Goal: Task Accomplishment & Management: Manage account settings

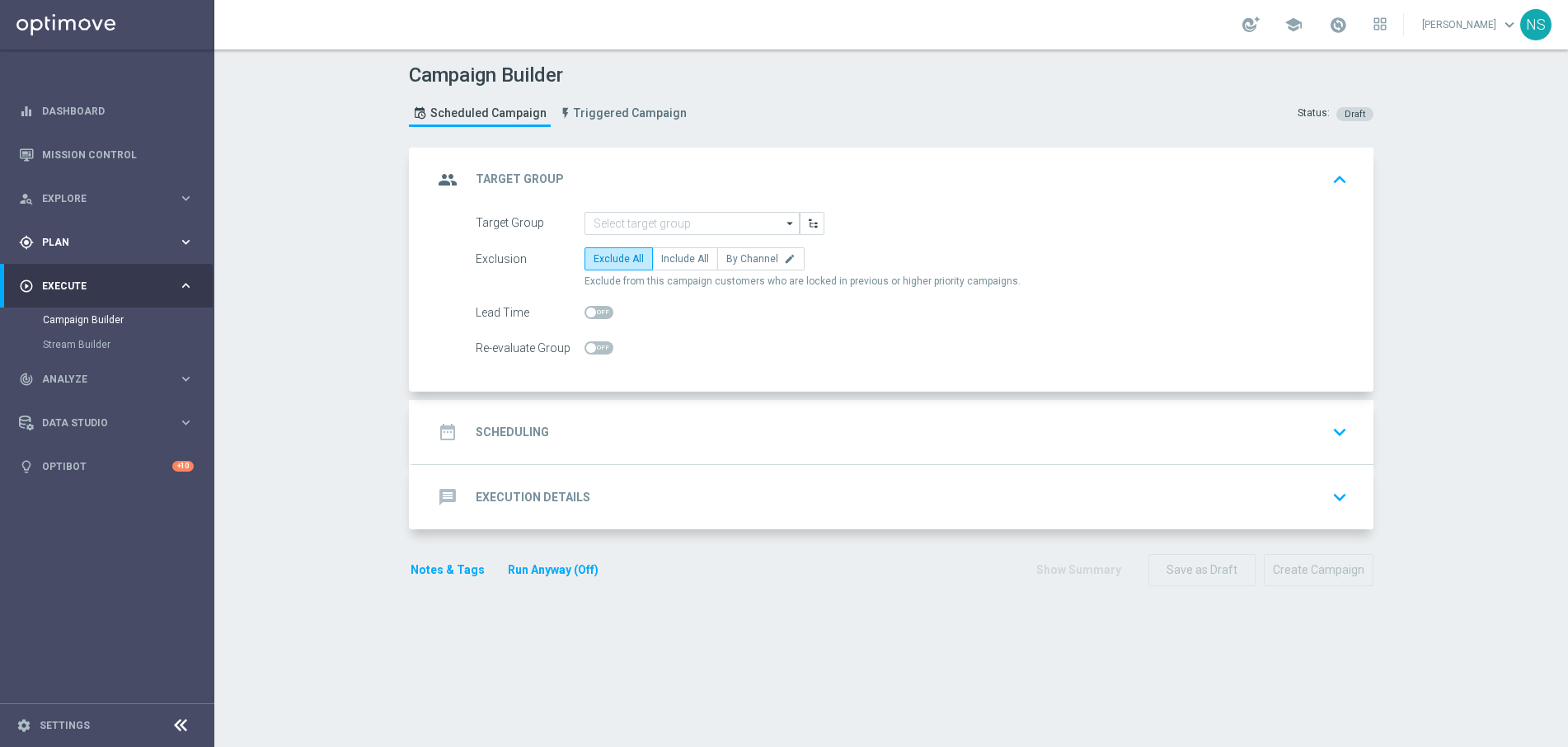
click at [129, 258] on div "gps_fixed Plan keyboard_arrow_right" at bounding box center [106, 242] width 213 height 44
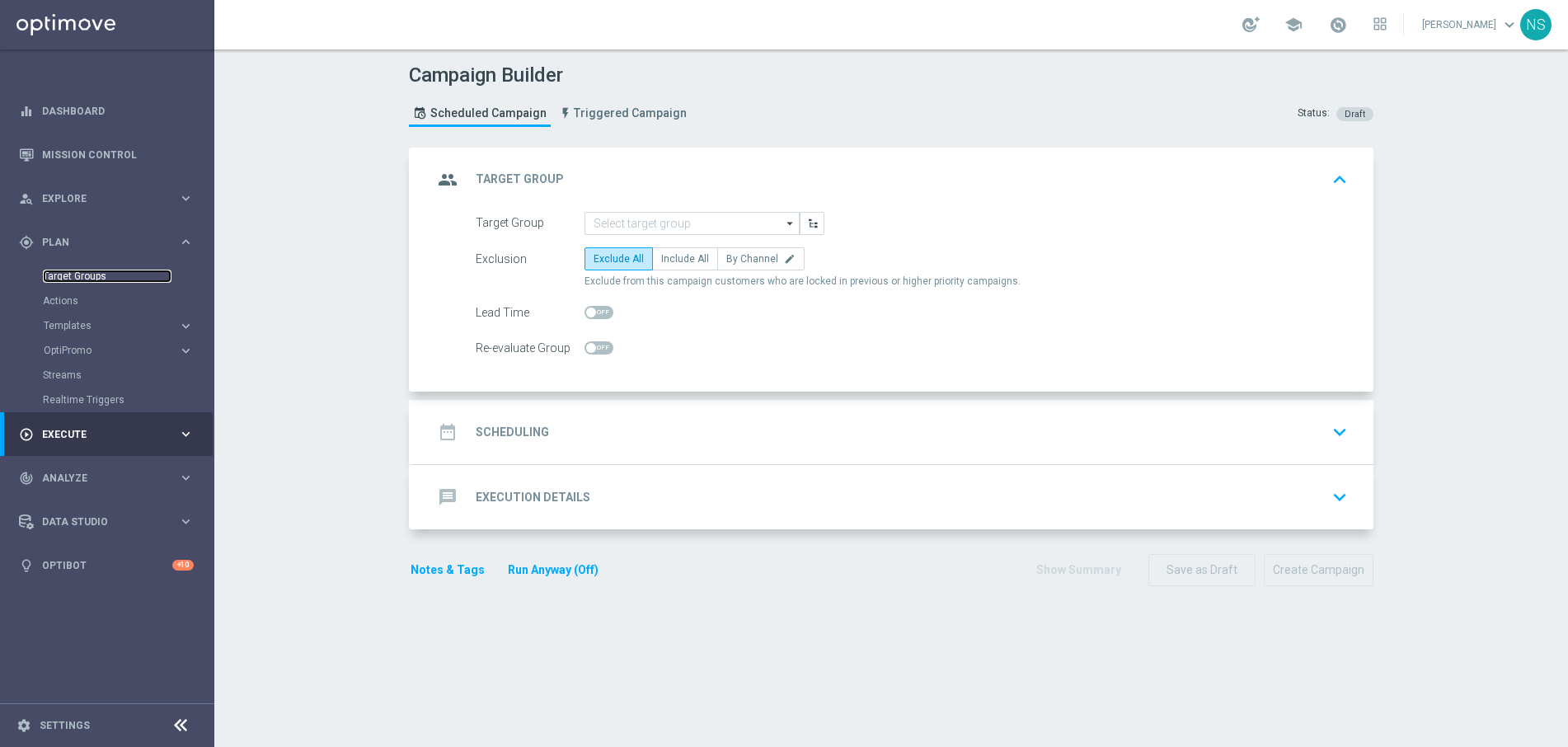
click at [114, 276] on link "Target Groups" at bounding box center [107, 276] width 129 height 13
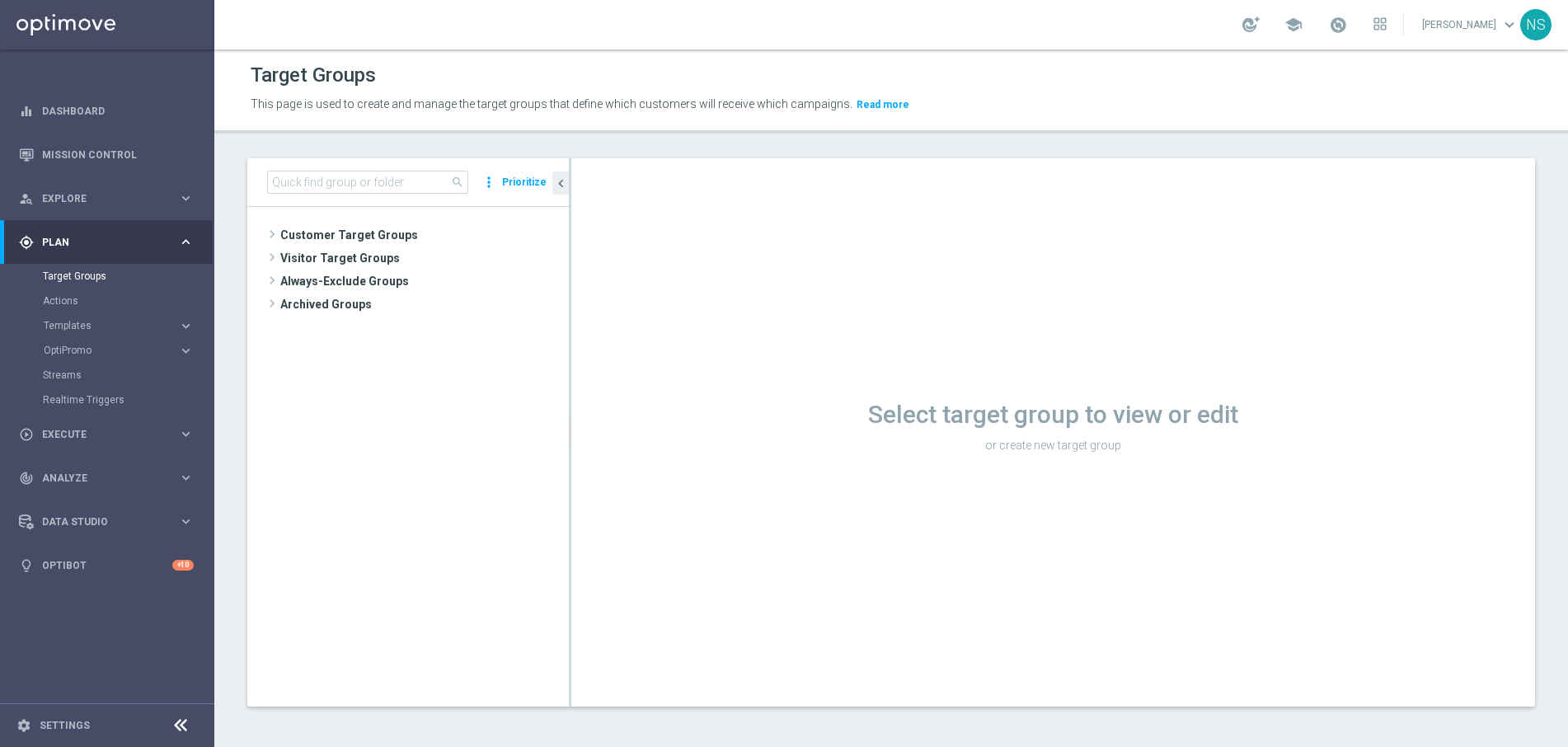
click at [427, 196] on div "search more_vert Prioritize" at bounding box center [408, 182] width 321 height 48
click at [427, 181] on input at bounding box center [367, 182] width 201 height 23
paste input "de_TGT_VIP_EM_TAC_MIX__ALL"
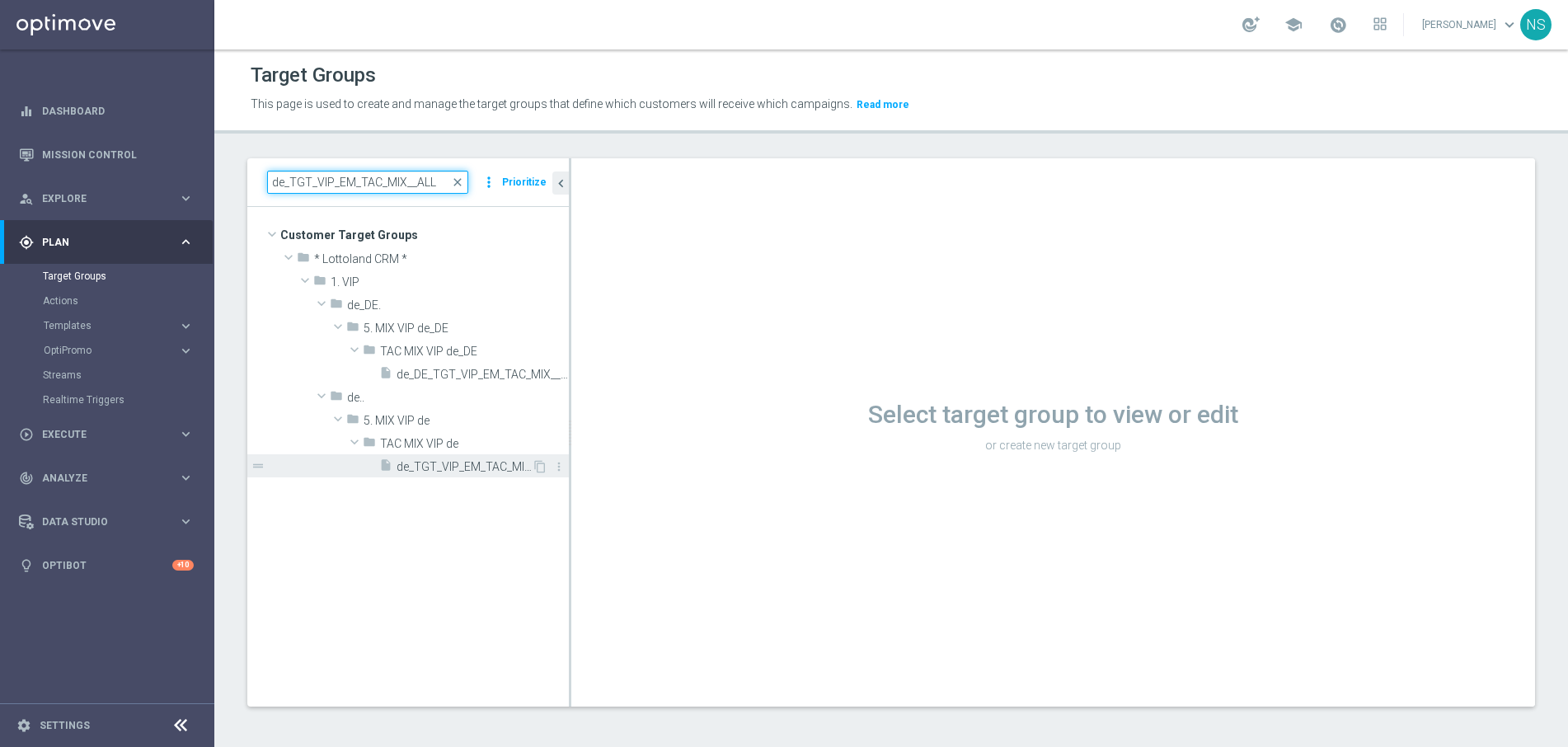
type input "de_TGT_VIP_EM_TAC_MIX__ALL"
click at [423, 470] on span "de_TGT_VIP_EM_TAC_MIX__ALL" at bounding box center [464, 467] width 135 height 14
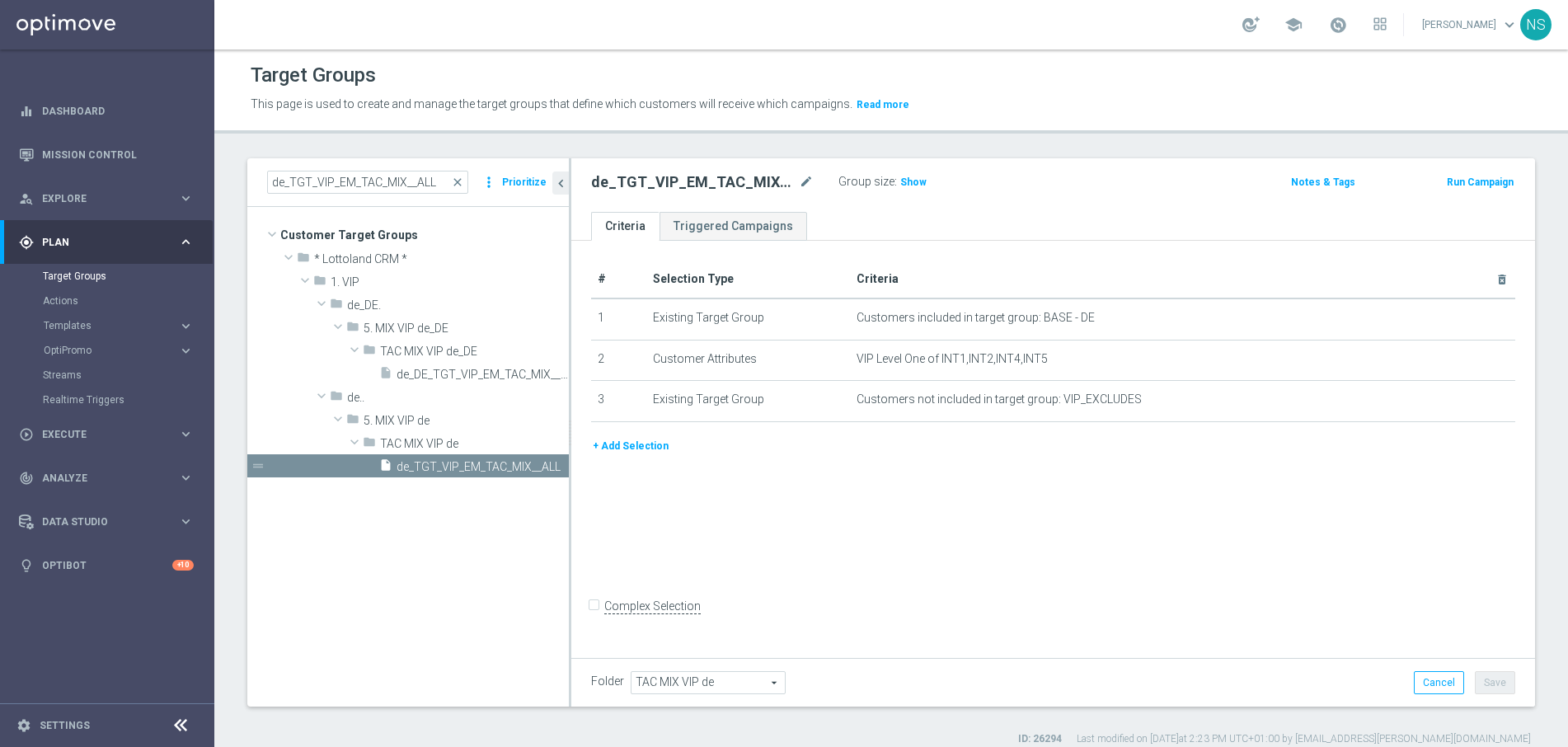
click at [894, 184] on div "Group size : Show" at bounding box center [921, 181] width 165 height 20
click at [905, 182] on span "Show" at bounding box center [913, 182] width 26 height 12
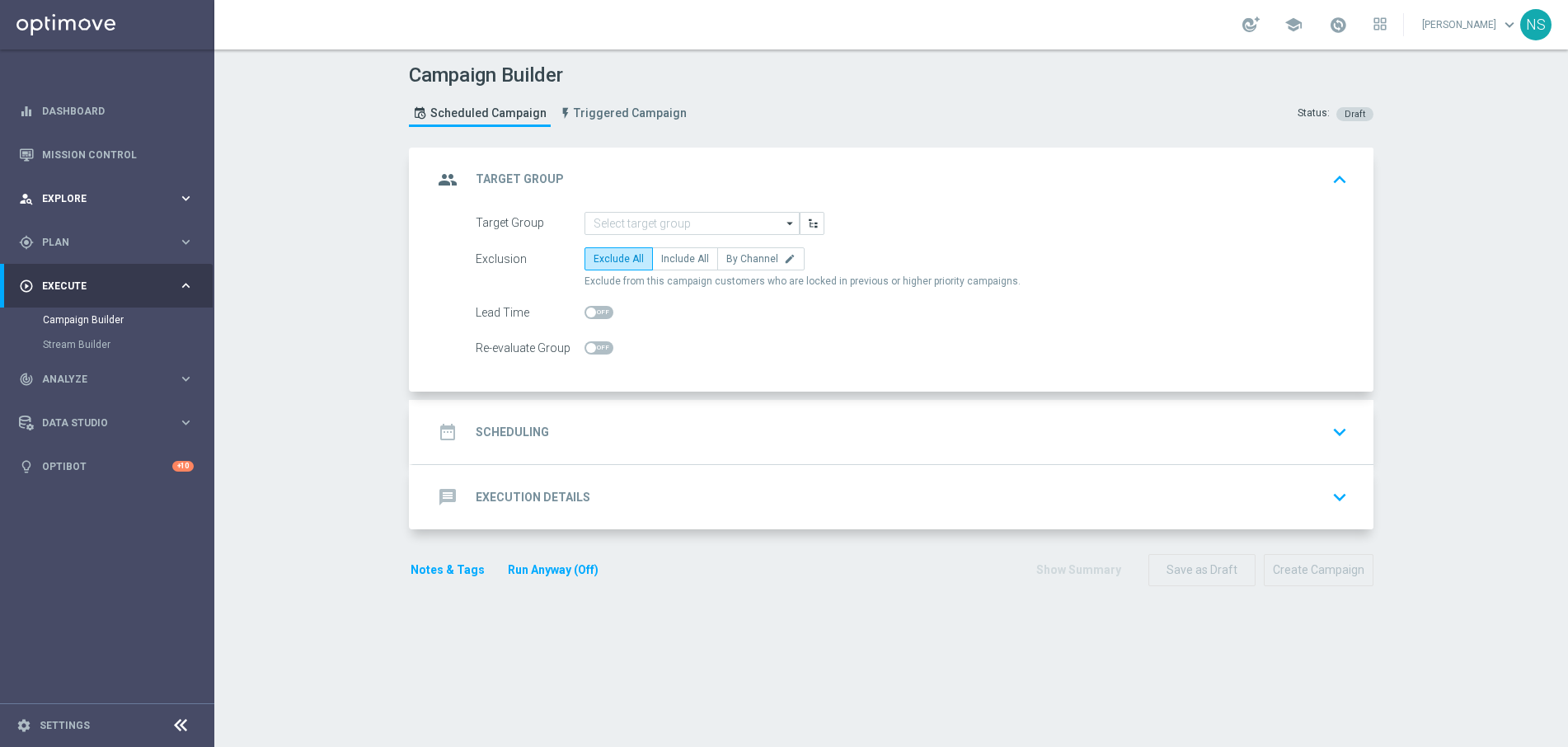
click at [133, 184] on div "person_search Explore keyboard_arrow_right" at bounding box center [106, 198] width 213 height 44
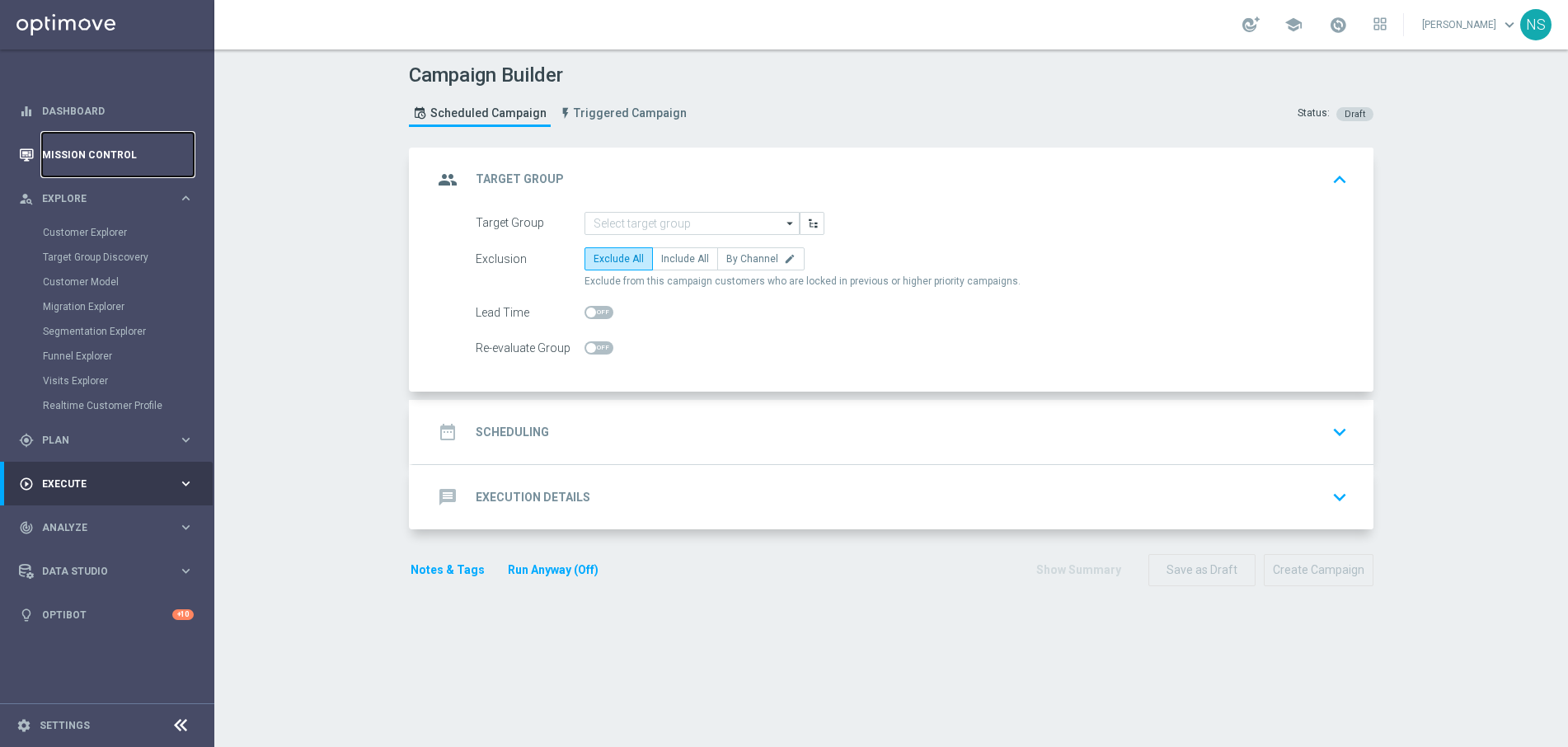
click at [125, 154] on link "Mission Control" at bounding box center [118, 154] width 152 height 44
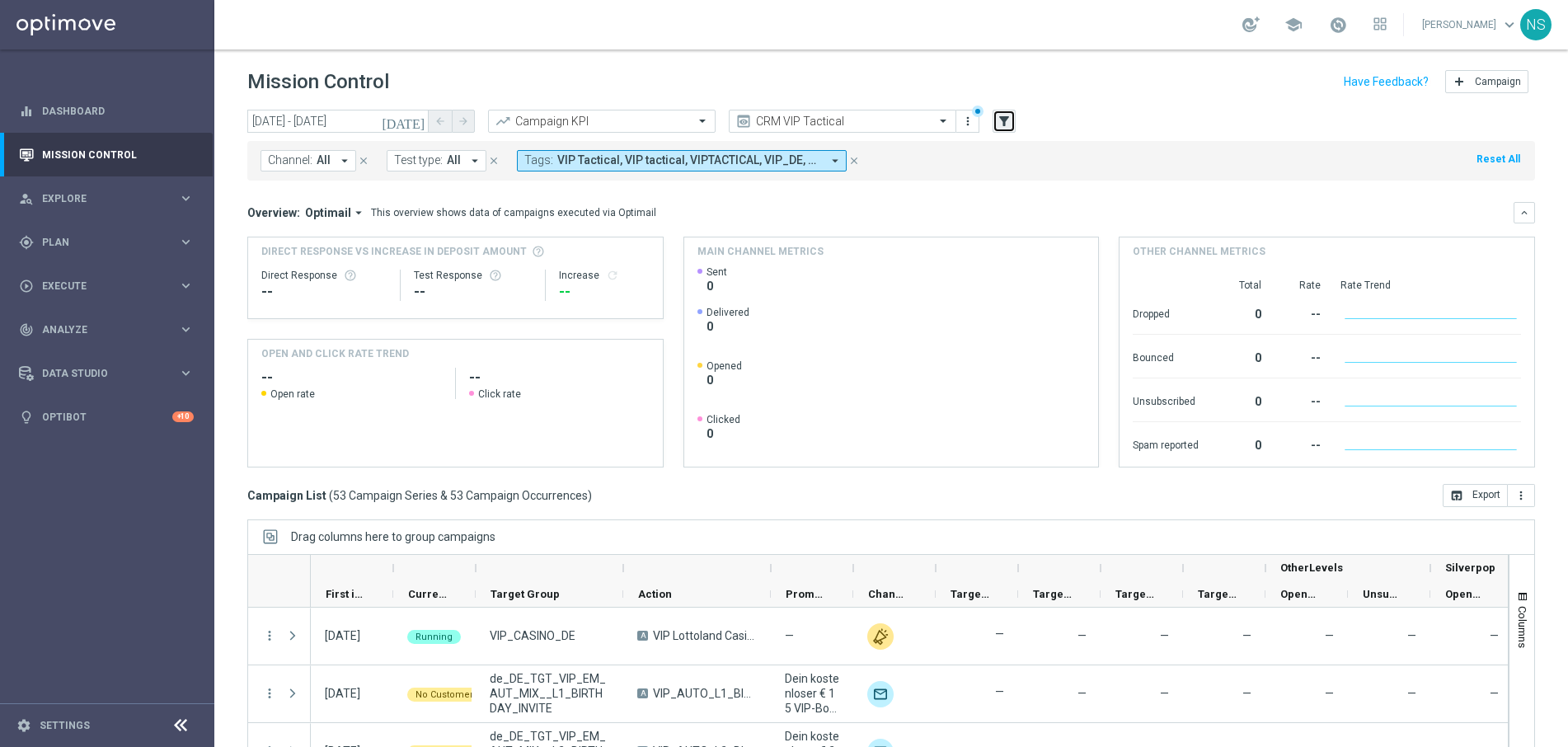
click at [995, 116] on button "filter_alt" at bounding box center [1004, 121] width 23 height 23
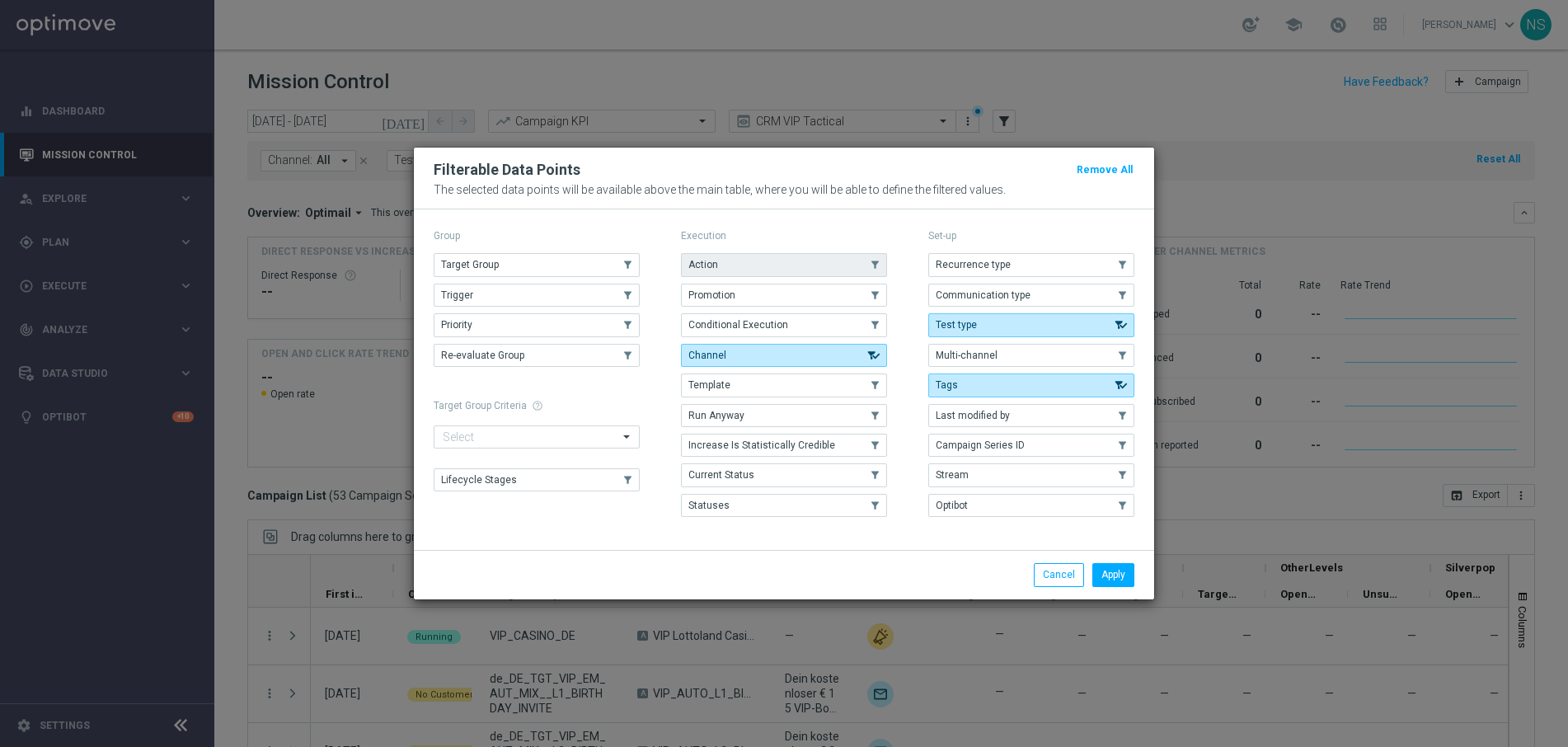
click at [751, 262] on button "Action" at bounding box center [784, 264] width 206 height 23
click at [1120, 584] on button "Apply" at bounding box center [1113, 574] width 42 height 23
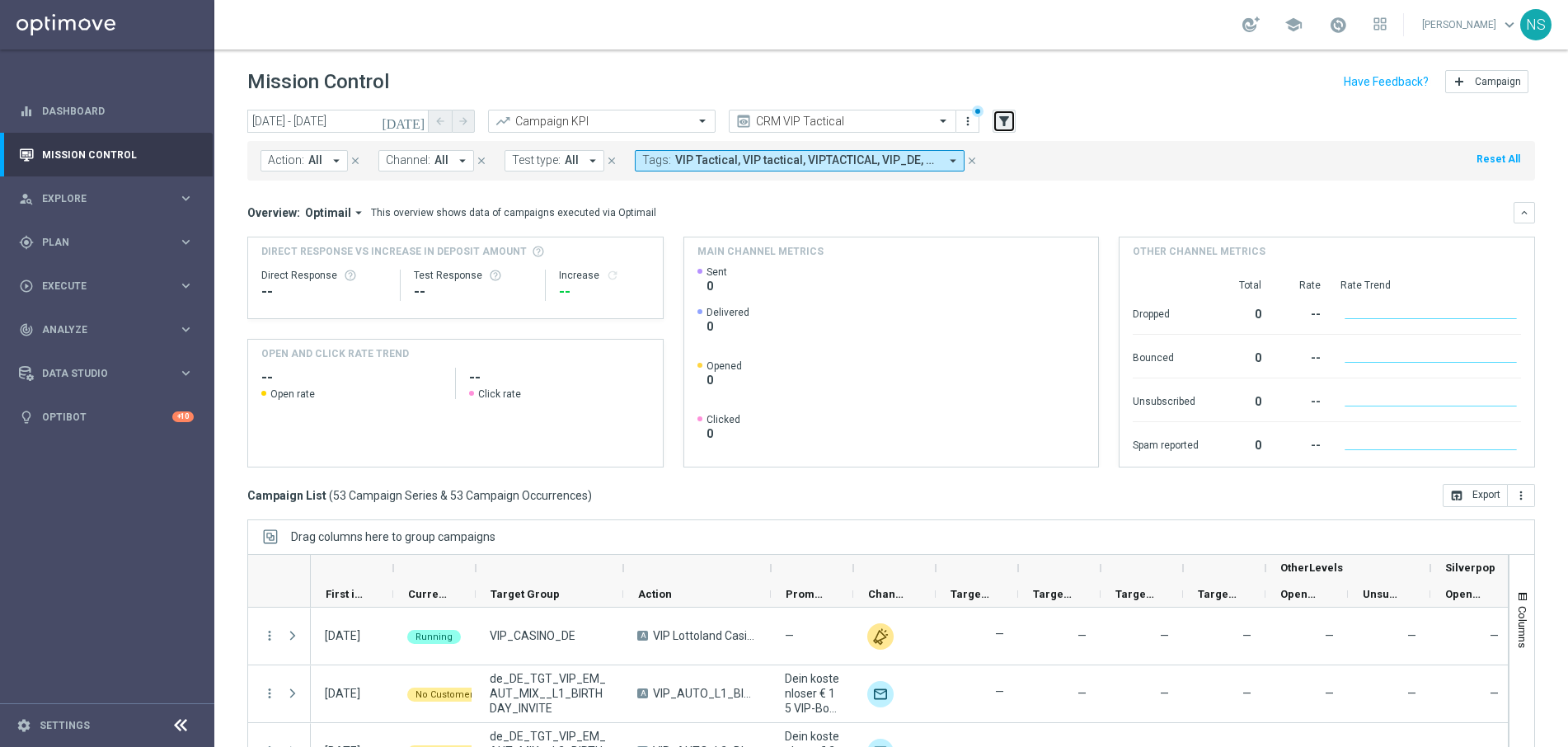
click at [1003, 123] on icon "filter_alt" at bounding box center [1004, 121] width 15 height 15
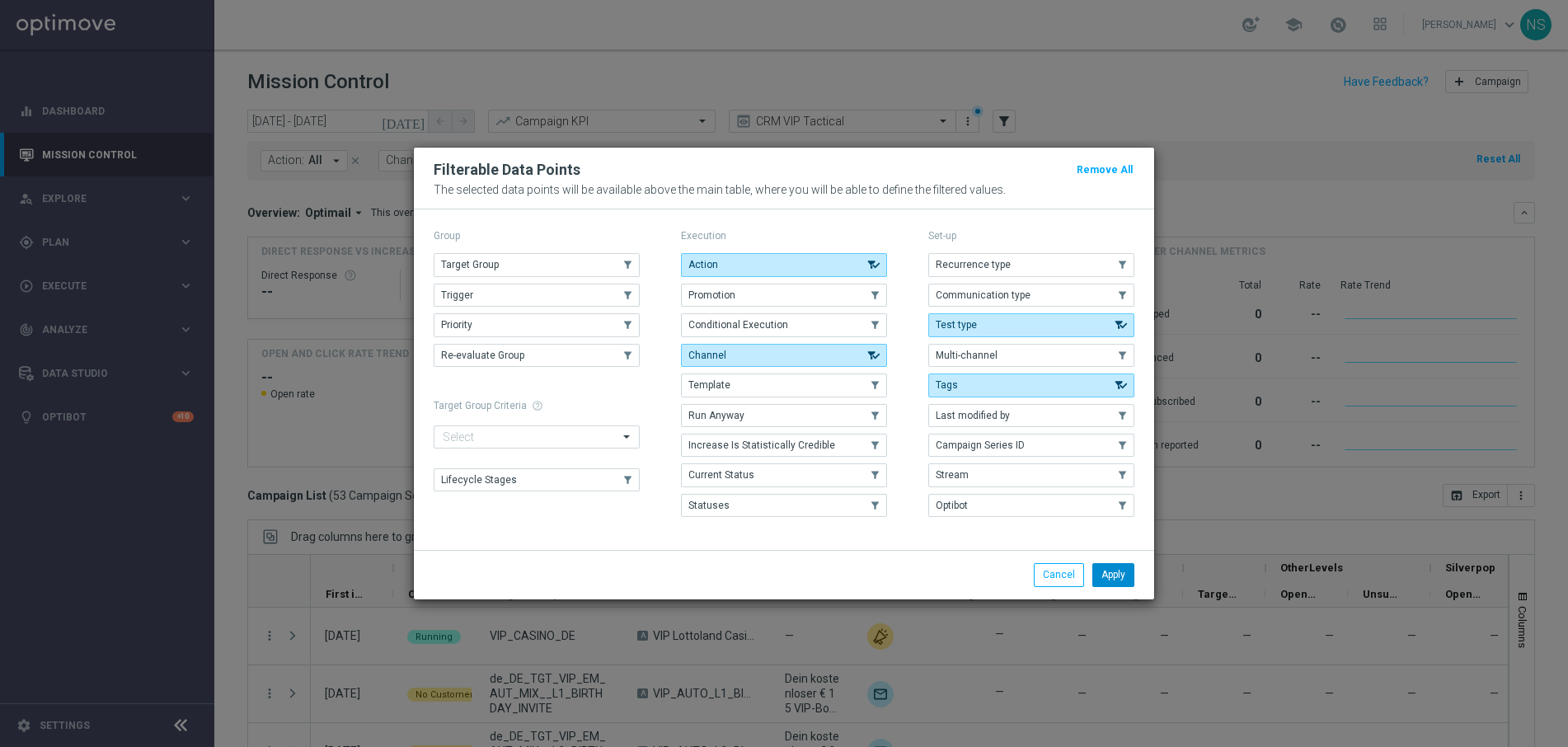
click at [1115, 576] on button "Apply" at bounding box center [1113, 574] width 42 height 23
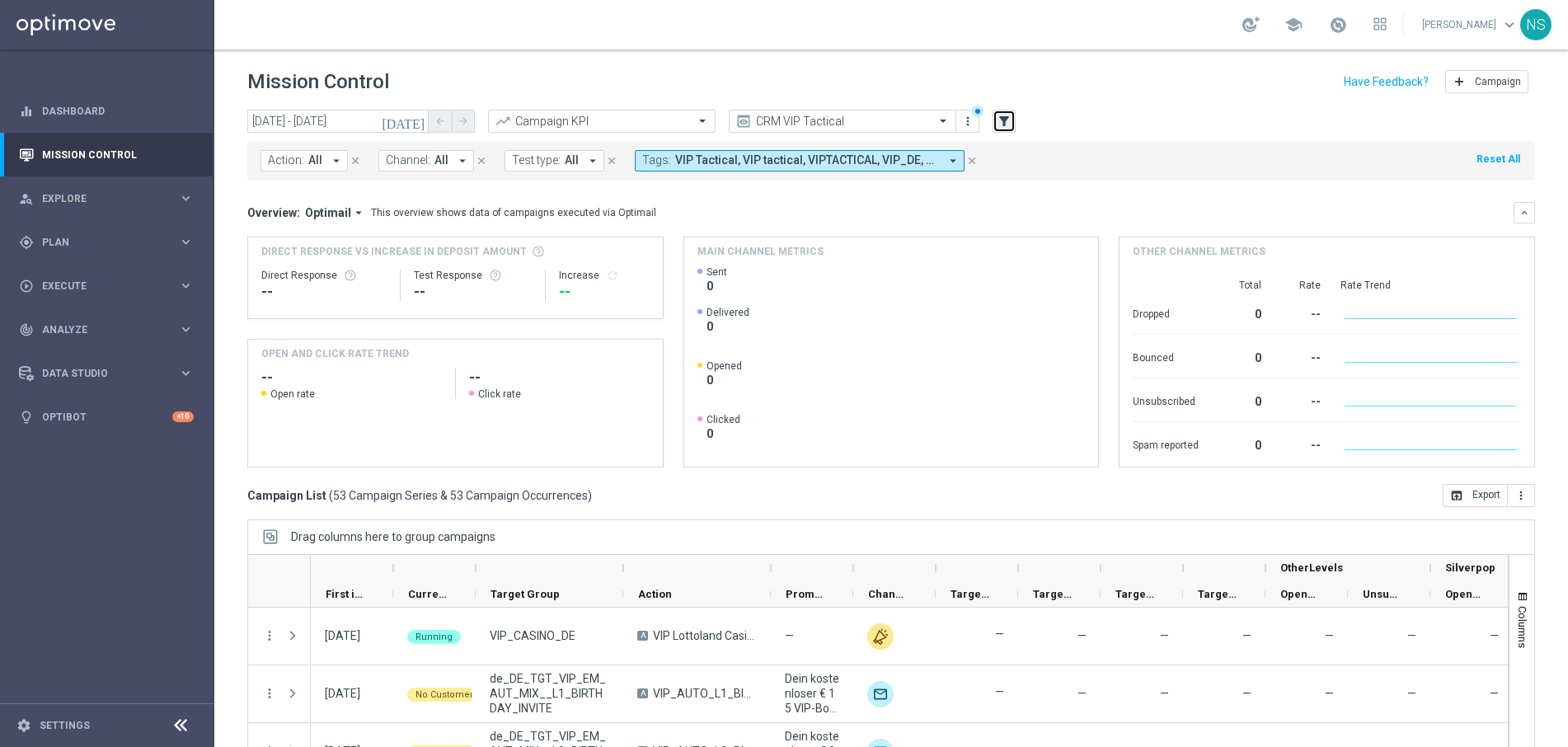
click at [1009, 129] on button "filter_alt" at bounding box center [1004, 121] width 23 height 23
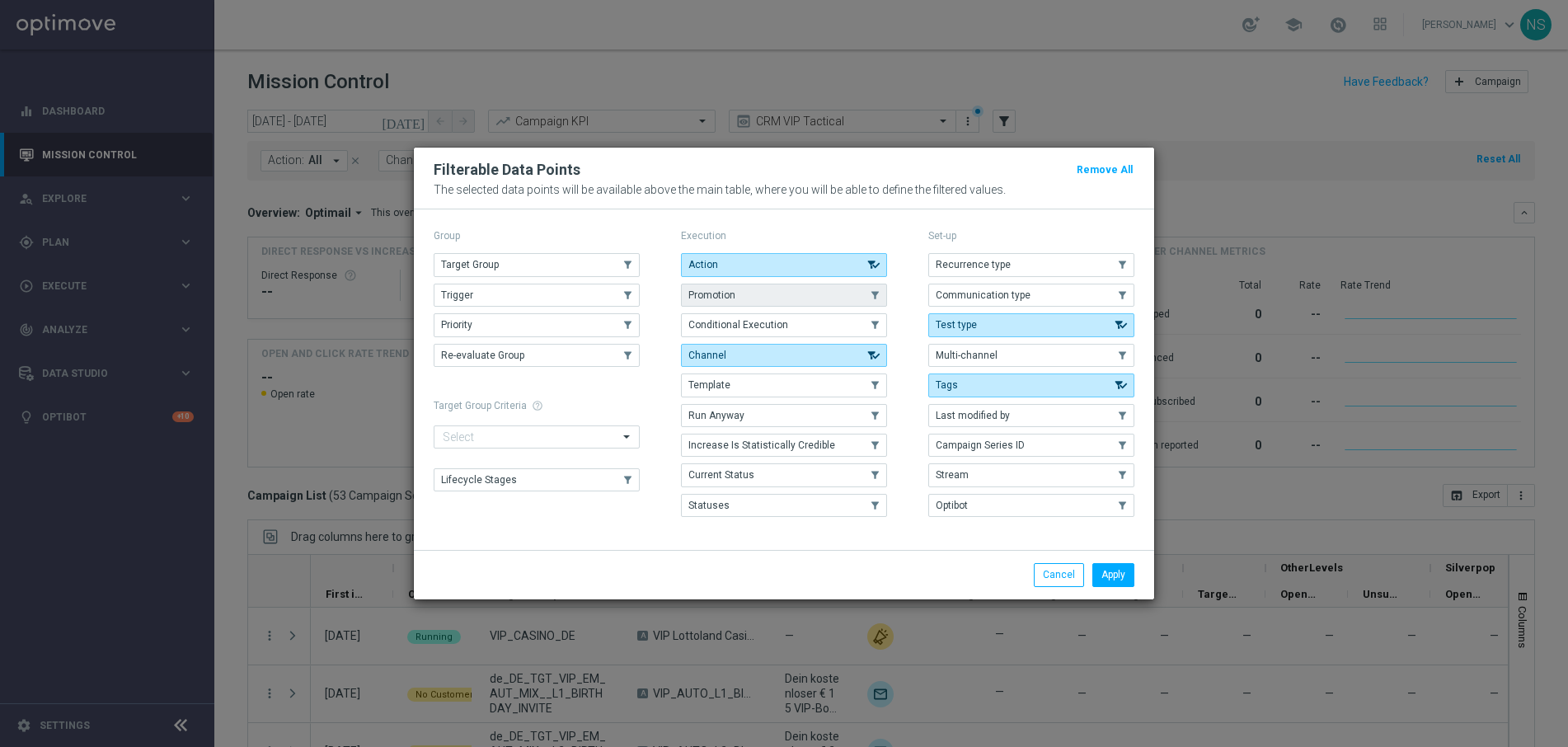
click at [761, 292] on button "Promotion" at bounding box center [784, 295] width 206 height 23
click at [759, 263] on button "Action" at bounding box center [784, 264] width 206 height 23
click at [756, 268] on button "Action" at bounding box center [784, 264] width 206 height 23
click at [1121, 571] on button "Apply" at bounding box center [1113, 574] width 42 height 23
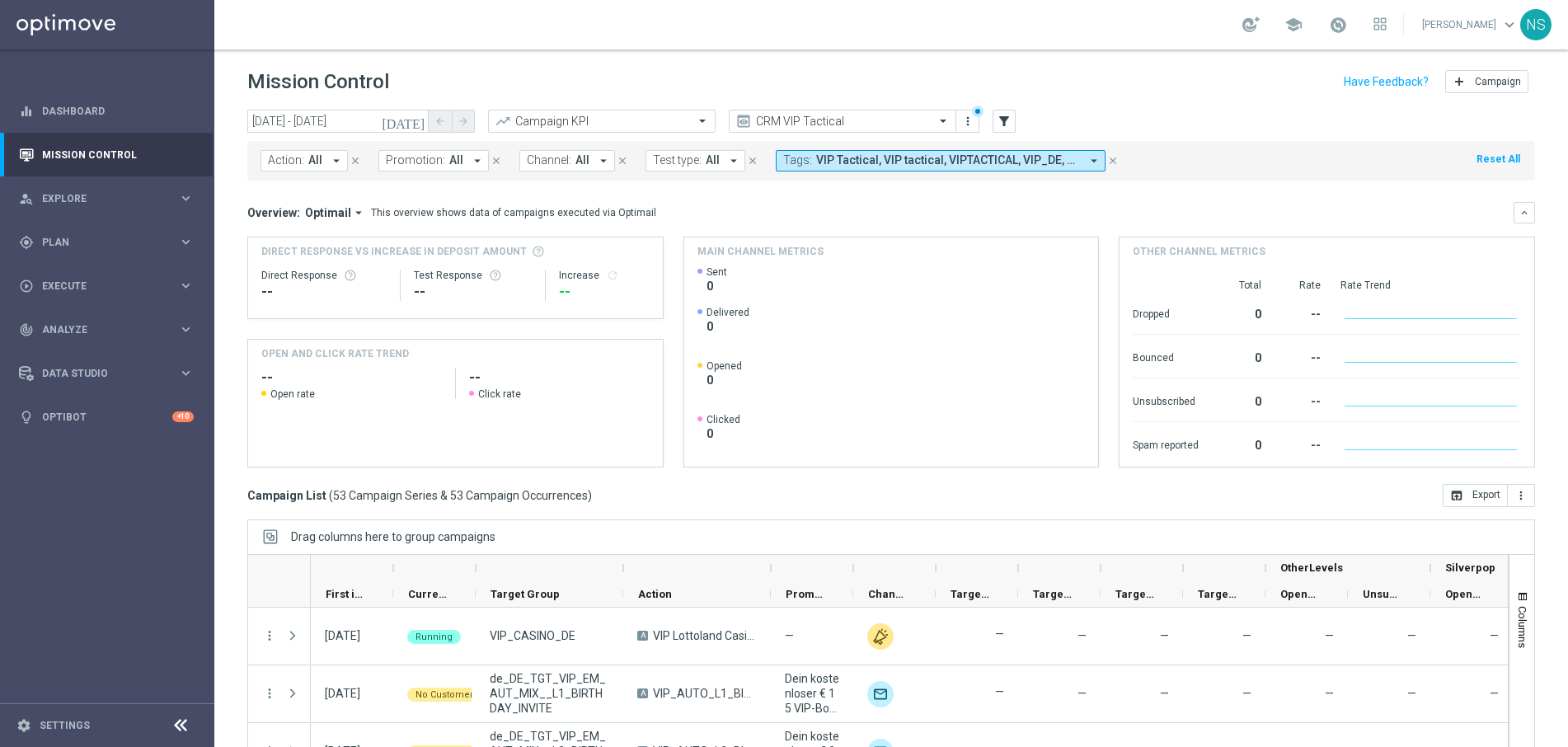
click at [316, 166] on span "All" at bounding box center [315, 160] width 14 height 14
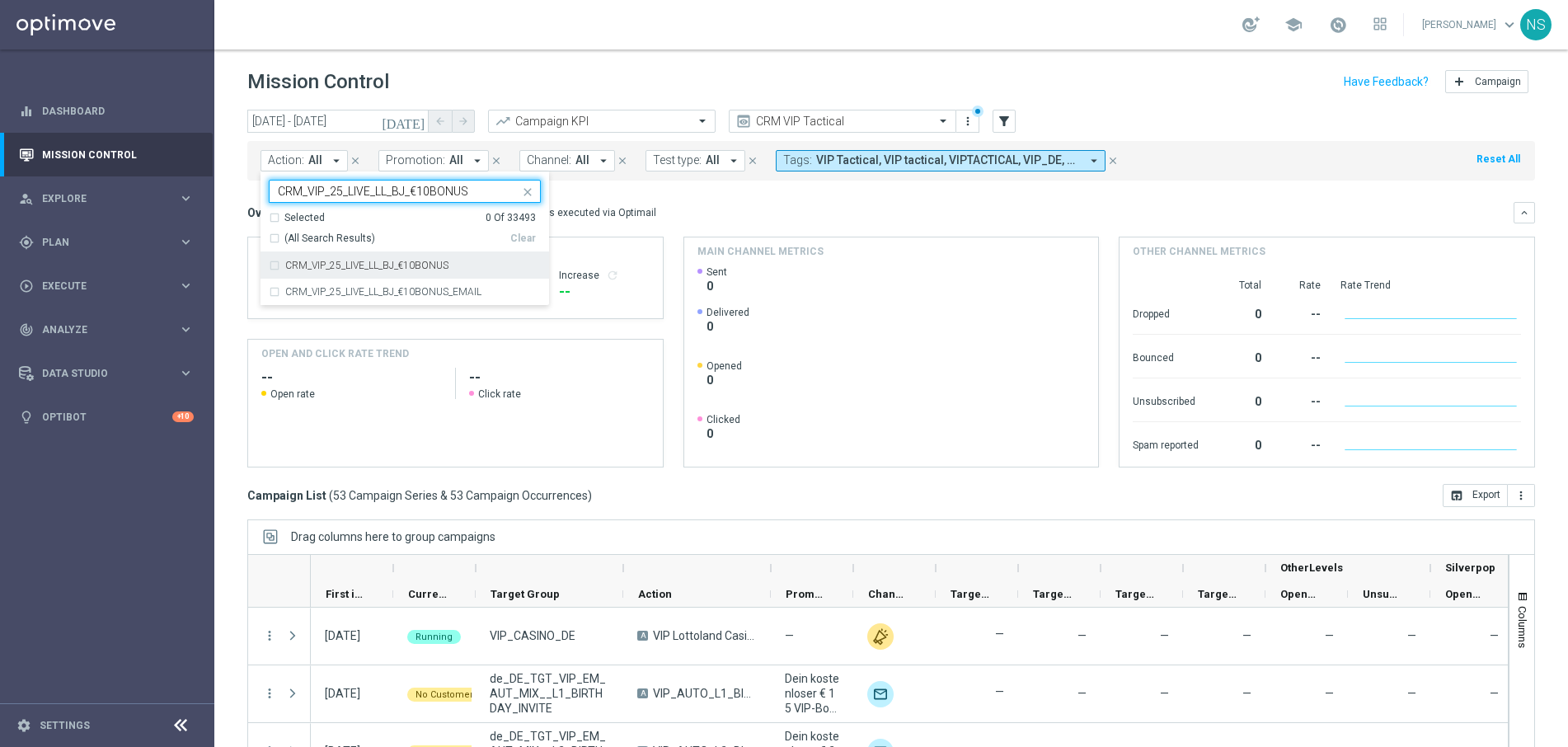
click at [360, 266] on label "CRM_VIP_25_LIVE_LL_BJ_€10BONUS" at bounding box center [366, 265] width 163 height 10
type input "CRM_VIP_25_LIVE_LL_BJ_€10BONUS"
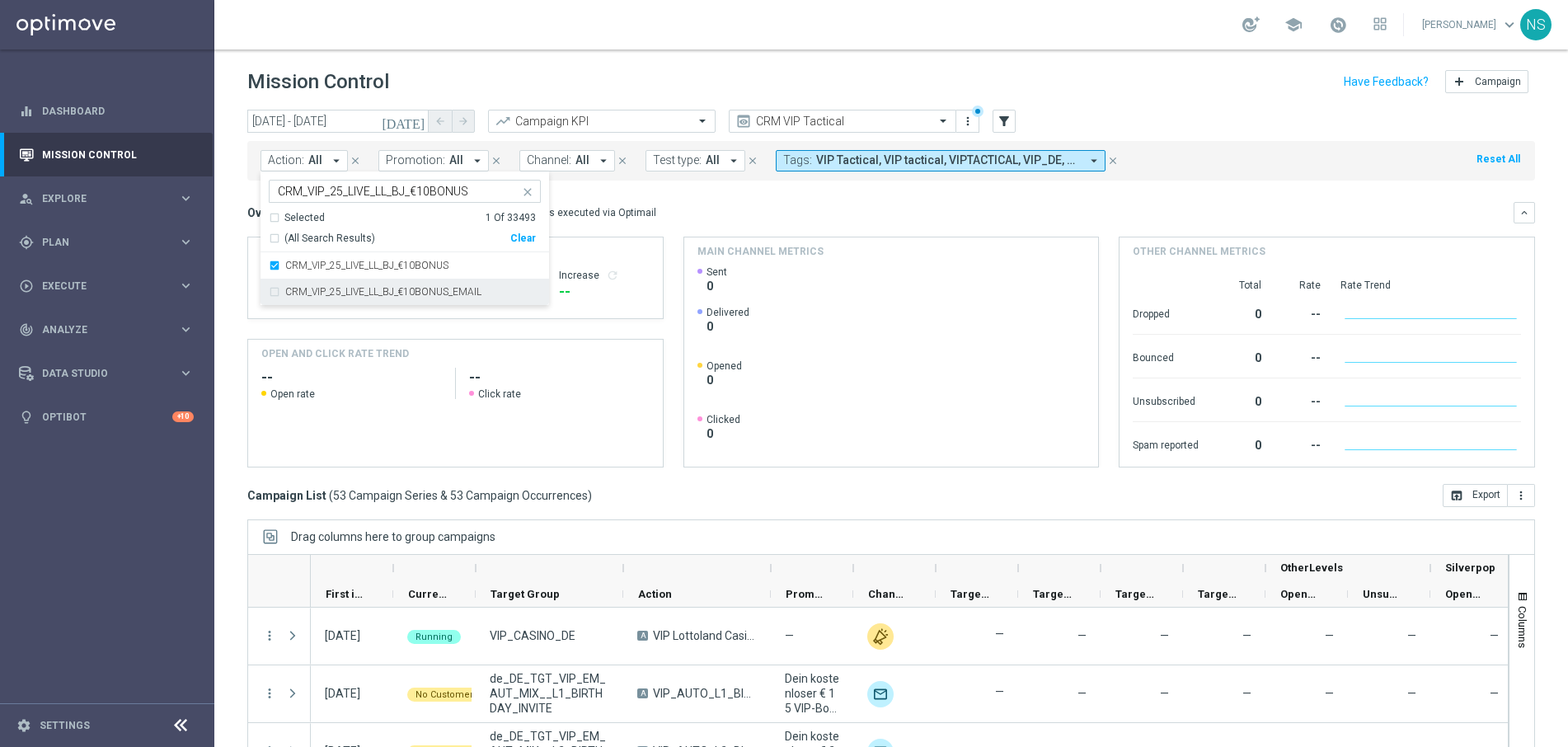
click at [358, 292] on label "CRM_VIP_25_LIVE_LL_BJ_€10BONUS_EMAIL" at bounding box center [383, 291] width 196 height 10
click at [613, 48] on div "school Nele Sauer keyboard_arrow_down NS" at bounding box center [891, 25] width 1353 height 49
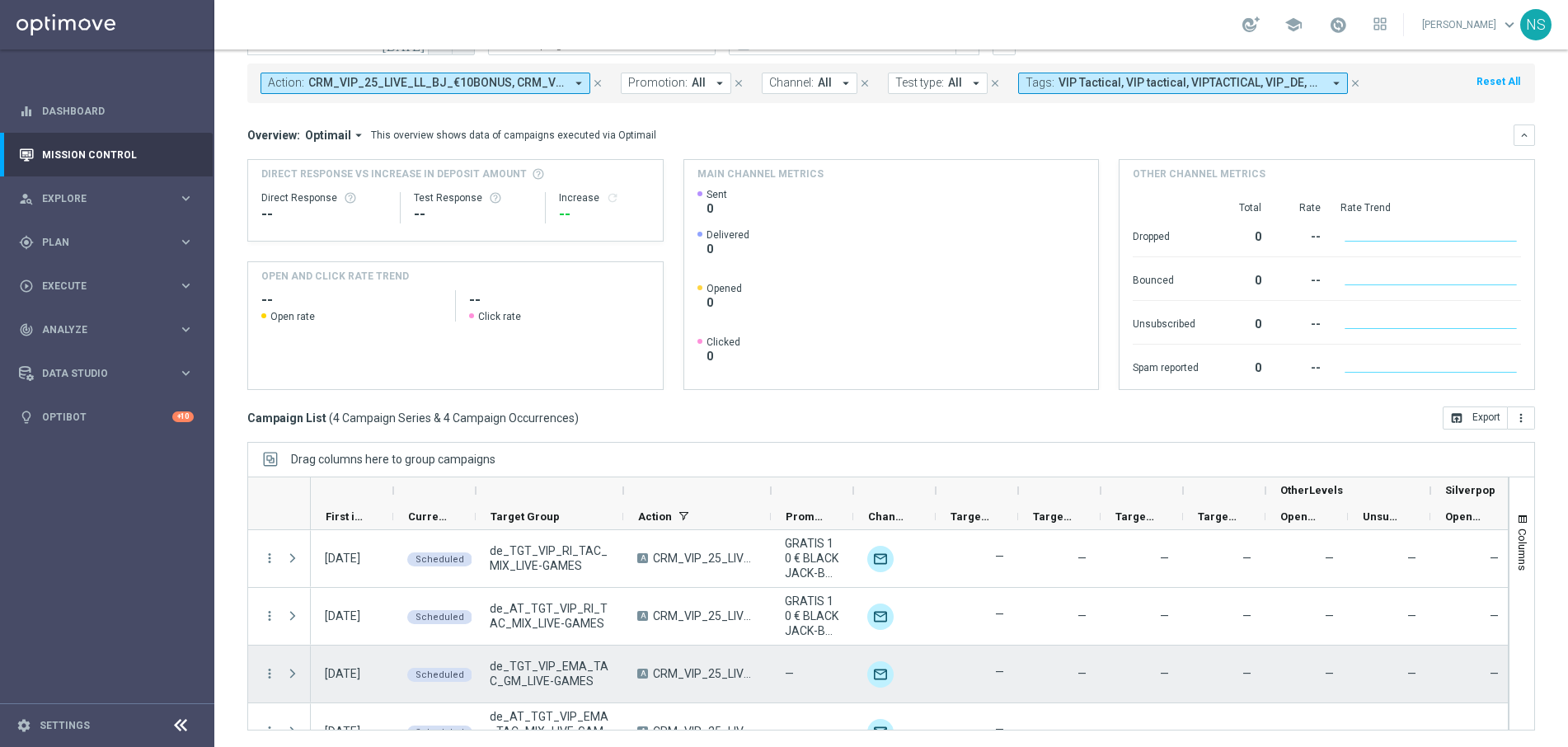
scroll to position [31, 0]
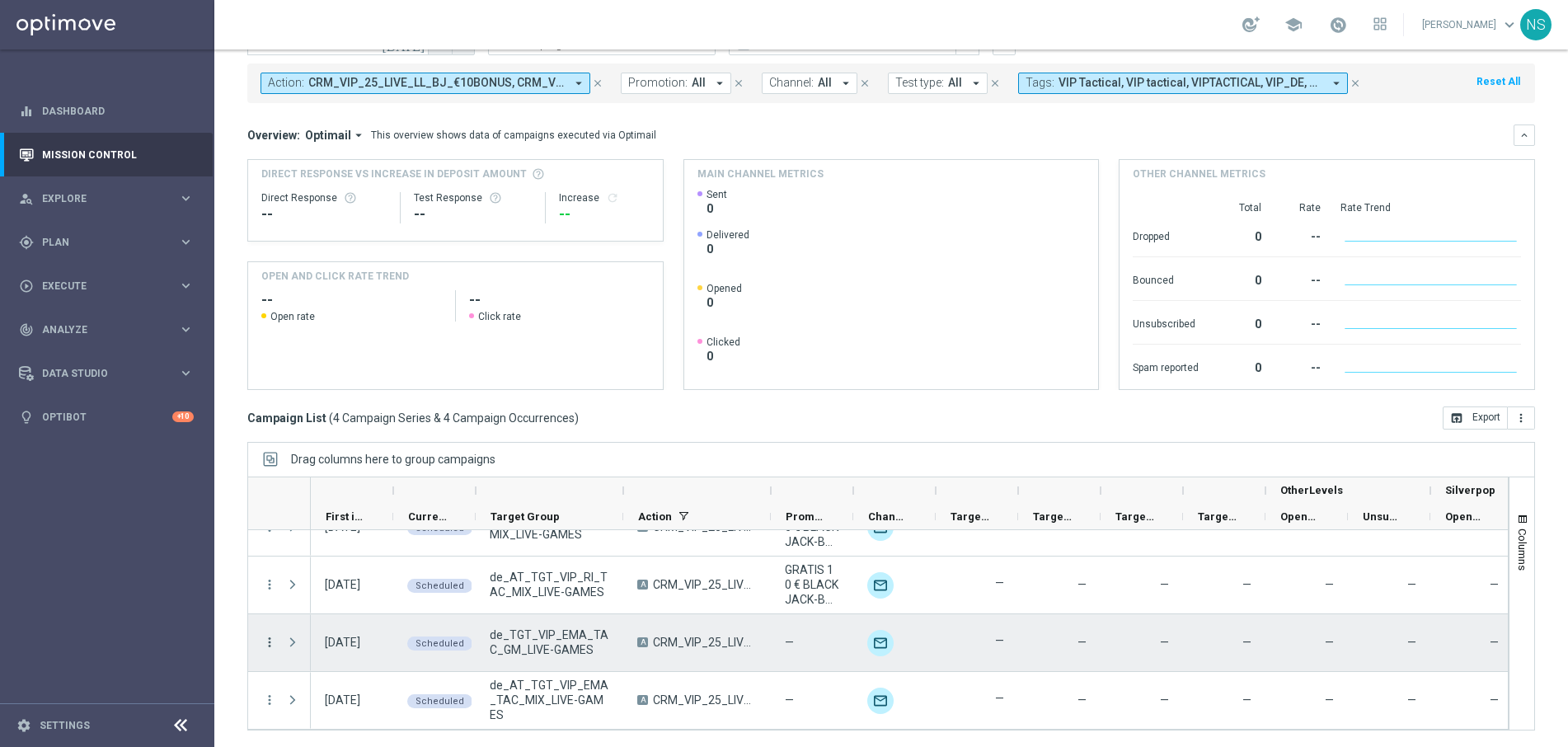
click at [273, 648] on icon "more_vert" at bounding box center [269, 642] width 15 height 15
click at [343, 626] on div "delete_forever Delete" at bounding box center [369, 616] width 185 height 23
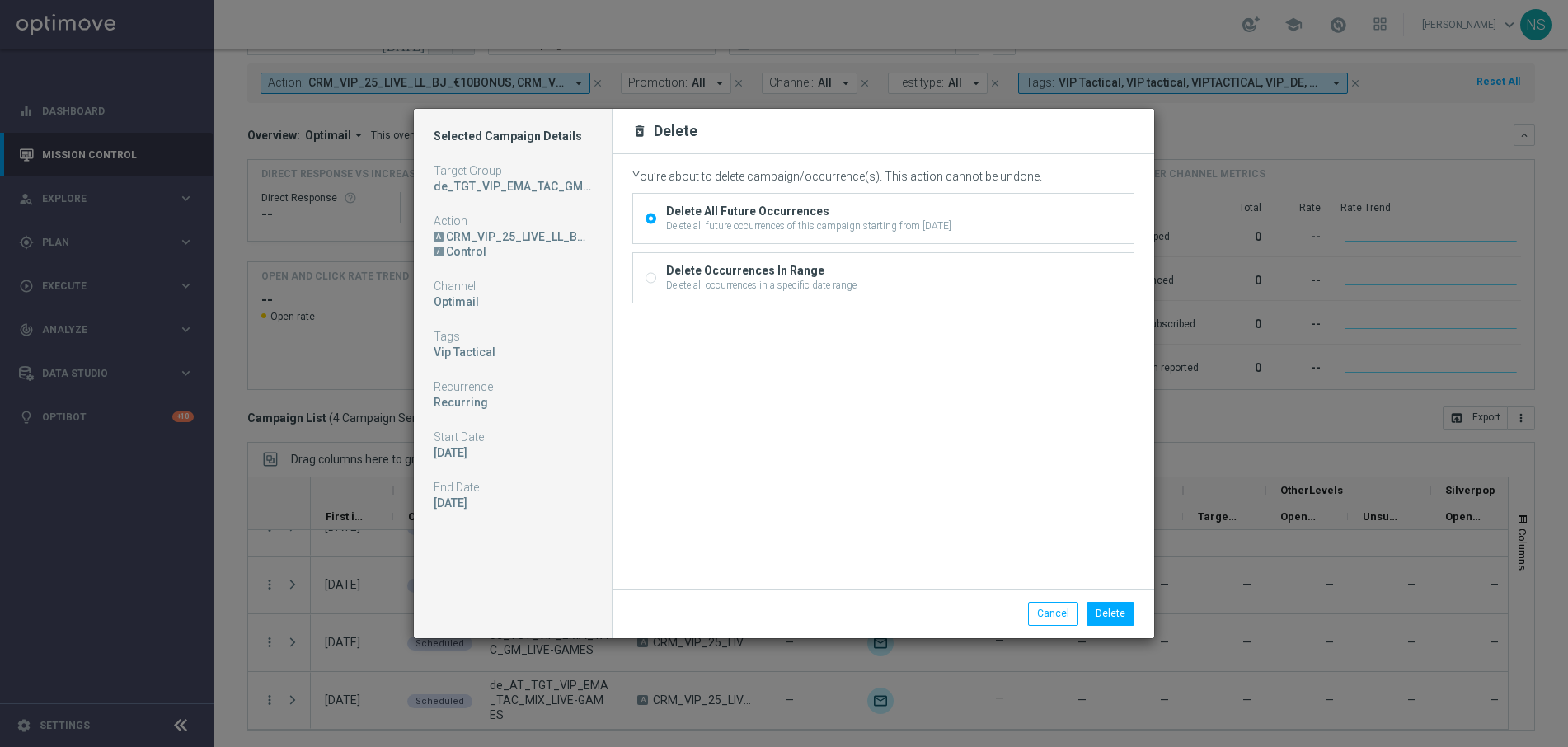
click at [642, 284] on div "Delete Occurrences In Range Delete all occurrences in a specific date range" at bounding box center [883, 278] width 500 height 49
click at [647, 284] on input "Delete Occurrences In Range Delete all occurrences in a specific date range" at bounding box center [651, 280] width 11 height 11
radio input "true"
radio input "false"
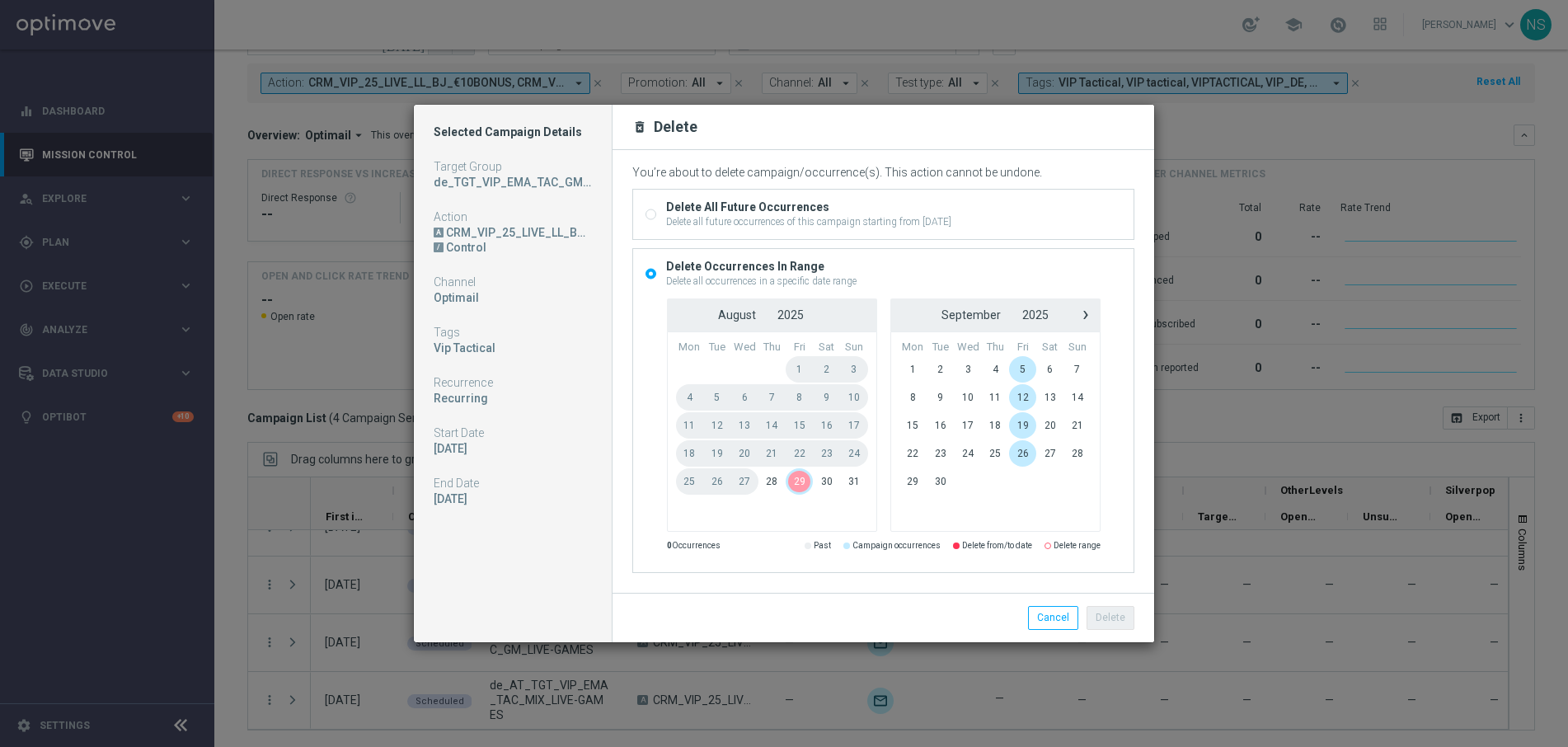
click at [800, 481] on span "29" at bounding box center [799, 481] width 27 height 26
click at [1115, 614] on button "Delete" at bounding box center [1110, 617] width 47 height 23
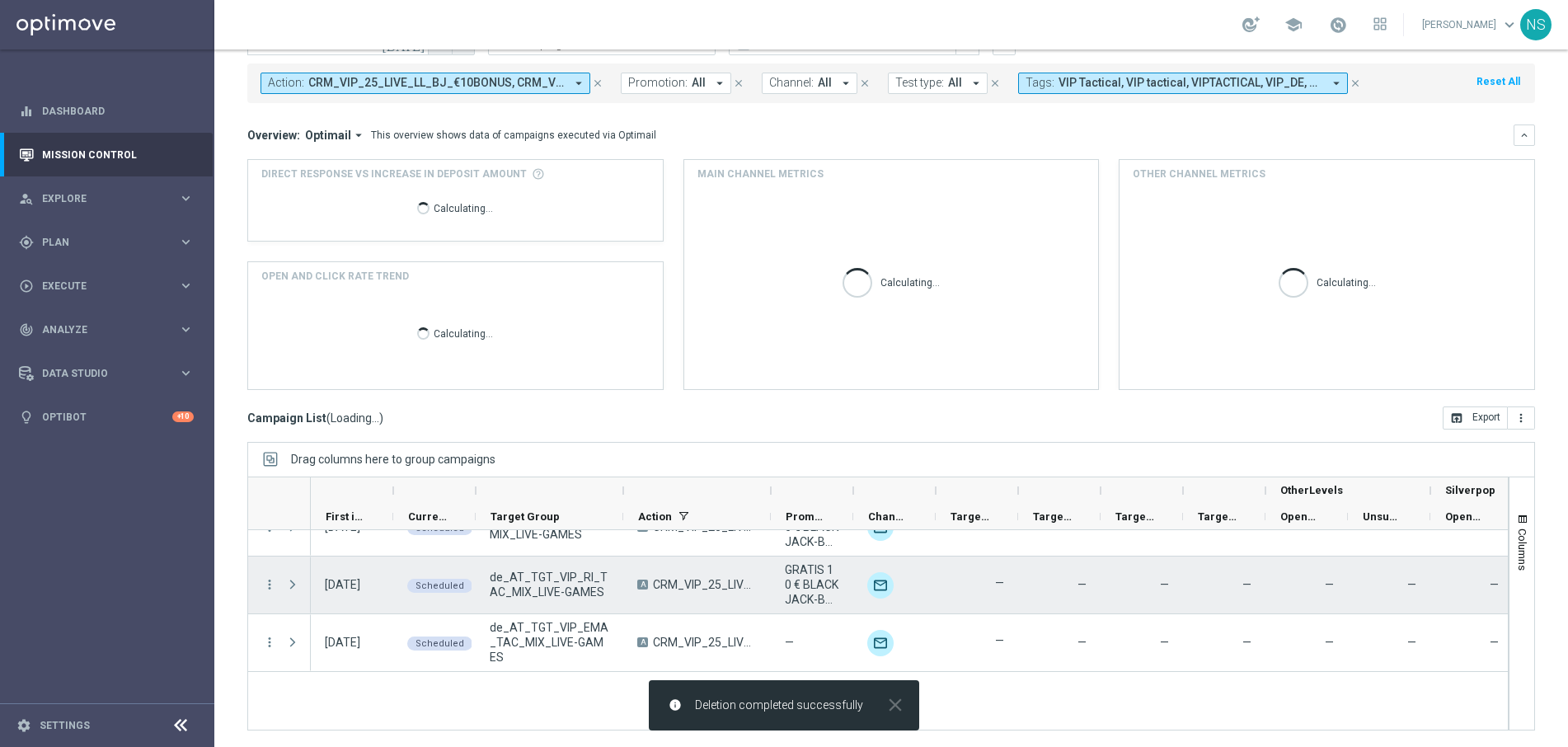
scroll to position [0, 0]
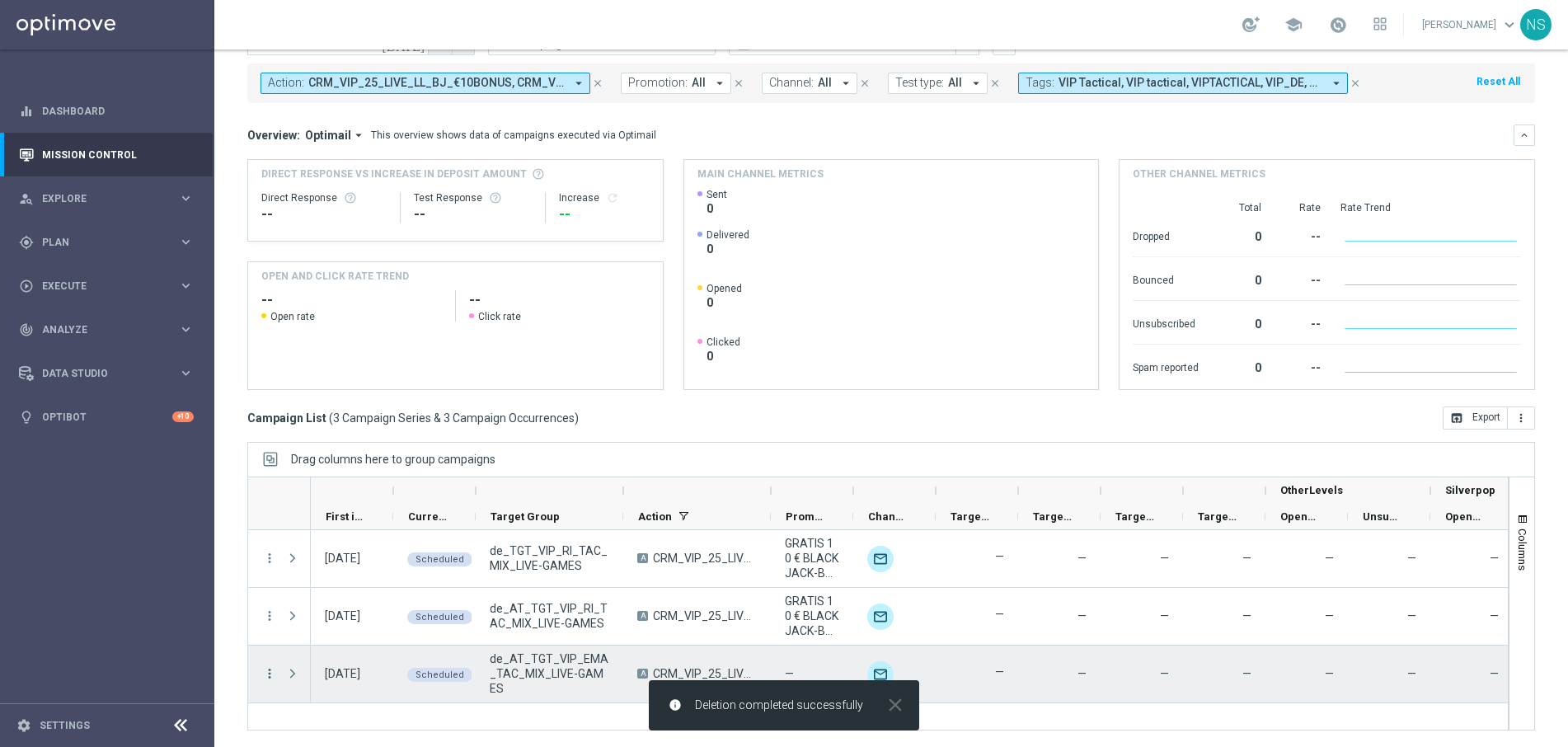
click at [270, 678] on icon "more_vert" at bounding box center [269, 673] width 15 height 15
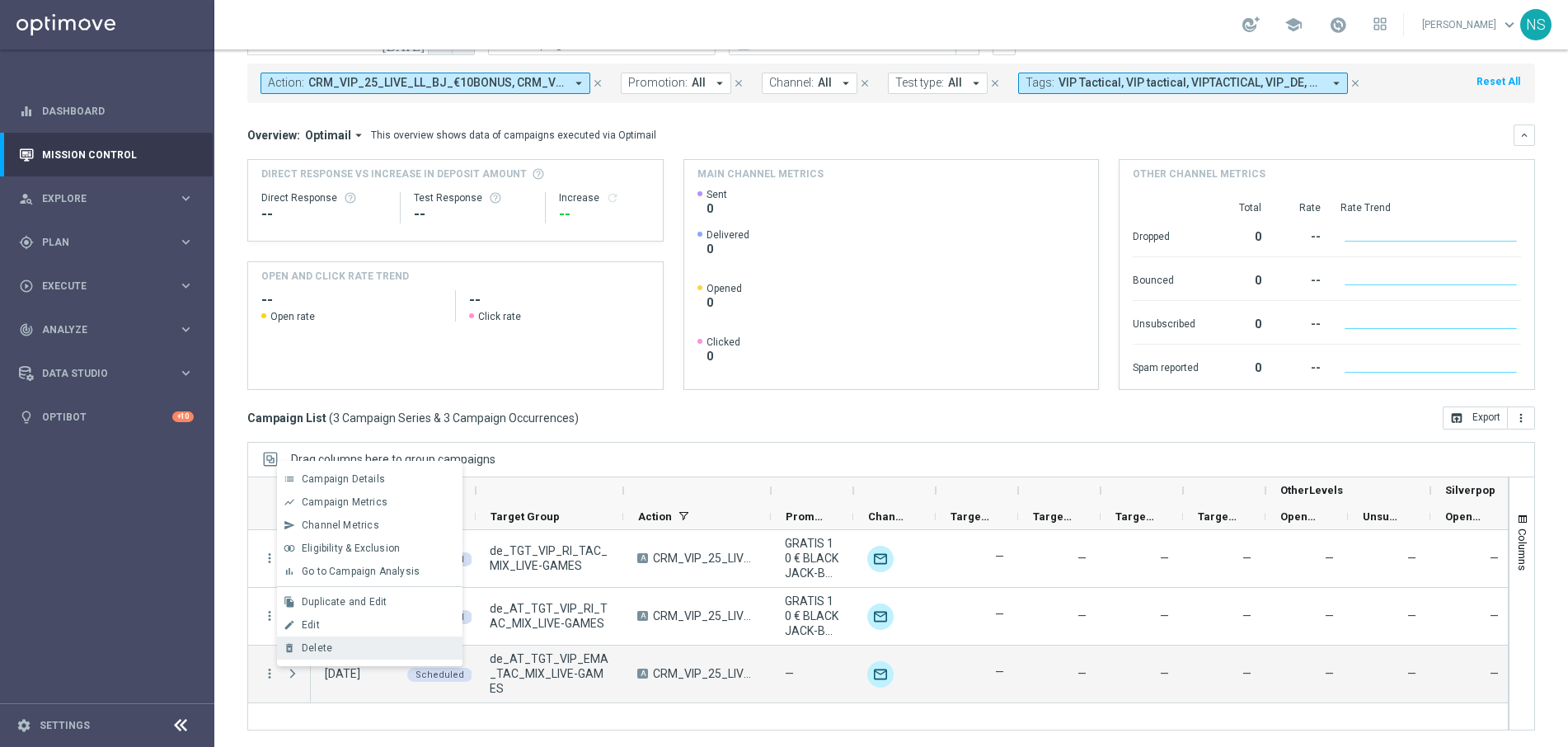
click at [378, 642] on div "Delete" at bounding box center [378, 647] width 153 height 12
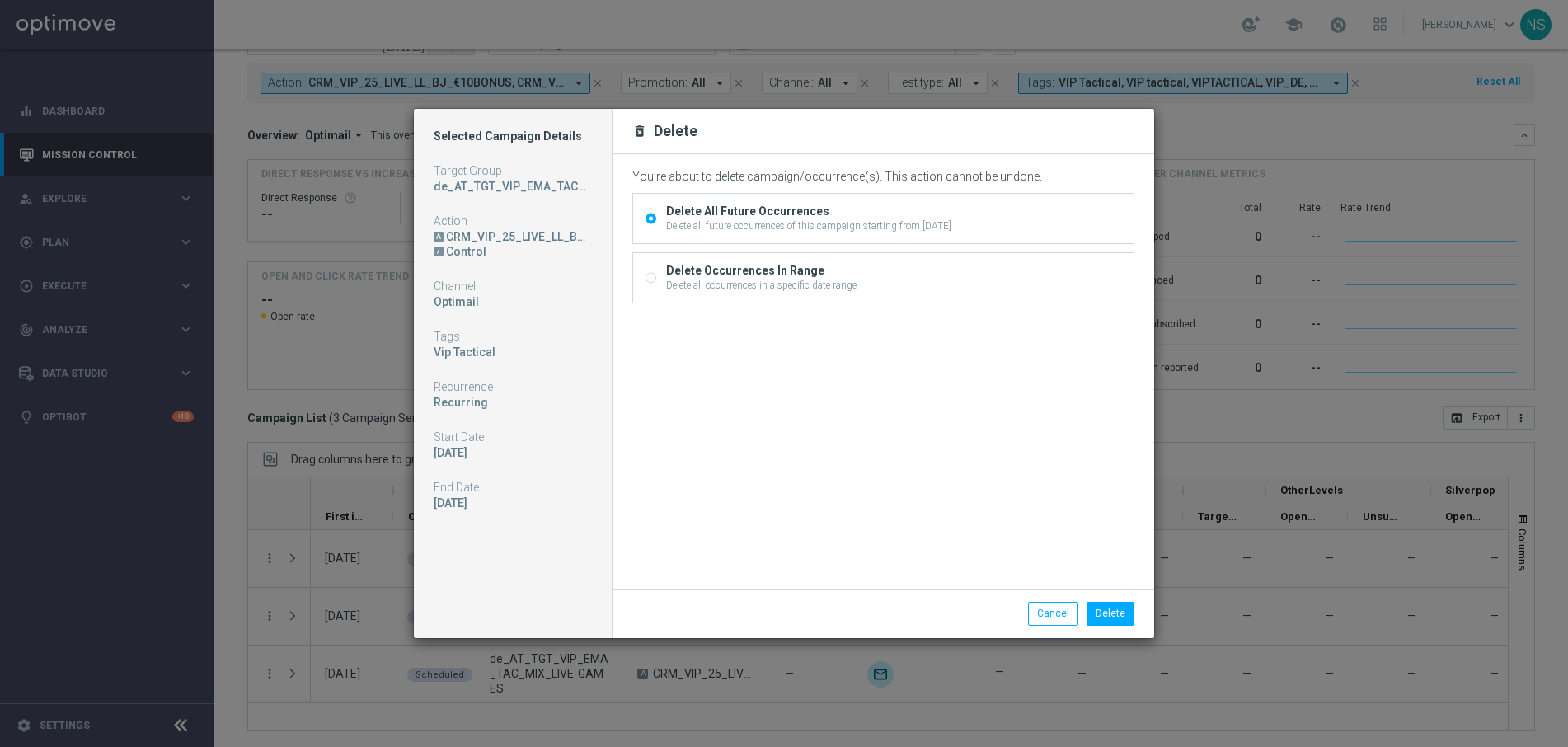
click at [662, 282] on label "Delete Occurrences In Range Delete all occurrences in a specific date range" at bounding box center [759, 278] width 195 height 29
click at [657, 282] on input "Delete Occurrences In Range Delete all occurrences in a specific date range" at bounding box center [651, 280] width 11 height 11
radio input "true"
radio input "false"
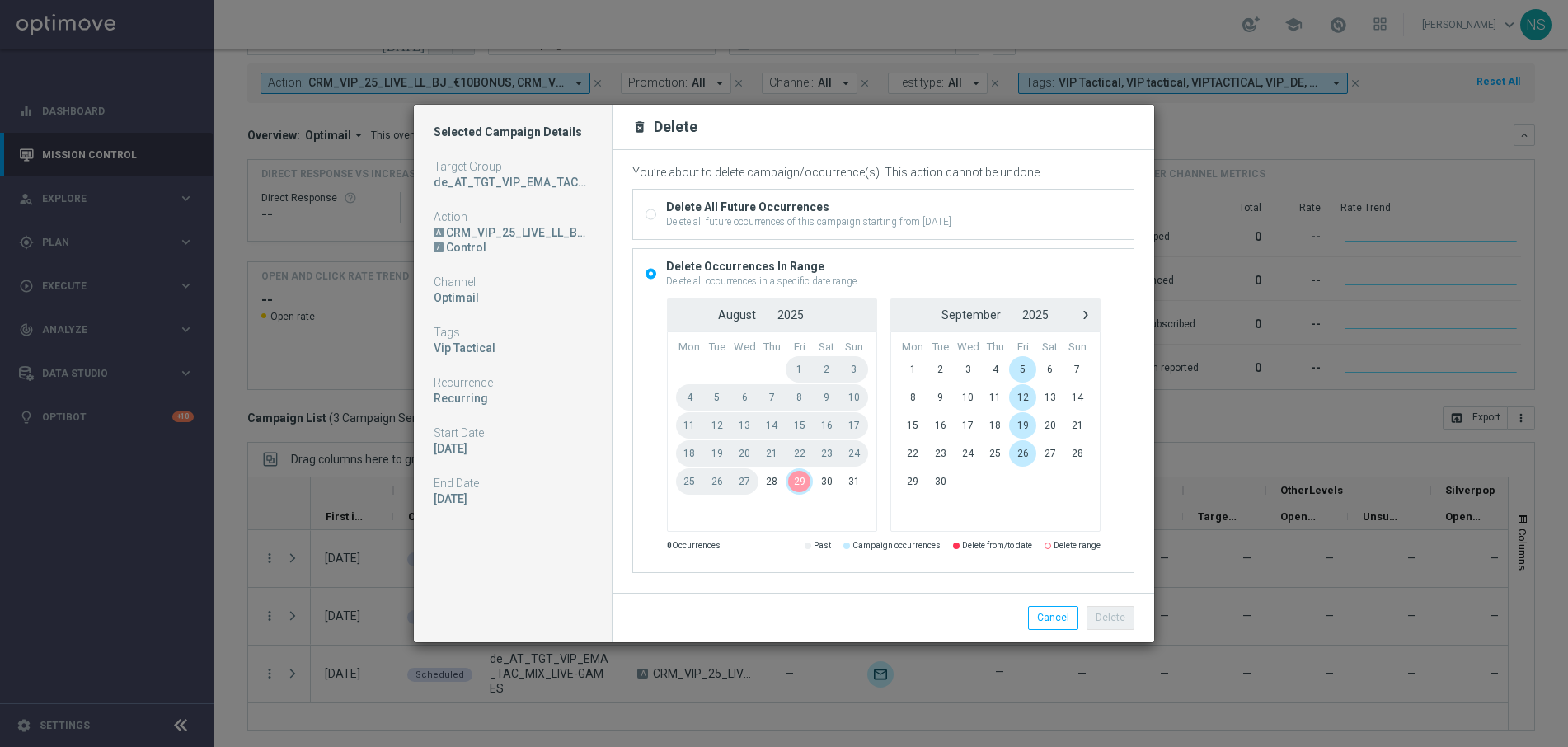
click at [800, 484] on span "29" at bounding box center [799, 481] width 27 height 26
click at [1108, 626] on button "Delete" at bounding box center [1110, 617] width 47 height 23
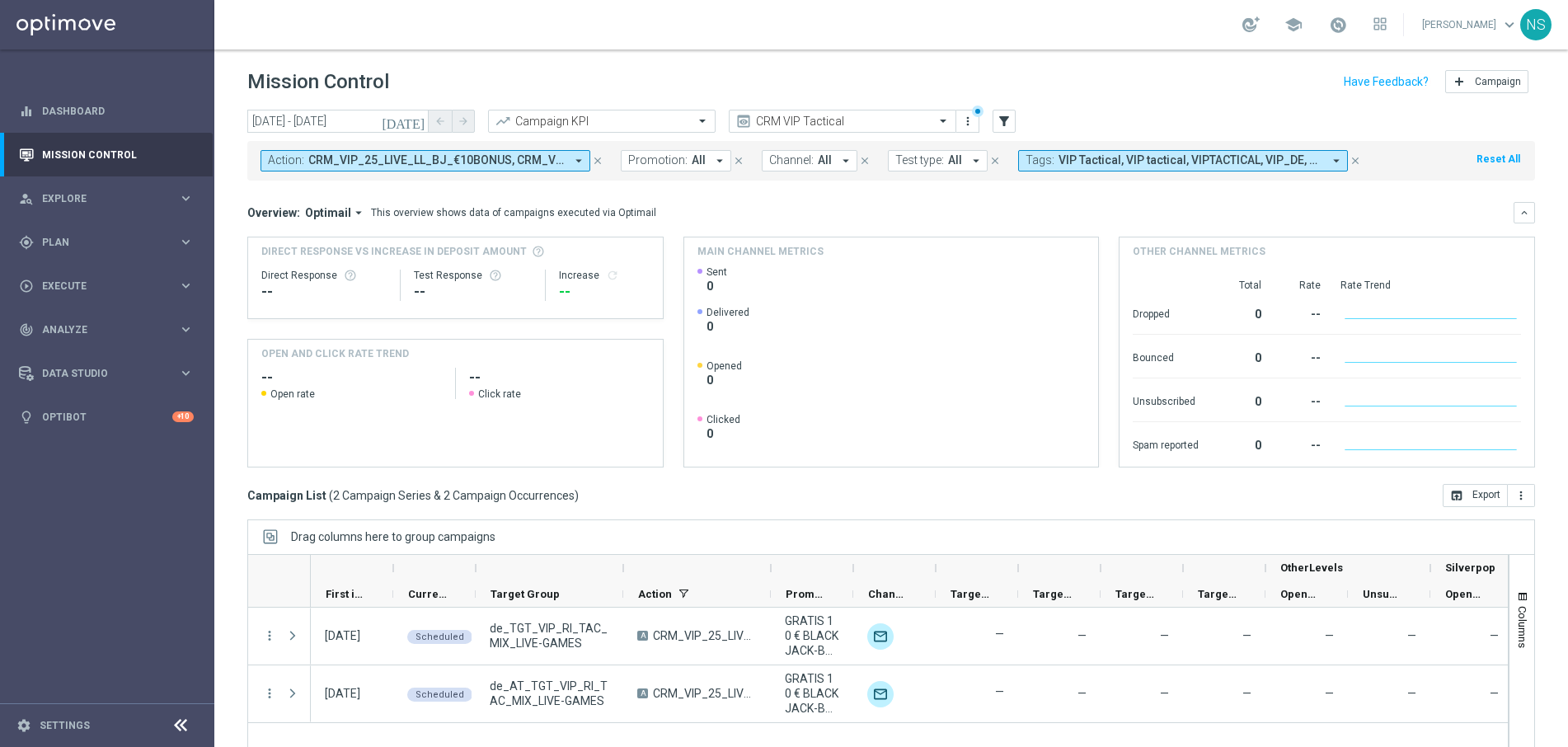
click at [465, 166] on span "CRM_VIP_25_LIVE_LL_BJ_€10BONUS, CRM_VIP_25_LIVE_LL_BJ_€10BONUS_EMAIL" at bounding box center [437, 160] width 257 height 14
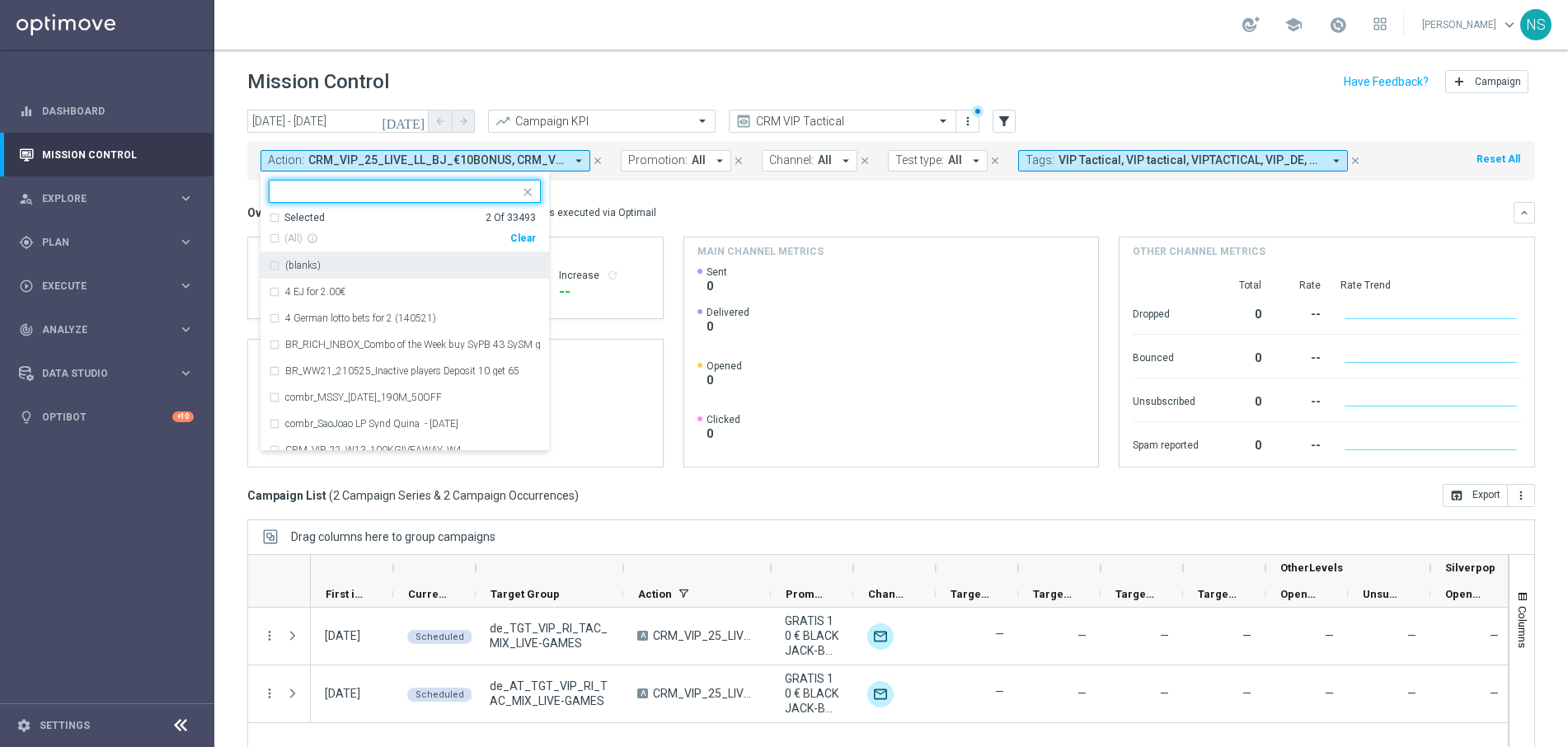
click at [0, 0] on div "Clear" at bounding box center [0, 0] width 0 height 0
click at [414, 192] on input "text" at bounding box center [398, 191] width 242 height 14
paste input "CRM_VIP_25_PREMIUM_SPIN_WIN_WEEKEND"
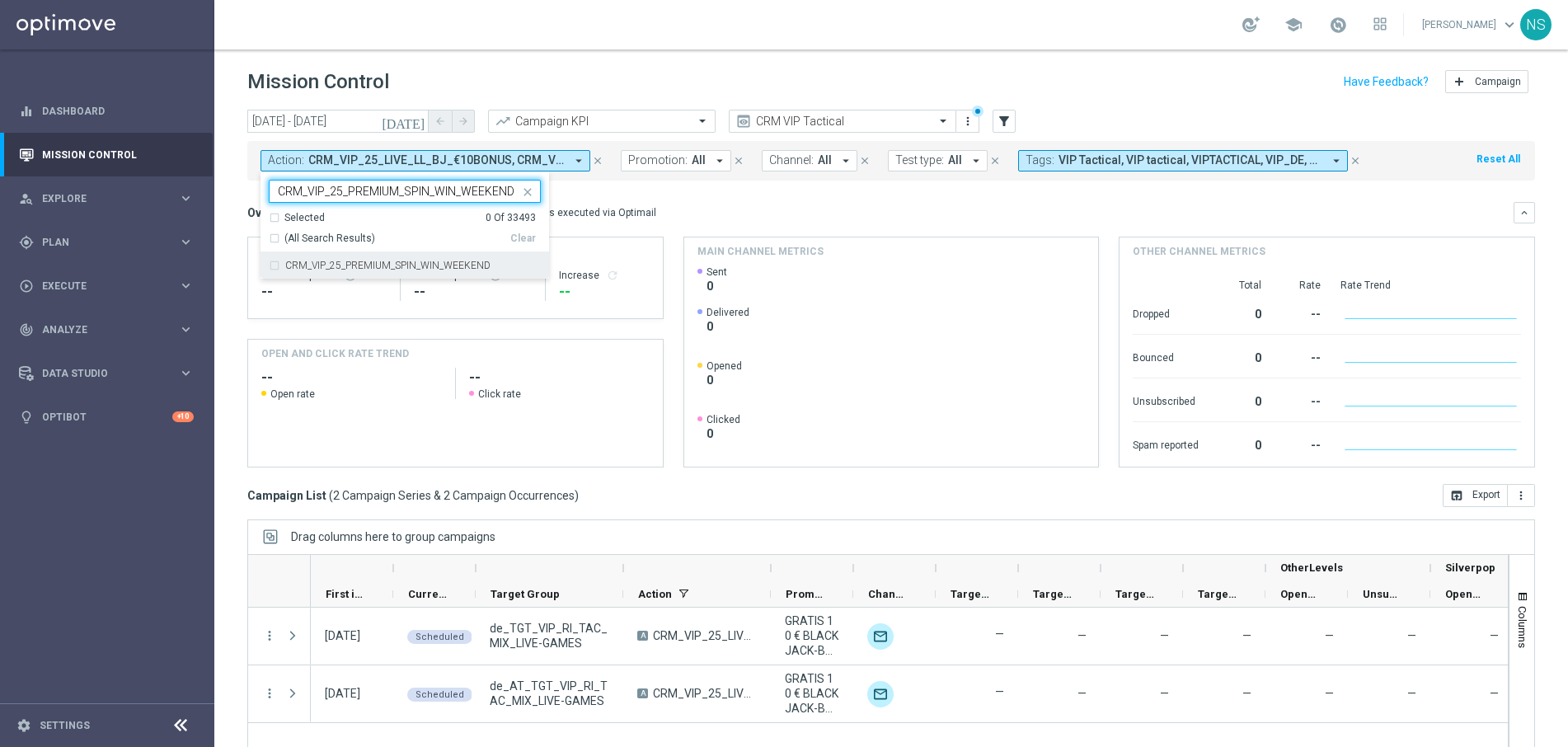
type input "CRM_VIP_25_PREMIUM_SPIN_WIN_WEEKEND"
click at [720, 209] on div "Overview: Optimail arrow_drop_down This overview shows data of campaigns execut…" at bounding box center [880, 213] width 1267 height 15
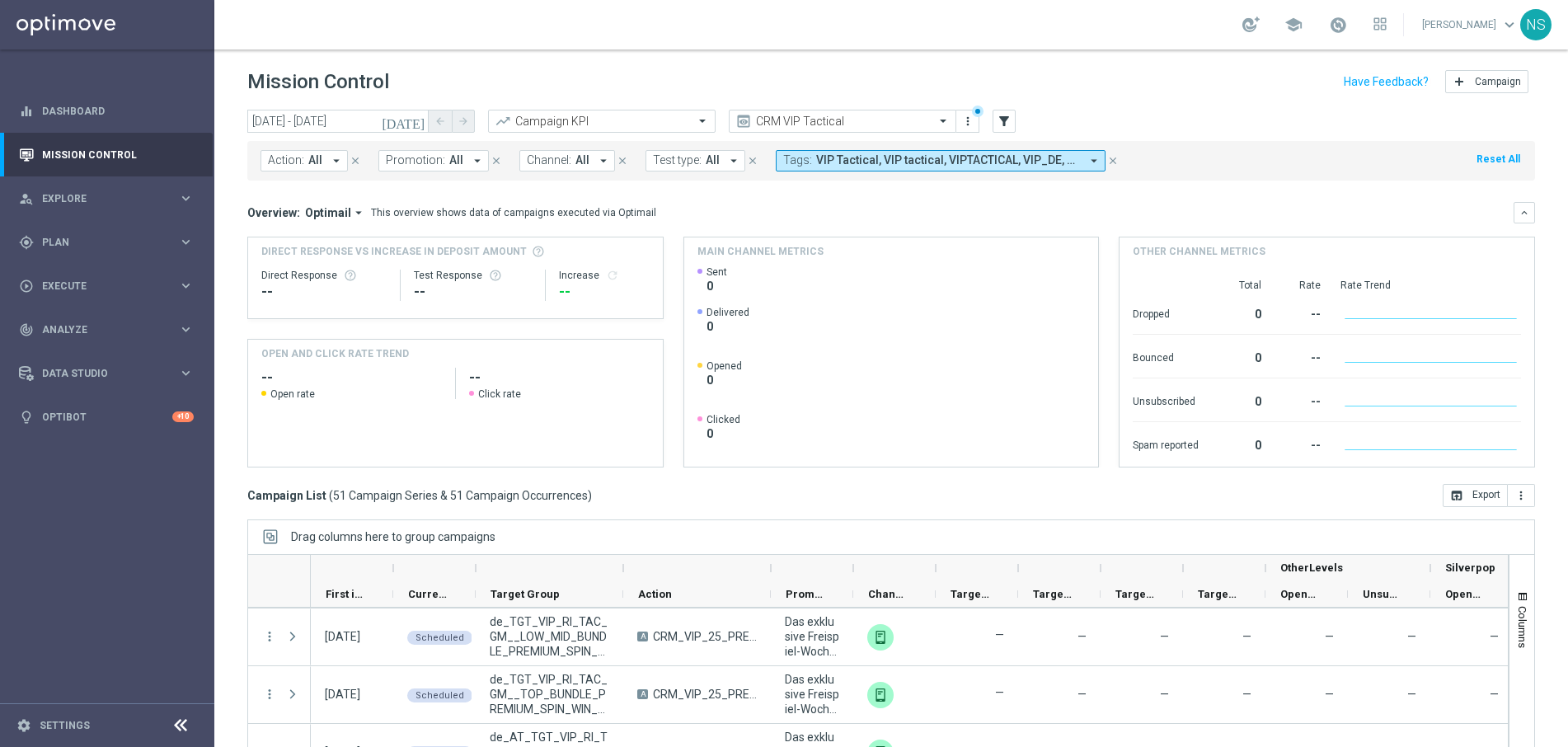
click at [297, 159] on span "Action:" at bounding box center [286, 160] width 37 height 14
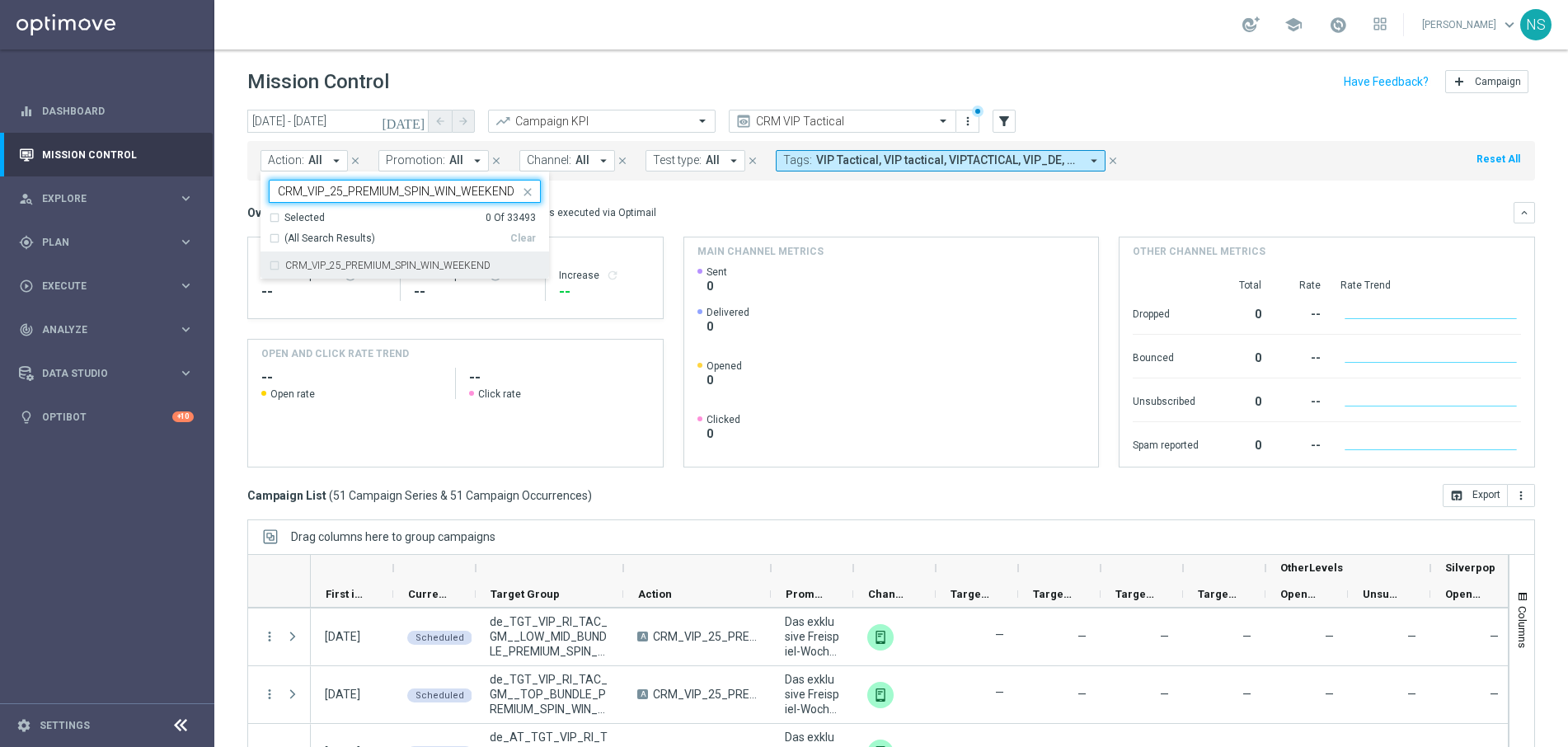
click at [437, 270] on div "CRM_VIP_25_PREMIUM_SPIN_WIN_WEEKEND" at bounding box center [405, 265] width 272 height 26
type input "CRM_VIP_25_PREMIUM_SPIN_WIN_WEEKEND"
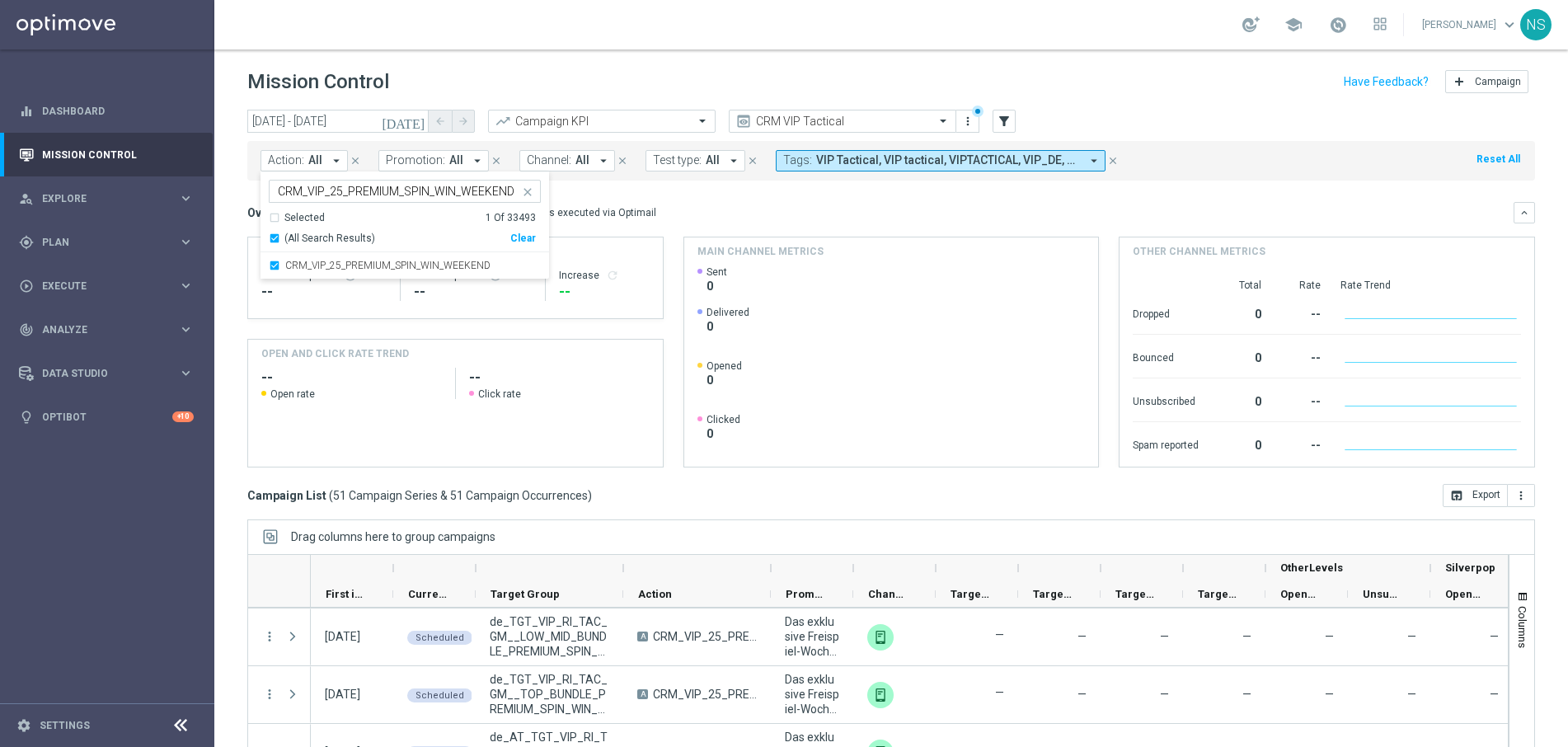
click at [678, 198] on mini-dashboard "Overview: Optimail arrow_drop_down This overview shows data of campaigns execut…" at bounding box center [891, 332] width 1288 height 303
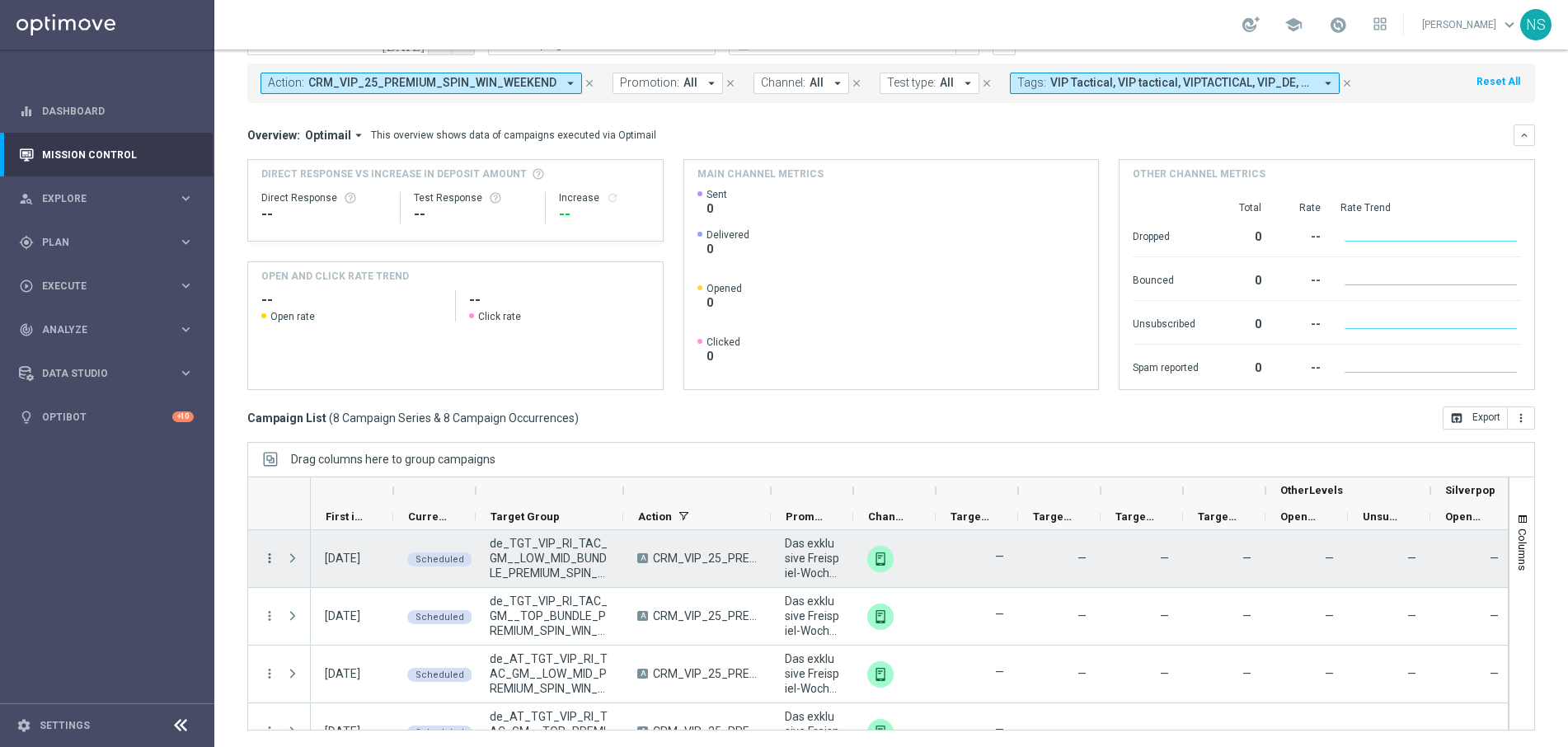
click at [269, 563] on icon "more_vert" at bounding box center [269, 558] width 15 height 15
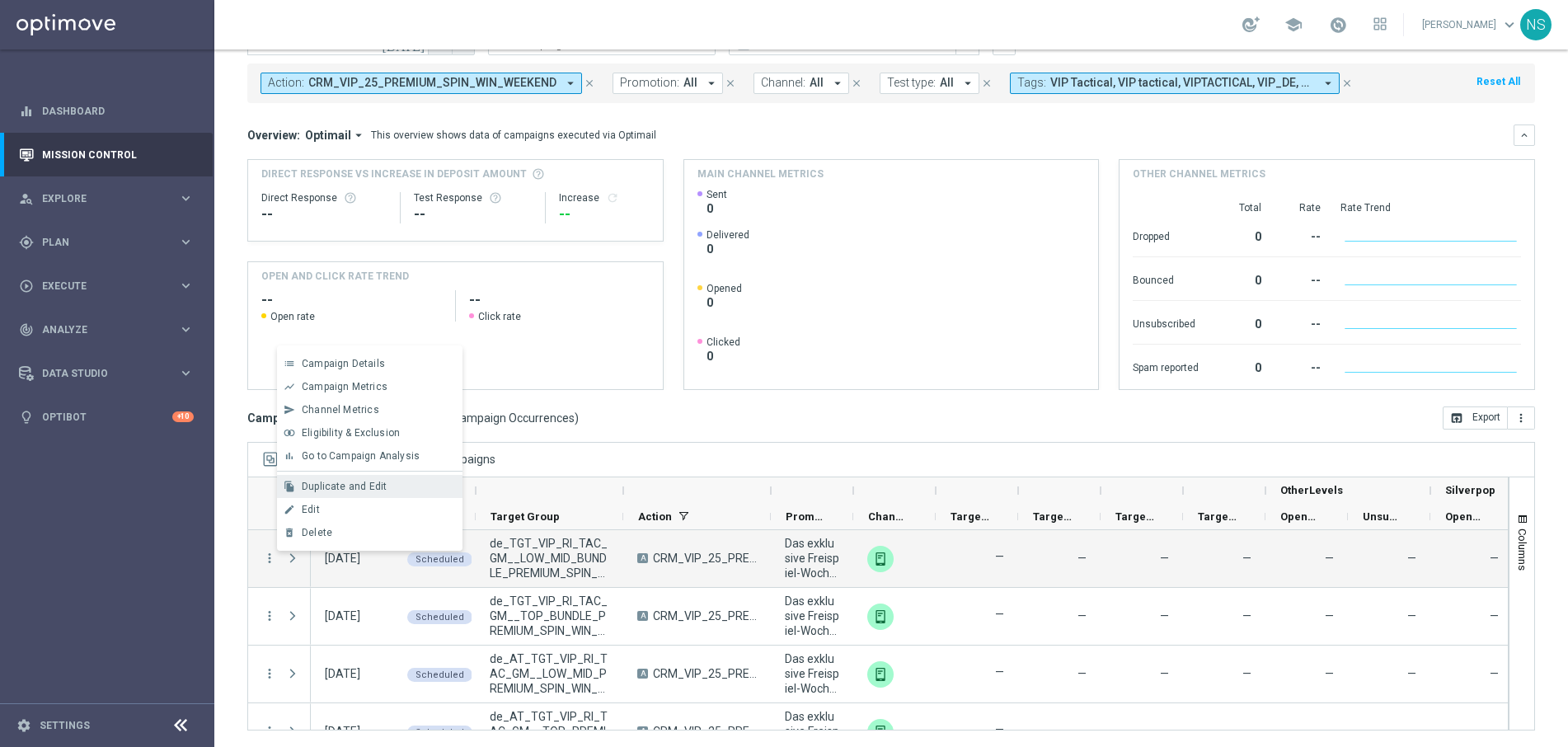
click at [369, 495] on div "file_copy Duplicate and Edit" at bounding box center [369, 486] width 185 height 23
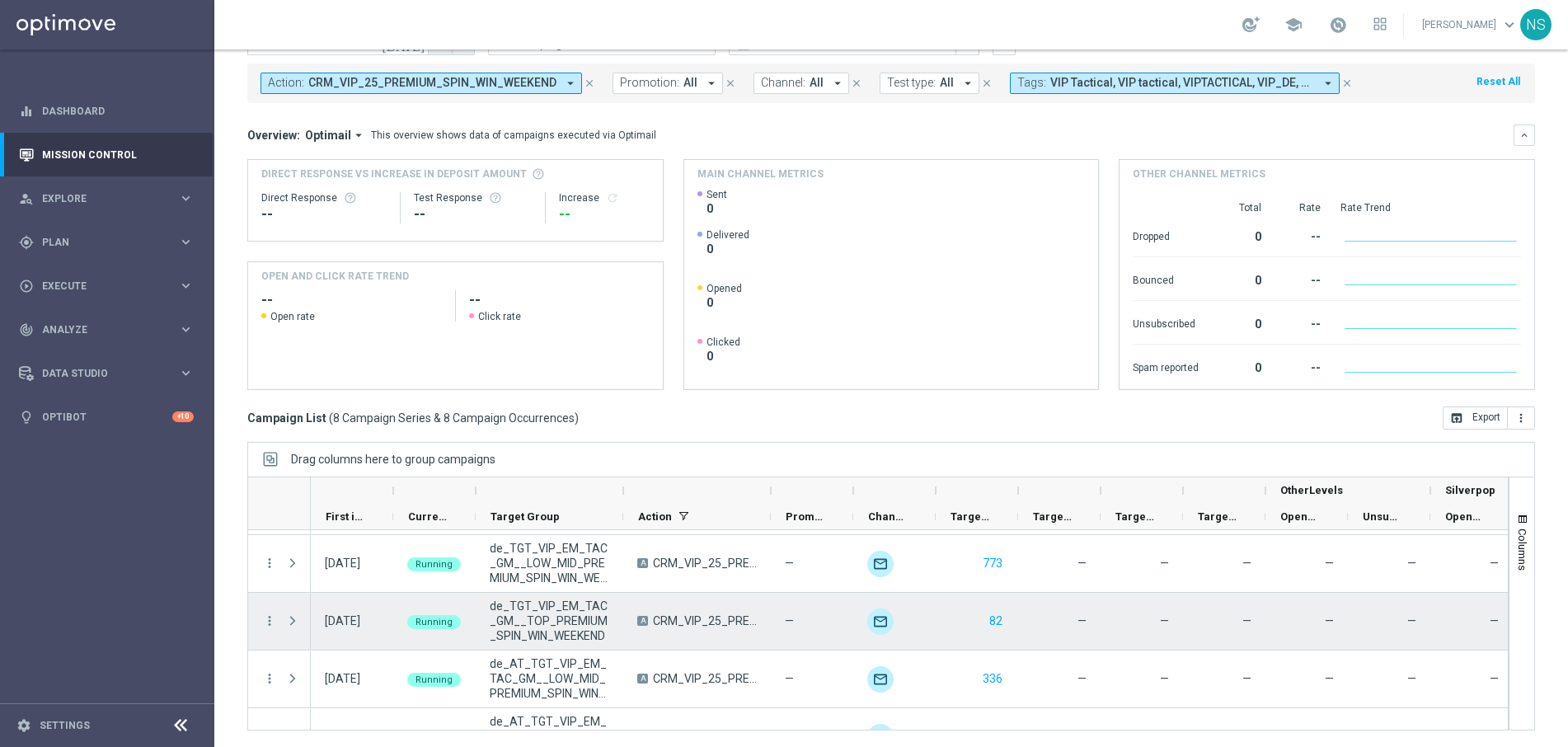
scroll to position [210, 0]
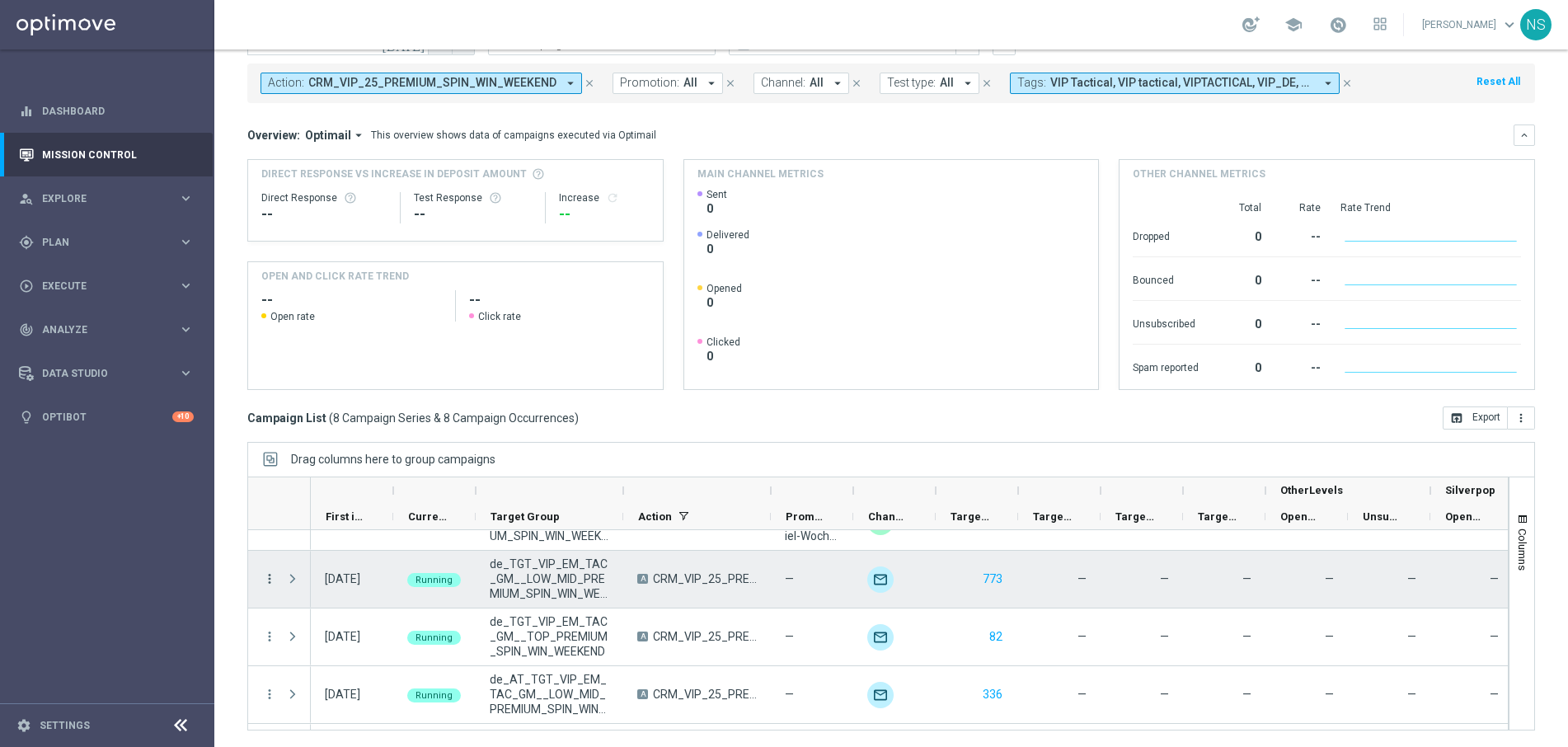
click at [276, 583] on icon "more_vert" at bounding box center [269, 579] width 15 height 15
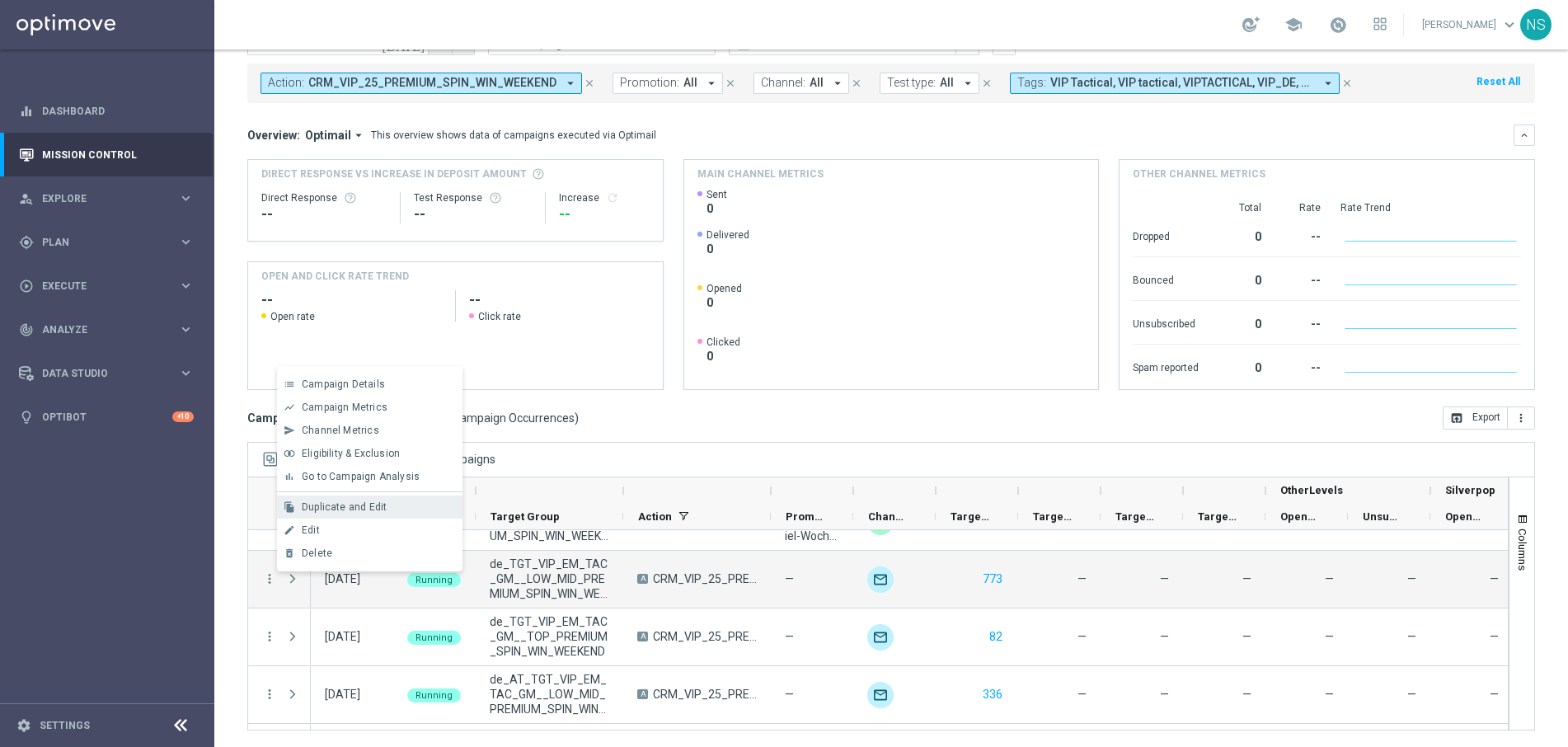
click at [351, 500] on div "file_copy Duplicate and Edit" at bounding box center [369, 507] width 185 height 23
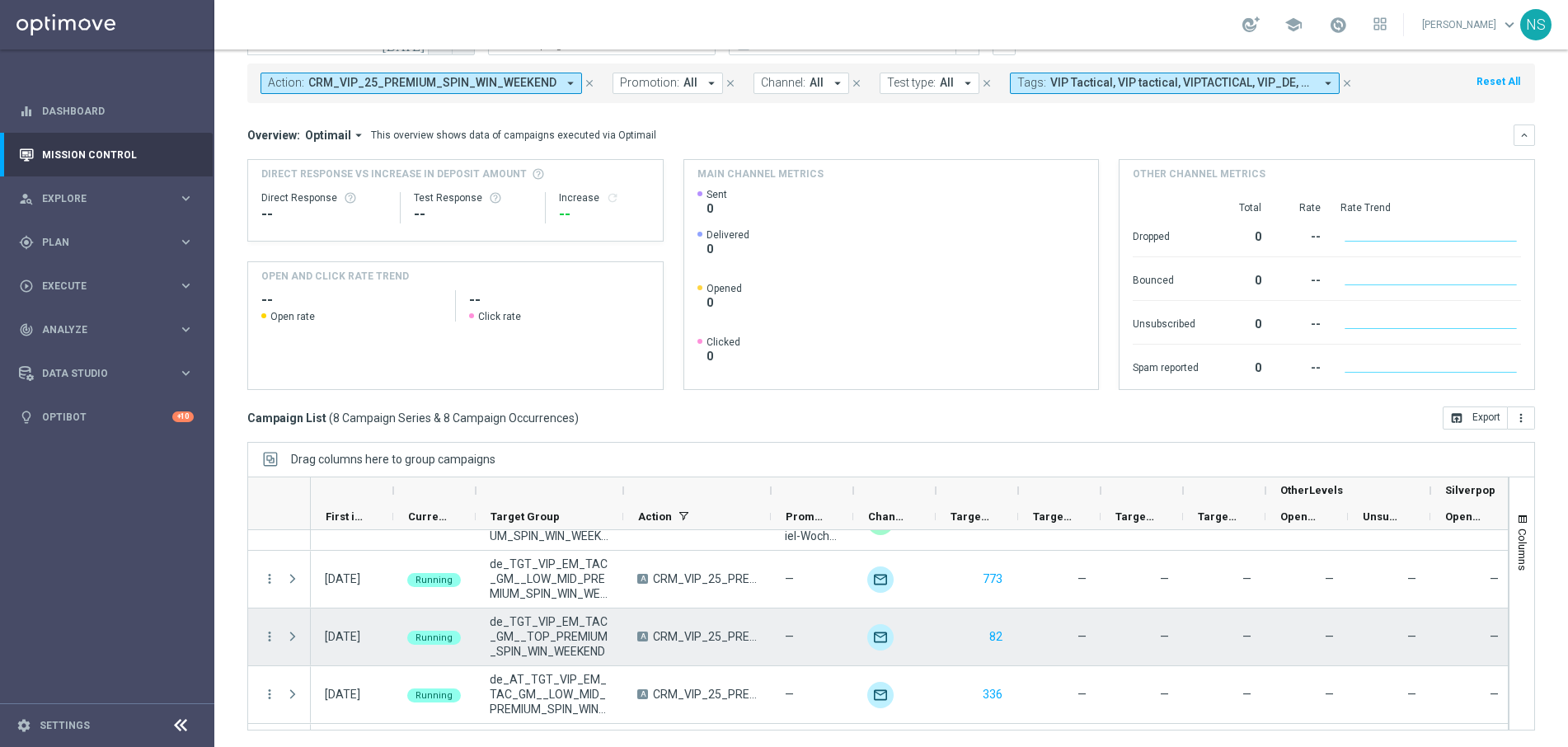
scroll to position [0, 0]
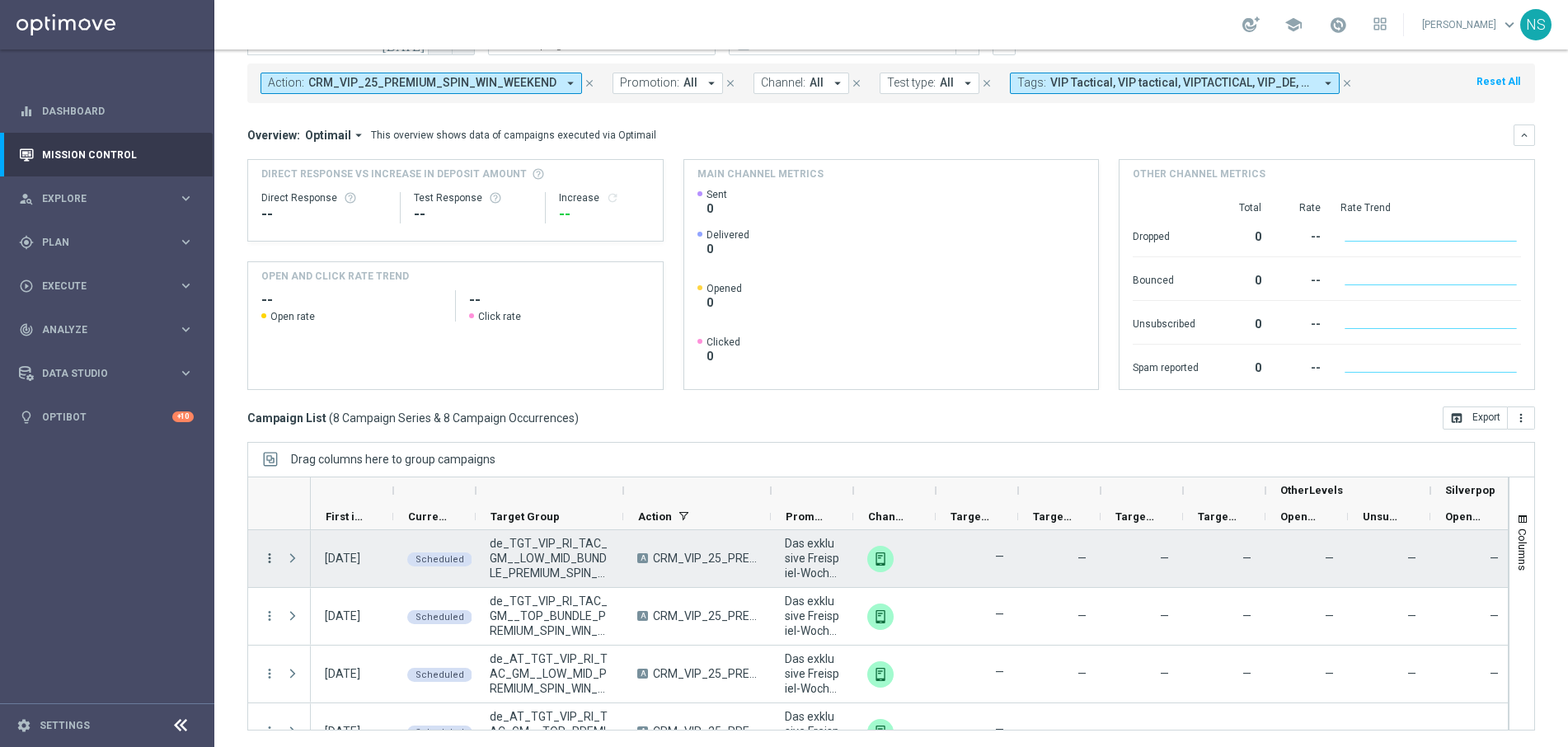
click at [267, 561] on icon "more_vert" at bounding box center [269, 558] width 15 height 15
click at [356, 530] on div "Delete" at bounding box center [378, 532] width 153 height 12
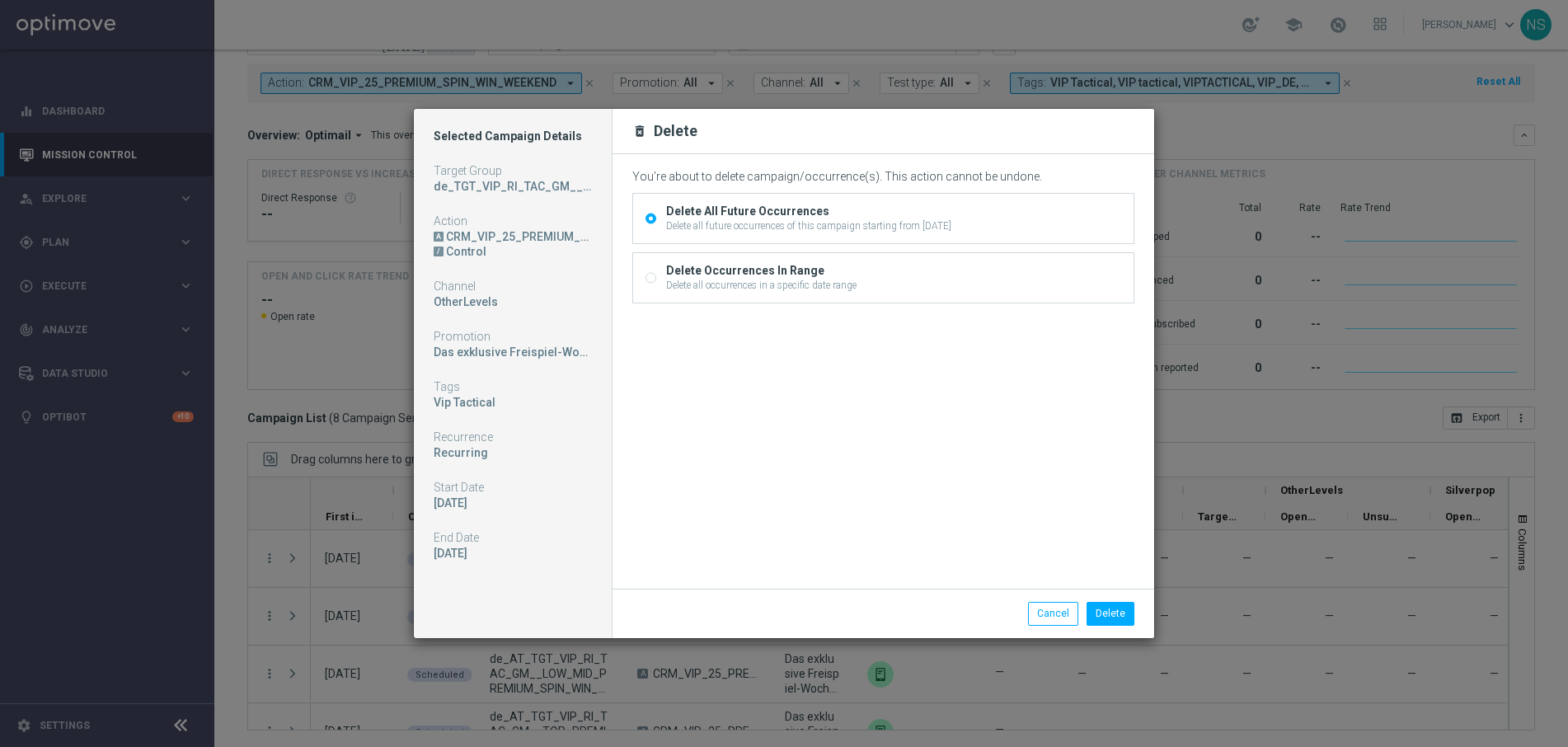
click at [662, 289] on label "Delete Occurrences In Range Delete all occurrences in a specific date range" at bounding box center [759, 278] width 195 height 29
click at [657, 285] on input "Delete Occurrences In Range Delete all occurrences in a specific date range" at bounding box center [651, 280] width 11 height 11
radio input "true"
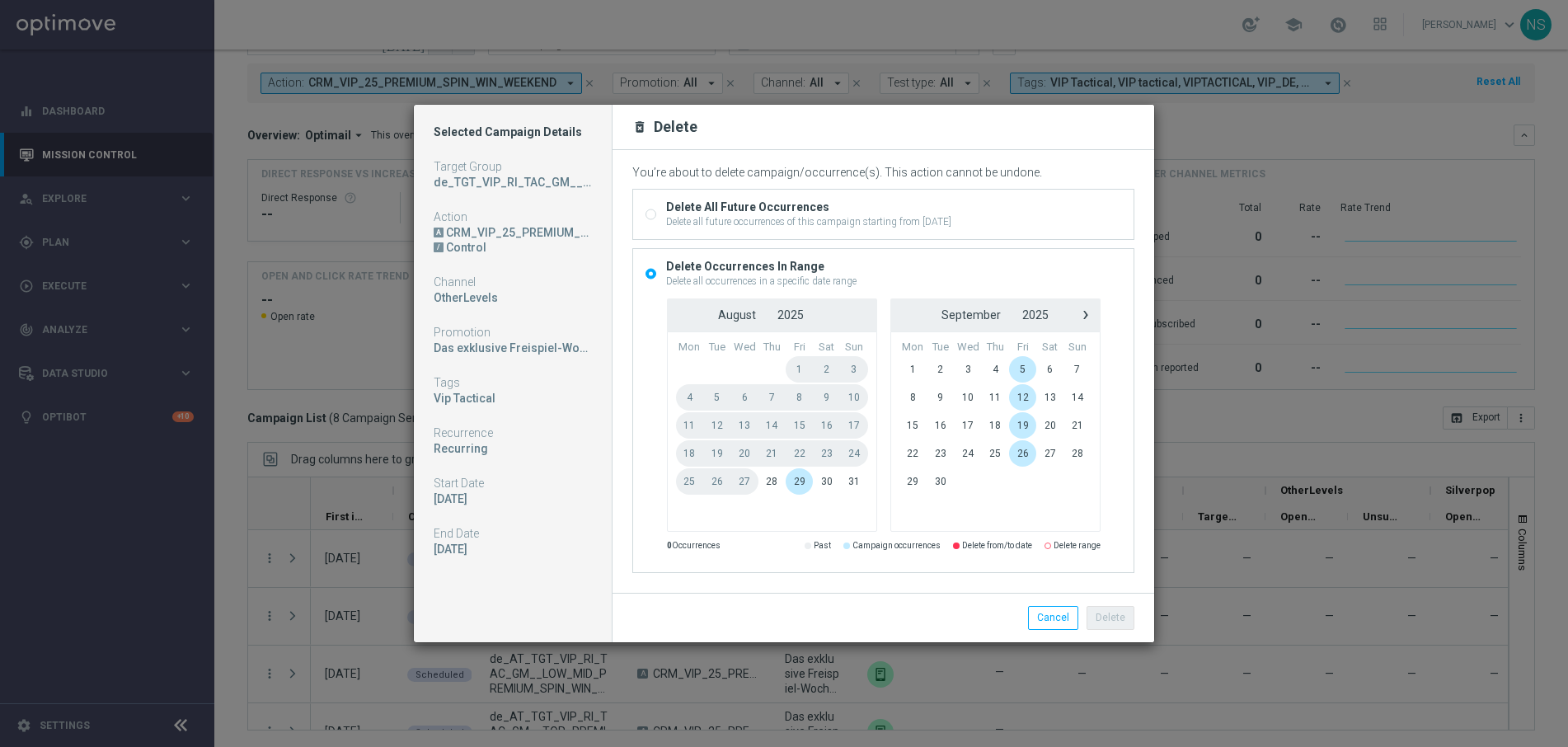
click at [663, 213] on label "Delete All Future Occurrences Delete all future occurrences of this campaign st…" at bounding box center [806, 214] width 289 height 29
click at [657, 213] on input "Delete All Future Occurrences Delete all future occurrences of this campaign st…" at bounding box center [651, 216] width 11 height 11
radio input "true"
radio input "false"
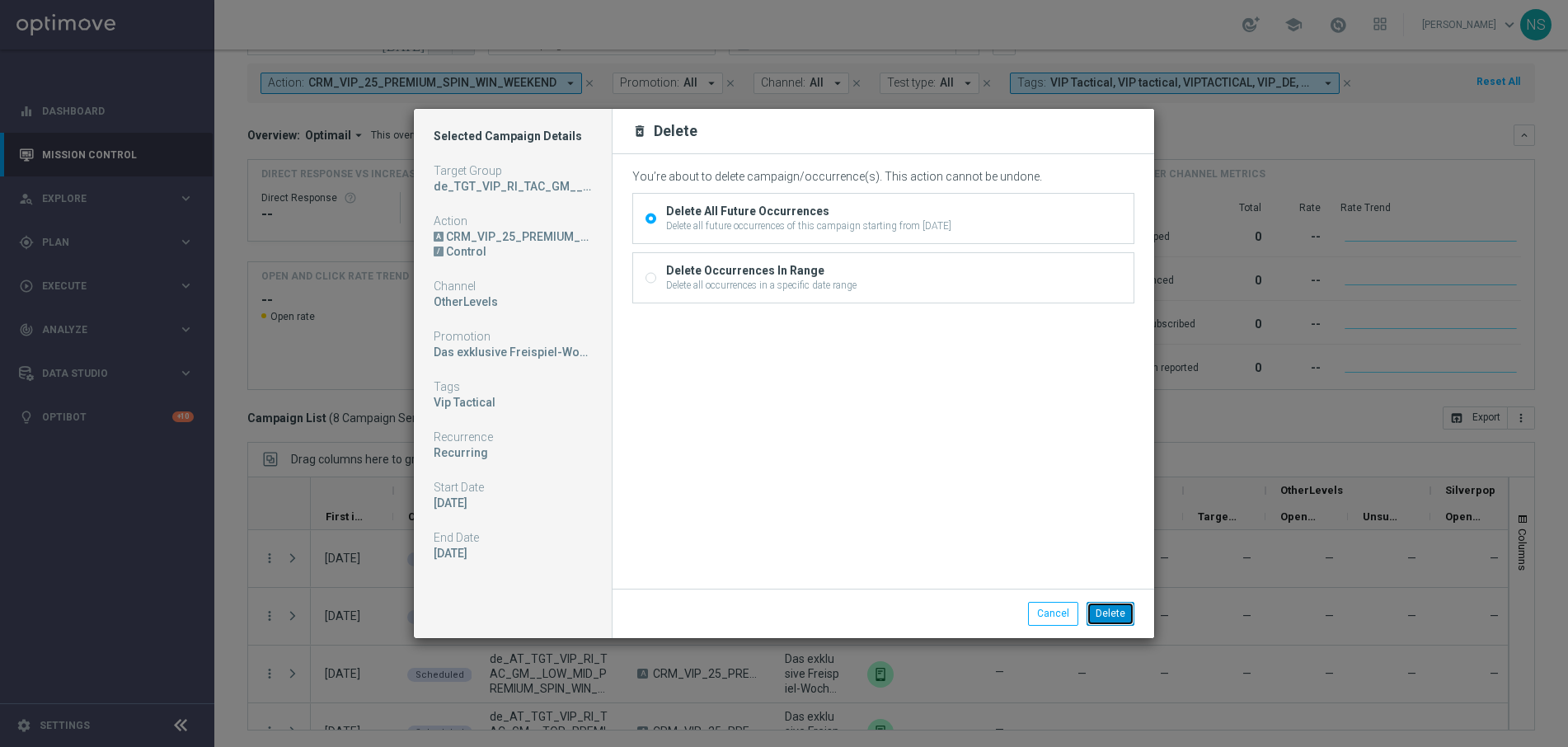
click at [1121, 617] on button "Delete" at bounding box center [1110, 613] width 47 height 23
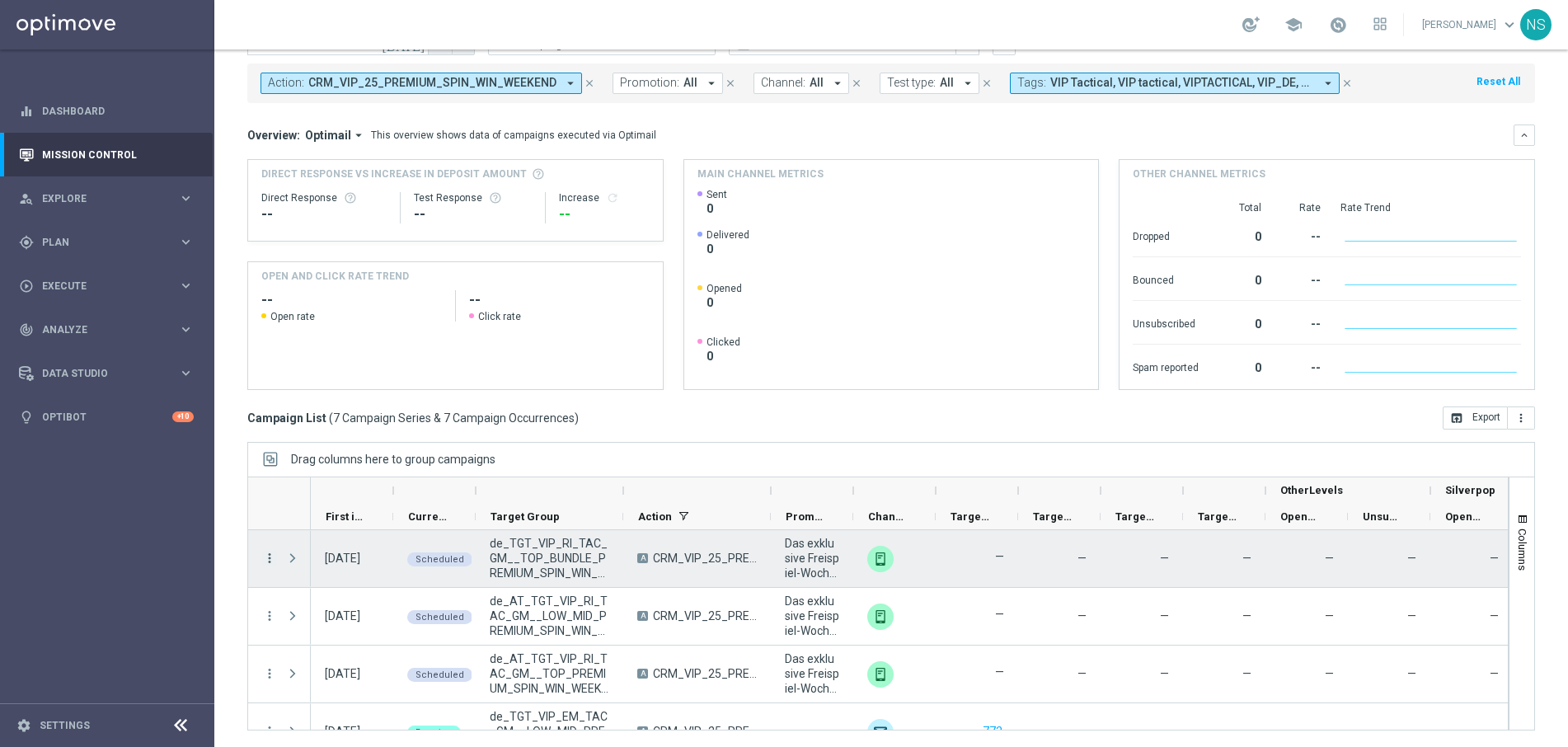
click at [271, 556] on icon "more_vert" at bounding box center [269, 558] width 15 height 15
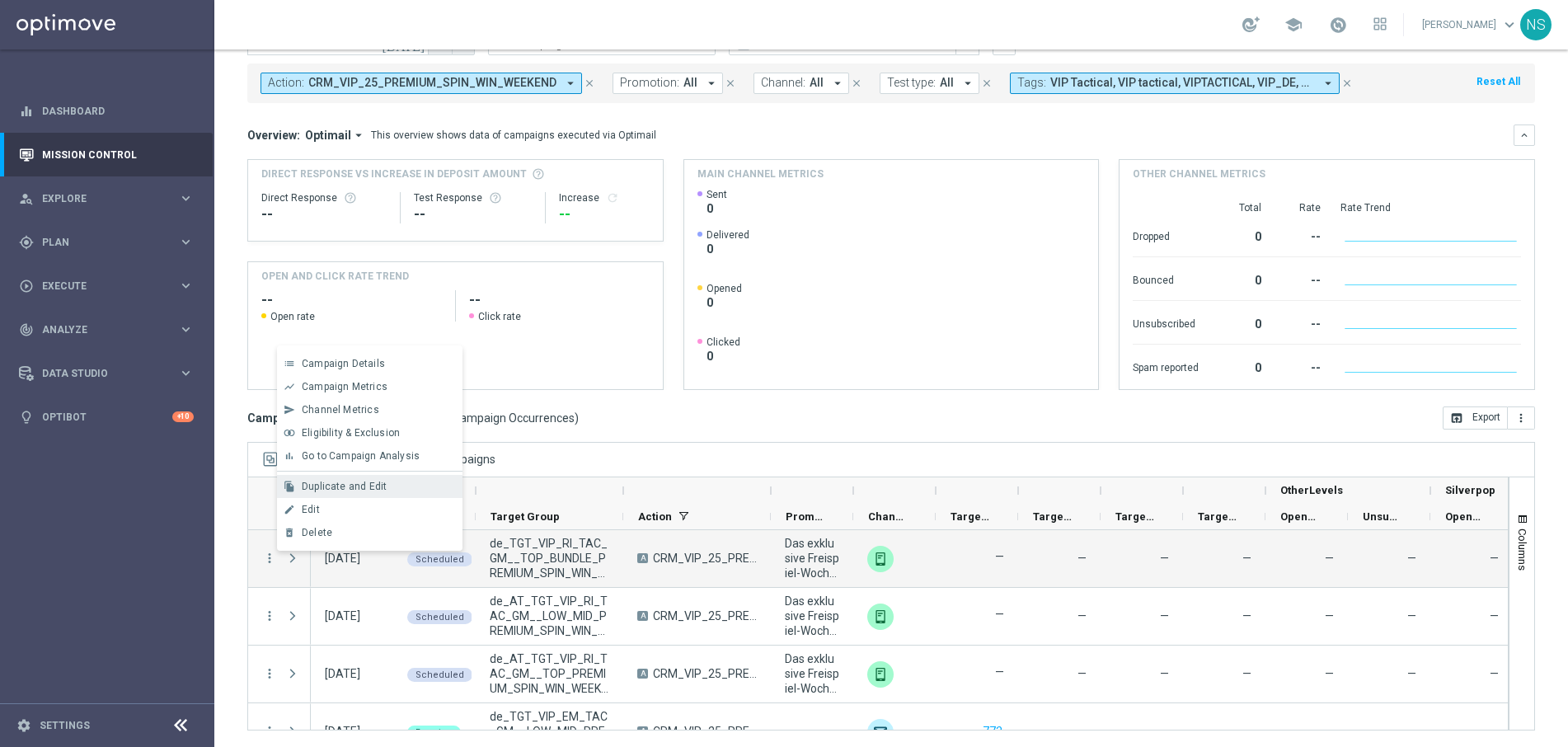
click at [385, 488] on div "Duplicate and Edit" at bounding box center [378, 486] width 153 height 12
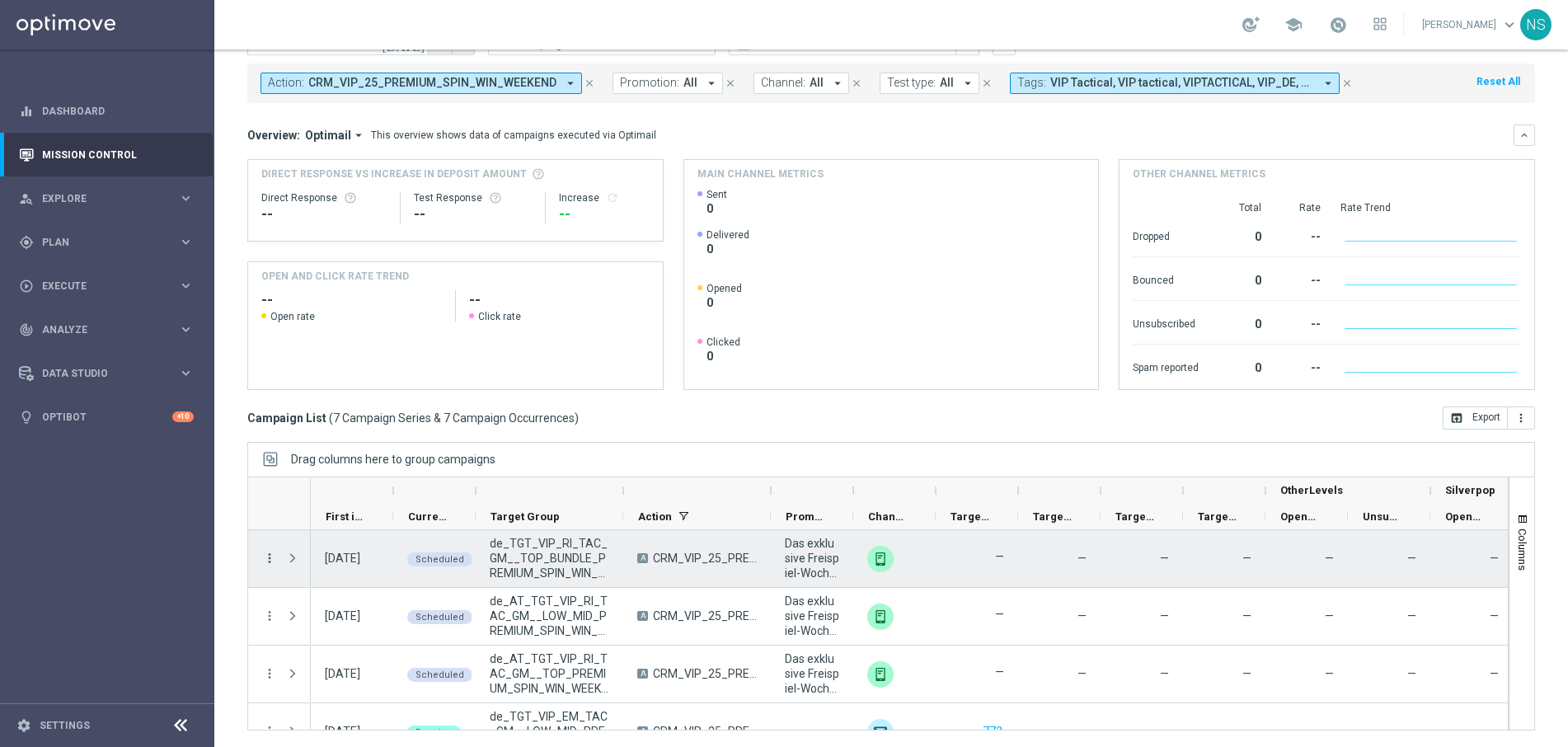
click at [275, 558] on icon "more_vert" at bounding box center [269, 558] width 15 height 15
click at [313, 531] on span "Delete" at bounding box center [316, 532] width 30 height 12
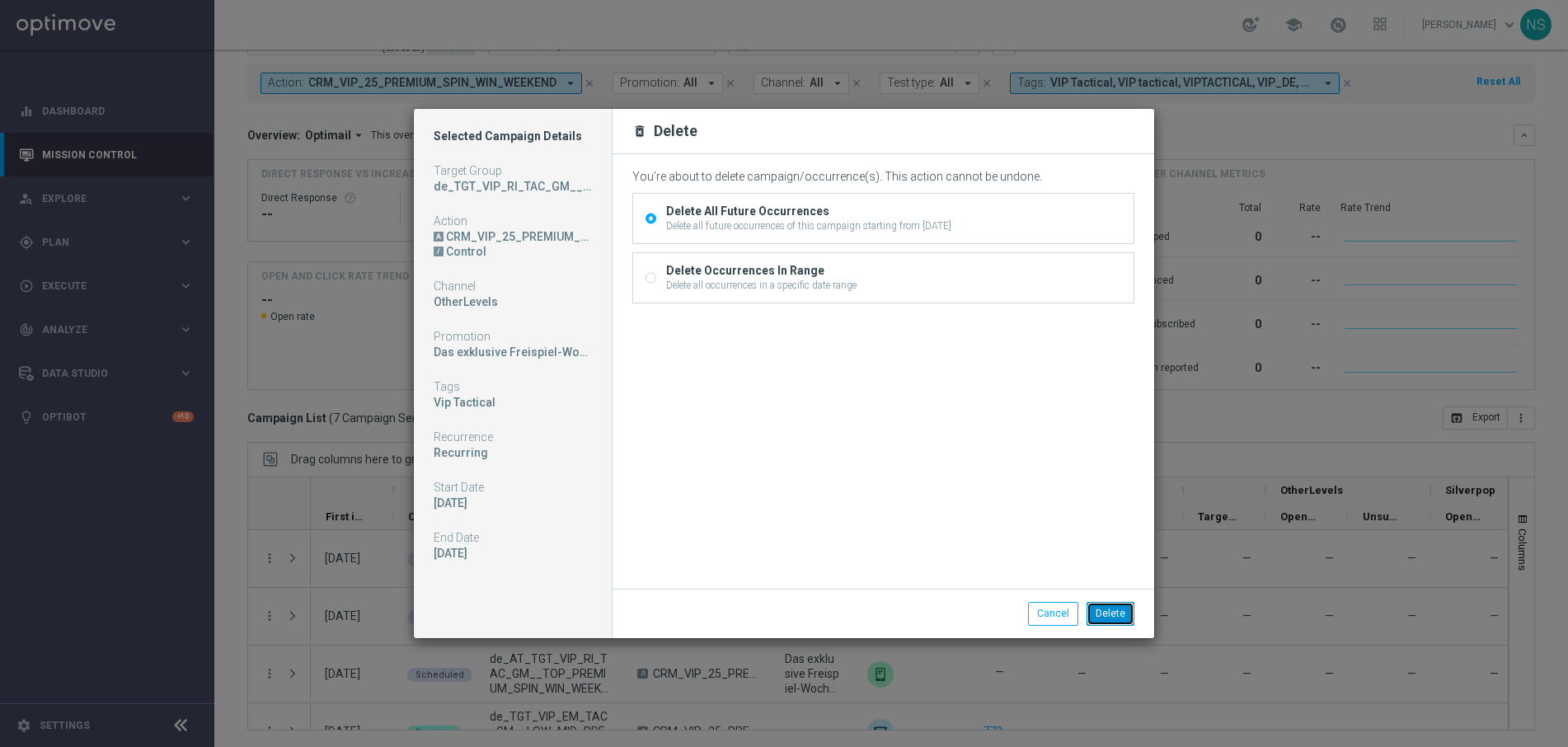
click at [1117, 609] on button "Delete" at bounding box center [1110, 613] width 47 height 23
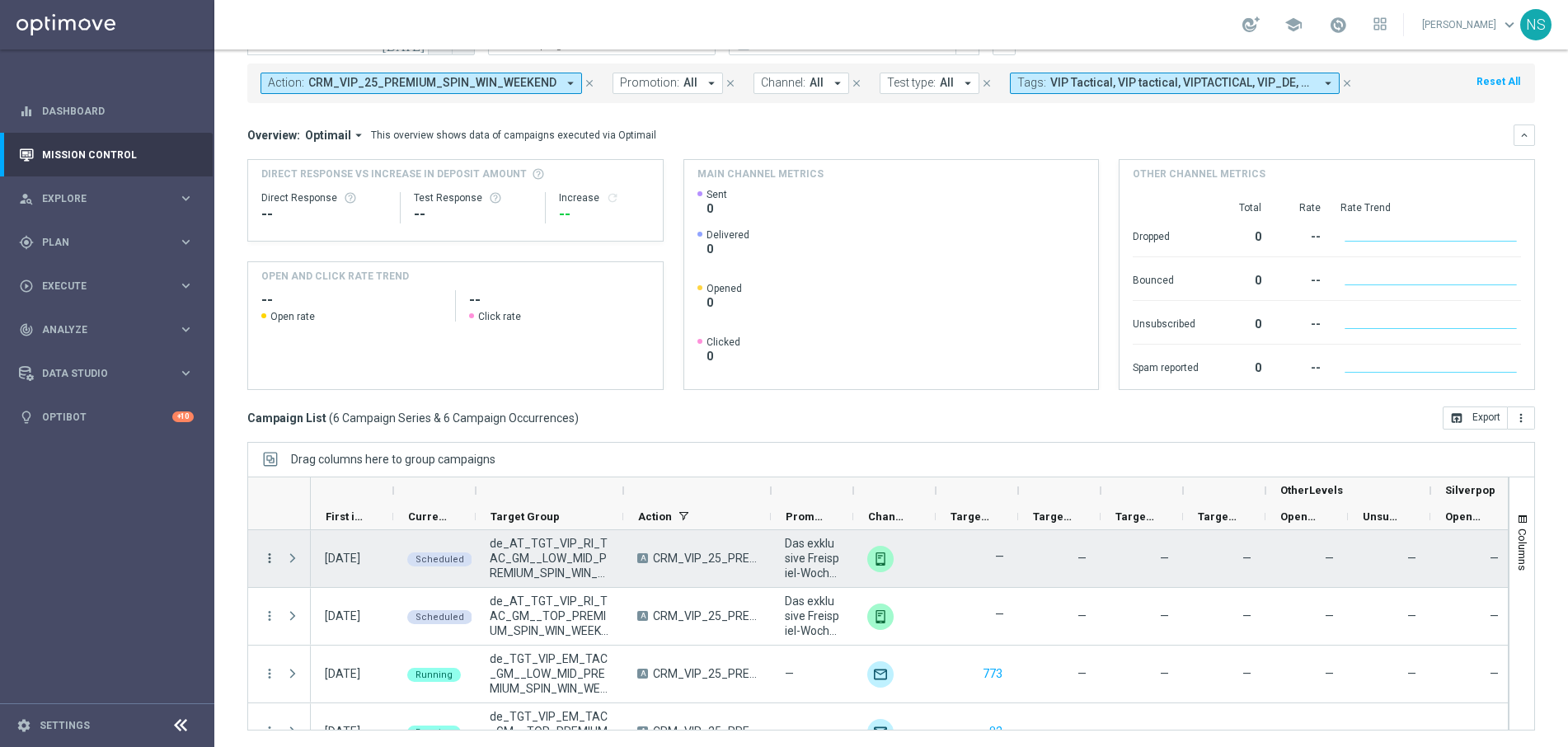
click at [268, 560] on icon "more_vert" at bounding box center [269, 558] width 15 height 15
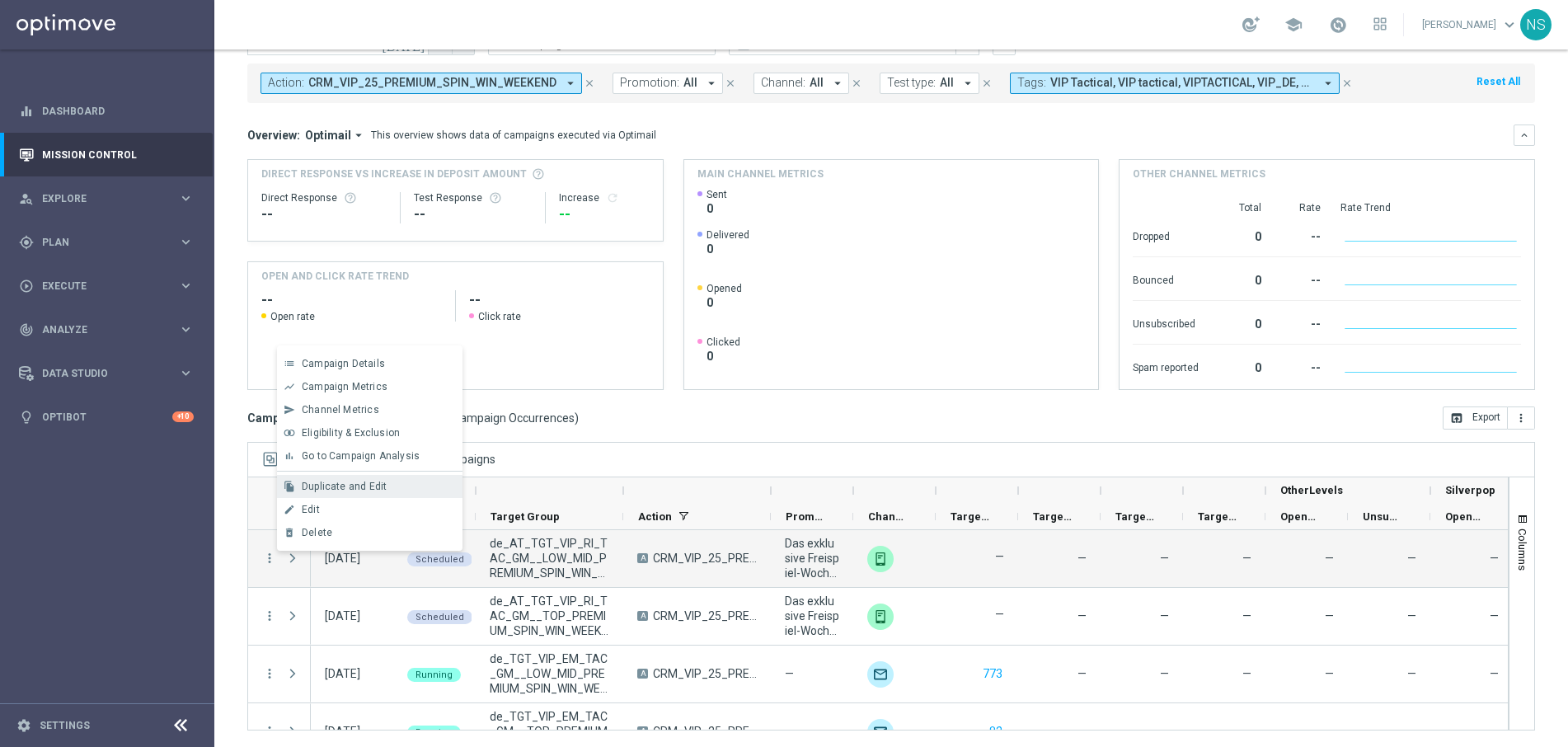
click at [363, 492] on div "file_copy Duplicate and Edit" at bounding box center [369, 486] width 185 height 23
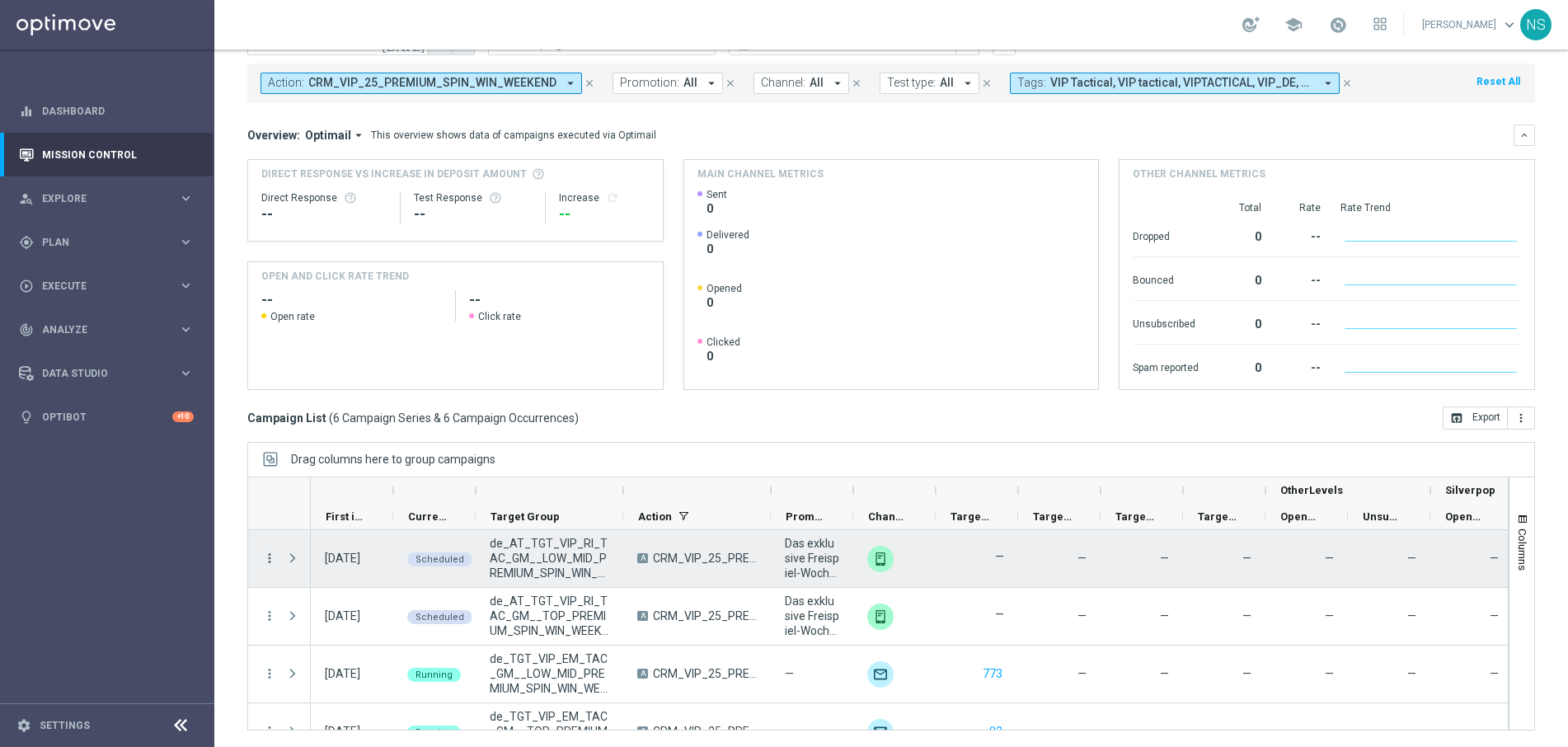
click at [267, 555] on icon "more_vert" at bounding box center [269, 558] width 15 height 15
click at [330, 531] on span "Delete" at bounding box center [316, 532] width 30 height 12
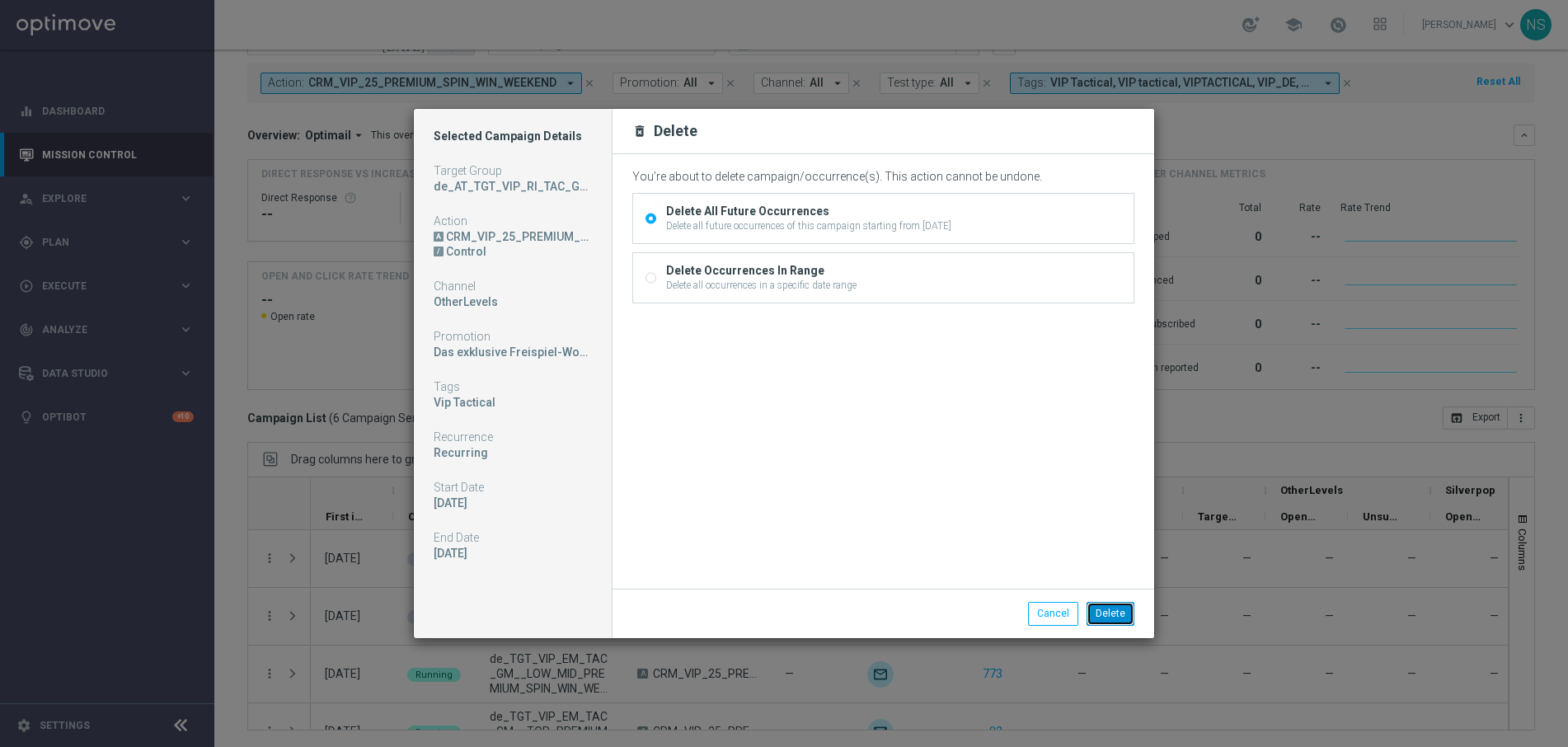
click at [1121, 623] on button "Delete" at bounding box center [1110, 613] width 47 height 23
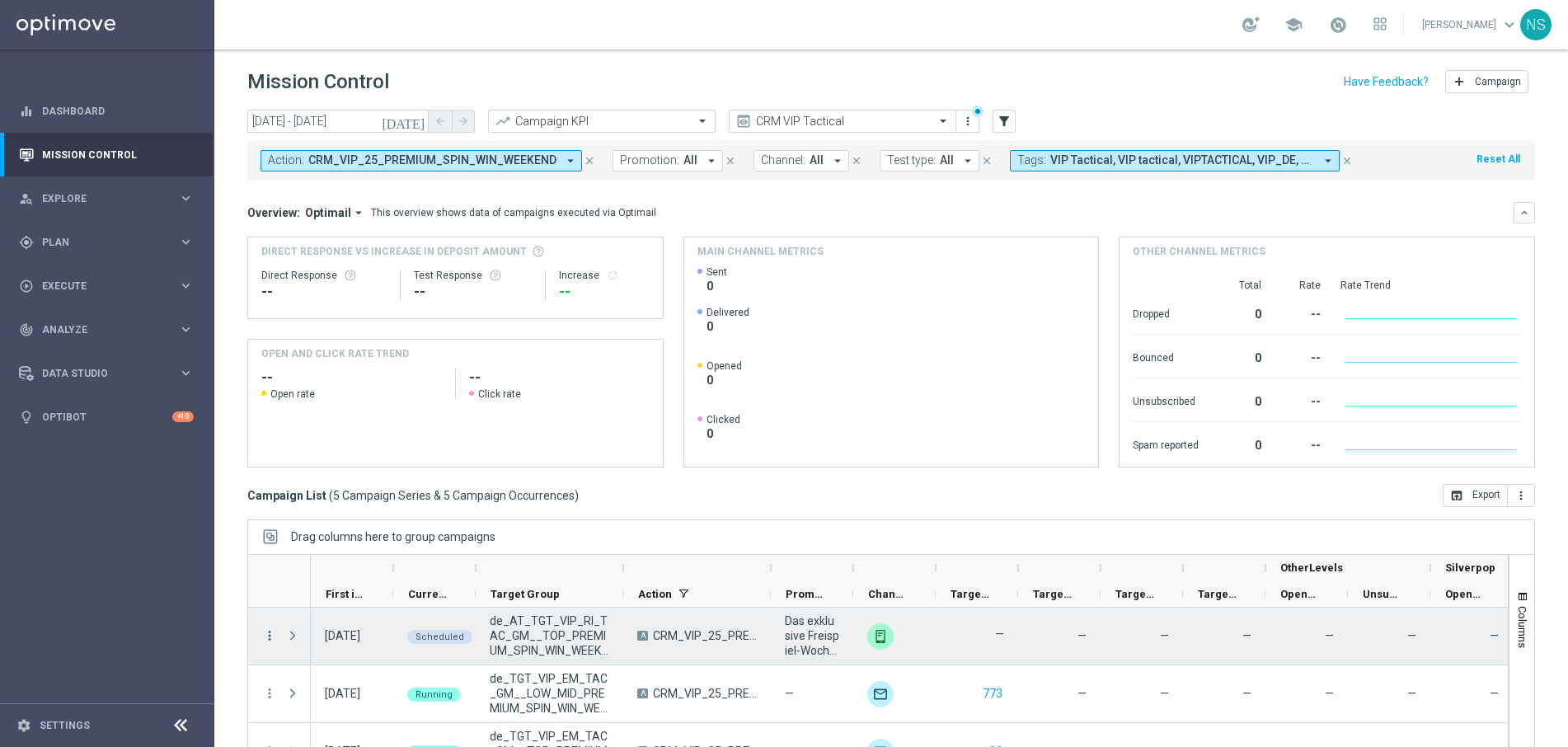
click at [267, 636] on icon "more_vert" at bounding box center [269, 636] width 15 height 15
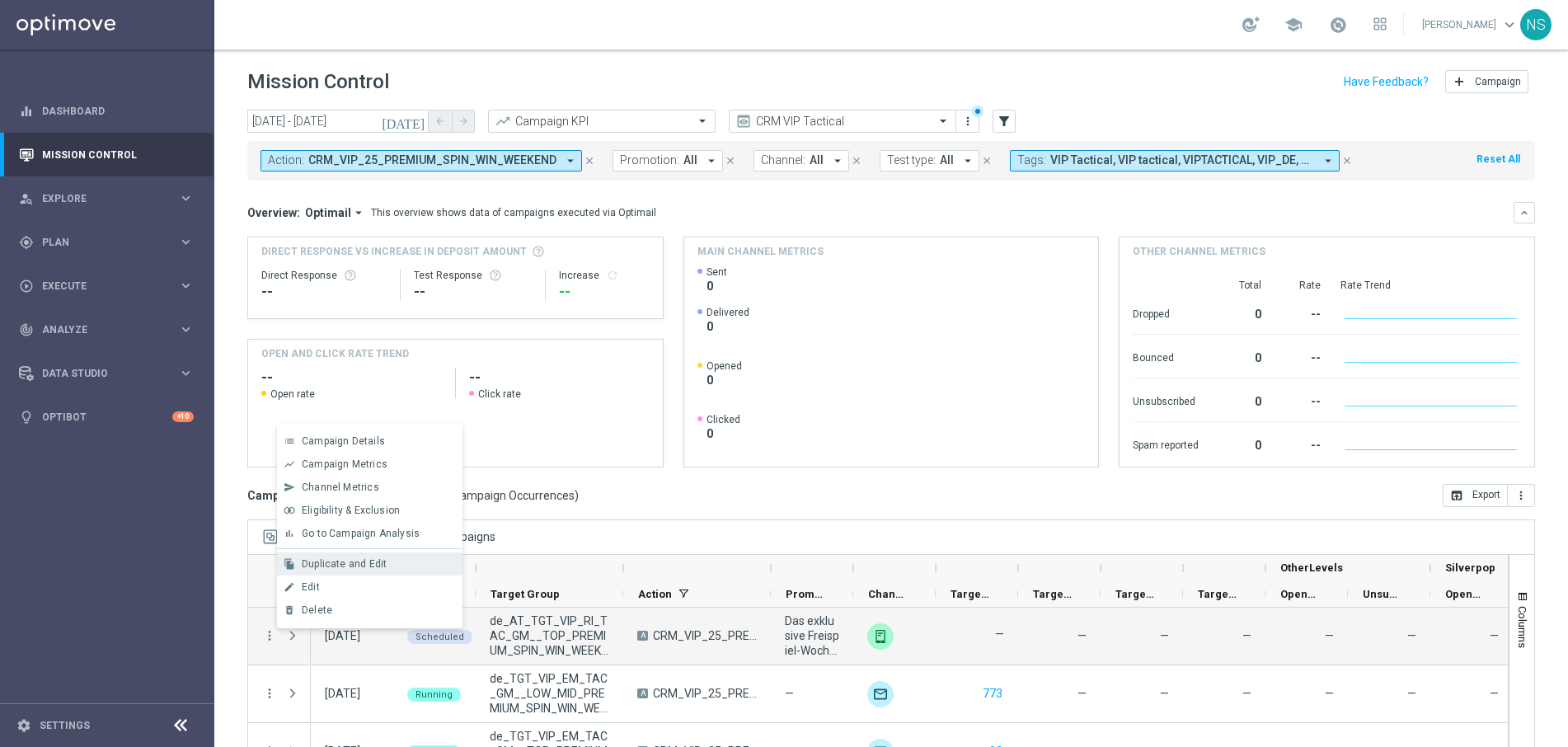
click at [402, 563] on div "Duplicate and Edit" at bounding box center [378, 563] width 153 height 12
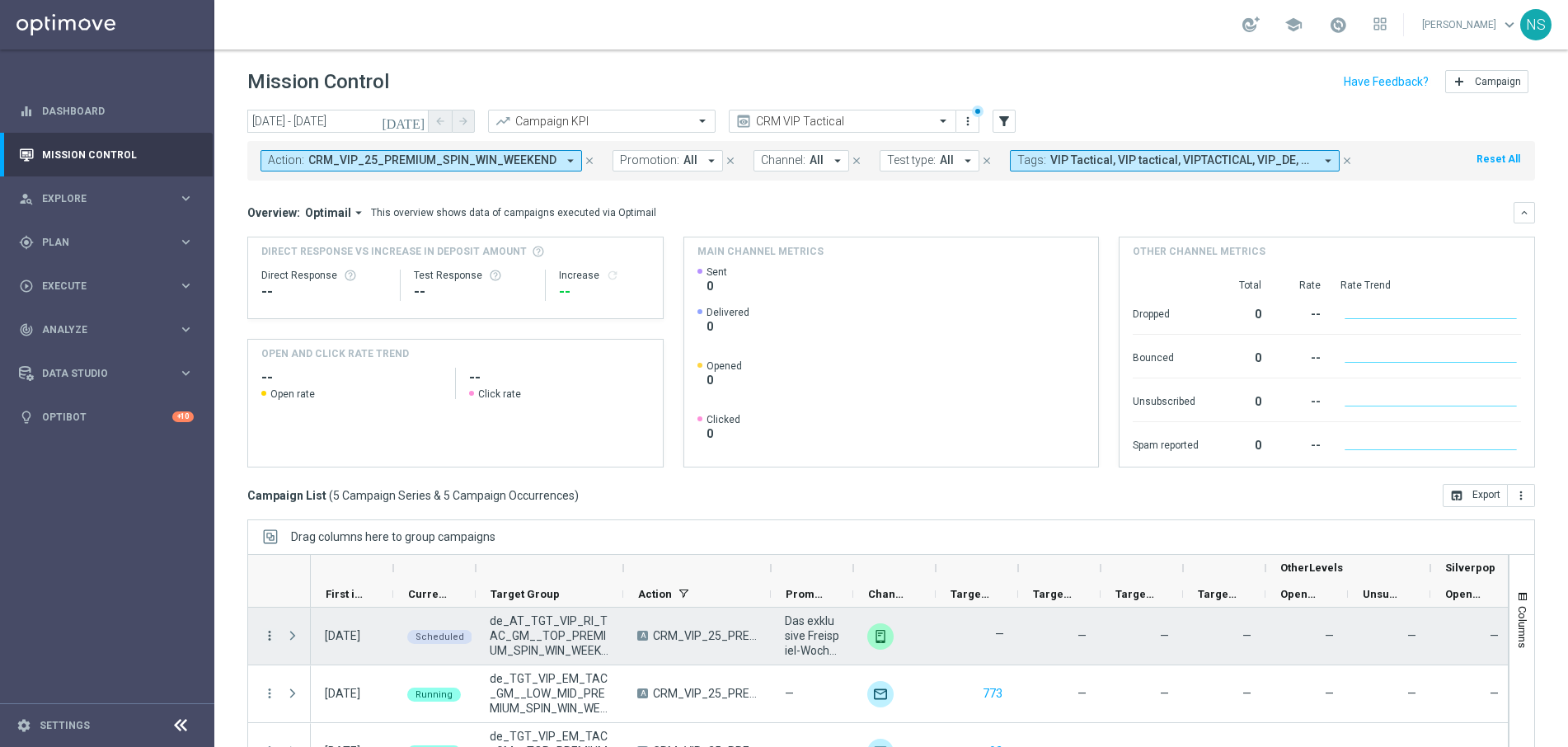
click at [267, 634] on icon "more_vert" at bounding box center [269, 636] width 15 height 15
click at [383, 609] on div "Delete" at bounding box center [378, 610] width 153 height 12
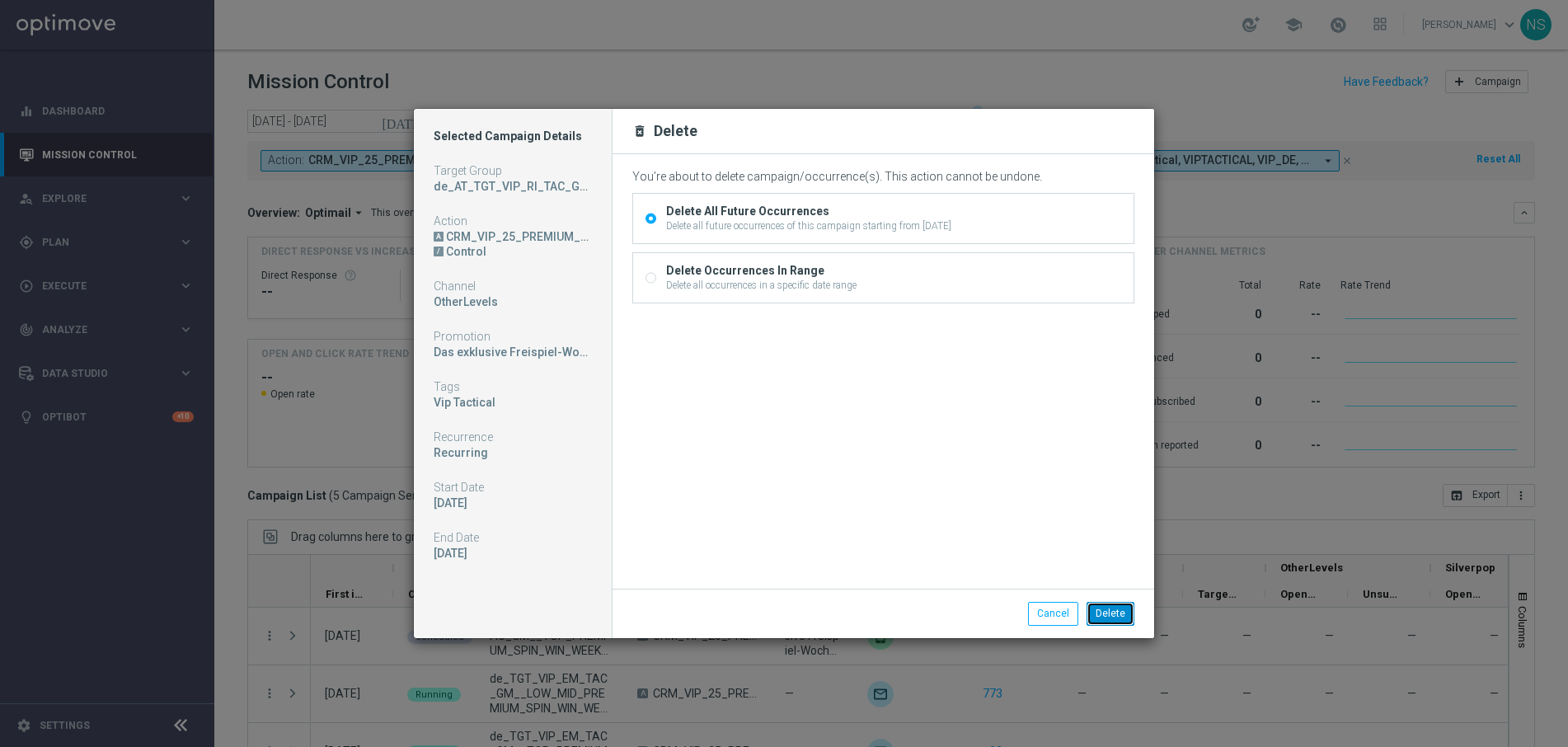
click at [1115, 615] on button "Delete" at bounding box center [1110, 613] width 47 height 23
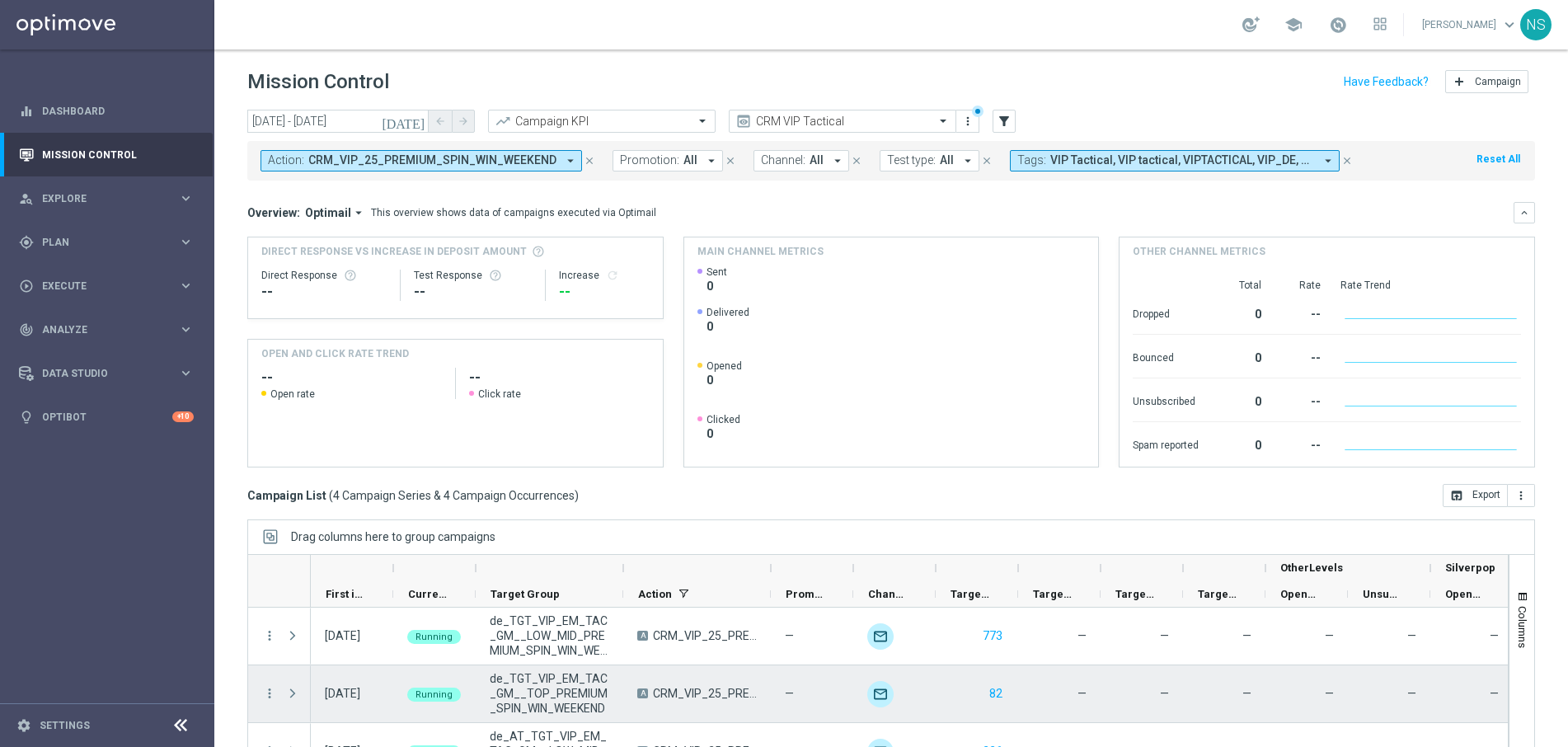
scroll to position [31, 0]
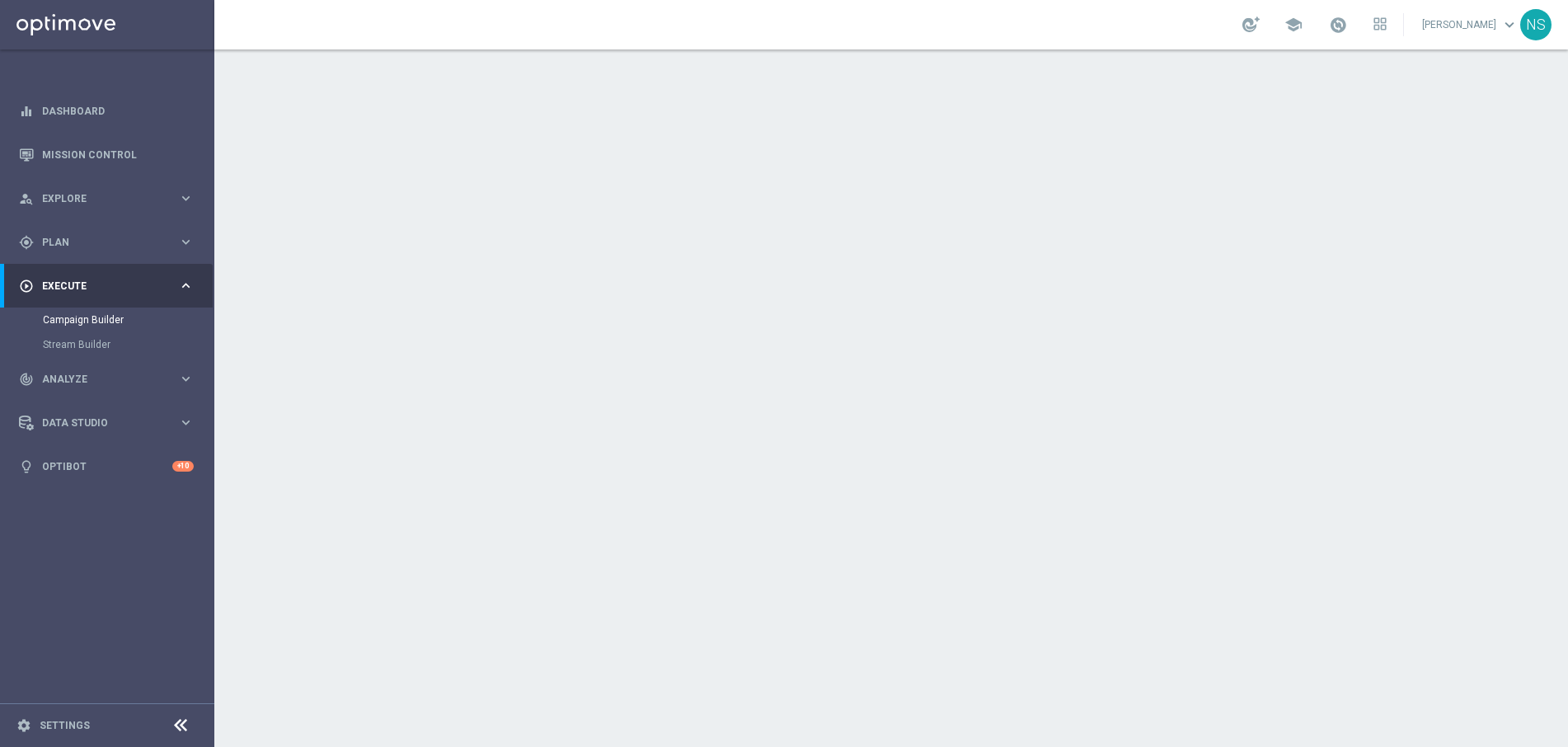
click at [912, 294] on div "date_range Scheduling keyboard_arrow_down" at bounding box center [893, 301] width 921 height 31
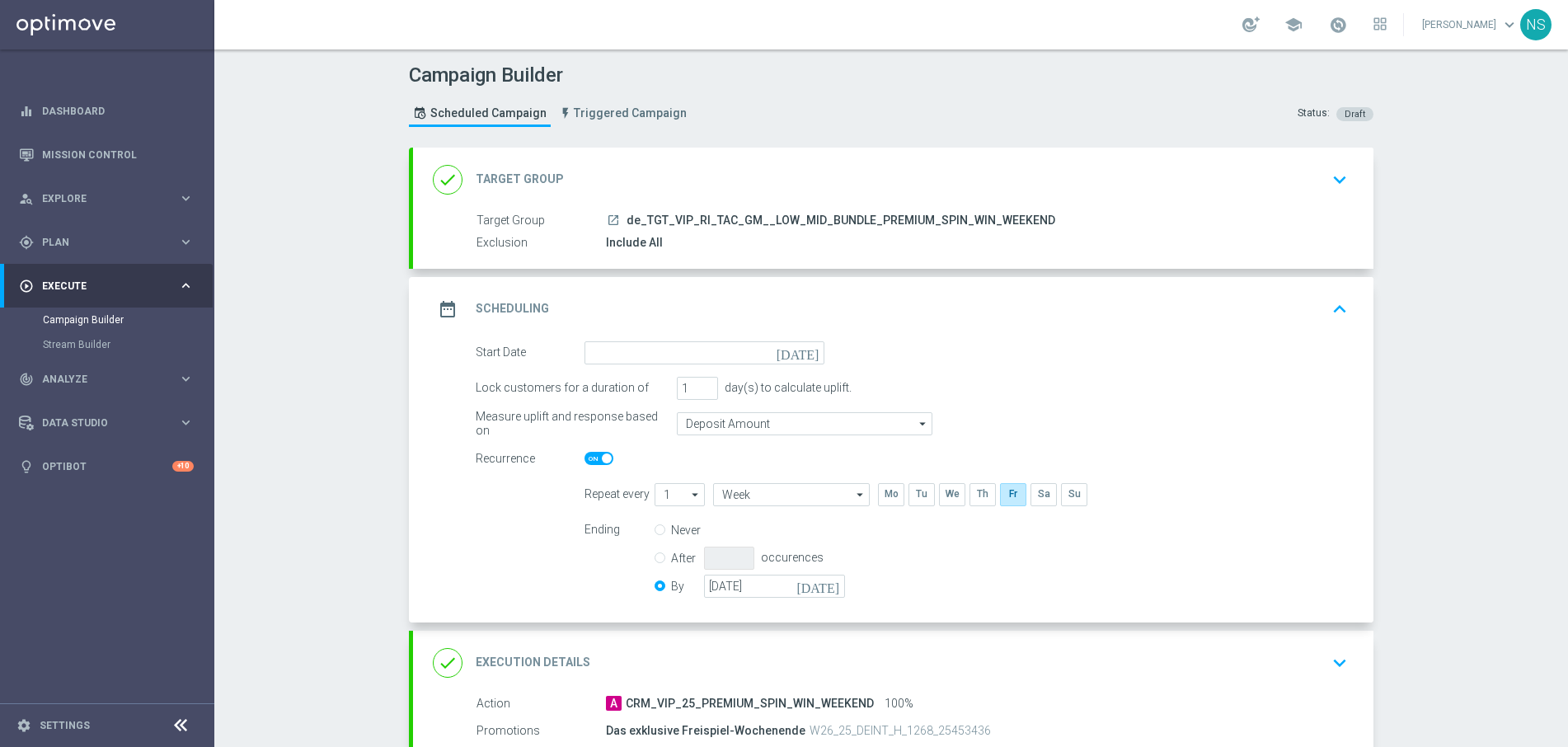
click at [814, 353] on icon "[DATE]" at bounding box center [800, 351] width 48 height 18
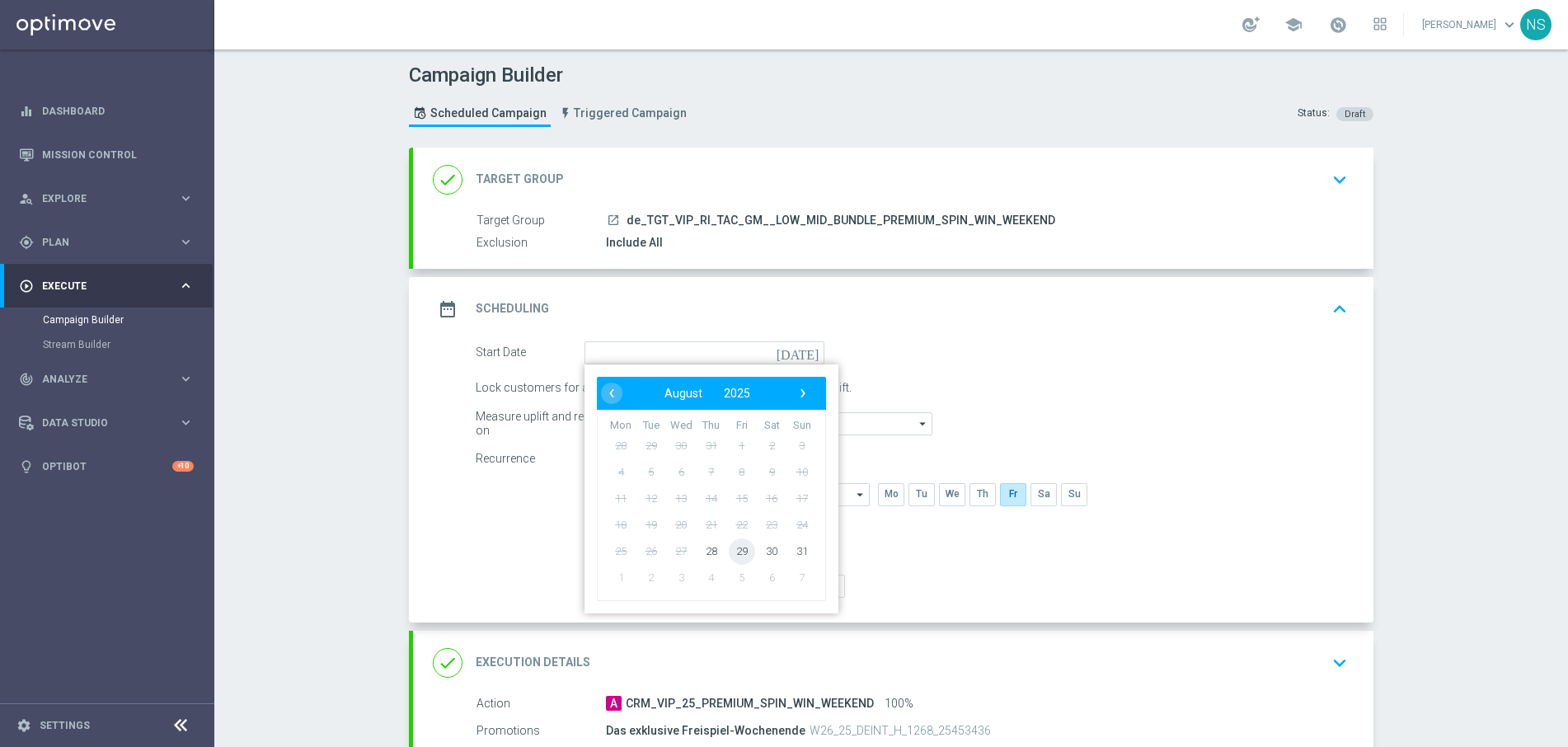
click at [741, 553] on span "29" at bounding box center [742, 551] width 26 height 26
type input "[DATE]"
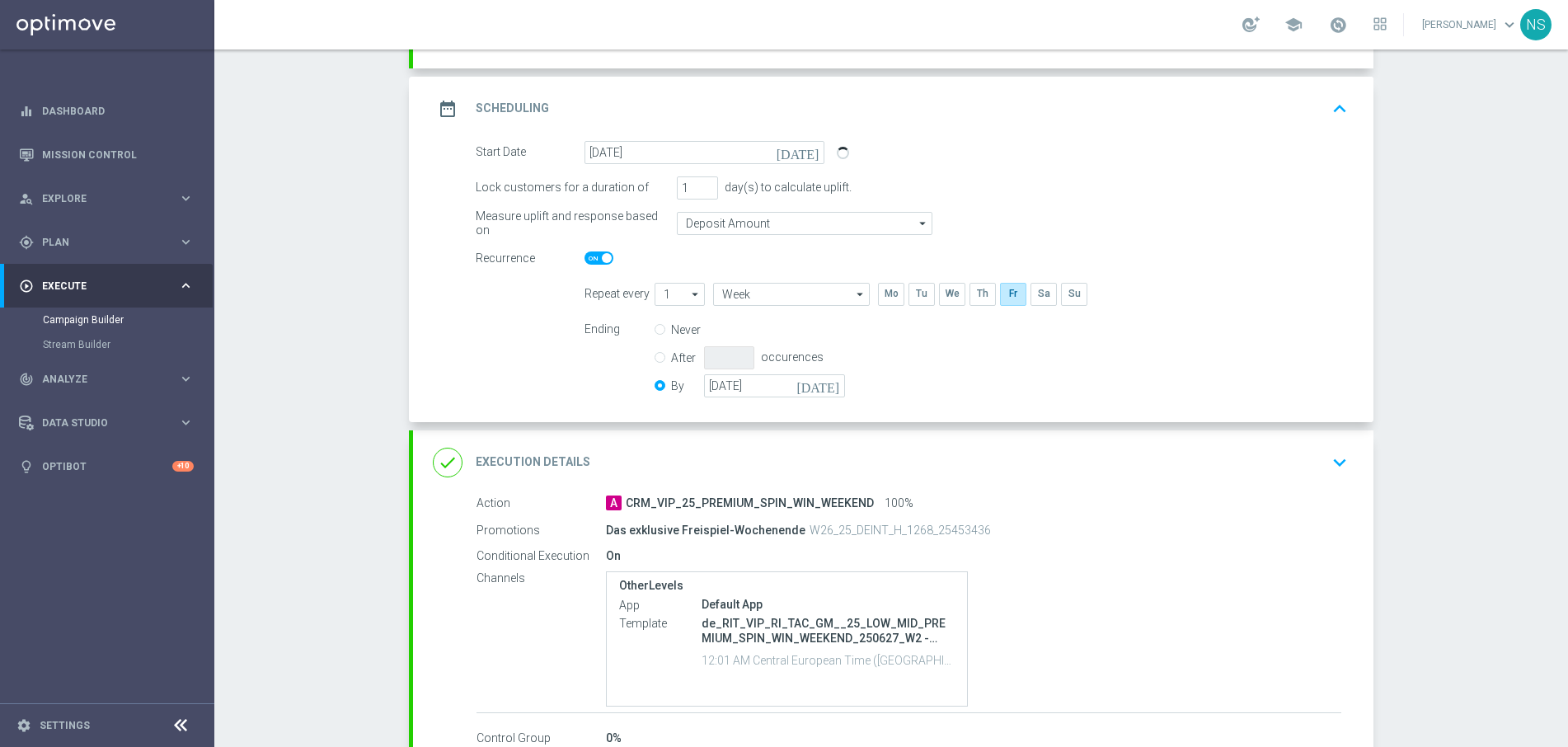
scroll to position [202, 0]
click at [884, 486] on div "done Execution Details keyboard_arrow_down" at bounding box center [893, 460] width 961 height 64
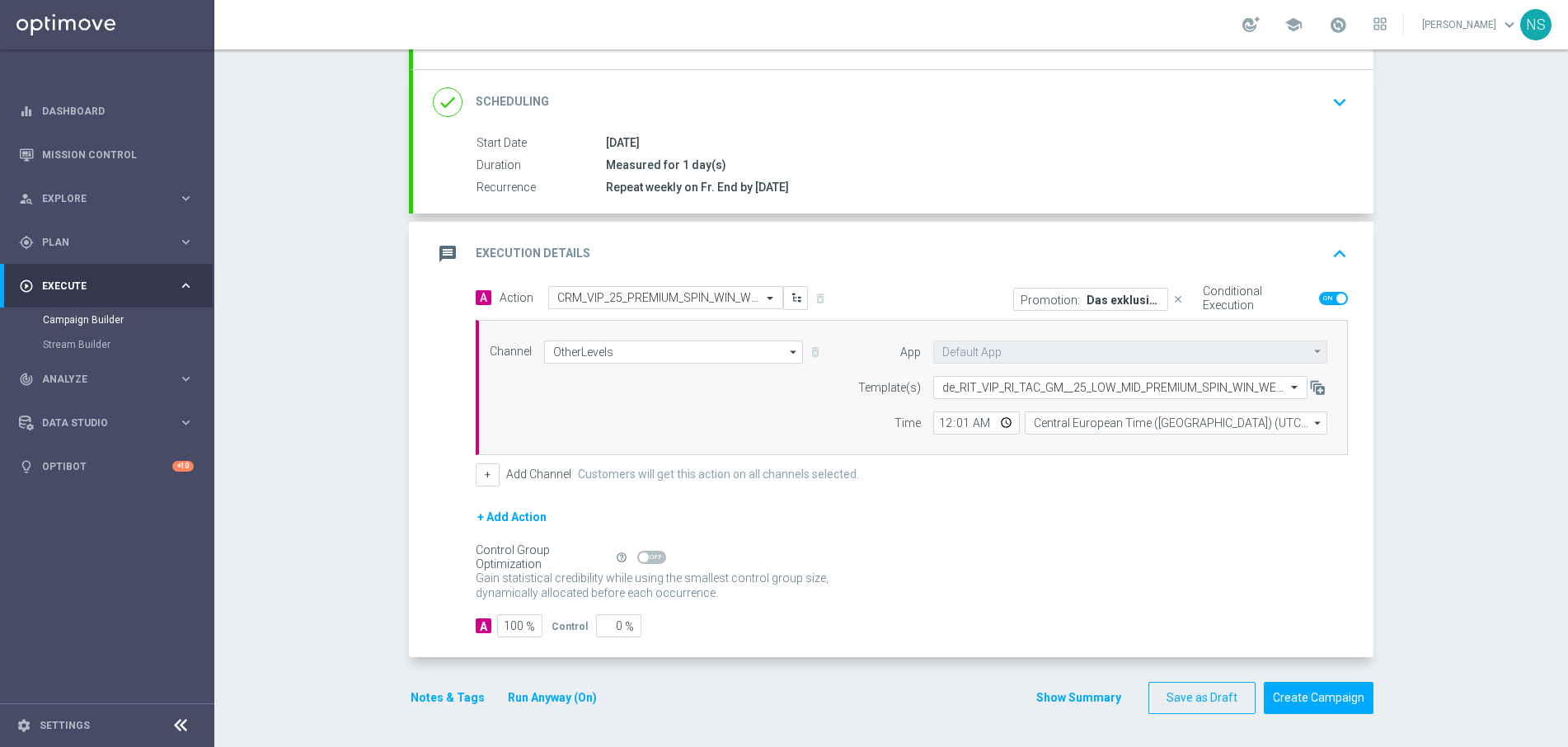
scroll to position [199, 0]
click at [760, 348] on input "OtherLevels" at bounding box center [673, 352] width 258 height 23
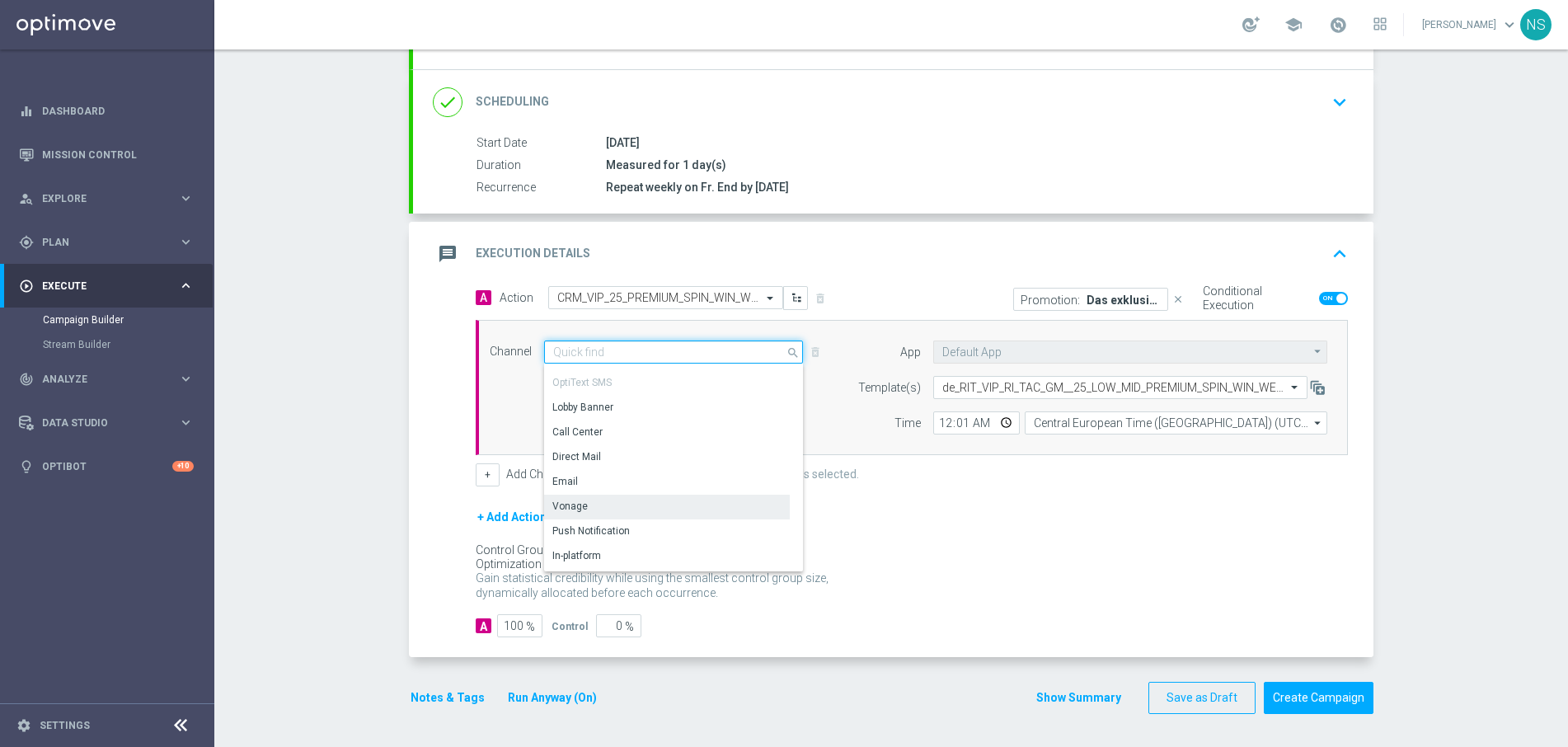
scroll to position [223, 0]
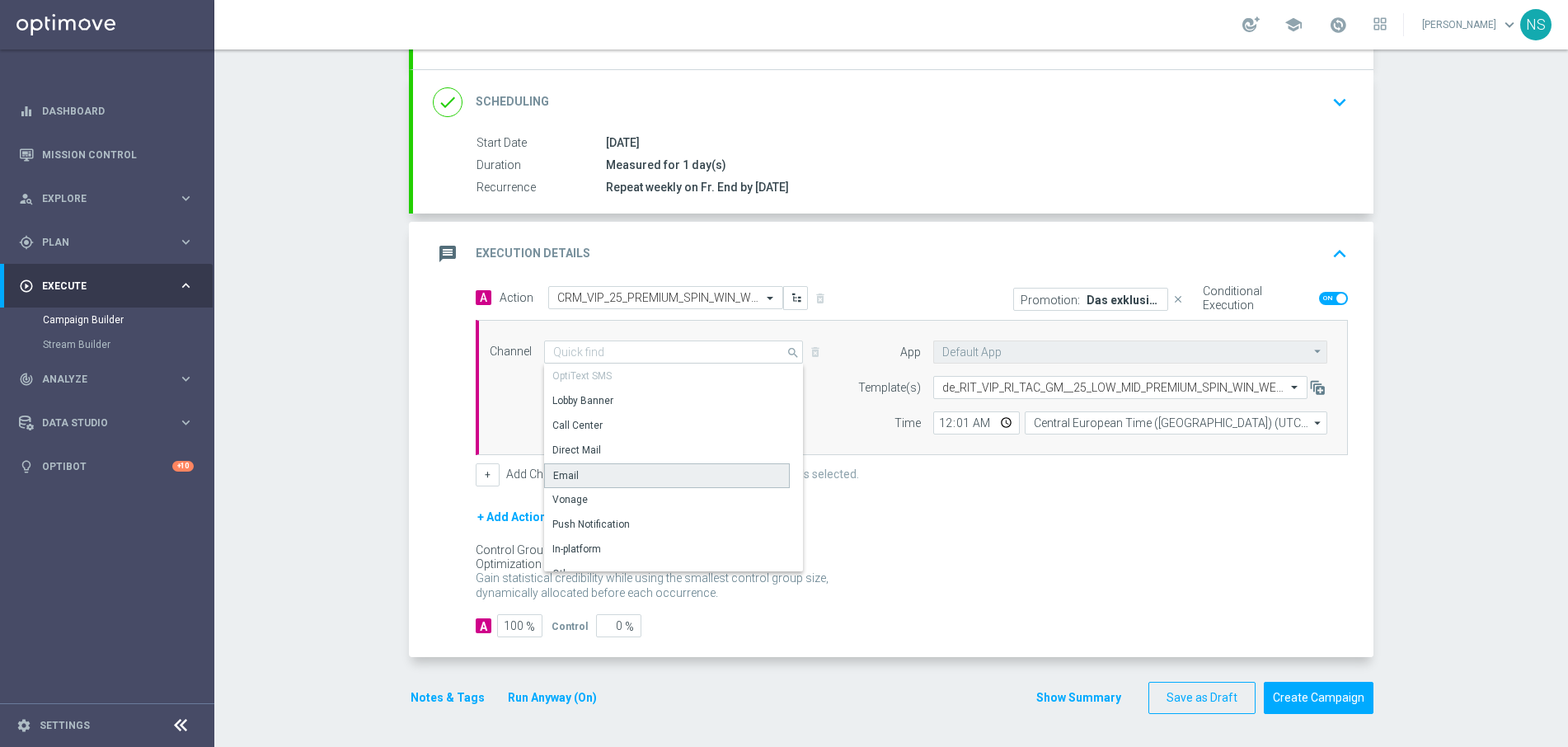
click at [677, 469] on div "Email" at bounding box center [667, 475] width 246 height 25
type input "Email"
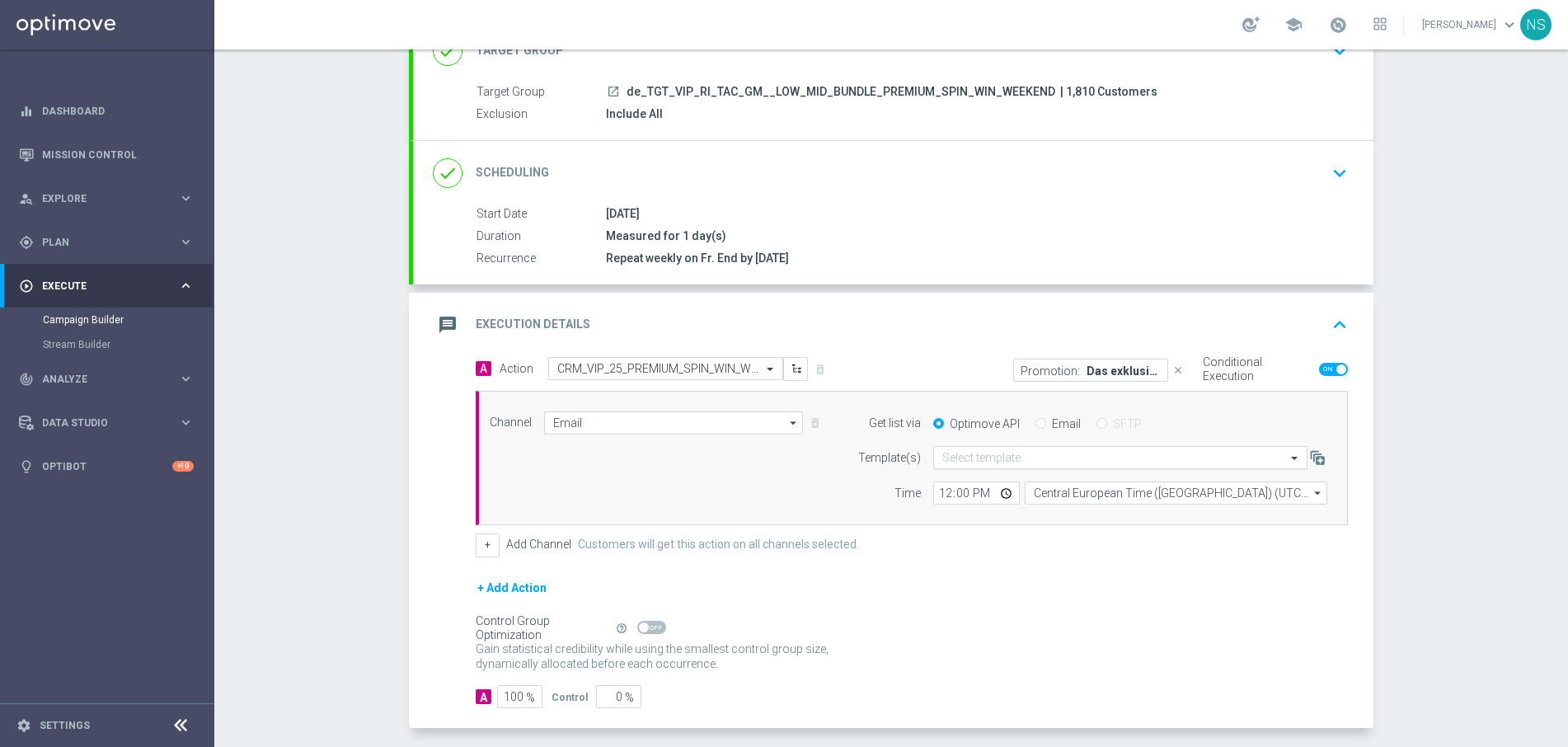
click at [982, 462] on input "text" at bounding box center [1104, 458] width 323 height 14
click at [1037, 426] on input "Email" at bounding box center [1041, 425] width 11 height 11
radio input "true"
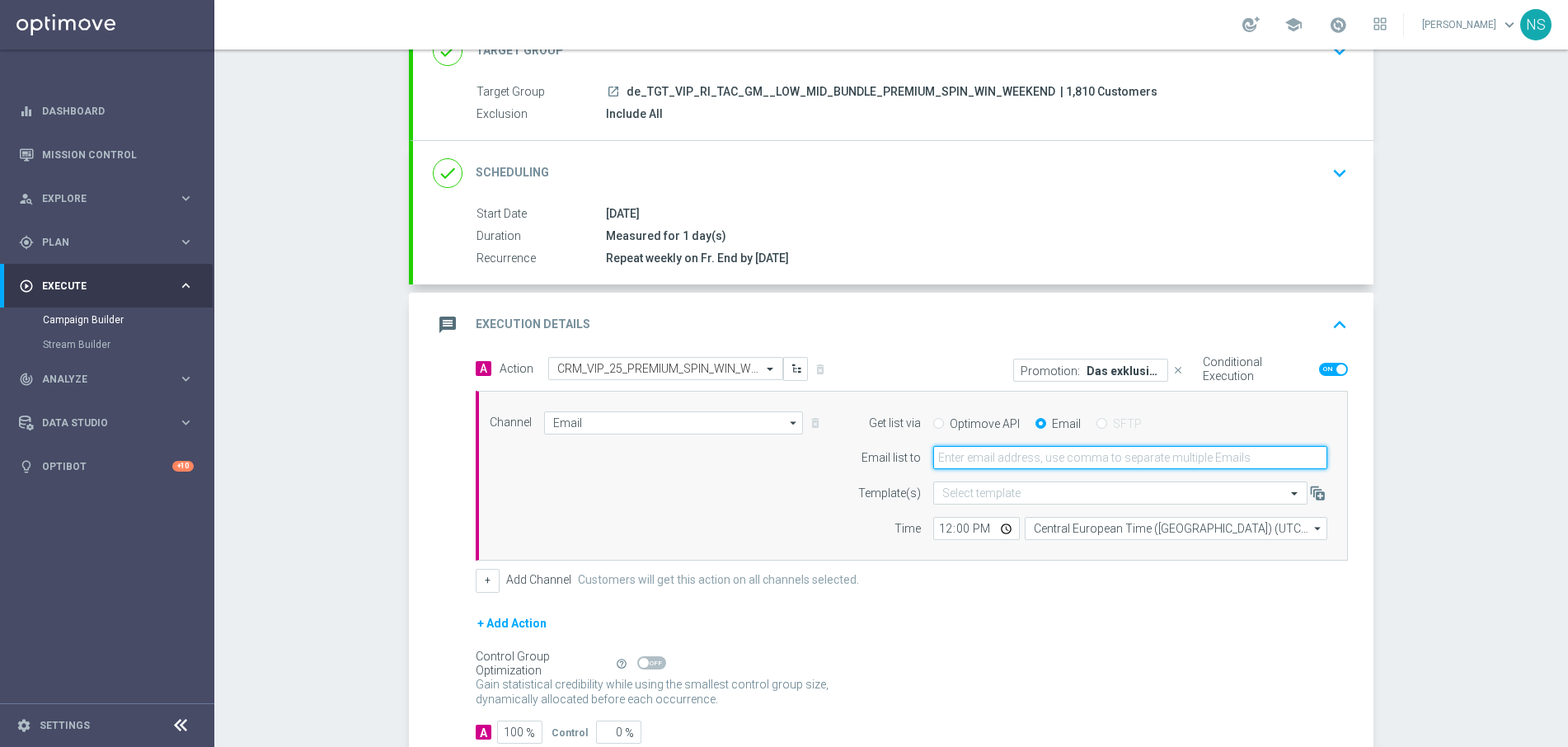
click at [1019, 460] on input "email" at bounding box center [1131, 457] width 395 height 23
type input "[EMAIL_ADDRESS][PERSON_NAME][DOMAIN_NAME]"
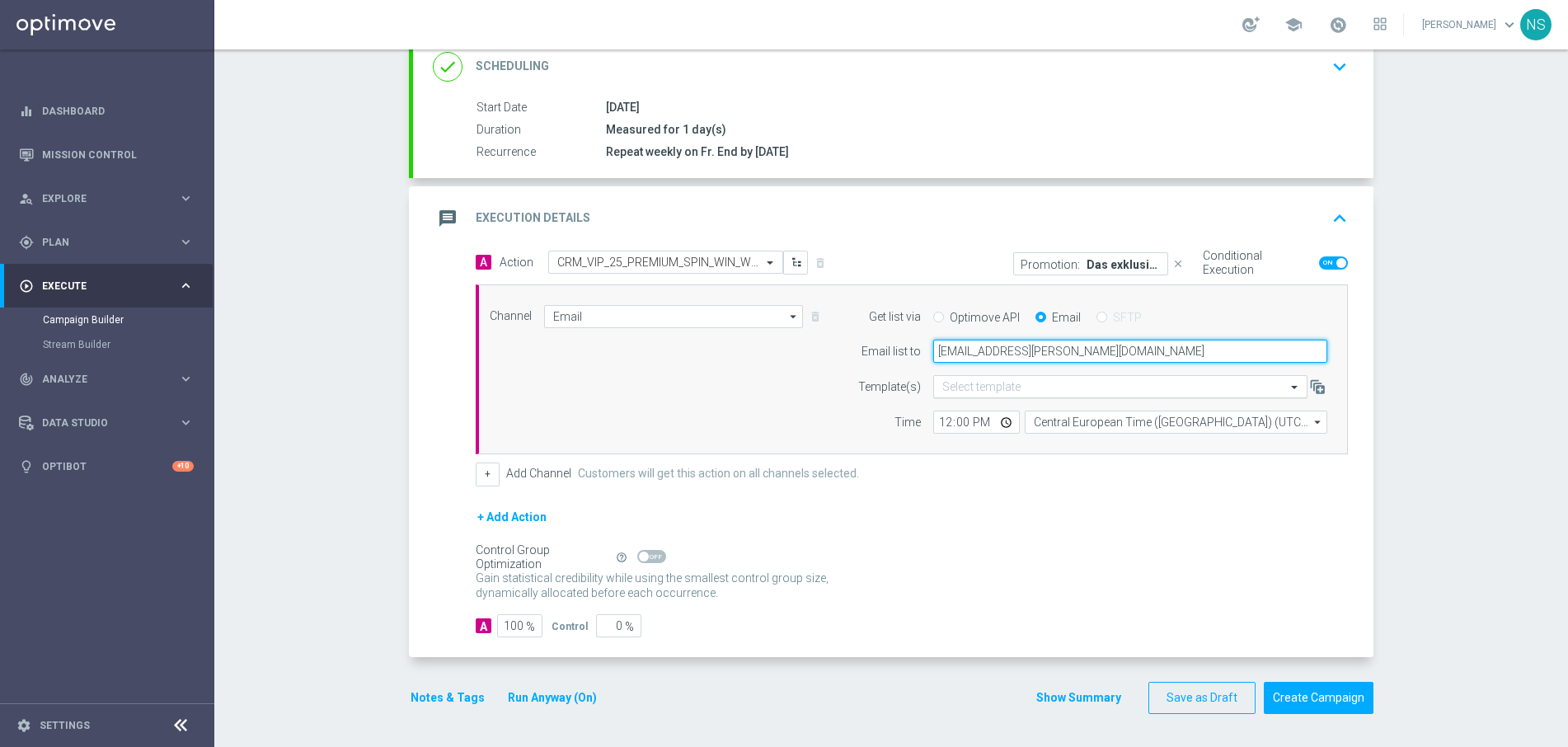
scroll to position [0, 0]
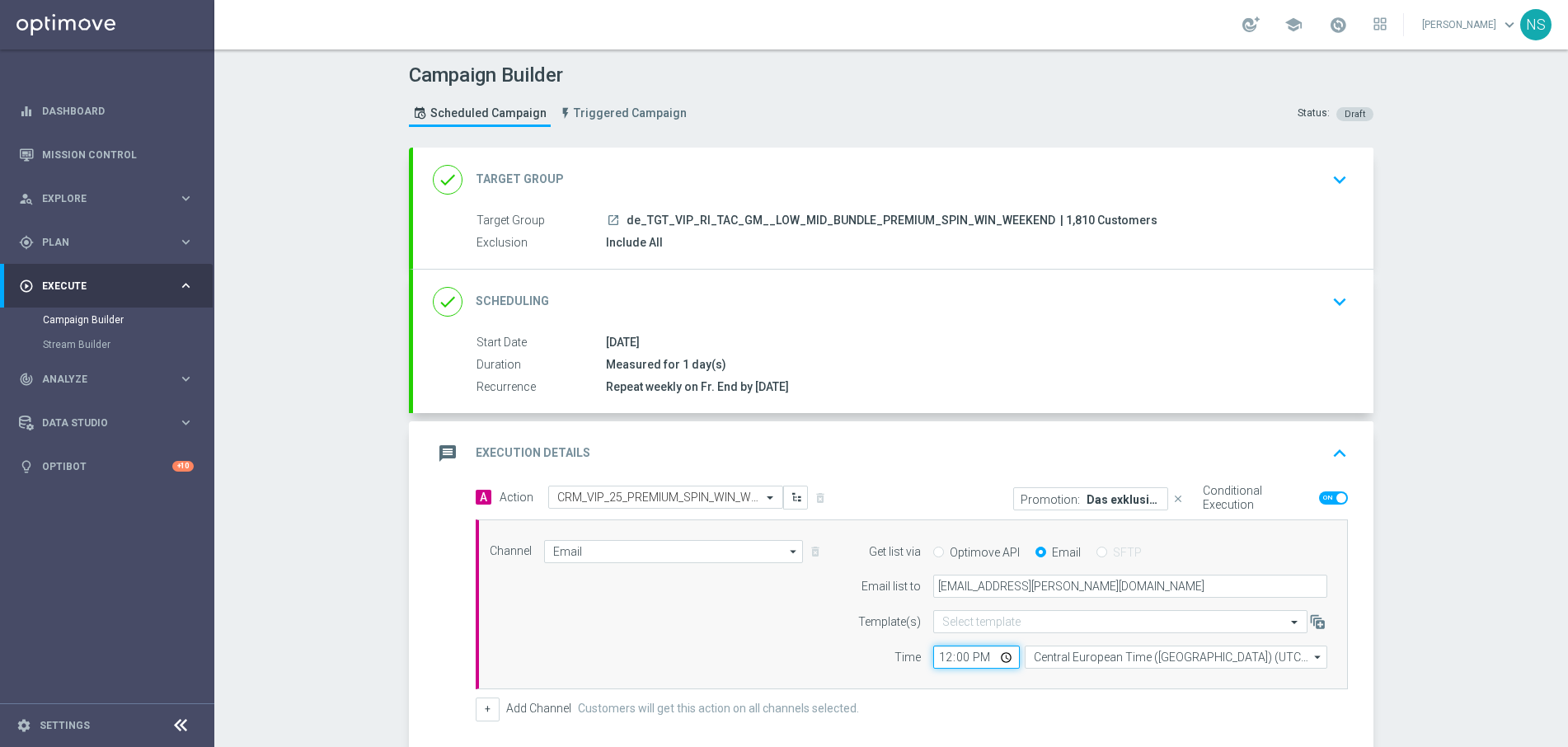
click at [942, 651] on input "12:00" at bounding box center [976, 657] width 87 height 23
type input "10:00"
click at [961, 704] on div "+ Add Channel Customers will get this action on all channels selected." at bounding box center [911, 709] width 872 height 23
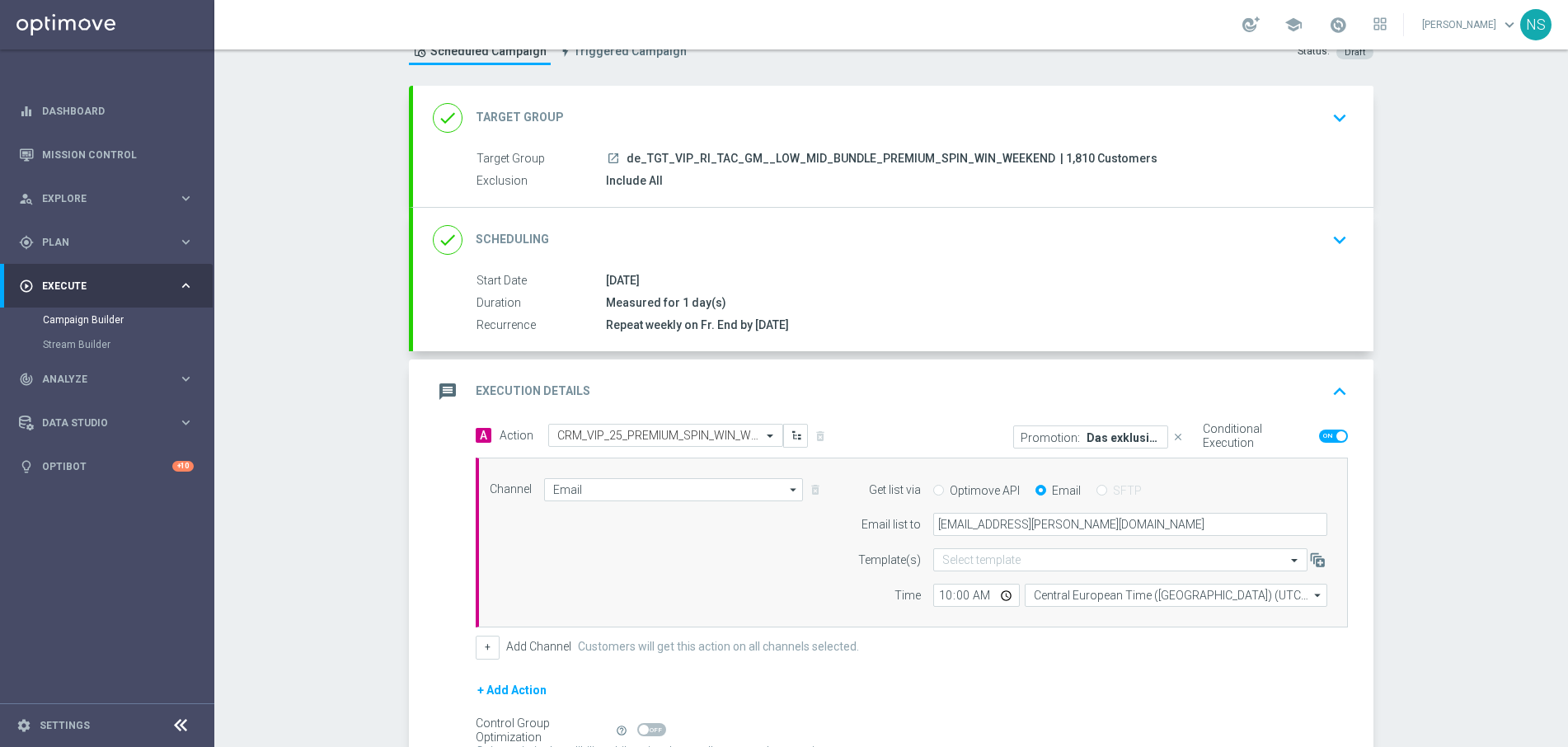
scroll to position [235, 0]
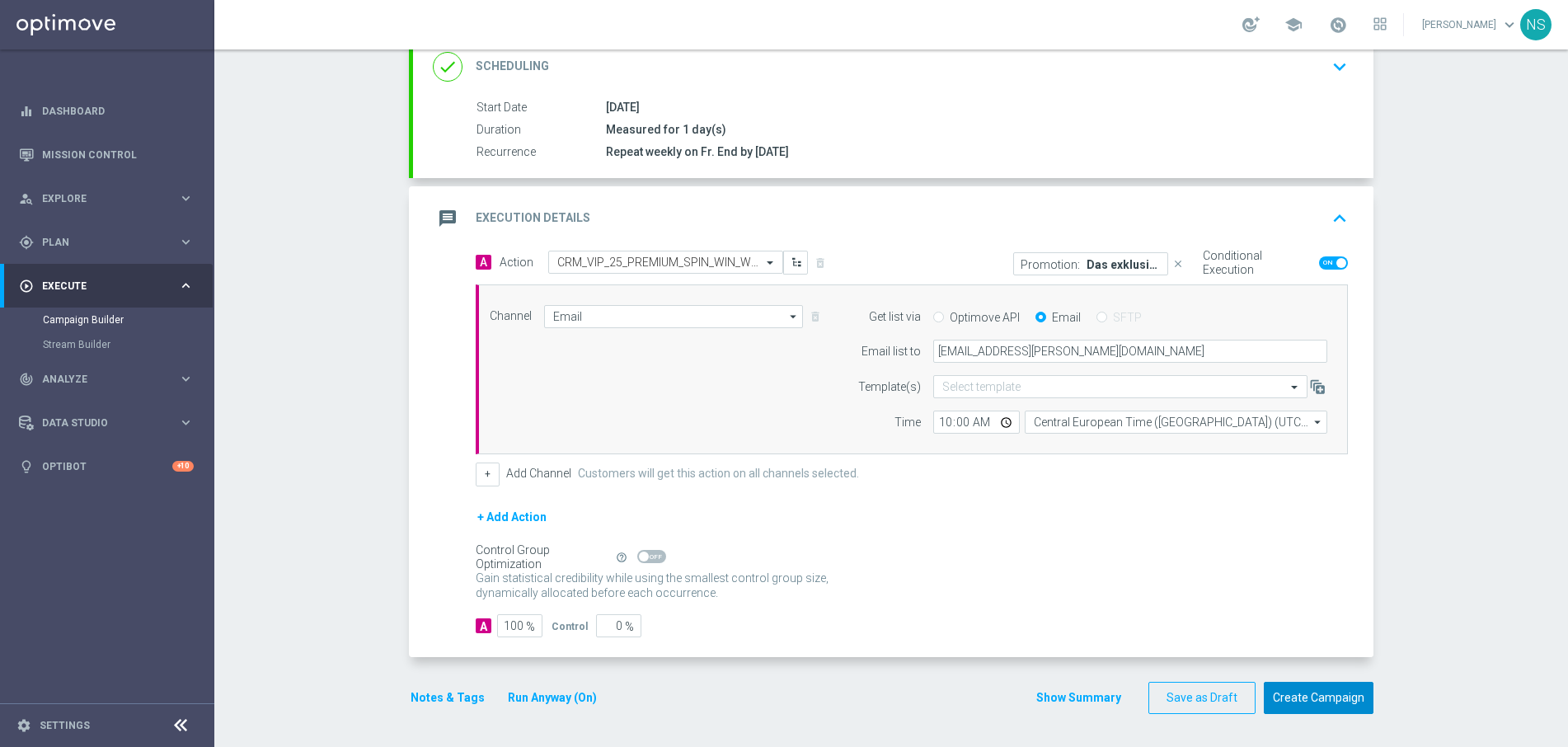
click at [1318, 700] on button "Create Campaign" at bounding box center [1319, 698] width 110 height 32
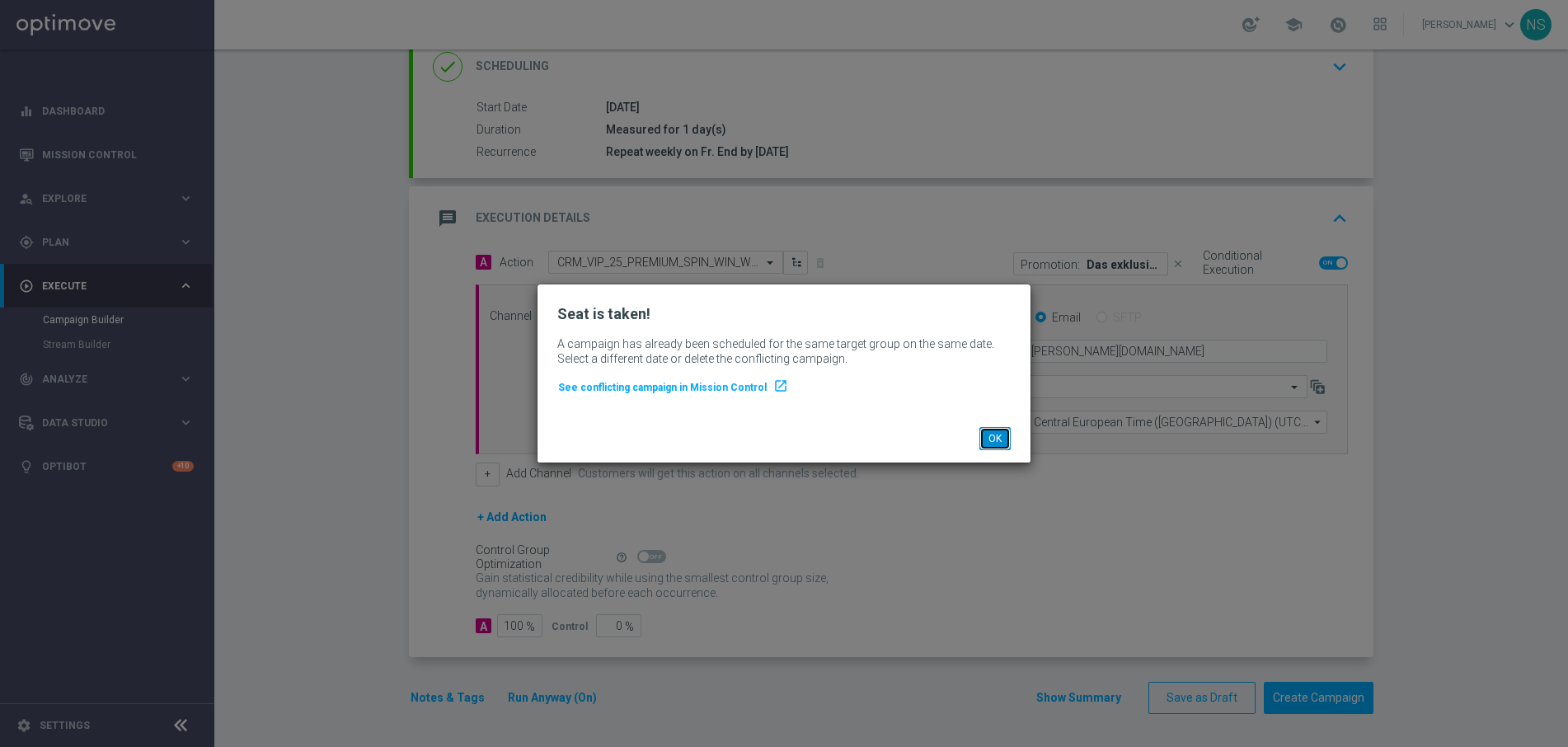
click at [988, 445] on button "OK" at bounding box center [994, 438] width 31 height 23
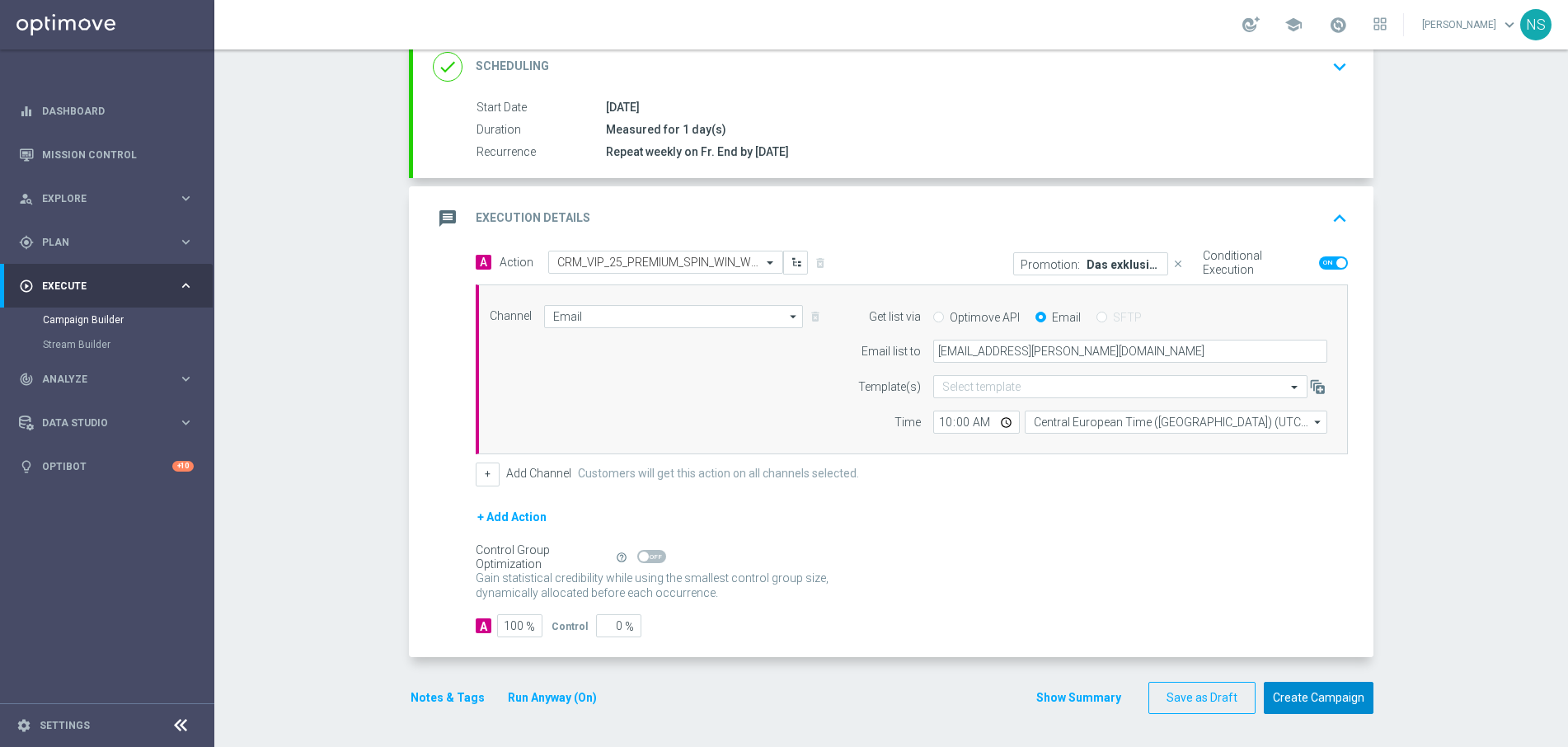
click at [1342, 702] on button "Create Campaign" at bounding box center [1319, 698] width 110 height 32
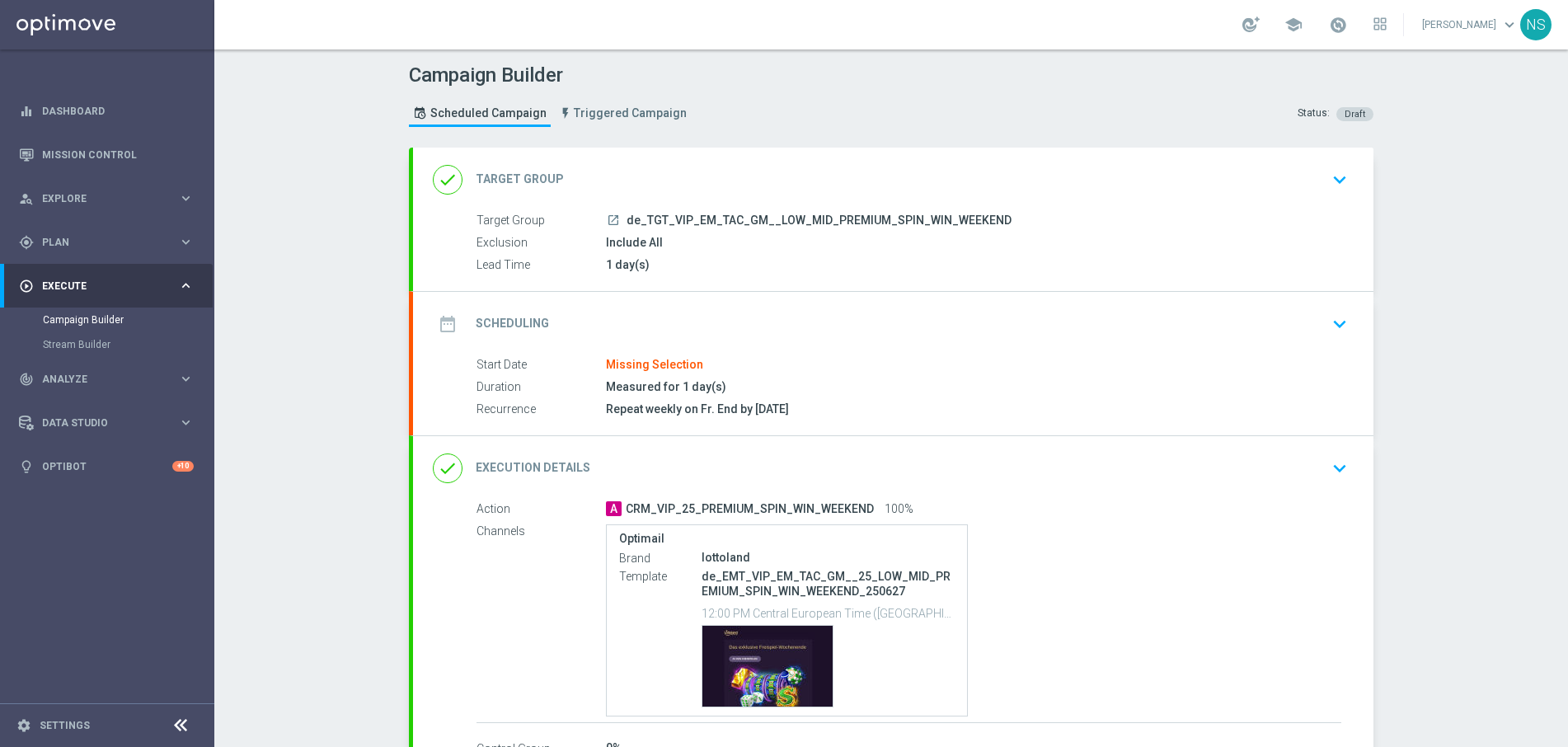
click at [831, 445] on div "done Execution Details keyboard_arrow_down" at bounding box center [893, 468] width 961 height 64
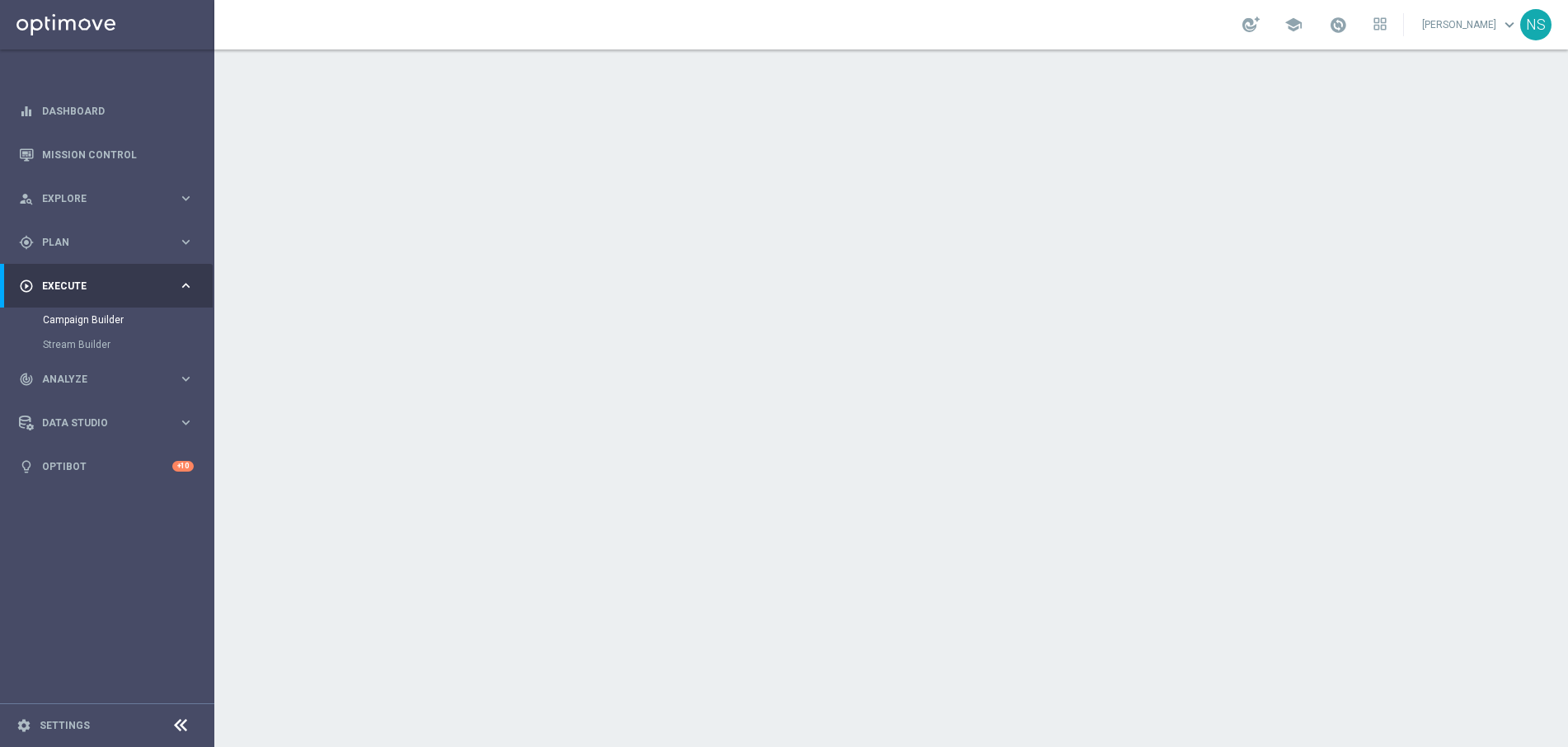
click at [703, 247] on div "Include All" at bounding box center [973, 242] width 735 height 16
click at [703, 279] on div "date_range Scheduling keyboard_arrow_down" at bounding box center [893, 301] width 961 height 64
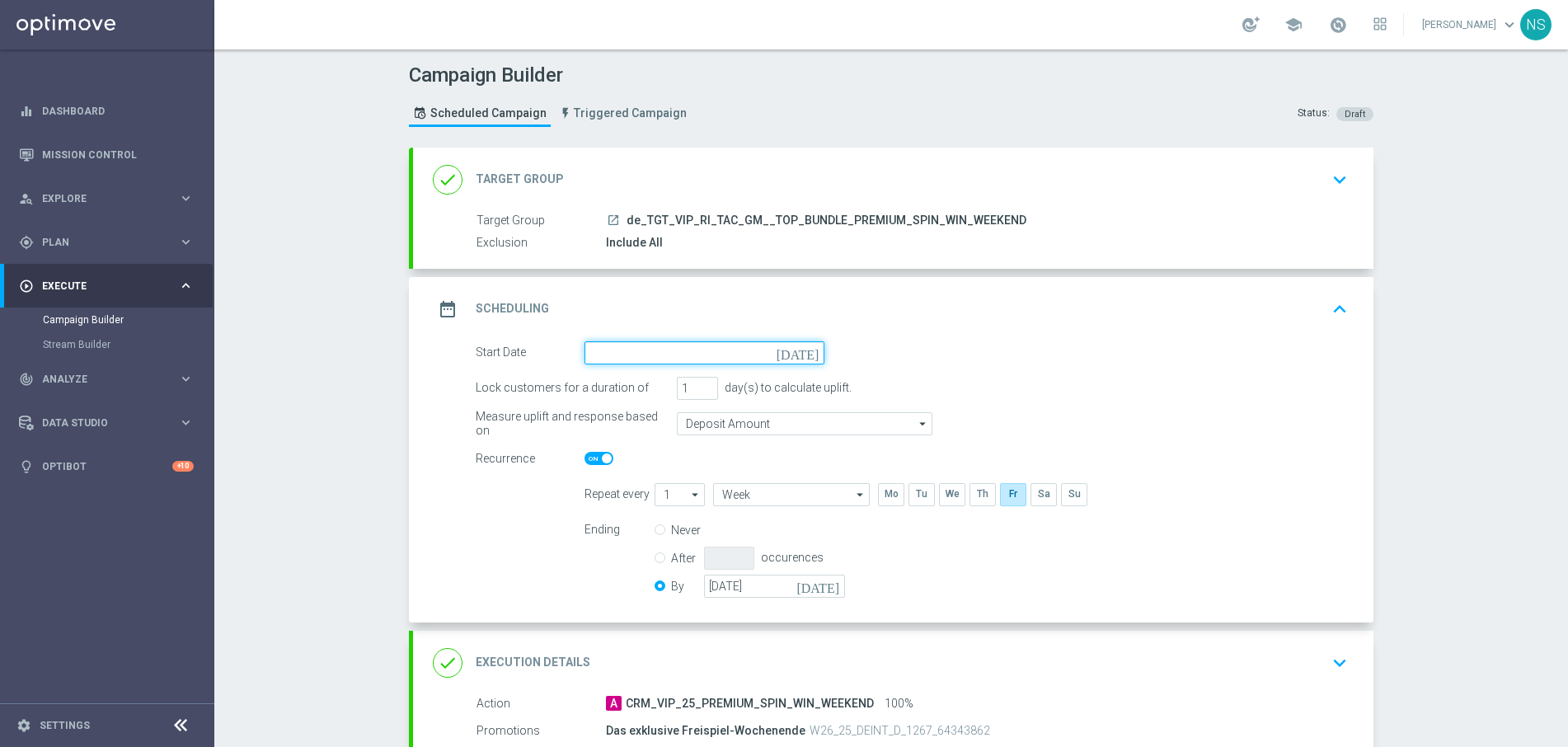
click at [773, 355] on input at bounding box center [704, 352] width 240 height 23
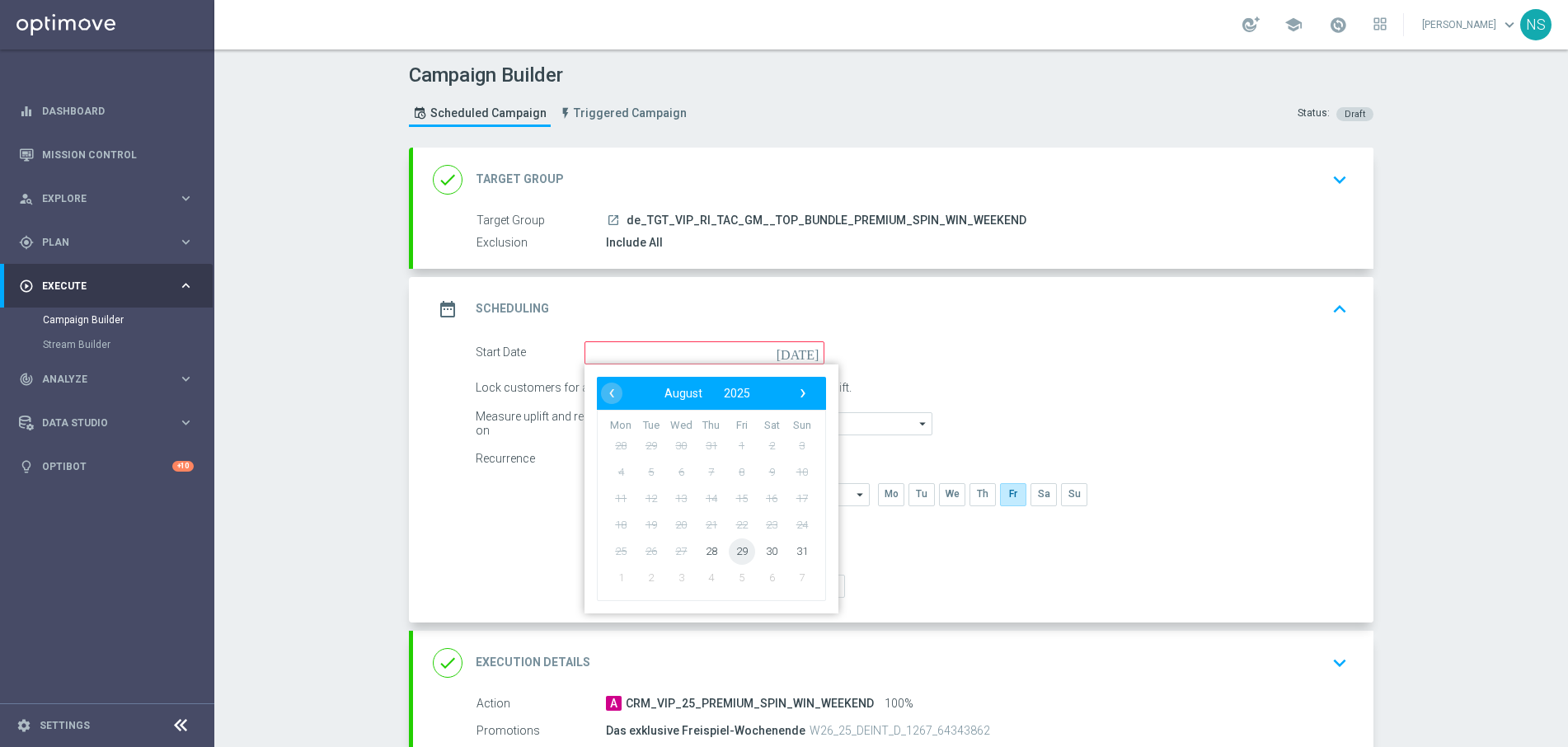
click at [740, 554] on span "29" at bounding box center [742, 551] width 26 height 26
type input "[DATE]"
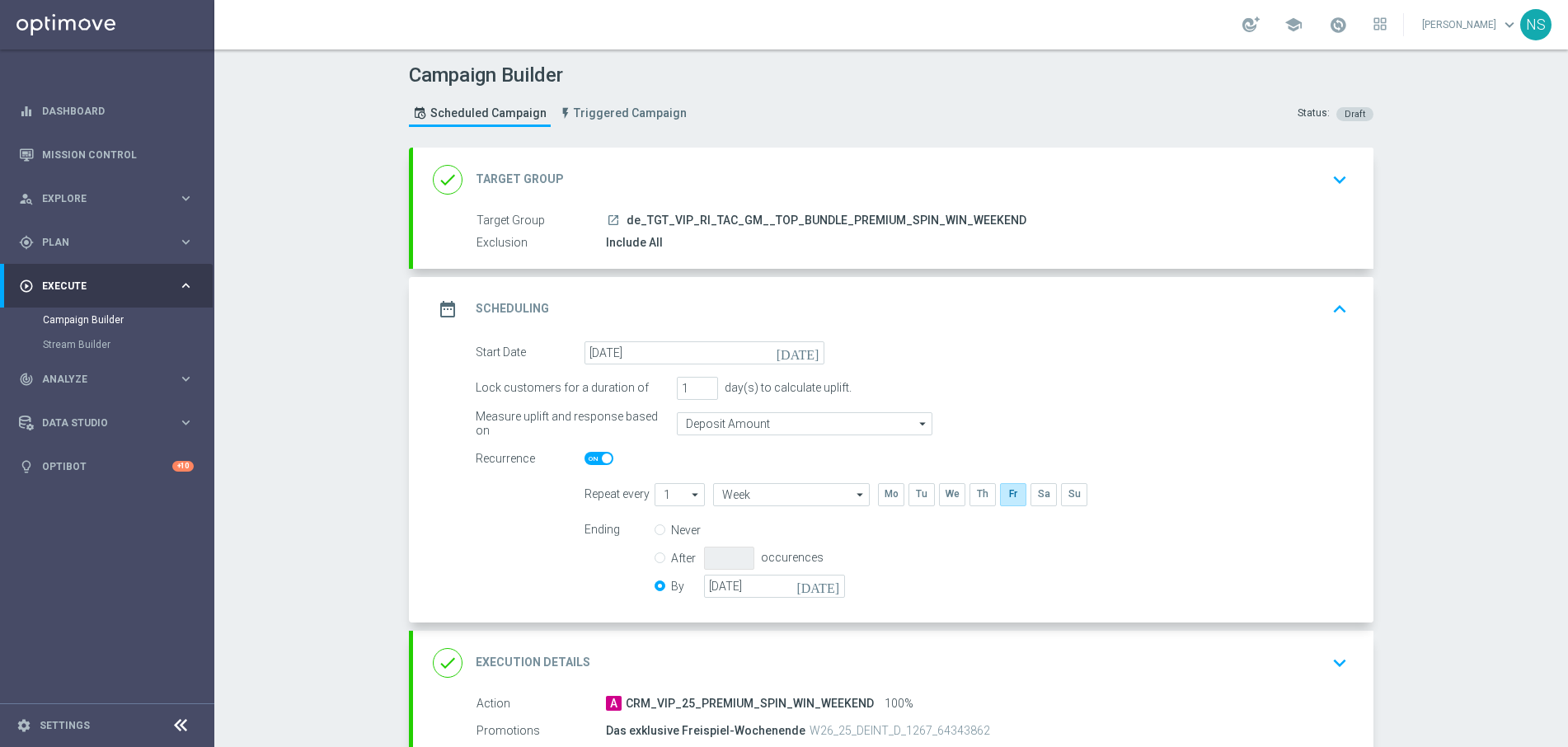
click at [760, 631] on div "done Execution Details keyboard_arrow_down" at bounding box center [893, 663] width 961 height 64
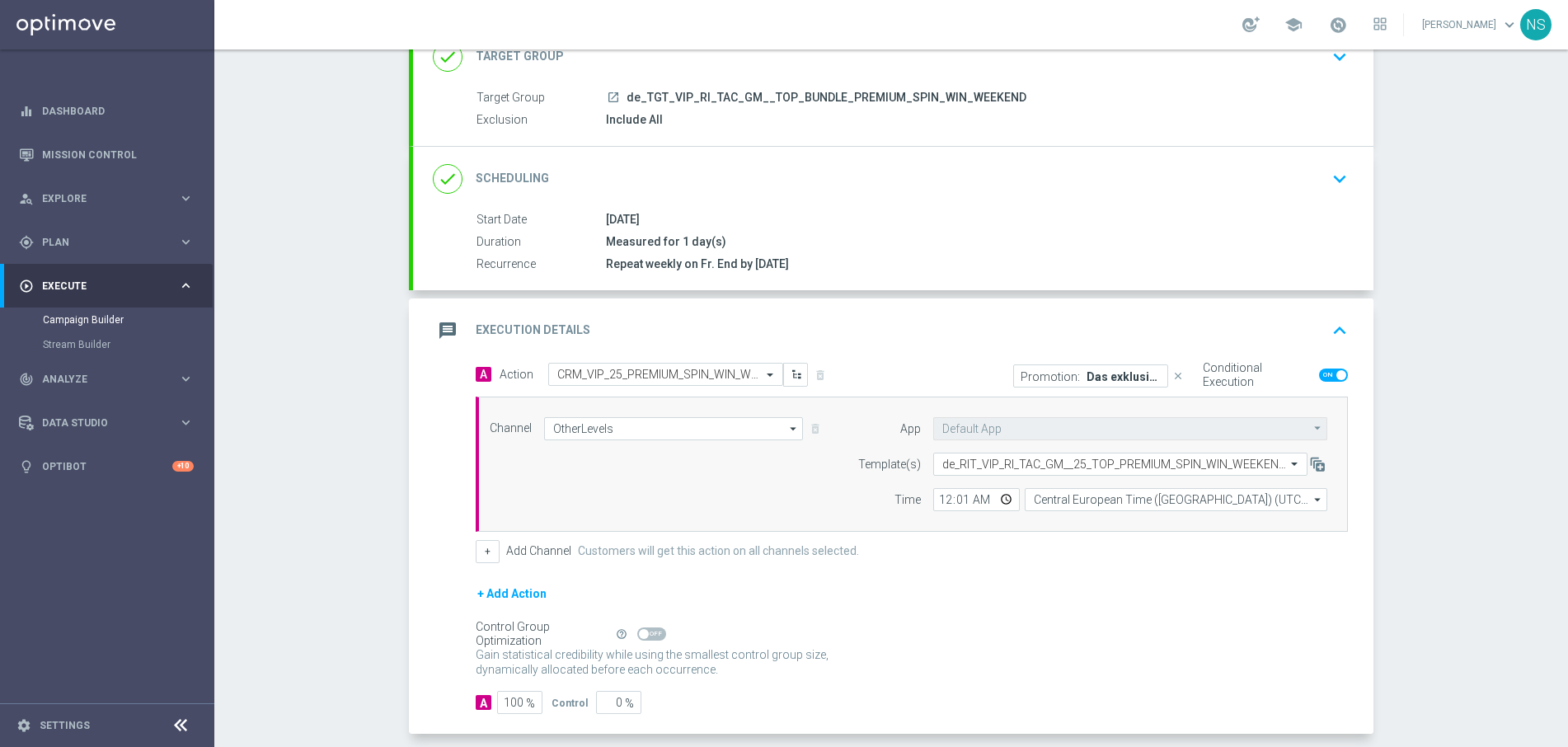
scroll to position [125, 0]
click at [945, 500] on input "00:01" at bounding box center [976, 497] width 87 height 23
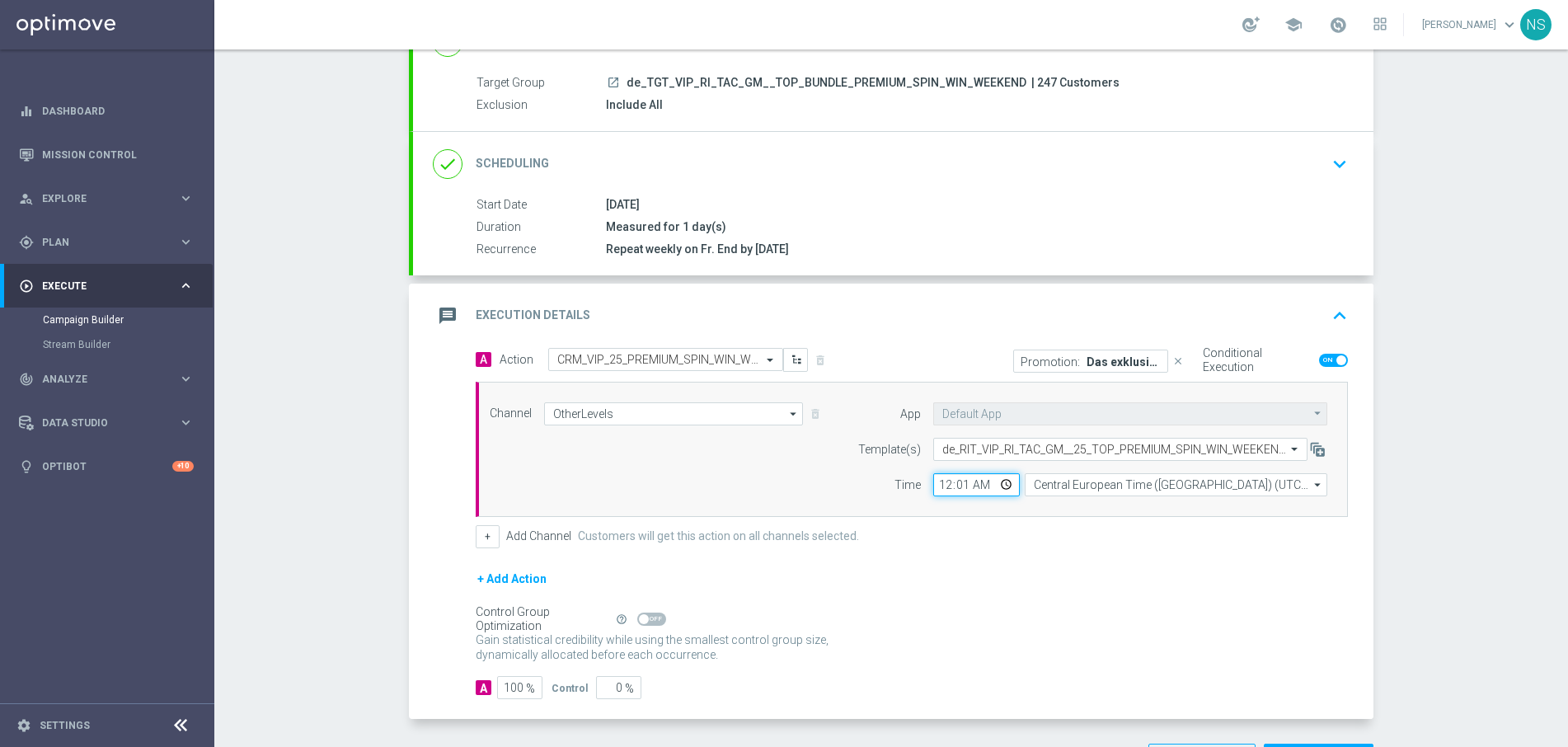
scroll to position [199, 0]
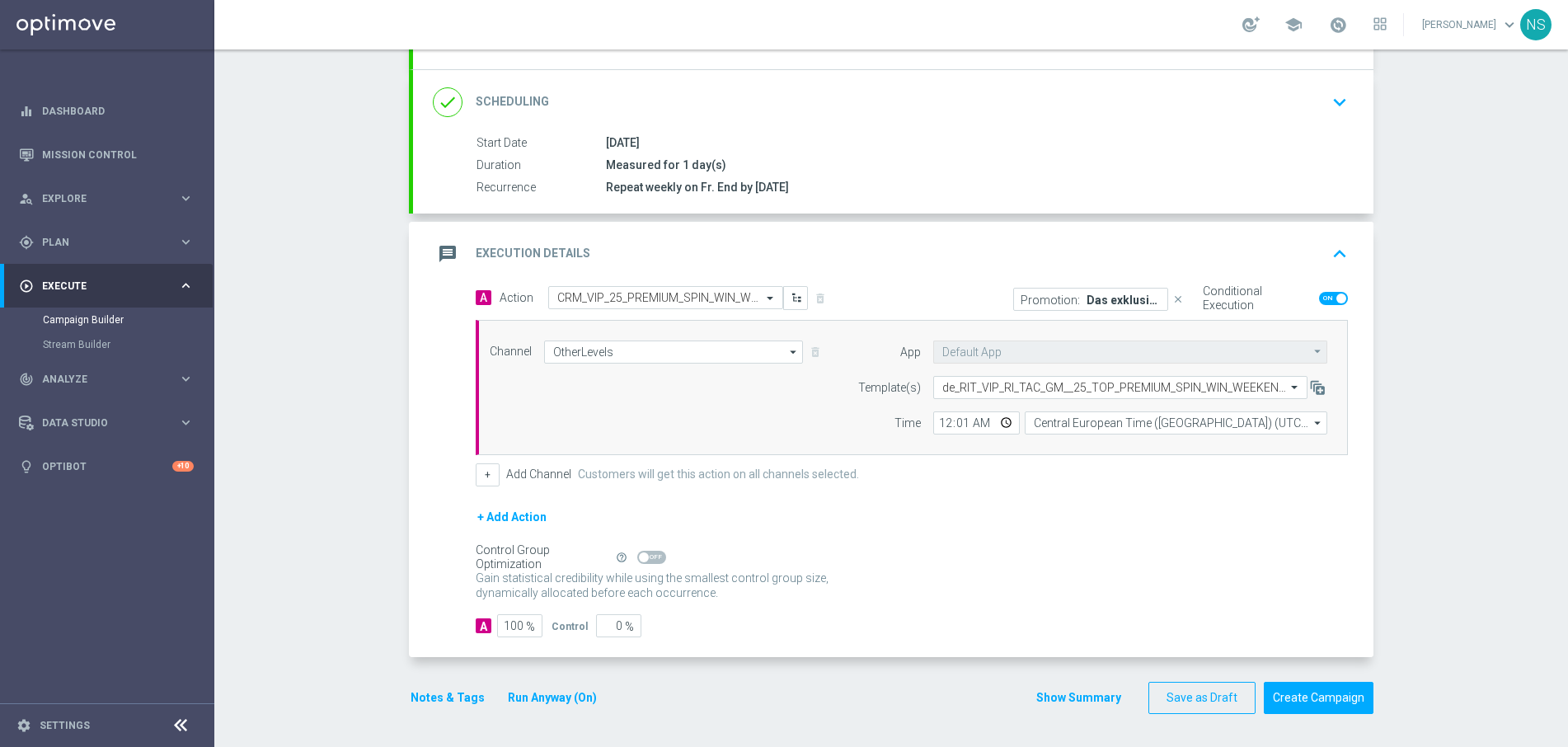
click at [748, 372] on div "Channel OtherLevels OtherLevels arrow_drop_down Show Selected 1 of 26 Silverpop" at bounding box center [909, 387] width 862 height 94
click at [743, 352] on input "OtherLevels" at bounding box center [673, 352] width 258 height 23
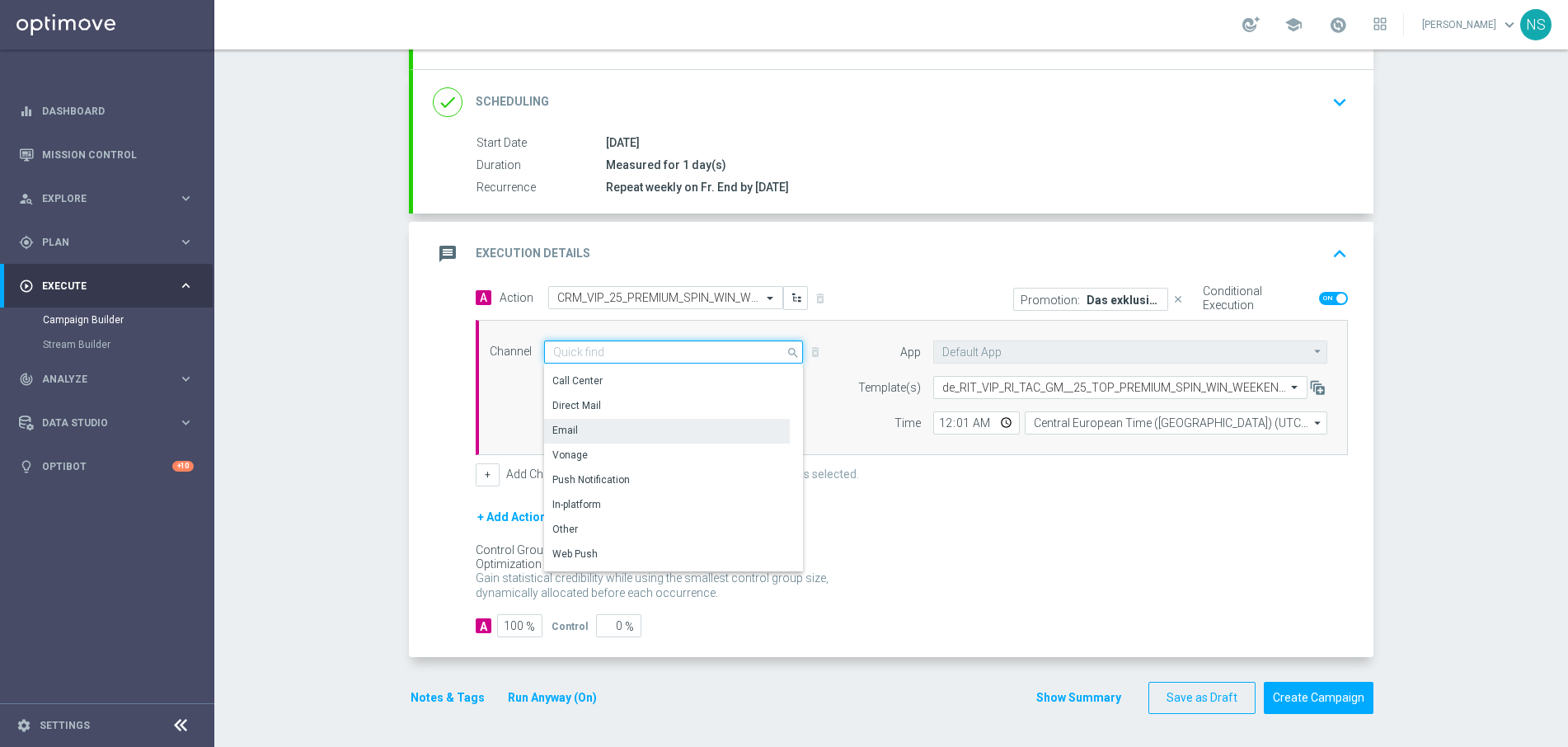
scroll to position [265, 0]
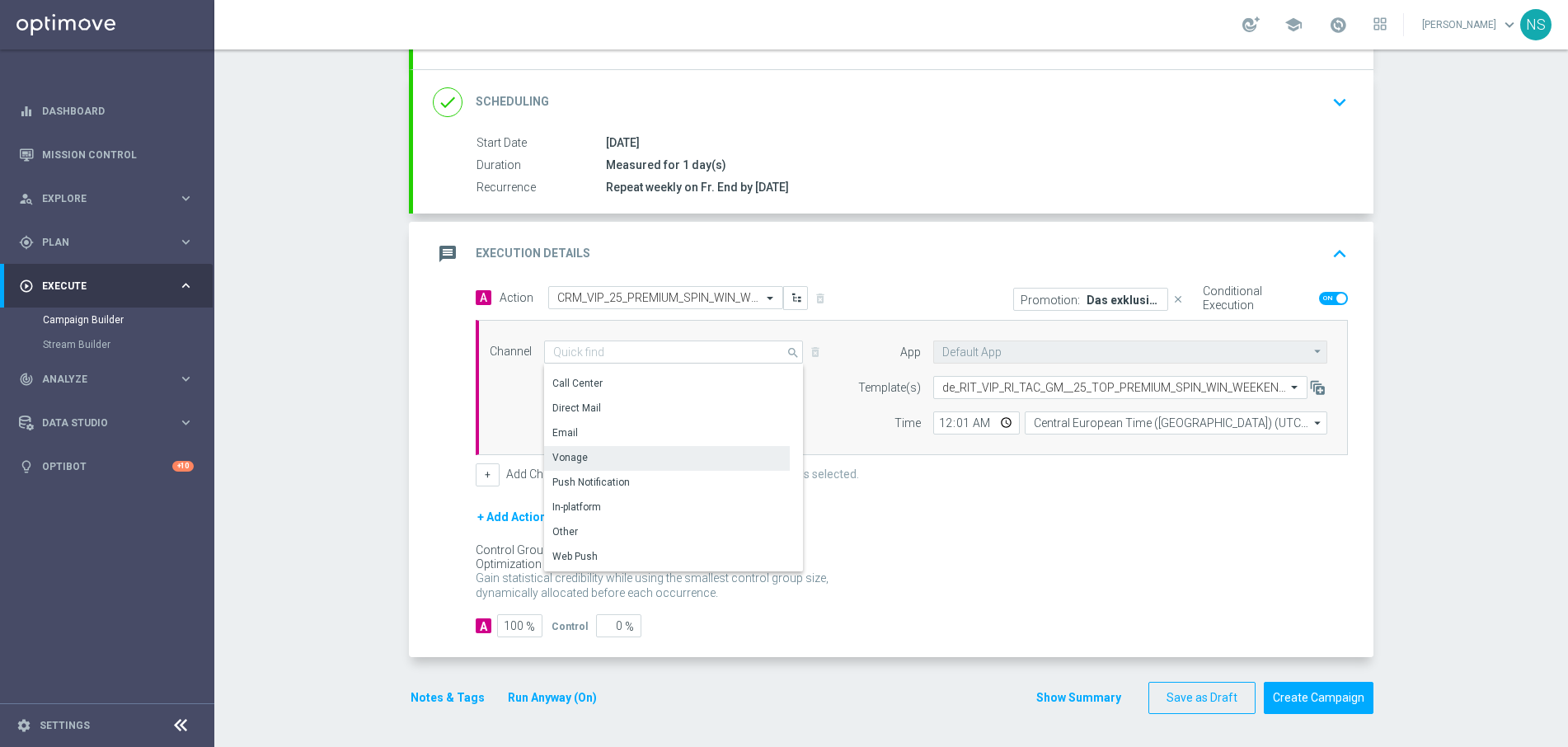
click at [615, 448] on div "Vonage" at bounding box center [667, 457] width 246 height 23
type input "Vonage"
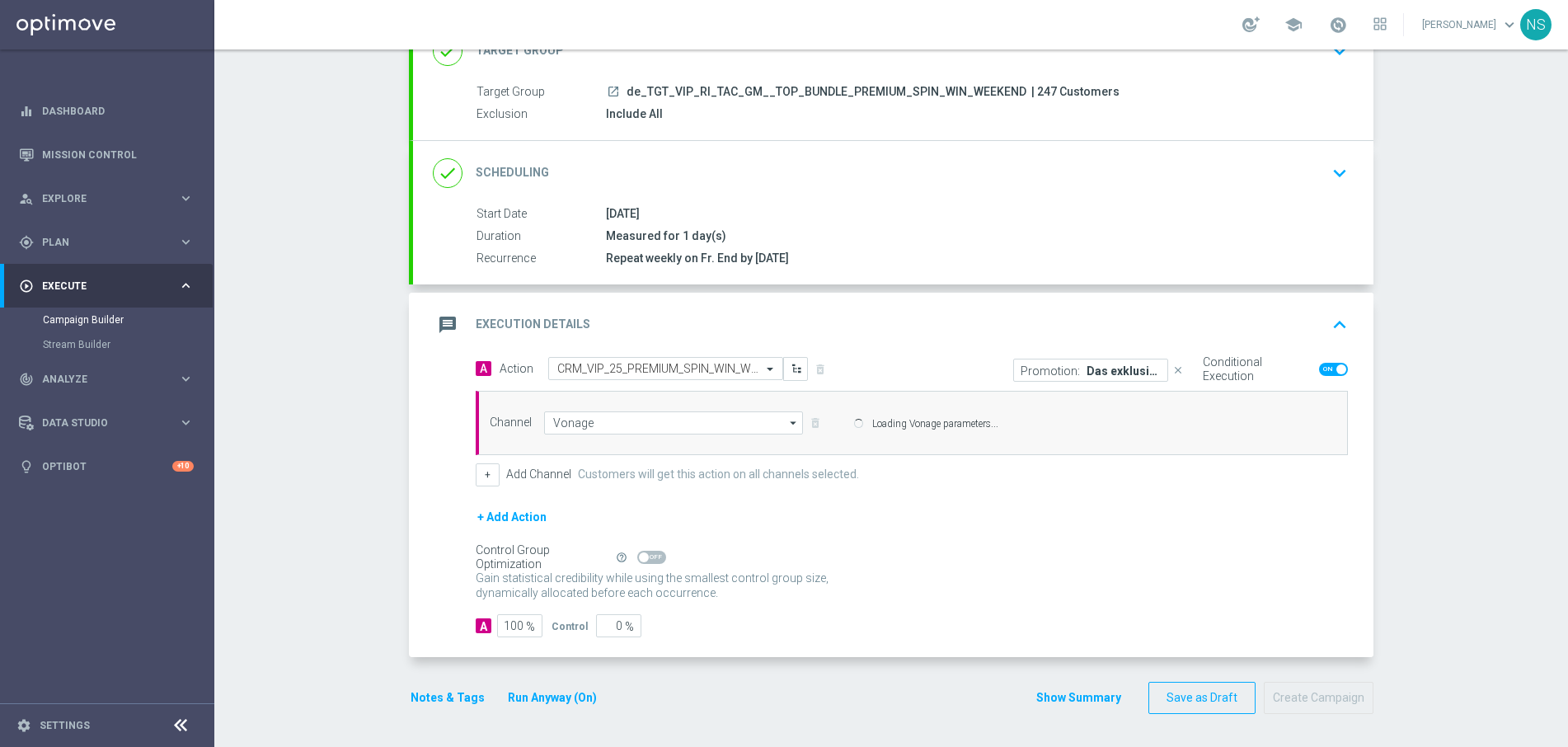
scroll to position [129, 0]
click at [615, 446] on div "Channel Vonage Vonage arrow_drop_down Show Selected 1 of 26" at bounding box center [911, 423] width 872 height 64
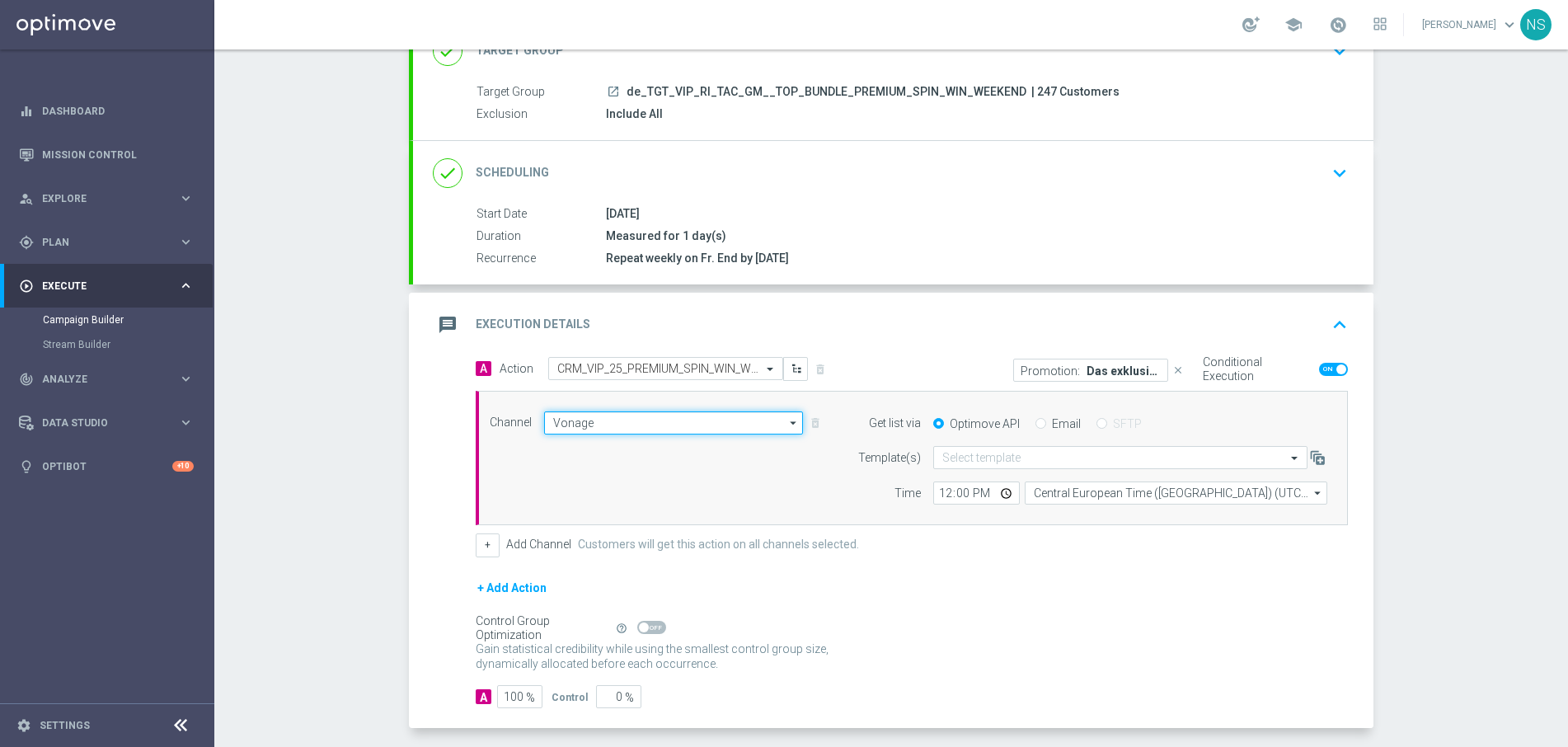
click at [606, 428] on input "Vonage" at bounding box center [673, 422] width 258 height 23
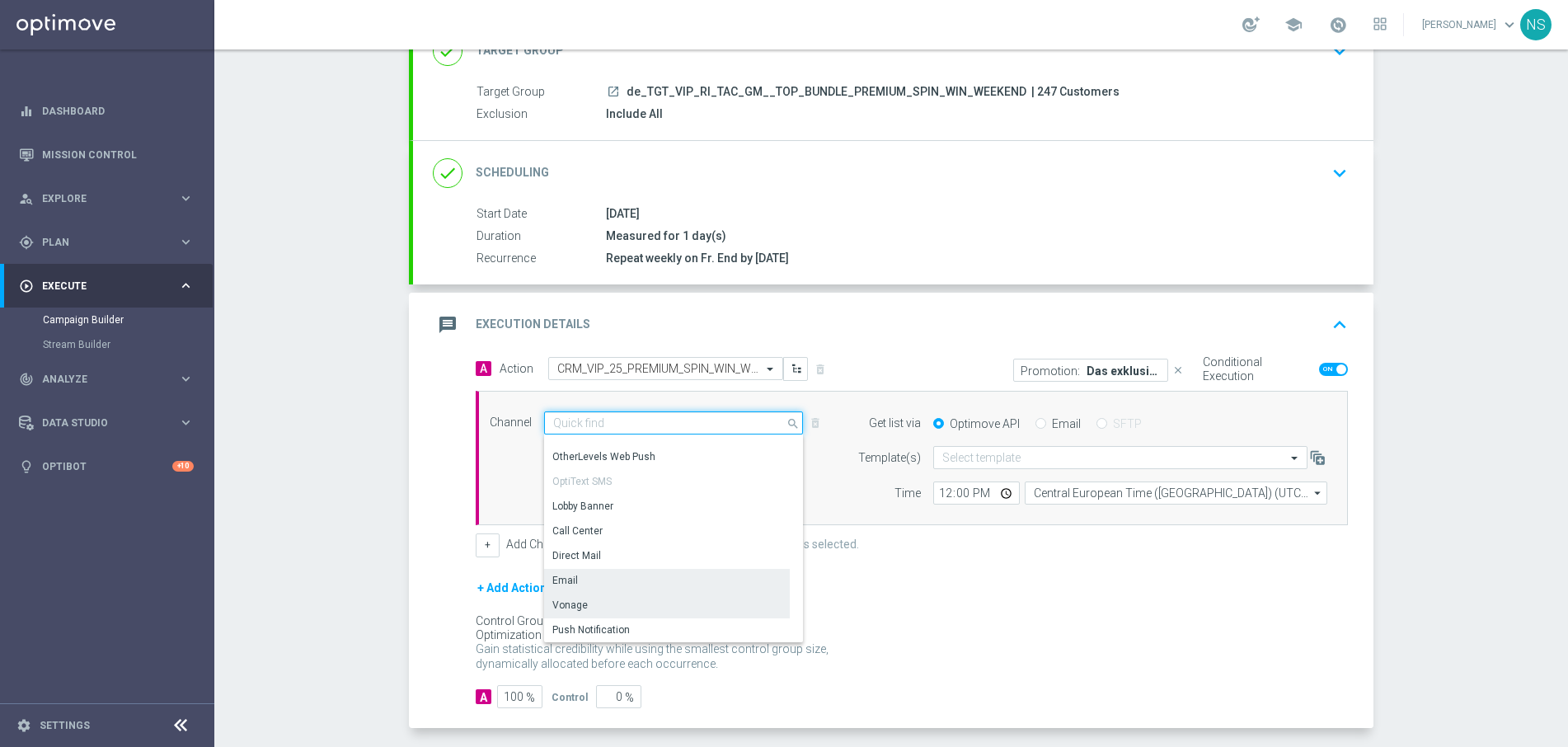
scroll to position [189, 0]
click at [619, 573] on div "Email" at bounding box center [667, 580] width 246 height 25
type input "Email"
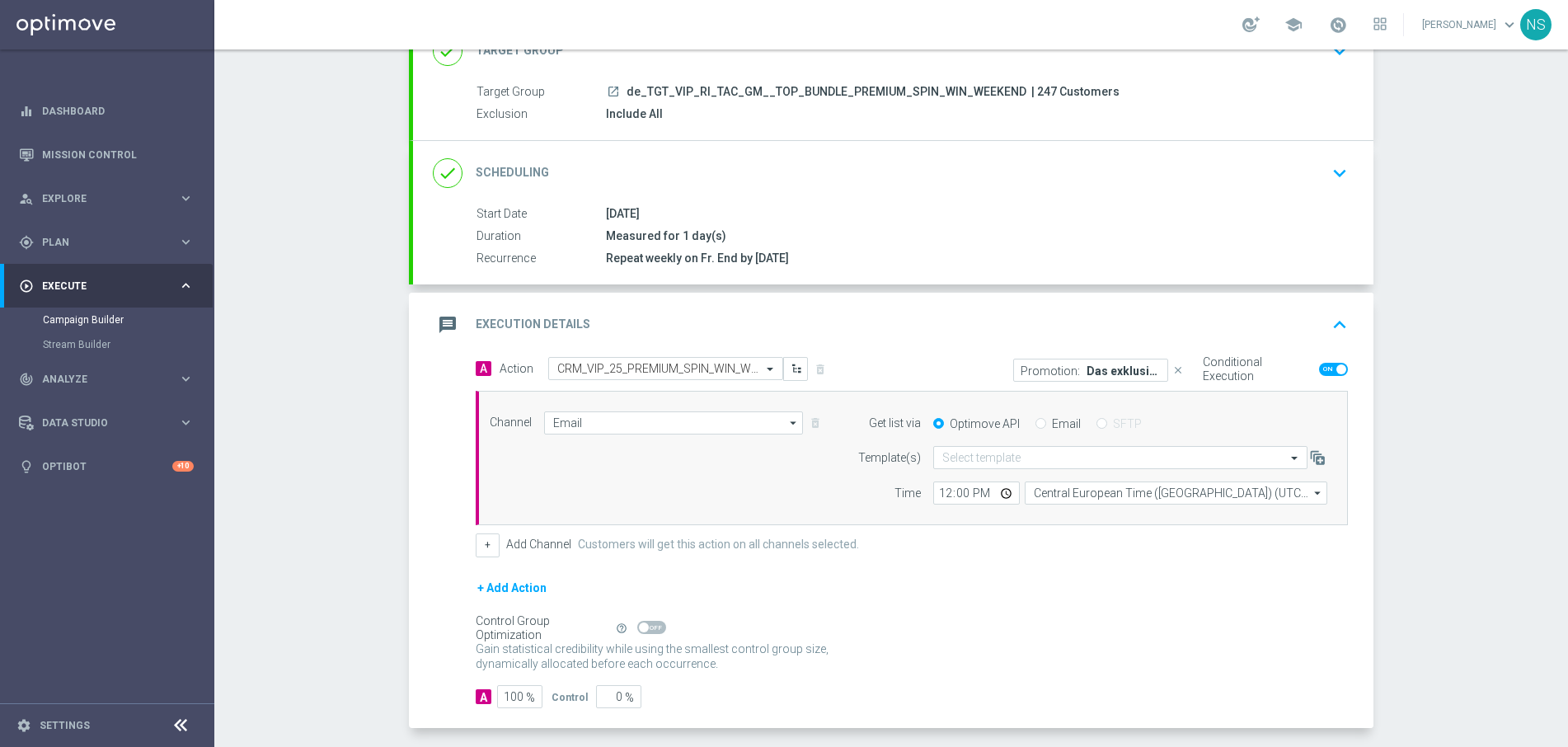
click at [1052, 426] on label "Email" at bounding box center [1067, 424] width 29 height 15
click at [1047, 426] on input "Email" at bounding box center [1041, 425] width 11 height 11
radio input "true"
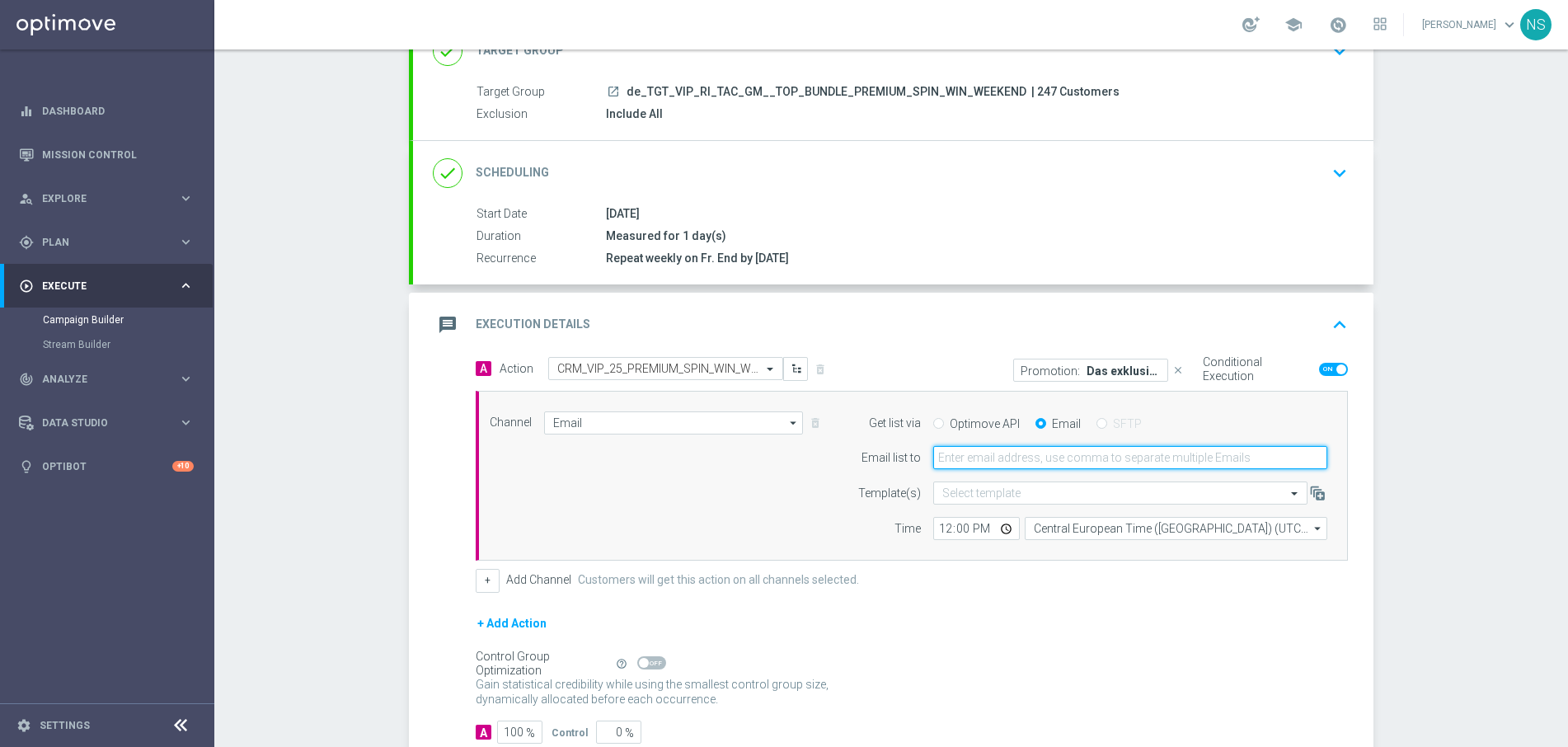
click at [1047, 458] on input "email" at bounding box center [1131, 457] width 395 height 23
type input "[EMAIL_ADDRESS][PERSON_NAME][DOMAIN_NAME]"
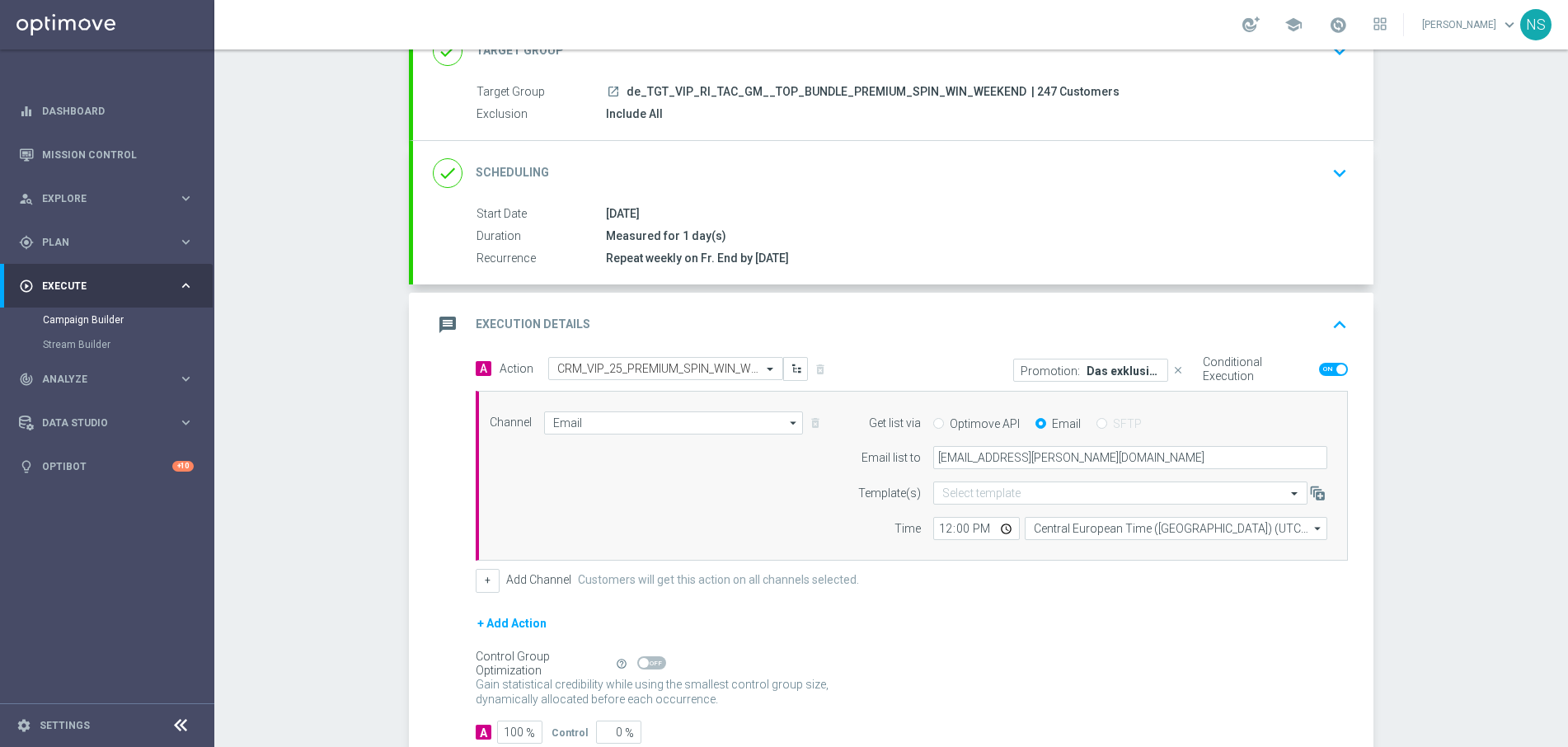
click at [1089, 682] on div "Gain statistical credibility while using the smallest control group size, dynam…" at bounding box center [911, 692] width 872 height 39
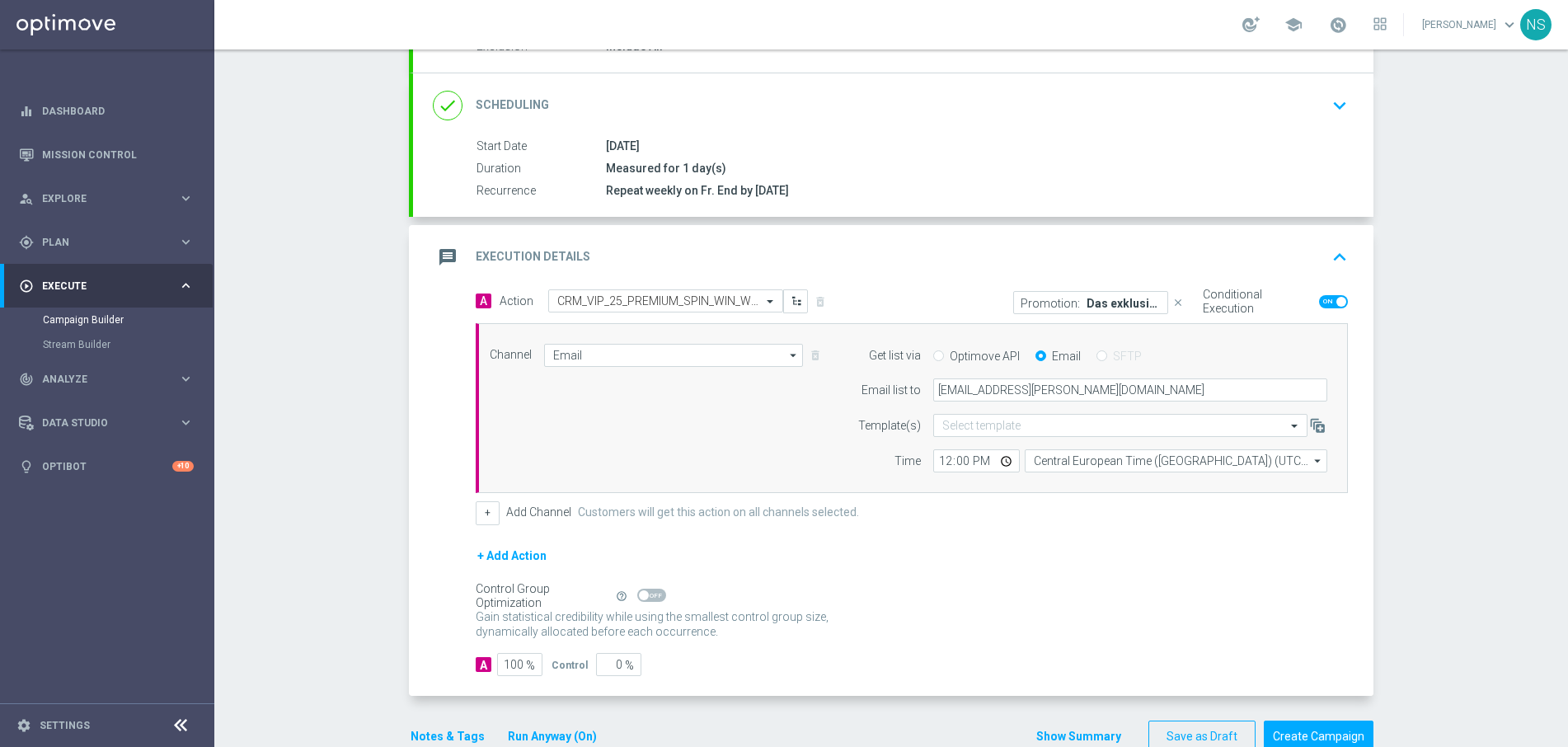
scroll to position [0, 0]
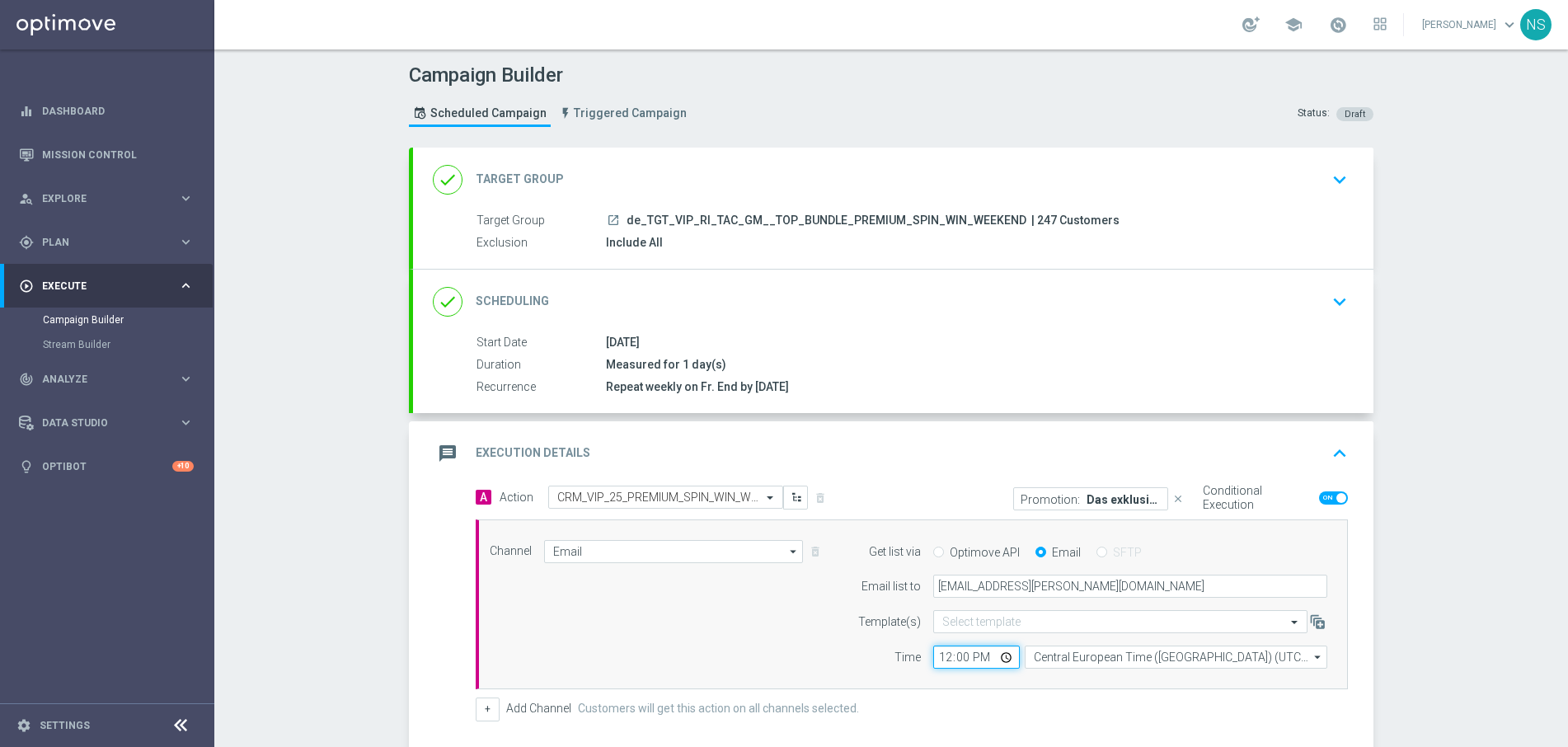
click at [947, 657] on input "12:00" at bounding box center [976, 657] width 87 height 23
type input "00:01"
click at [982, 724] on form "A Action Select action CRM_VIP_25_PREMIUM_SPIN_WIN_WEEKEND delete_forever Promo…" at bounding box center [911, 679] width 872 height 386
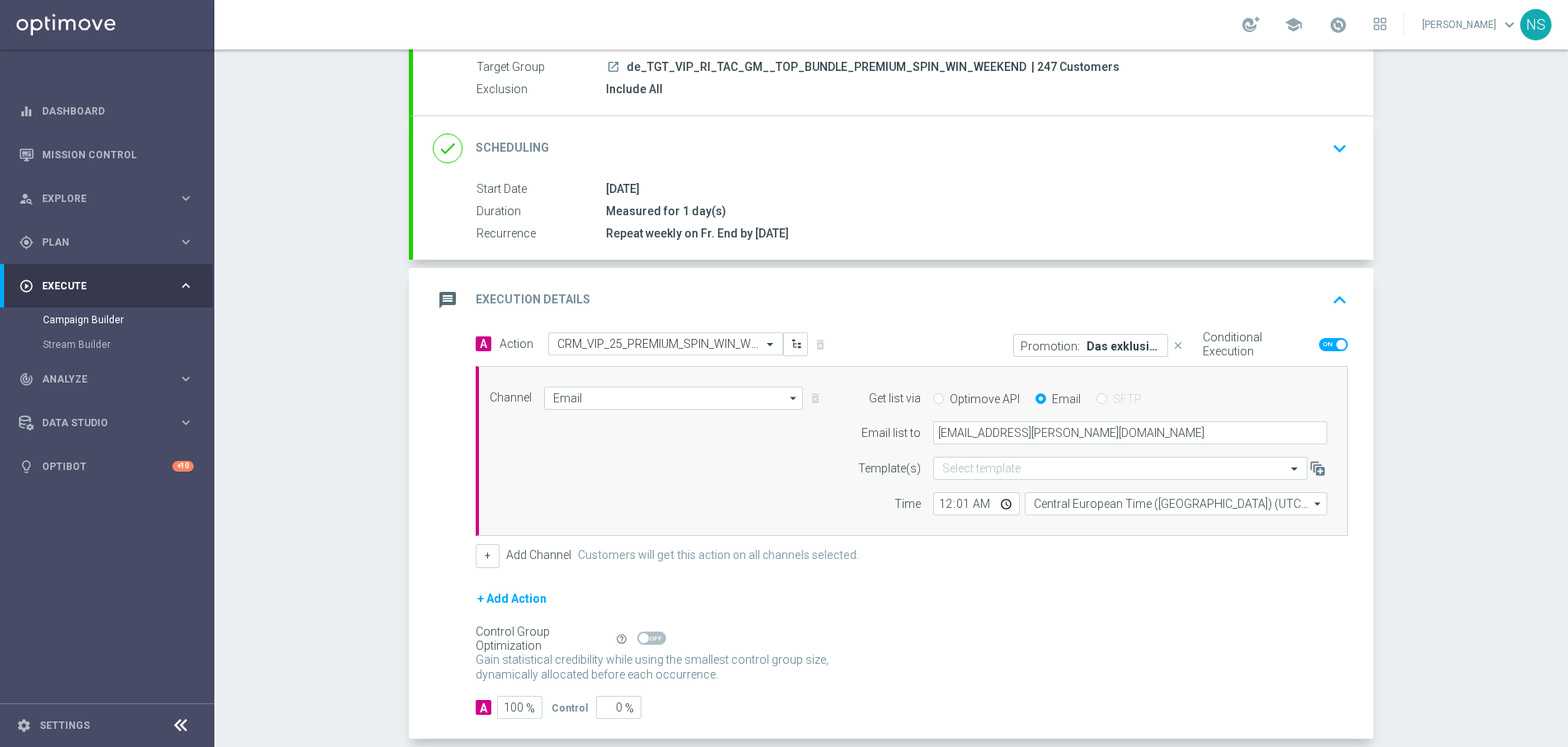
scroll to position [235, 0]
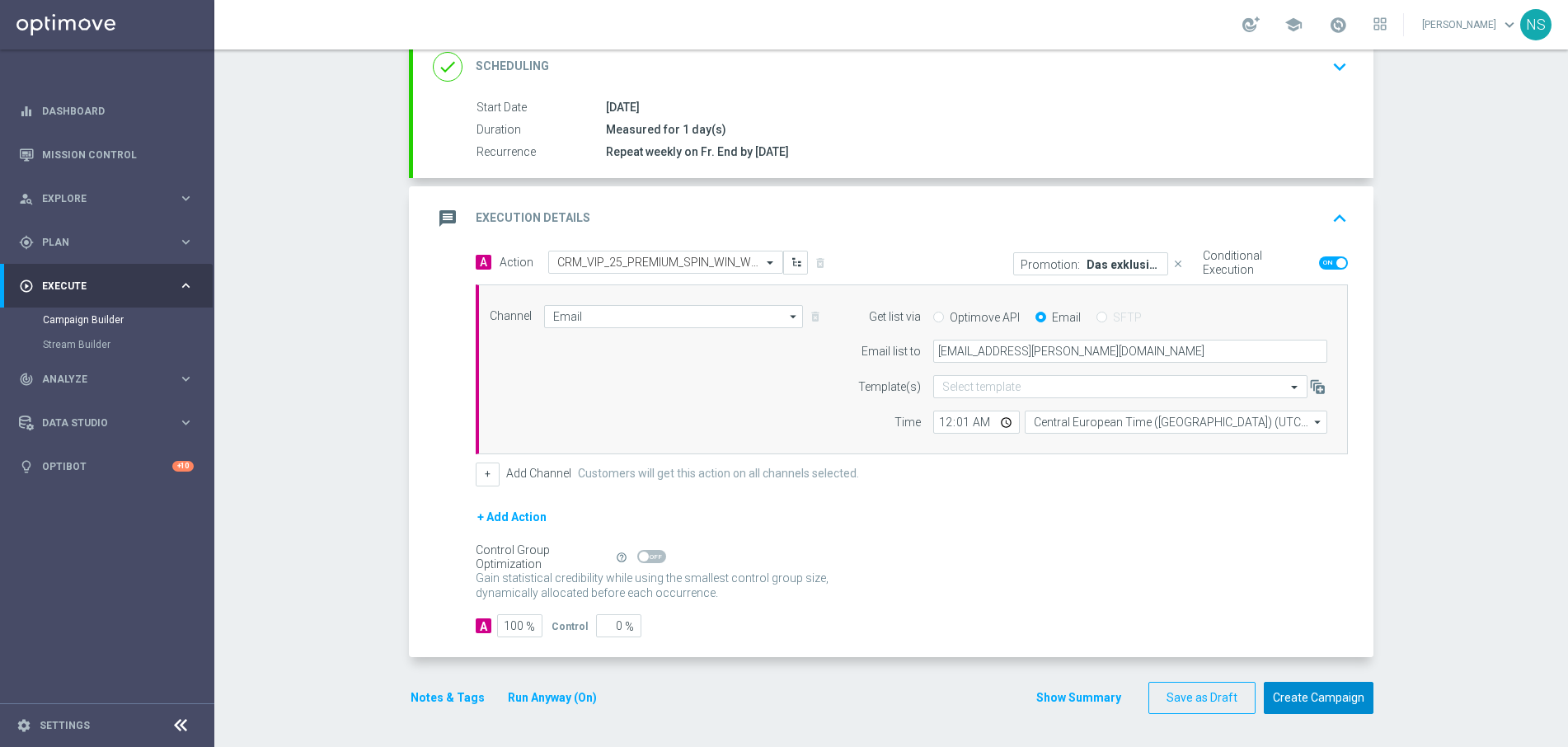
click at [1314, 708] on button "Create Campaign" at bounding box center [1319, 698] width 110 height 32
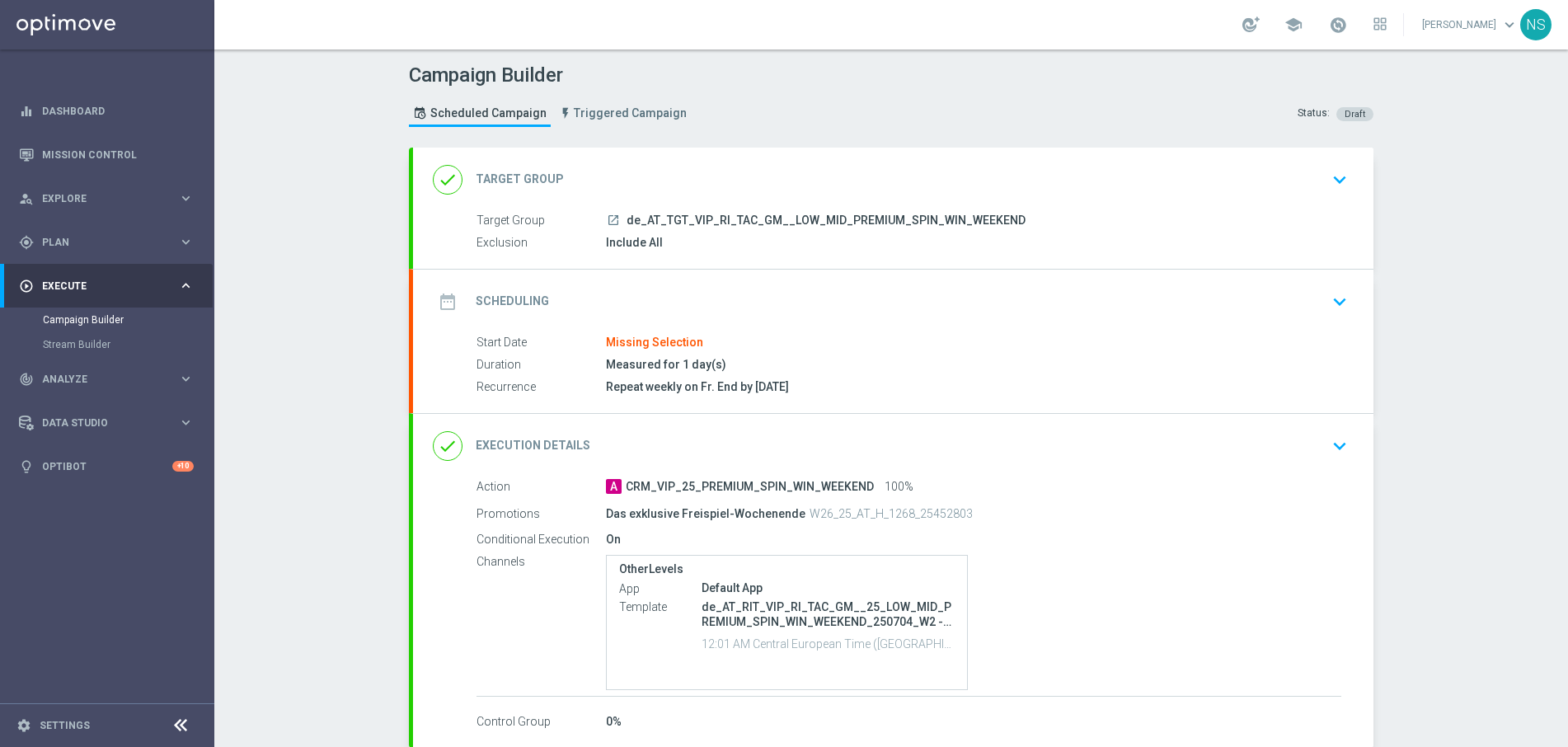
click at [765, 325] on div "date_range Scheduling keyboard_arrow_down" at bounding box center [893, 301] width 961 height 64
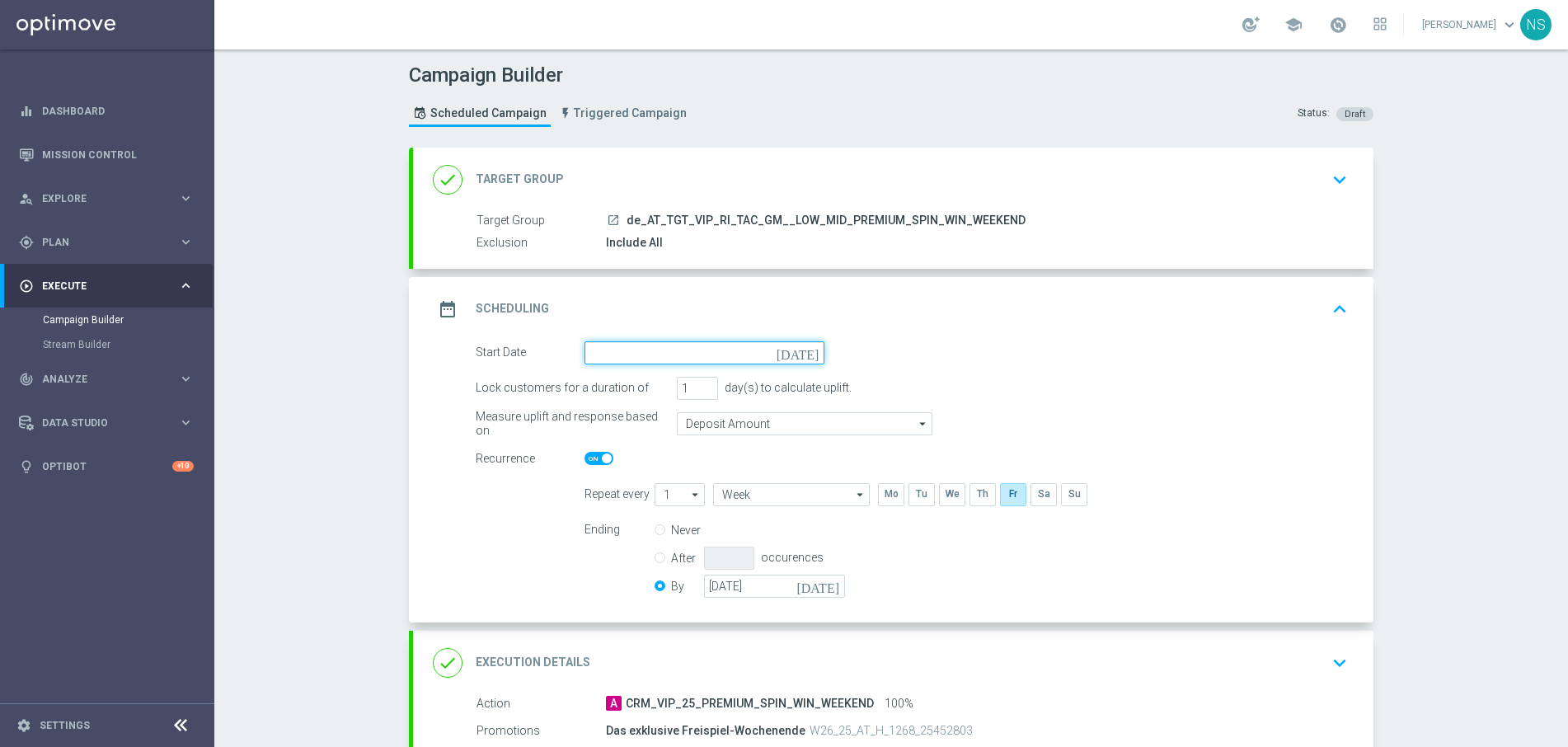
click at [769, 353] on input at bounding box center [704, 352] width 240 height 23
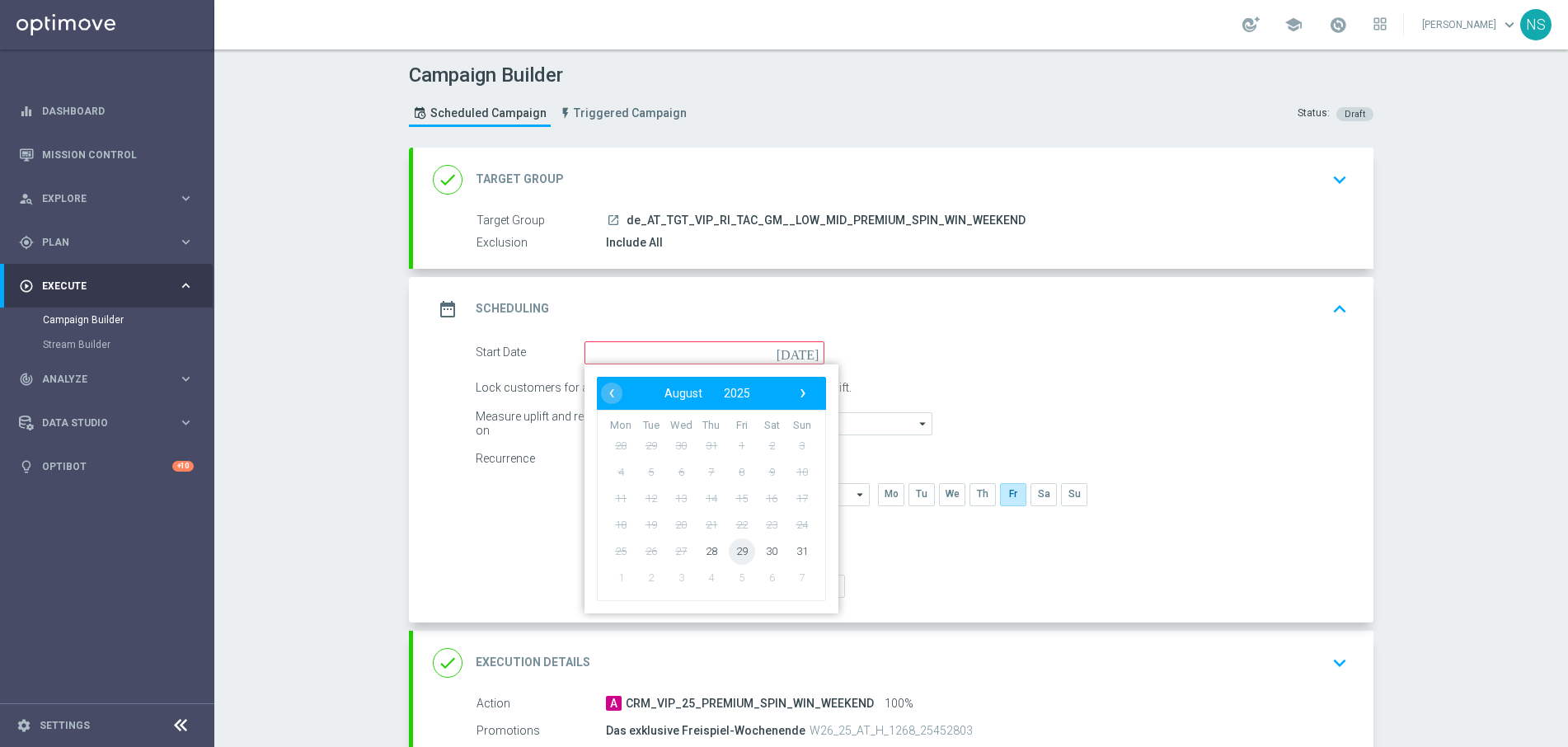
click at [738, 550] on span "29" at bounding box center [742, 551] width 26 height 26
type input "[DATE]"
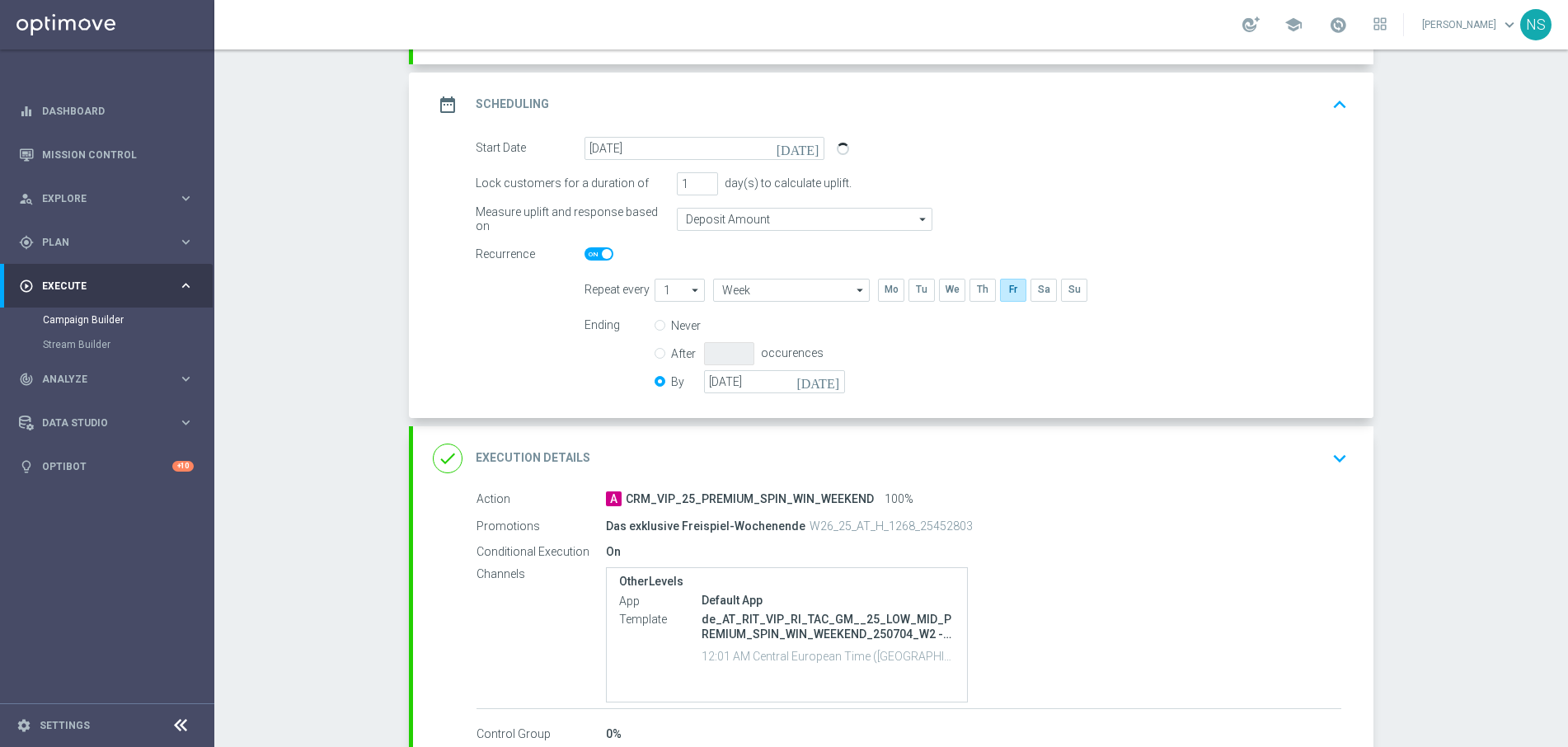
scroll to position [219, 0]
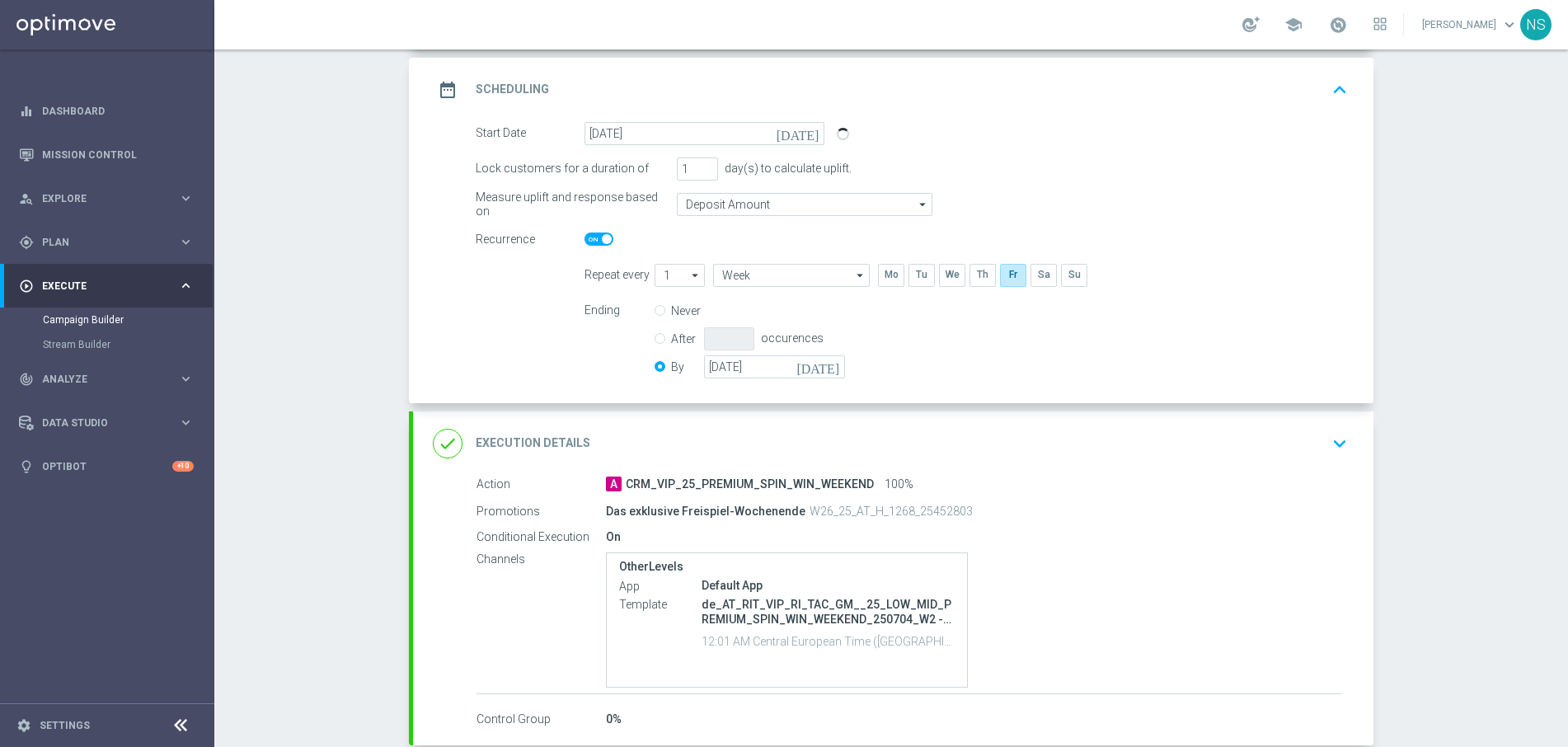
click at [656, 428] on div "done Execution Details keyboard_arrow_down" at bounding box center [893, 444] width 921 height 31
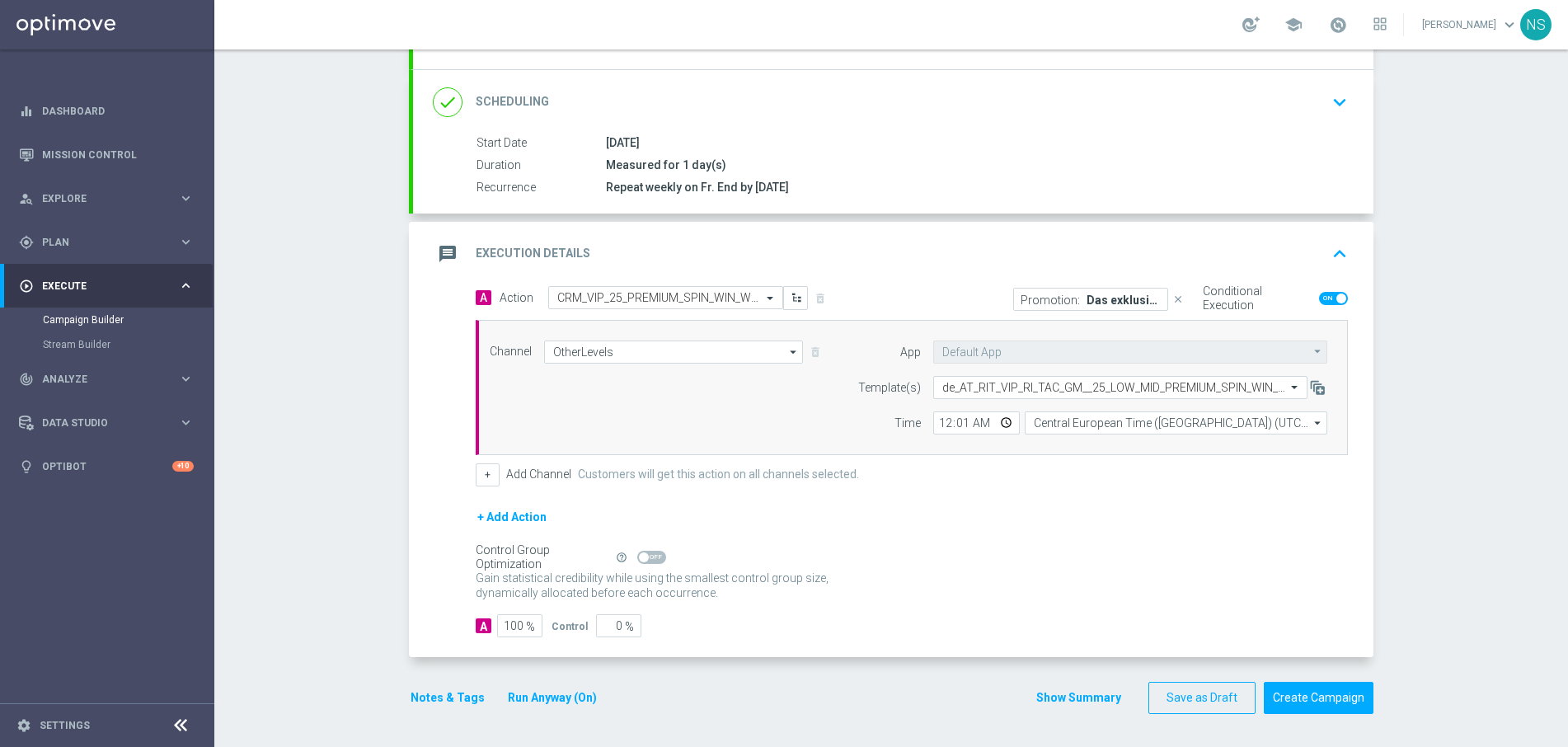
scroll to position [199, 0]
click at [742, 345] on input "OtherLevels" at bounding box center [673, 352] width 258 height 23
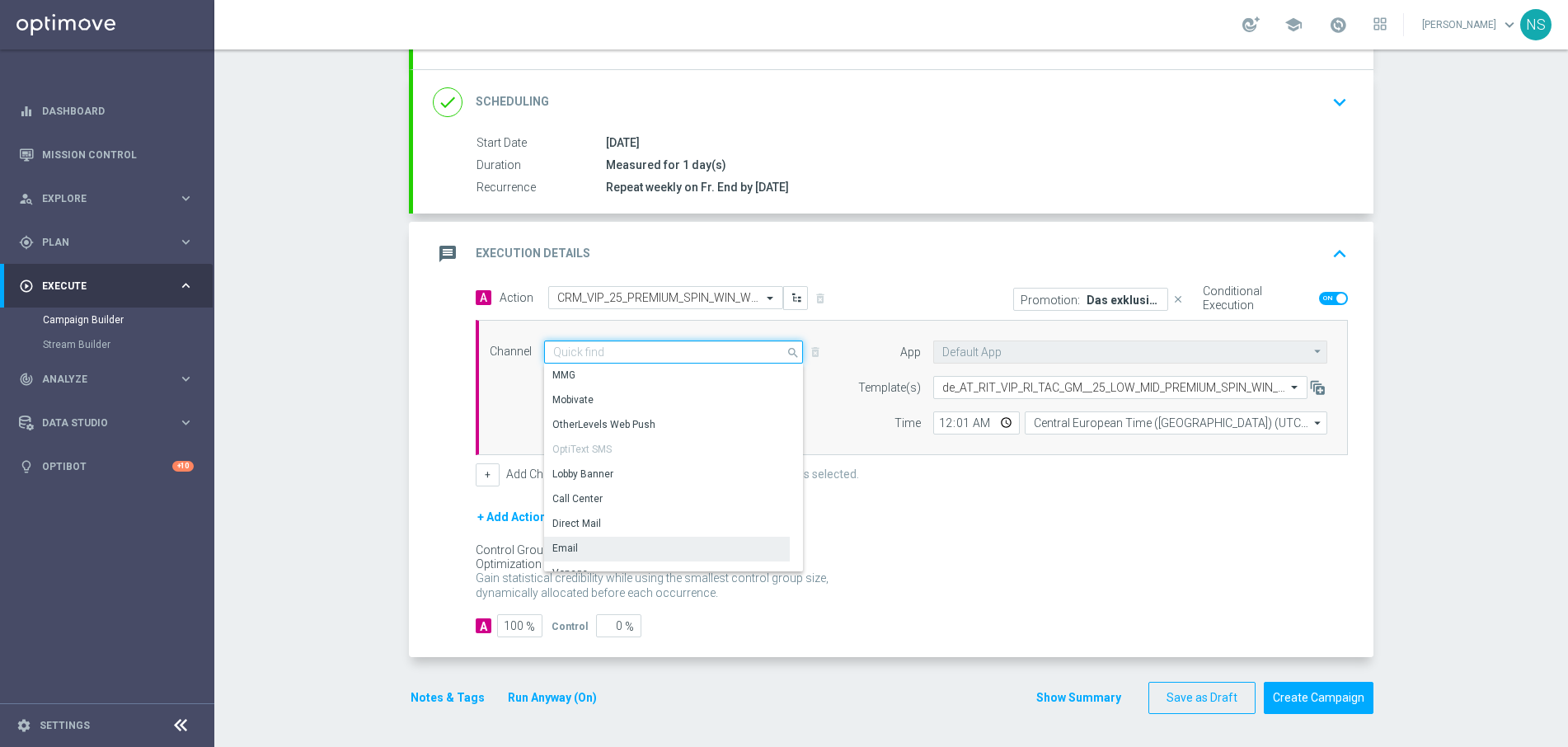
scroll to position [158, 0]
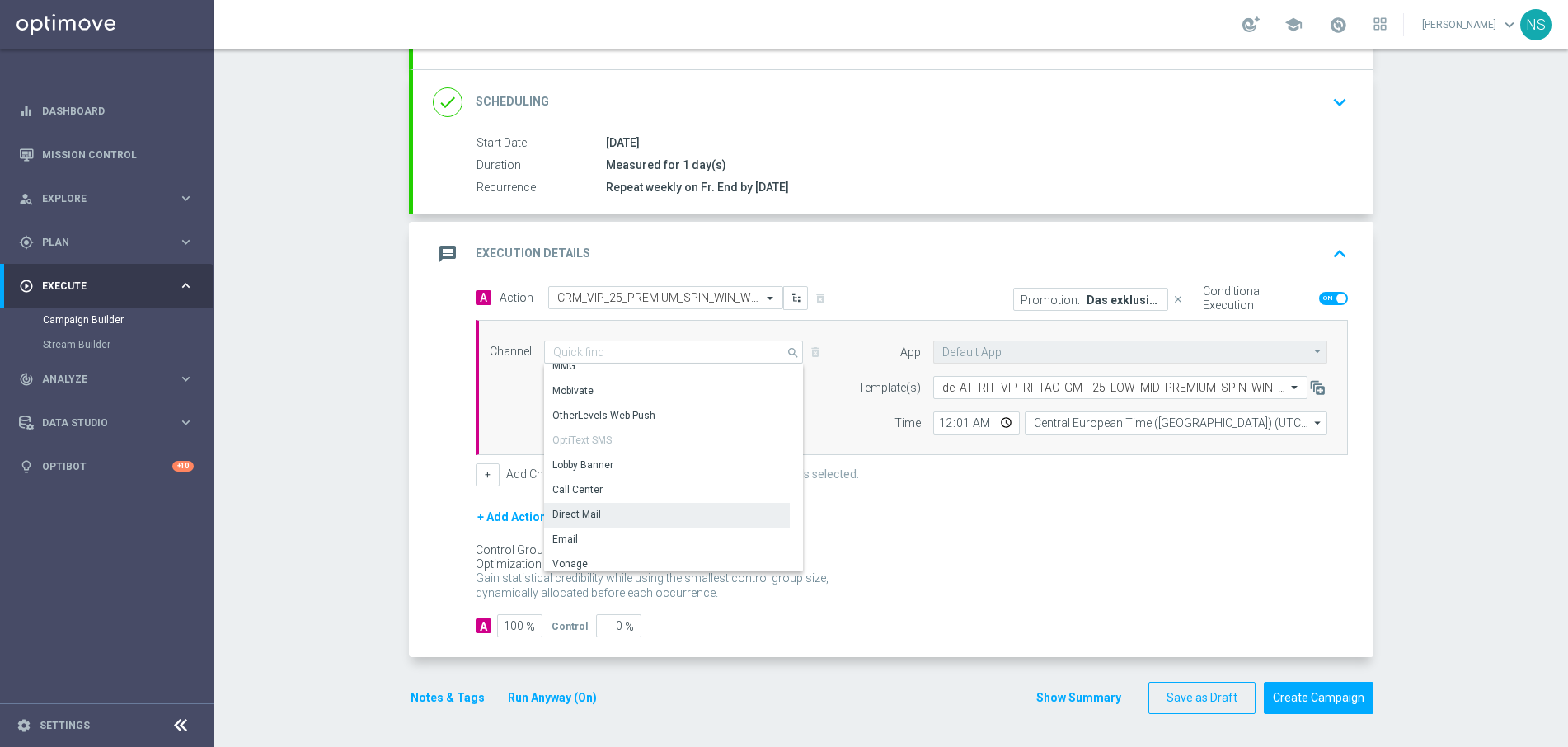
click at [650, 522] on div "Direct Mail" at bounding box center [667, 514] width 246 height 23
type input "Direct Mail"
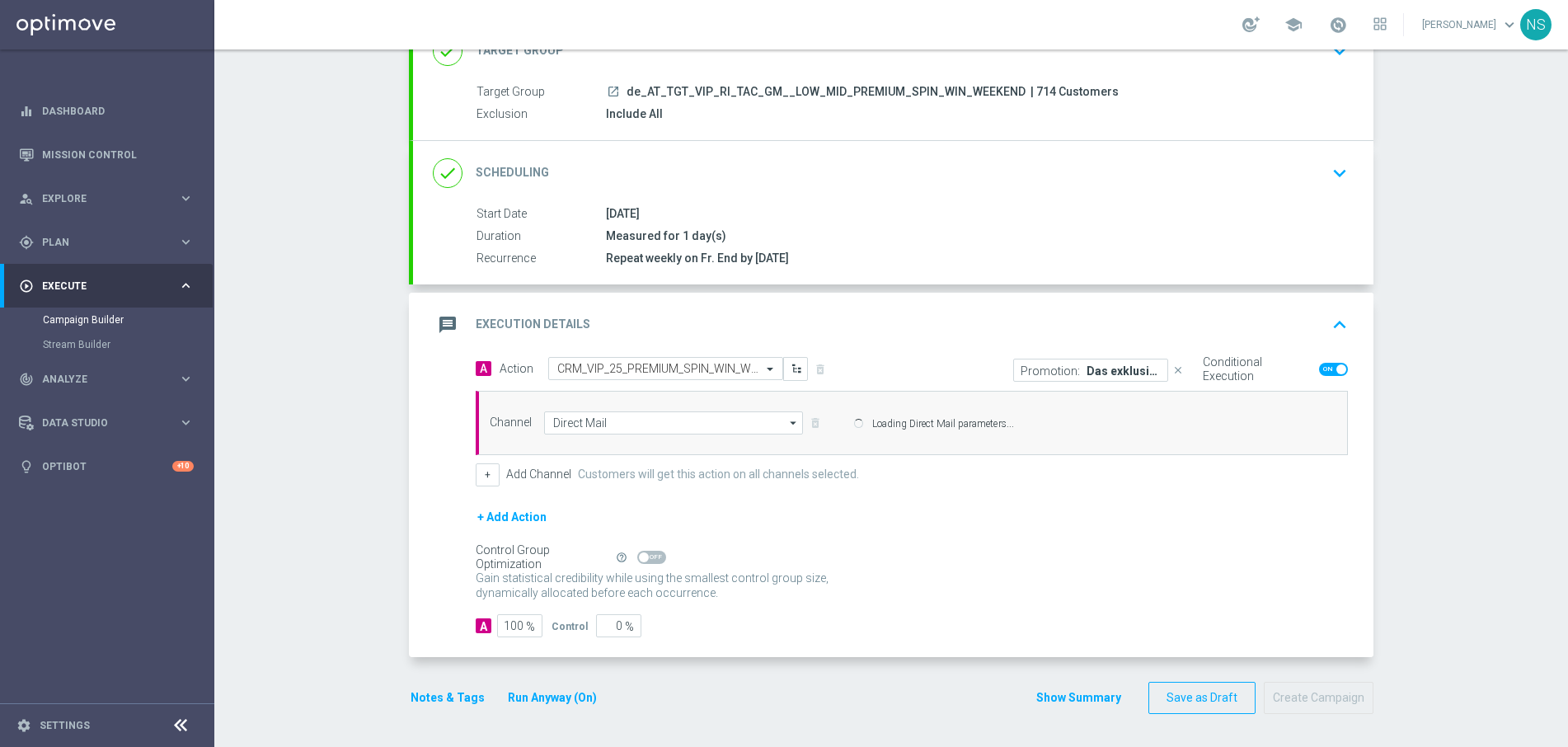
scroll to position [129, 0]
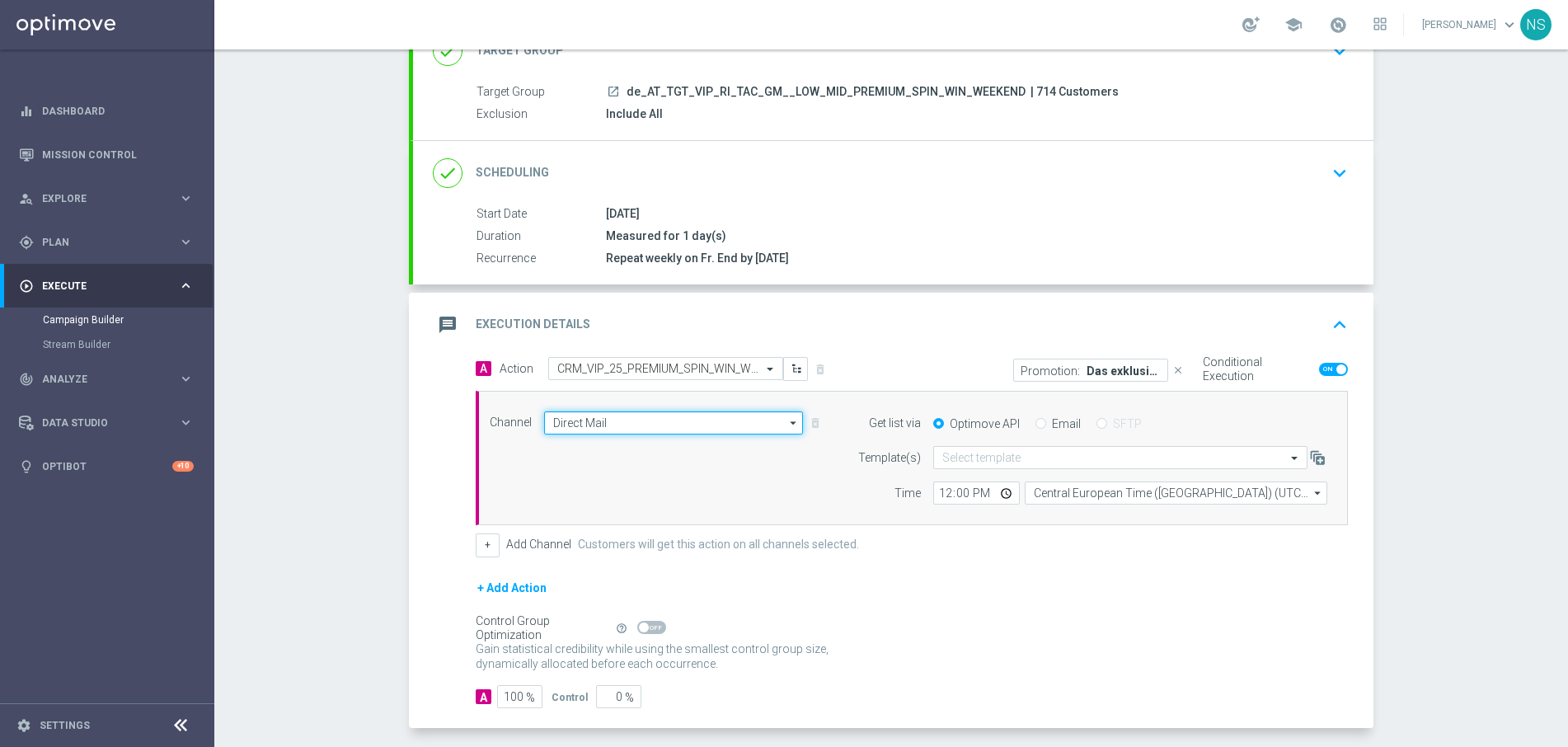
click at [630, 424] on input "Direct Mail" at bounding box center [673, 422] width 258 height 23
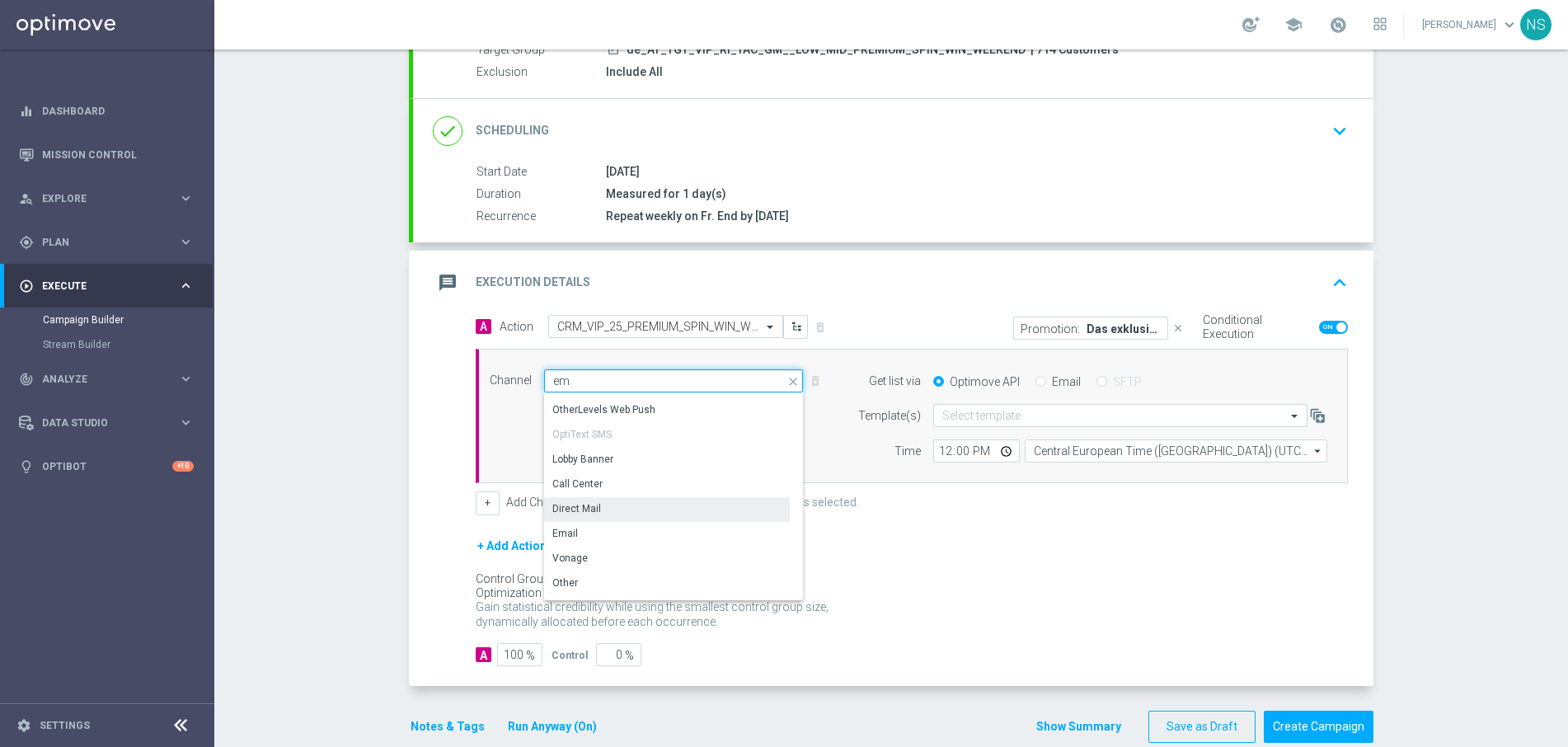
scroll to position [0, 0]
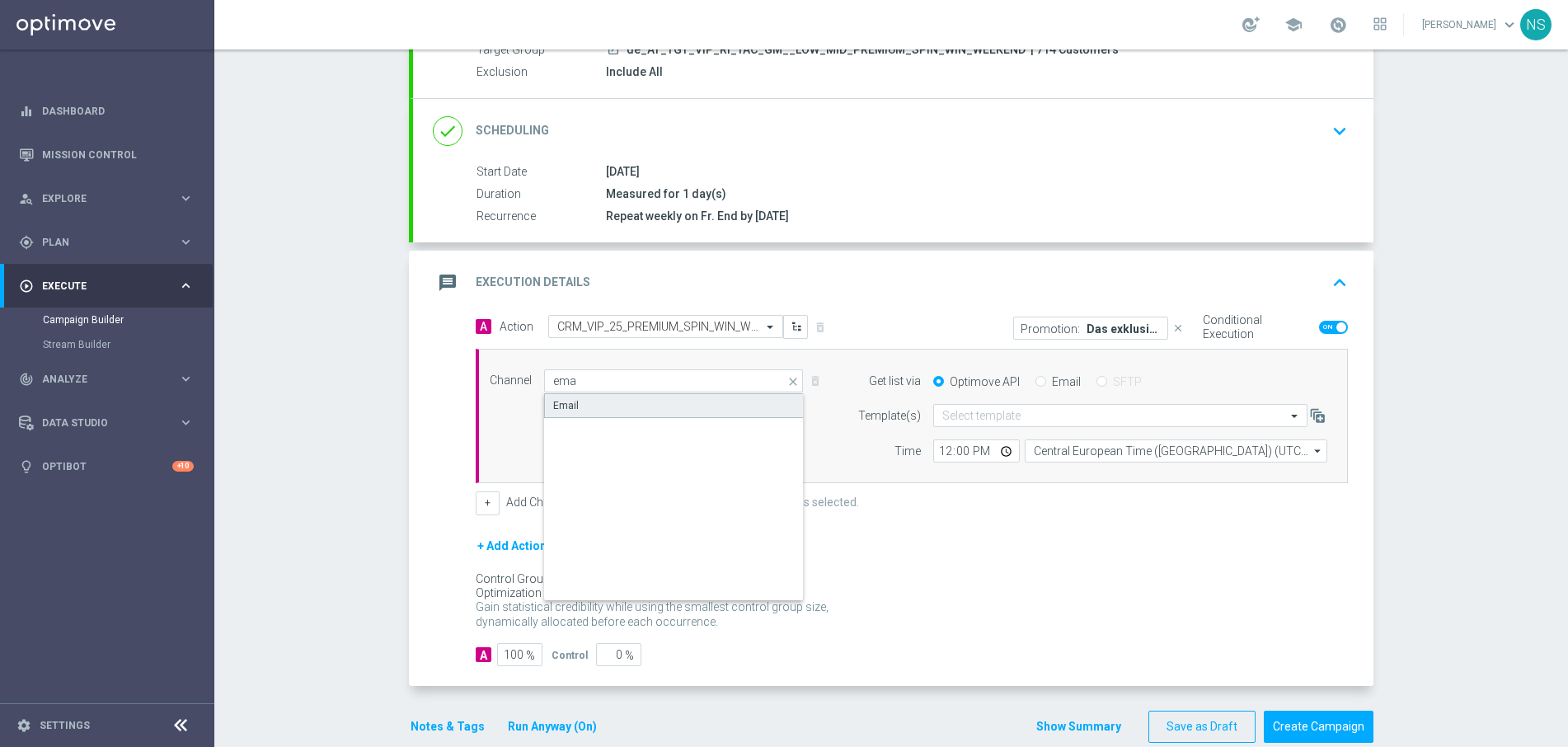
click at [631, 417] on div "Email" at bounding box center [674, 405] width 259 height 25
click at [628, 407] on div "Email" at bounding box center [674, 405] width 259 height 25
type input "Email"
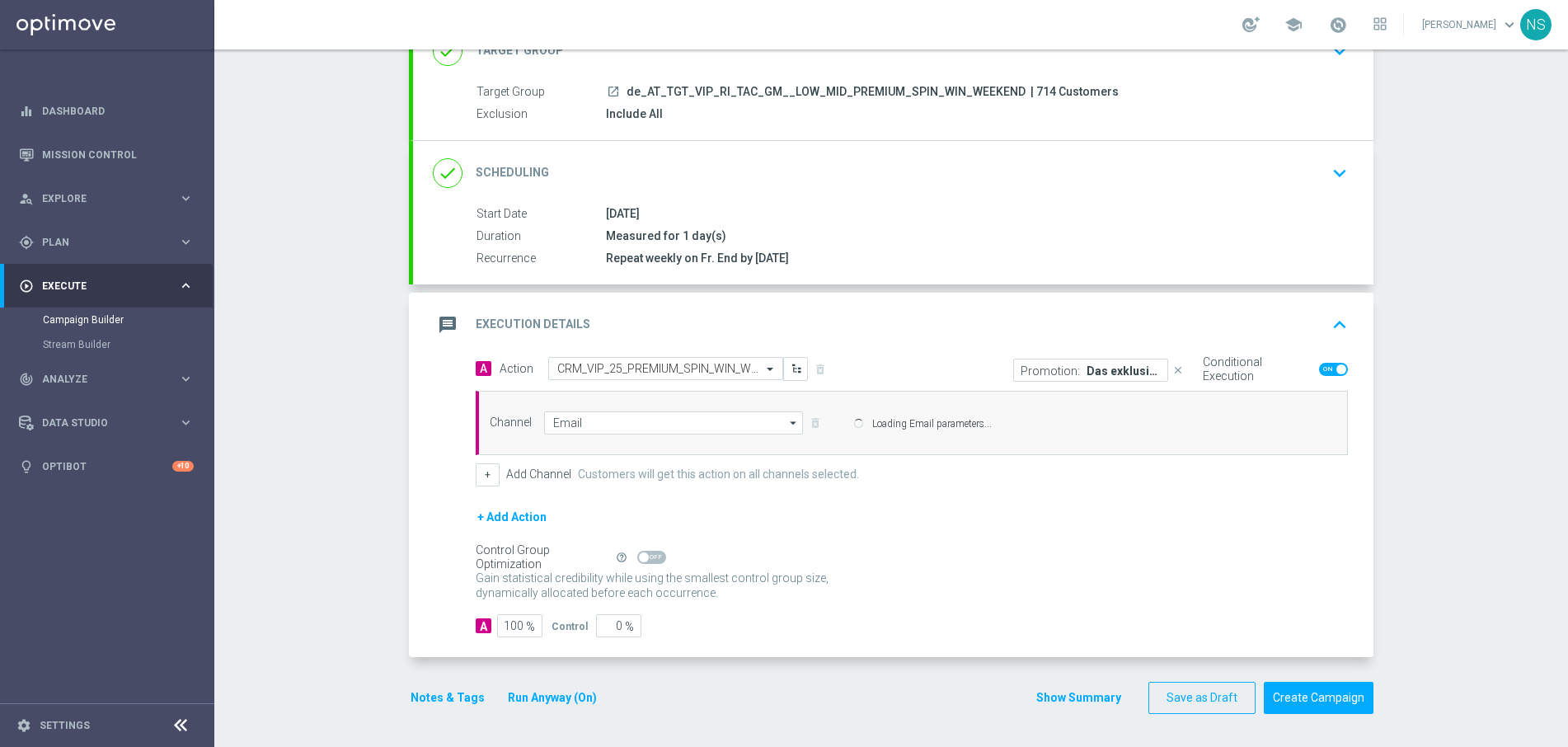
scroll to position [171, 0]
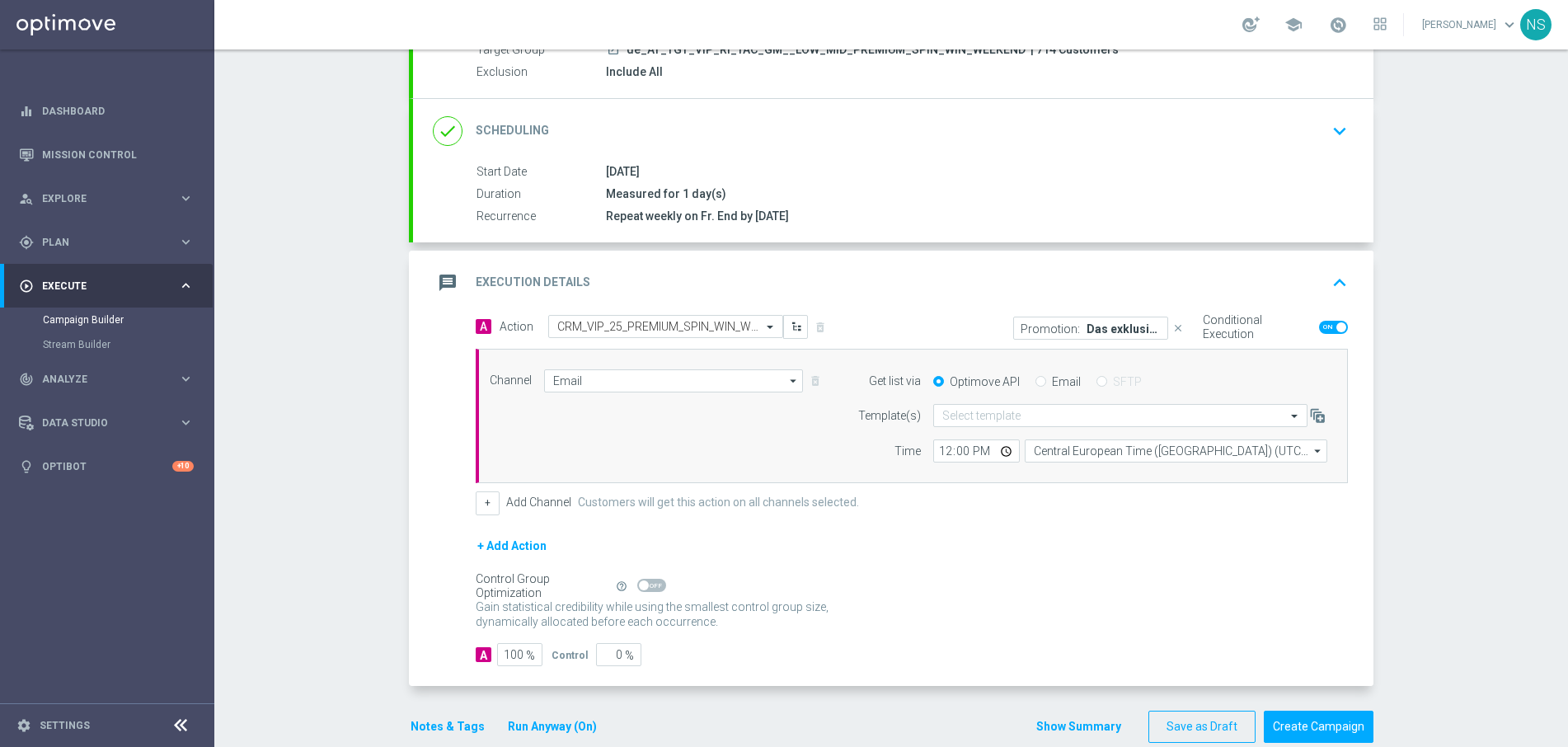
click at [1036, 382] on input "Email" at bounding box center [1041, 383] width 11 height 11
radio input "true"
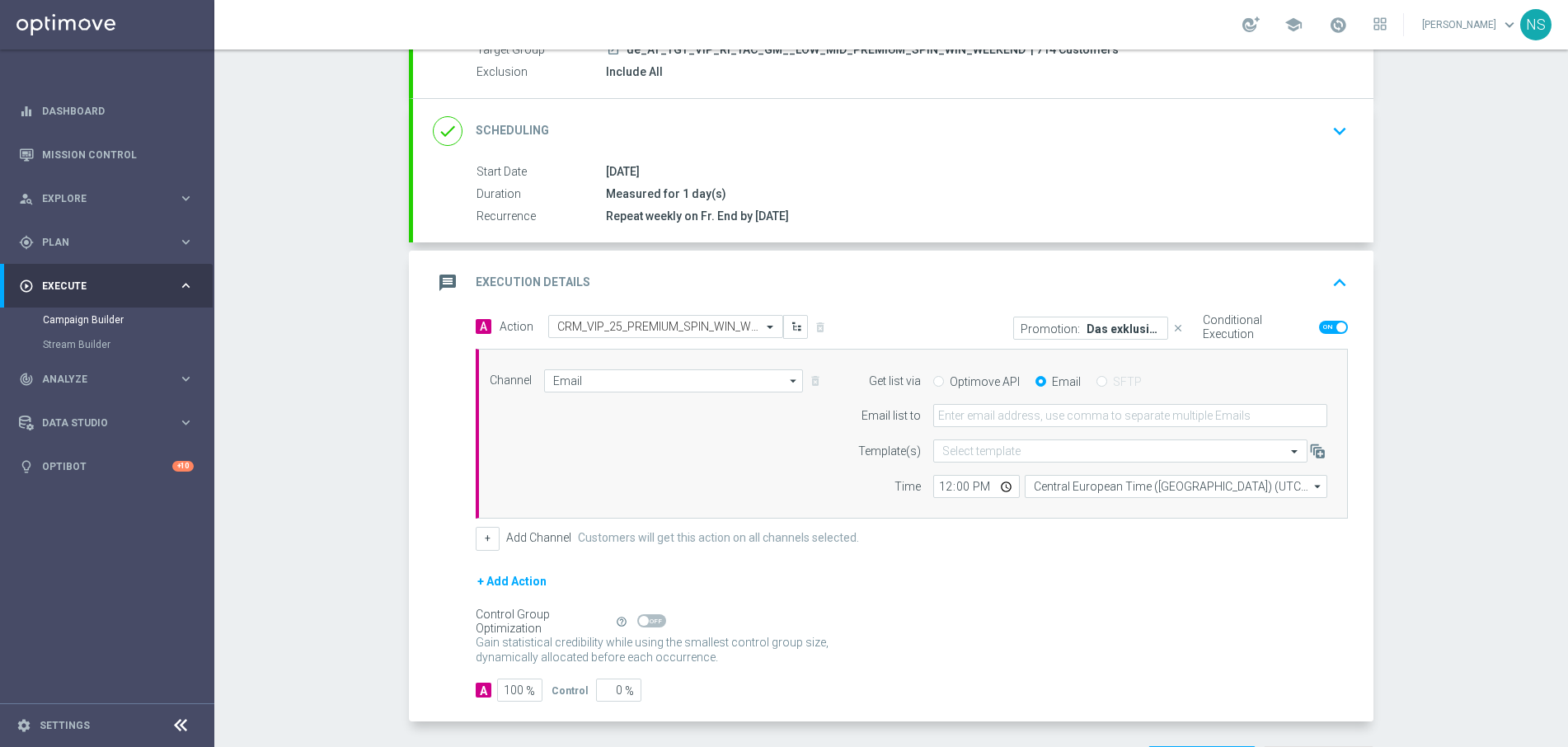
click at [1018, 462] on form "Template(s) Select template Time 12:00 Central European Time (Budapest) (UTC +0…" at bounding box center [1089, 468] width 479 height 58
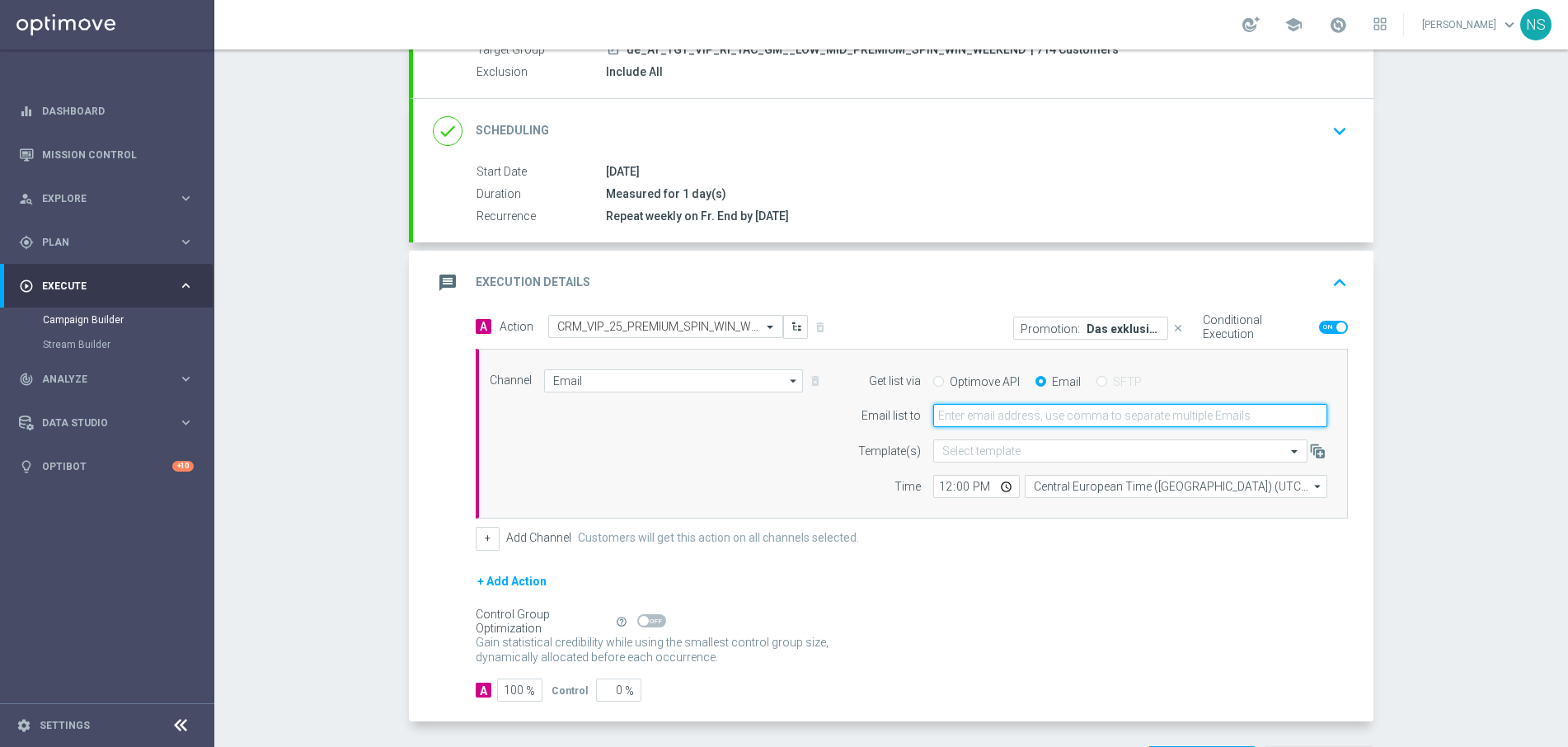
click at [1007, 418] on input "email" at bounding box center [1131, 415] width 395 height 23
type input "[EMAIL_ADDRESS][PERSON_NAME][DOMAIN_NAME]"
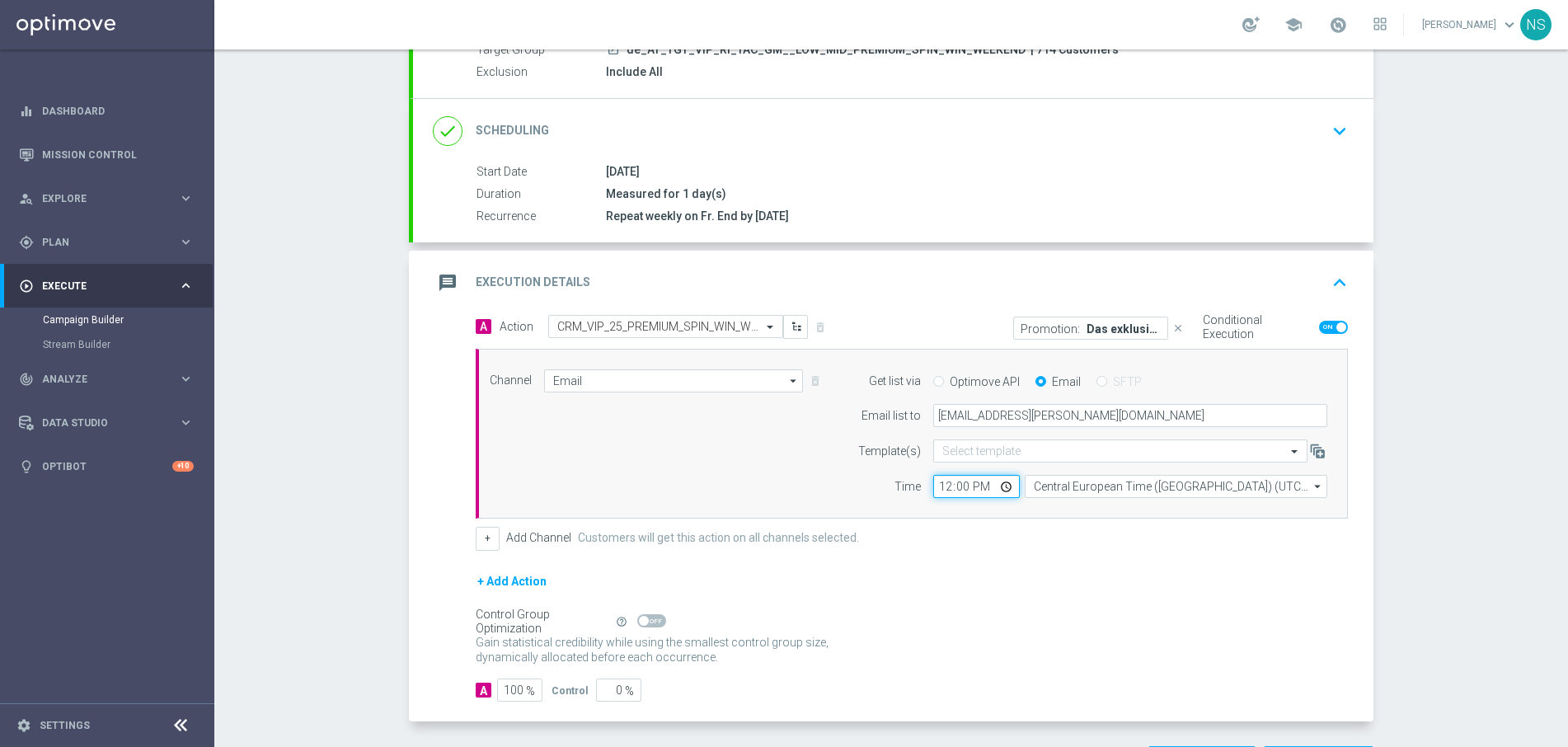
click at [942, 492] on input "12:00" at bounding box center [976, 486] width 87 height 23
type input "00:01"
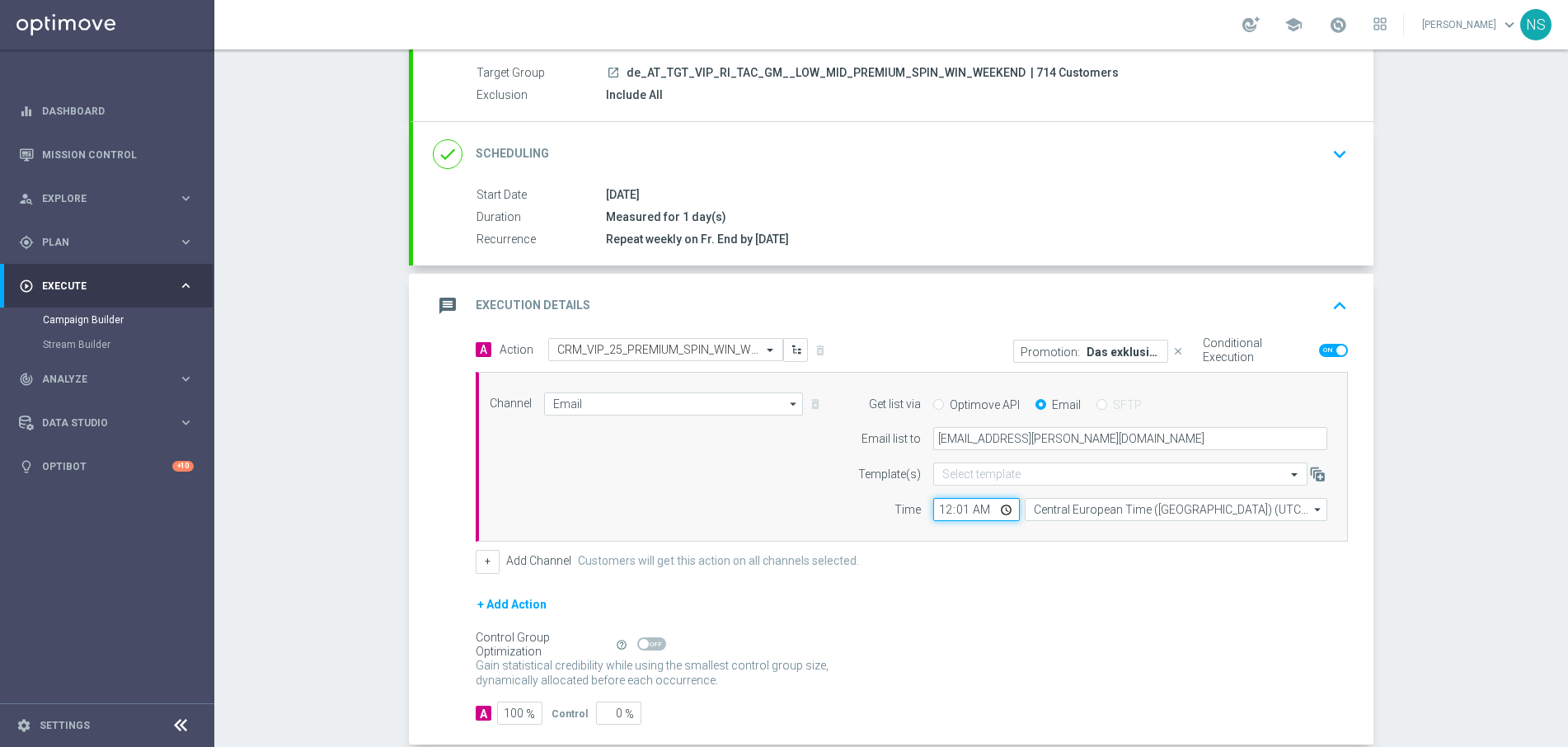
scroll to position [235, 0]
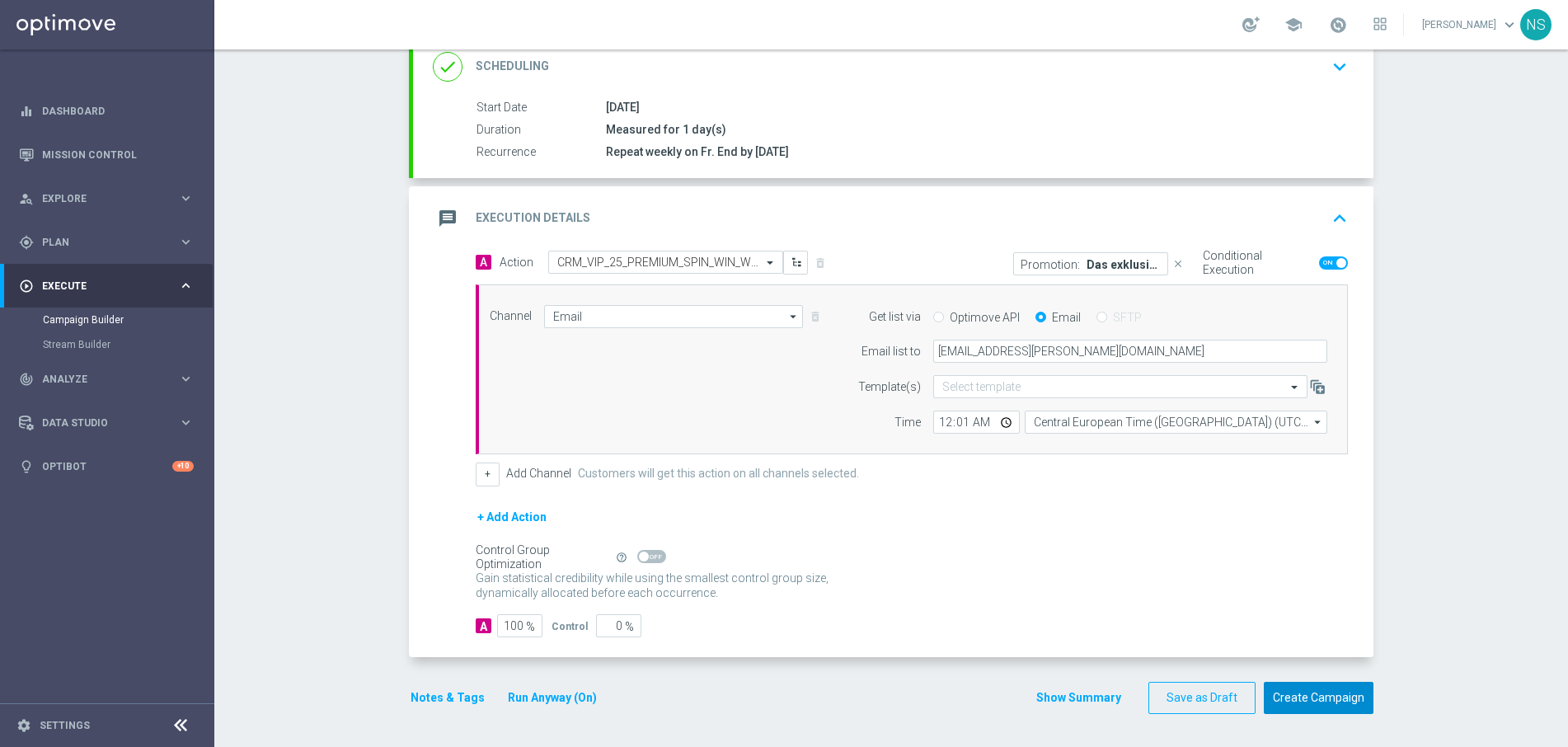
click at [1312, 699] on button "Create Campaign" at bounding box center [1319, 698] width 110 height 32
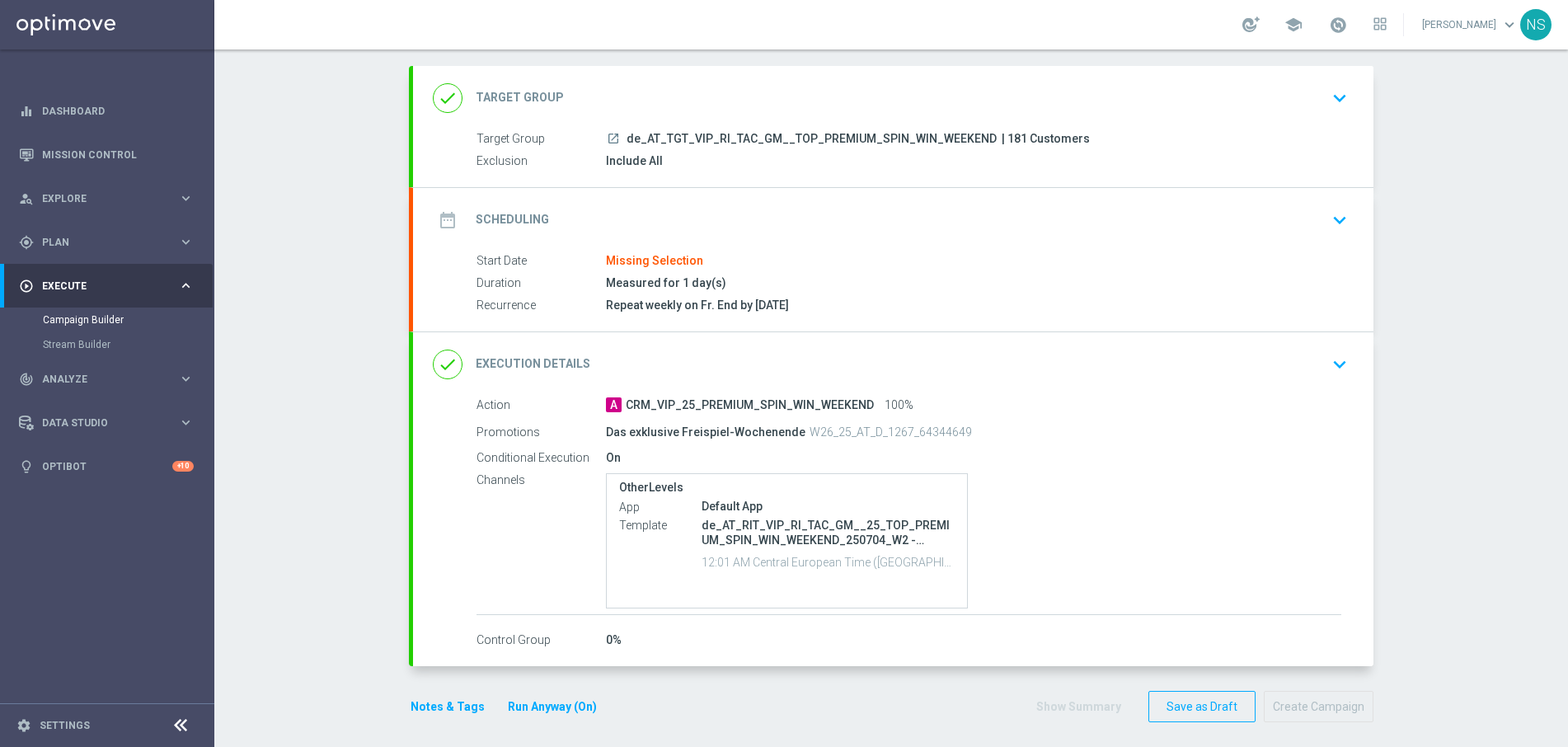
click at [685, 191] on div "date_range Scheduling keyboard_arrow_down" at bounding box center [893, 220] width 961 height 64
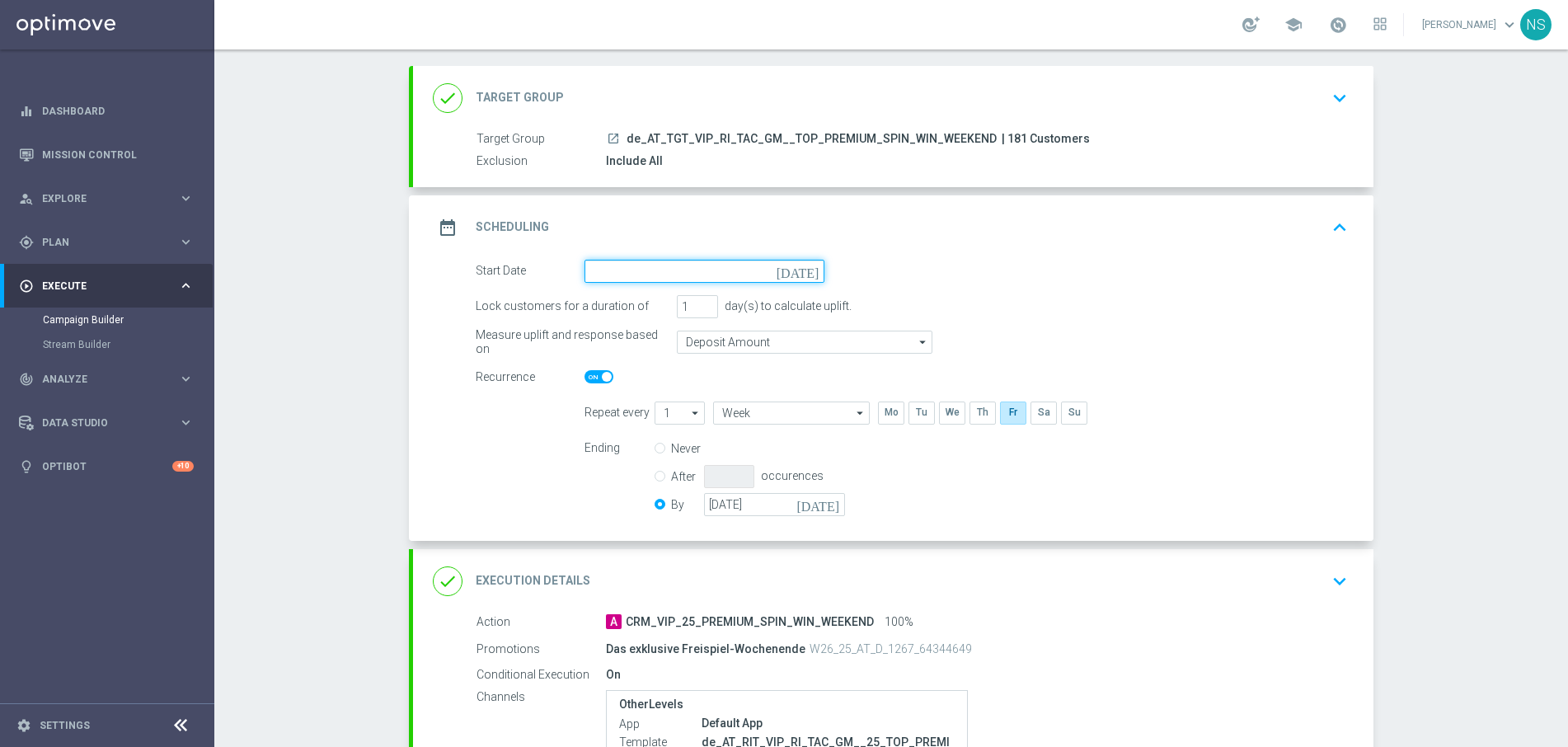
click at [697, 267] on input at bounding box center [704, 270] width 240 height 23
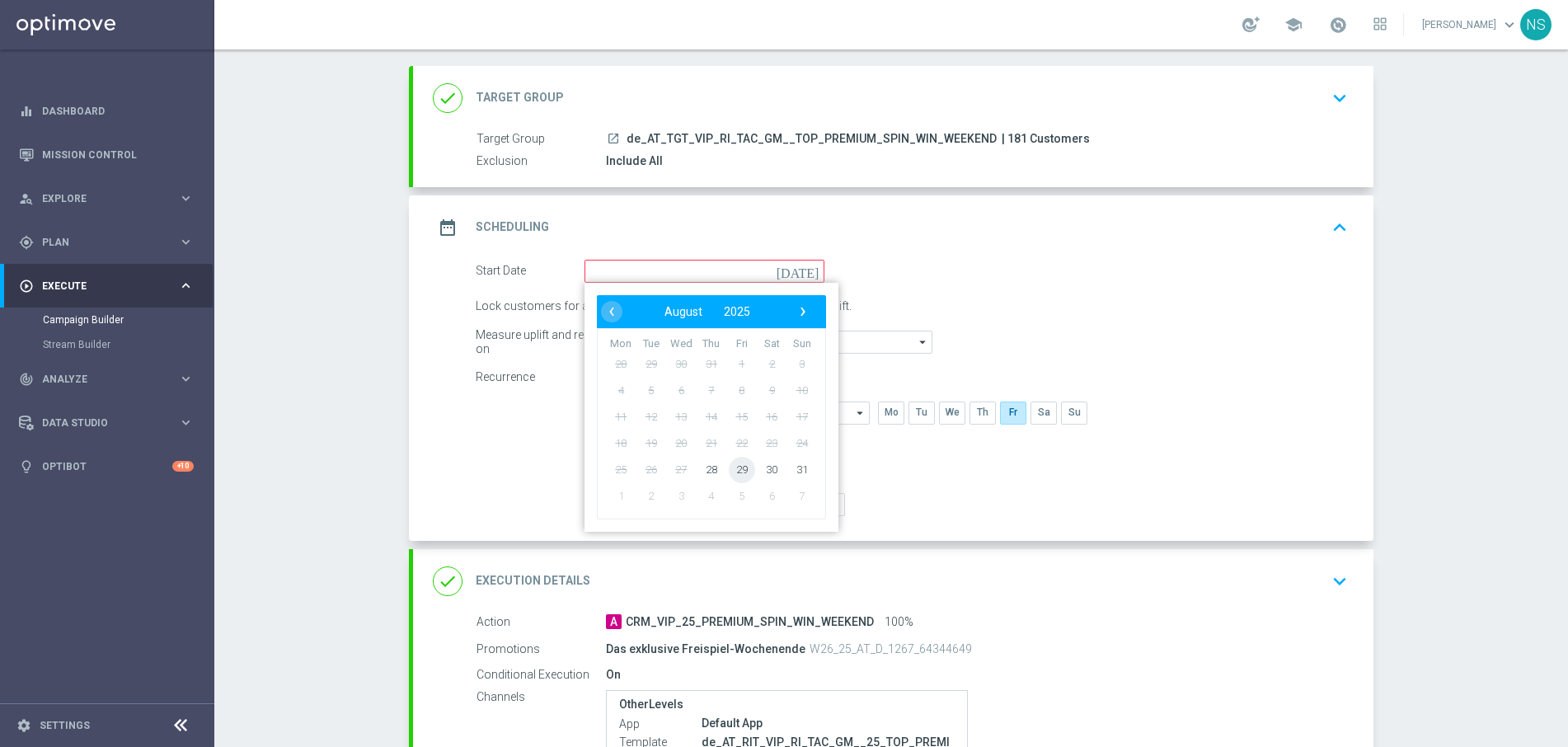
click at [733, 474] on span "29" at bounding box center [742, 468] width 26 height 26
type input "[DATE]"
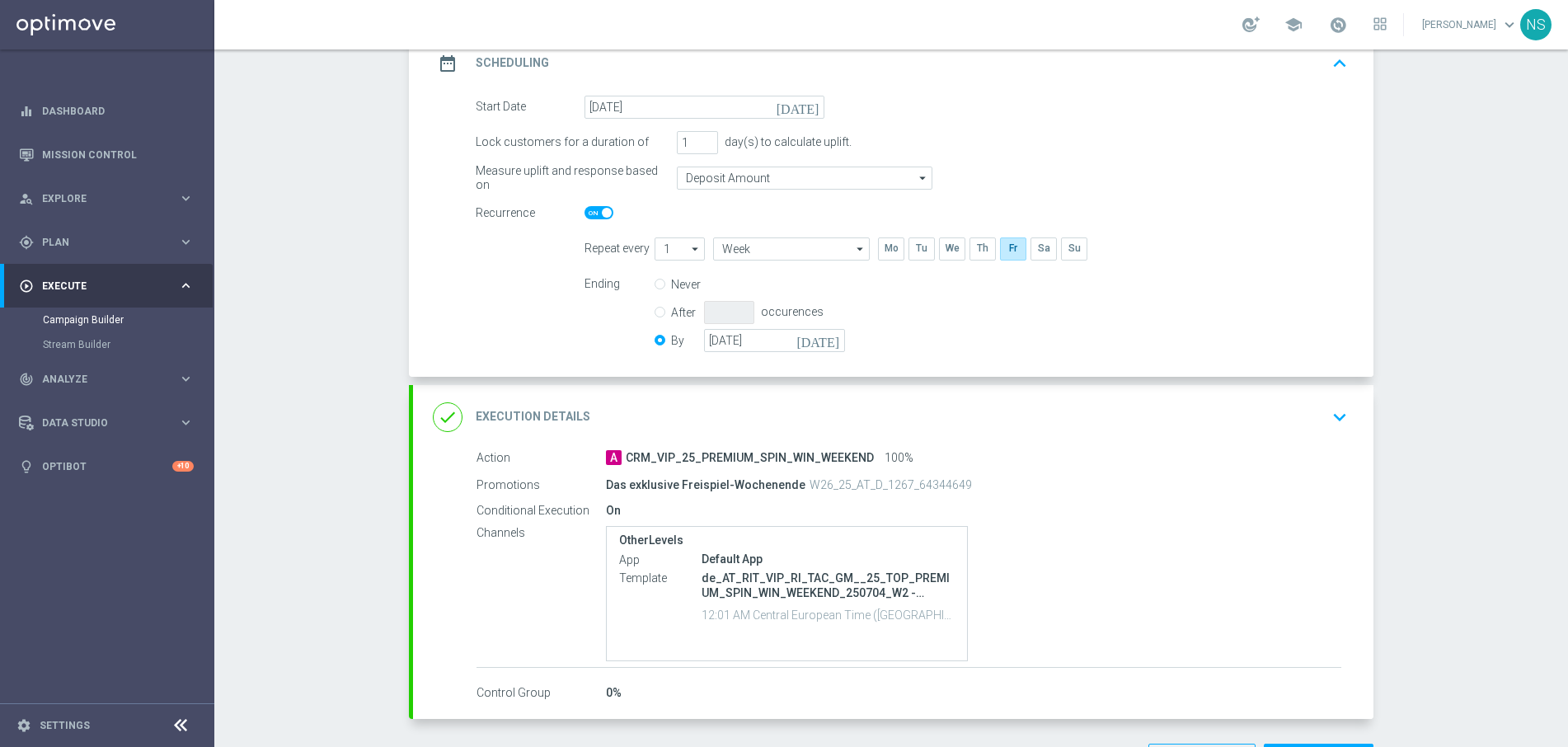
click at [720, 402] on div "done Execution Details keyboard_arrow_down" at bounding box center [893, 417] width 921 height 31
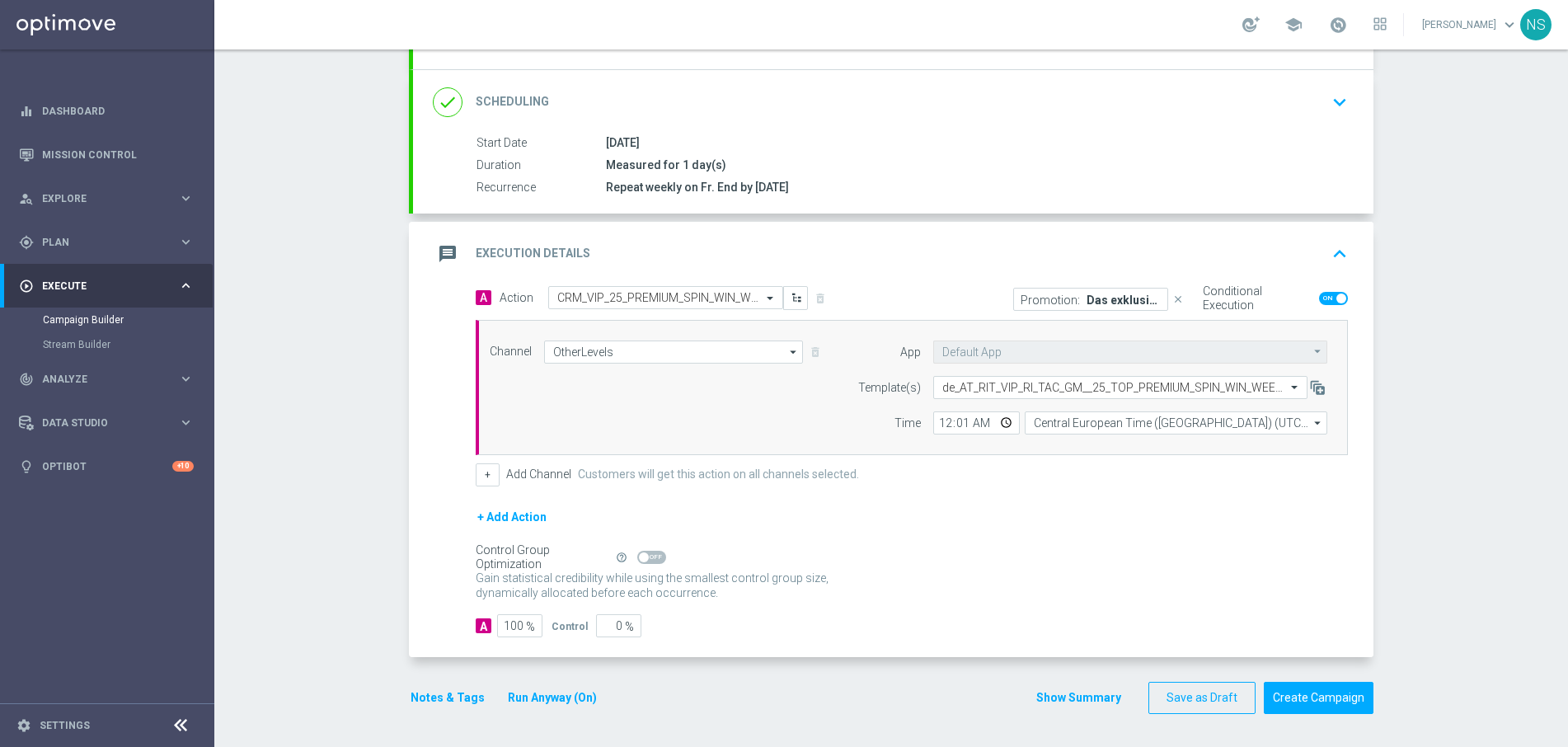
scroll to position [199, 0]
click at [701, 342] on input "OtherLevels" at bounding box center [673, 352] width 258 height 23
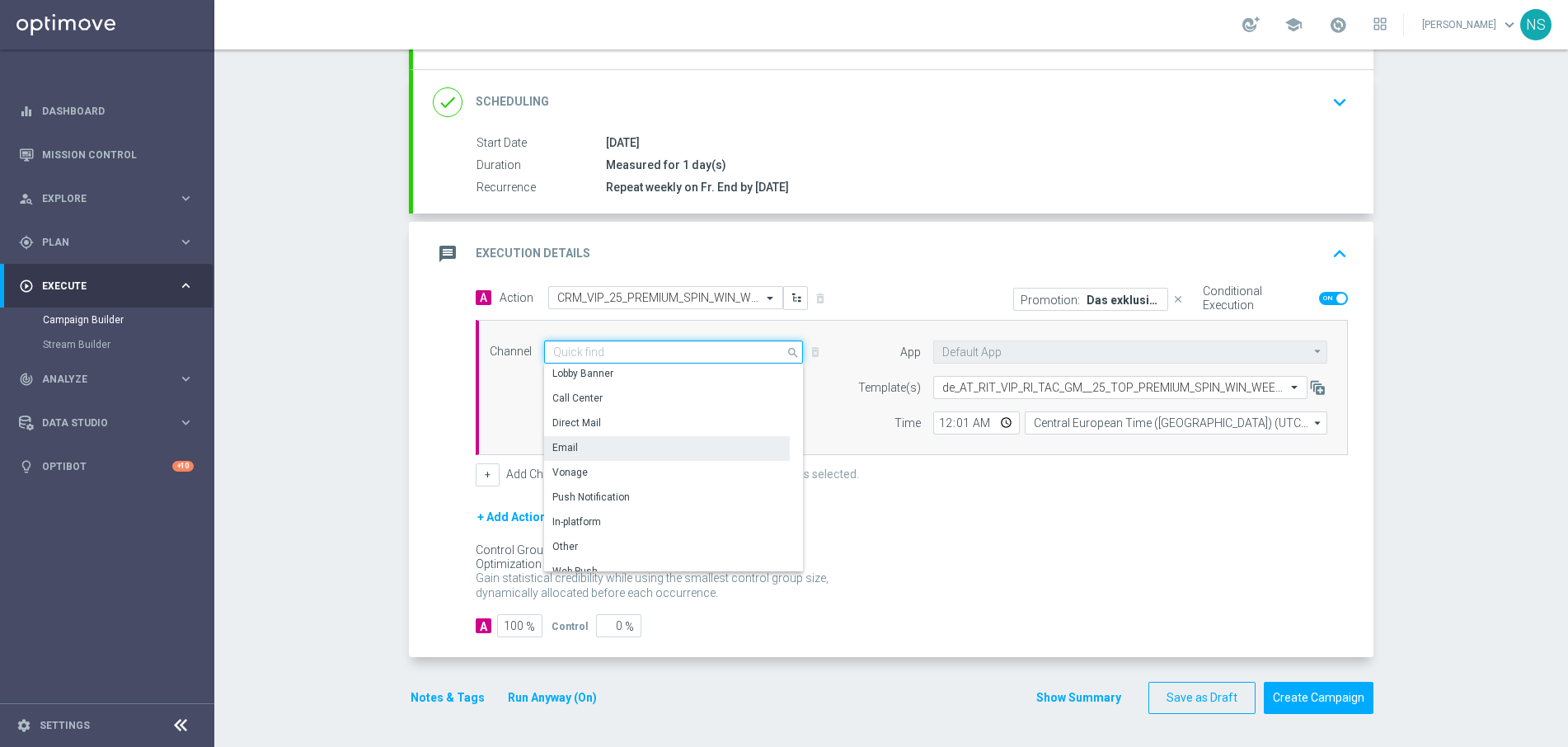
scroll to position [264, 0]
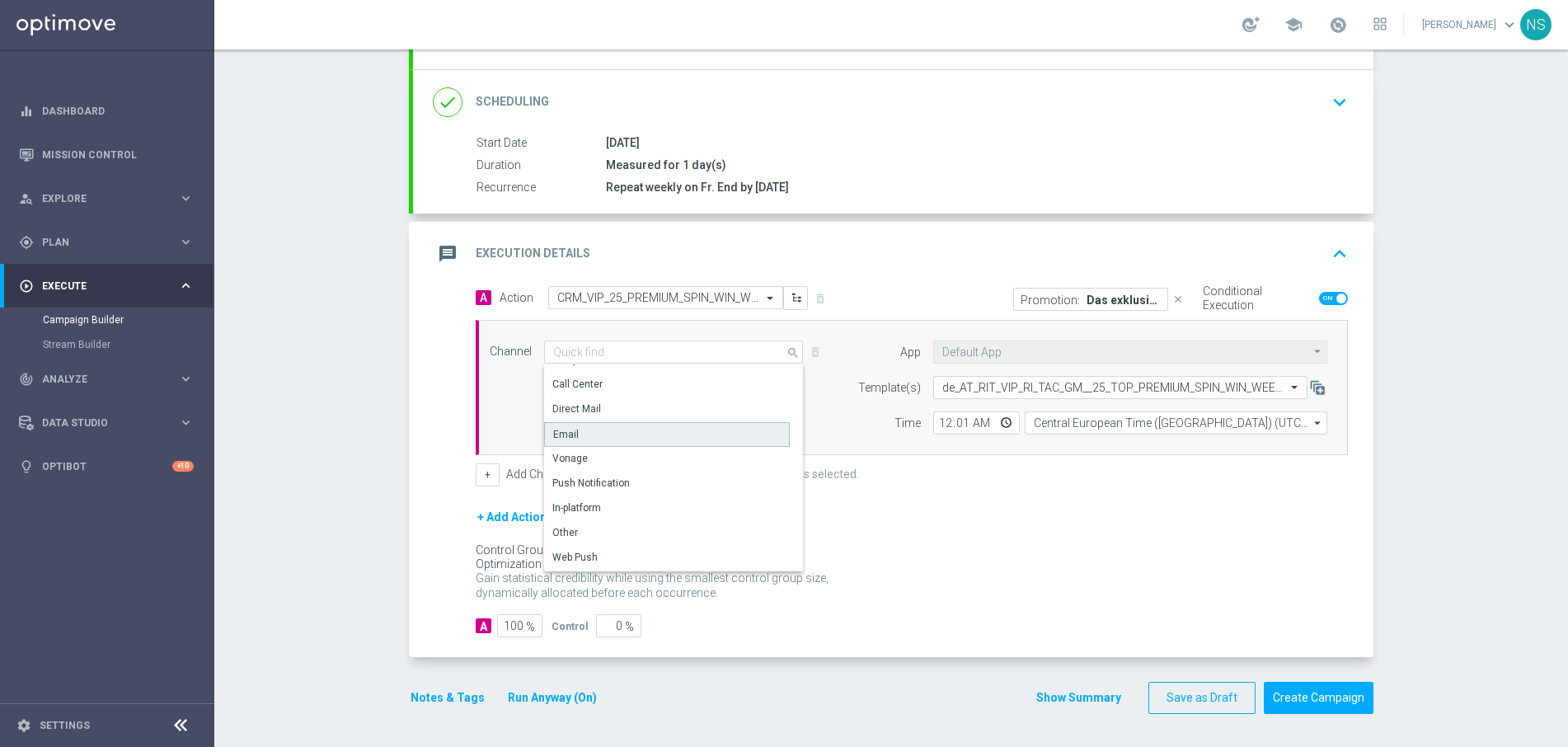
click at [633, 426] on div "Email" at bounding box center [667, 434] width 246 height 25
type input "Email"
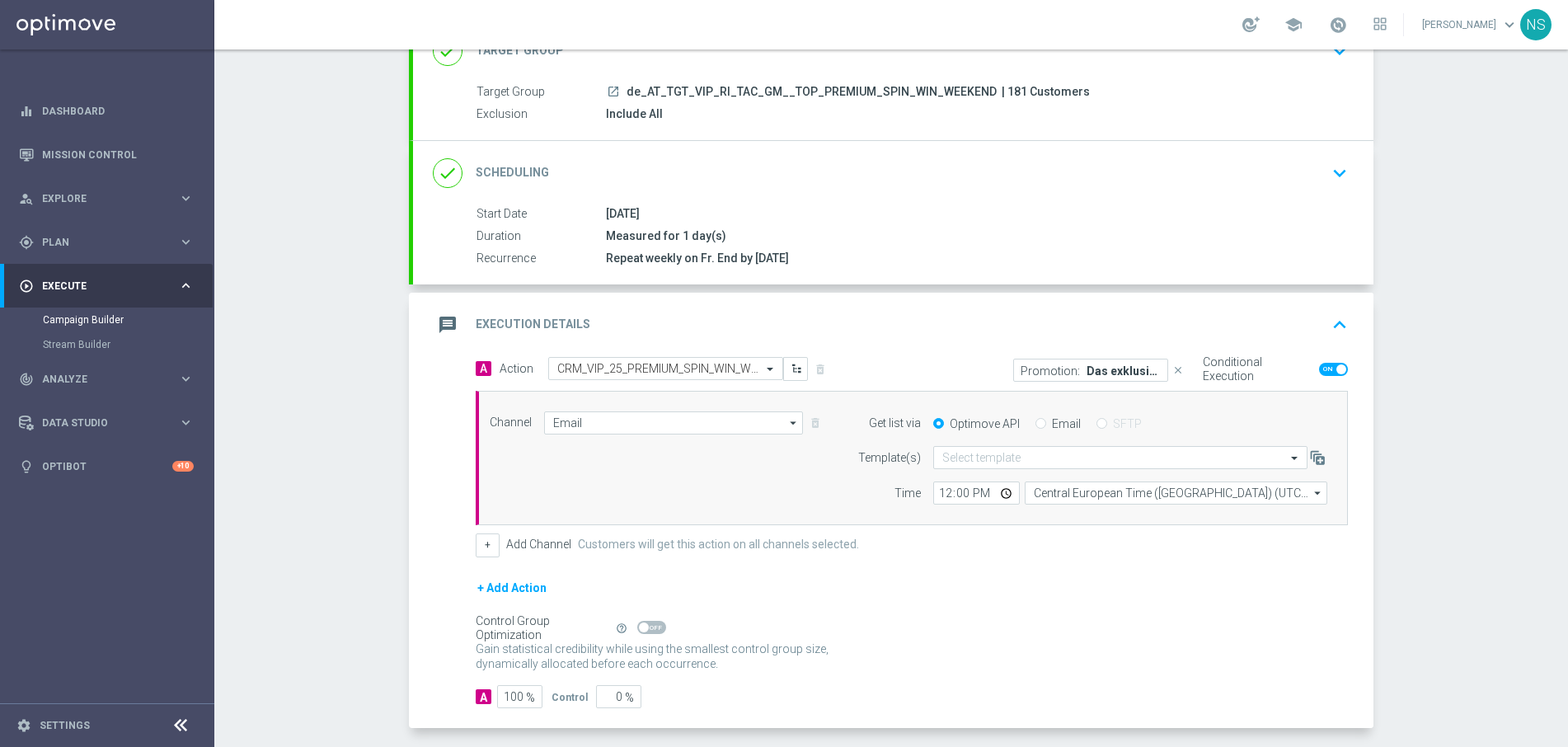
click at [1044, 416] on div "Email" at bounding box center [1058, 424] width 46 height 15
click at [1044, 421] on input "Email" at bounding box center [1041, 425] width 11 height 11
radio input "true"
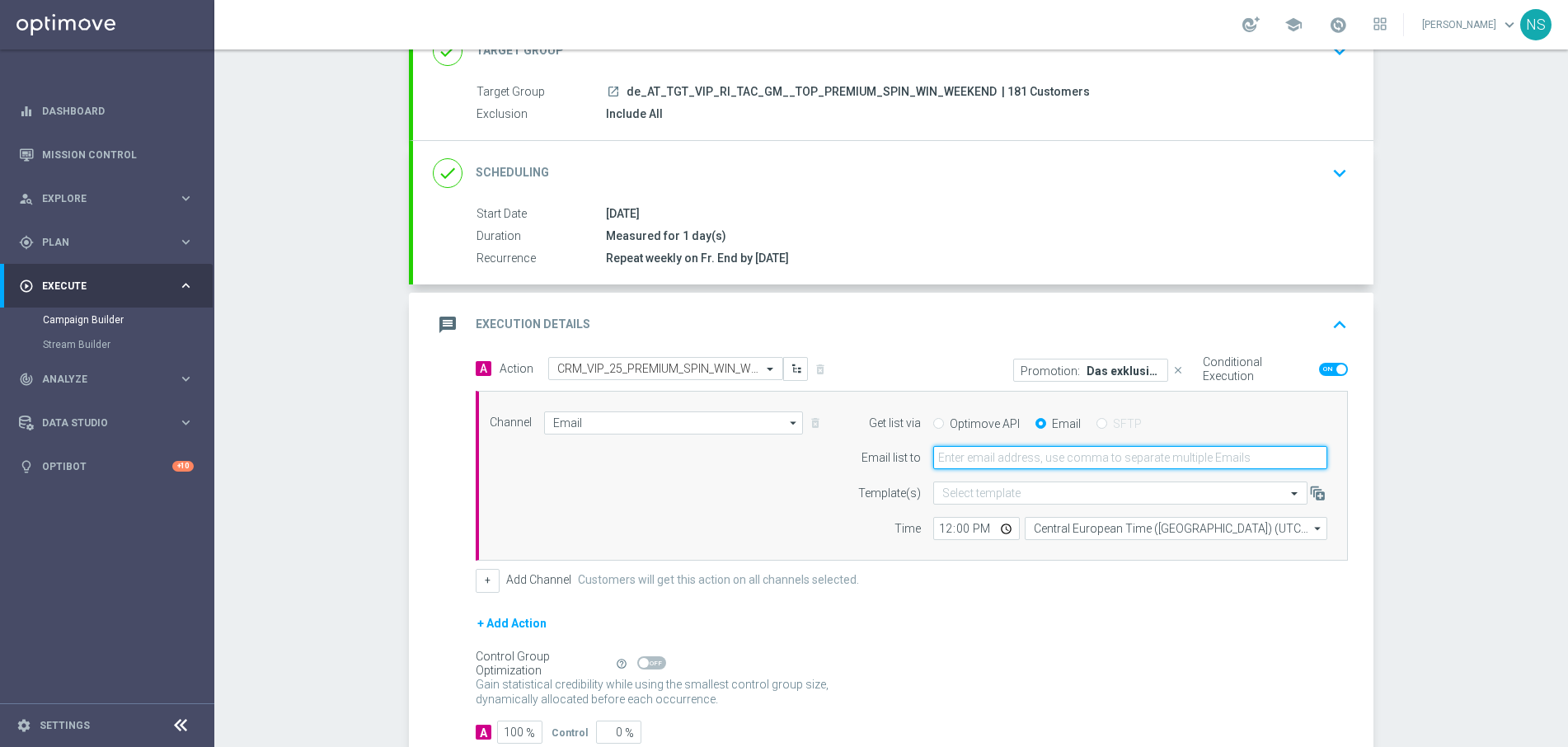
click at [1023, 463] on input "email" at bounding box center [1131, 457] width 395 height 23
type input "[EMAIL_ADDRESS][PERSON_NAME][DOMAIN_NAME]"
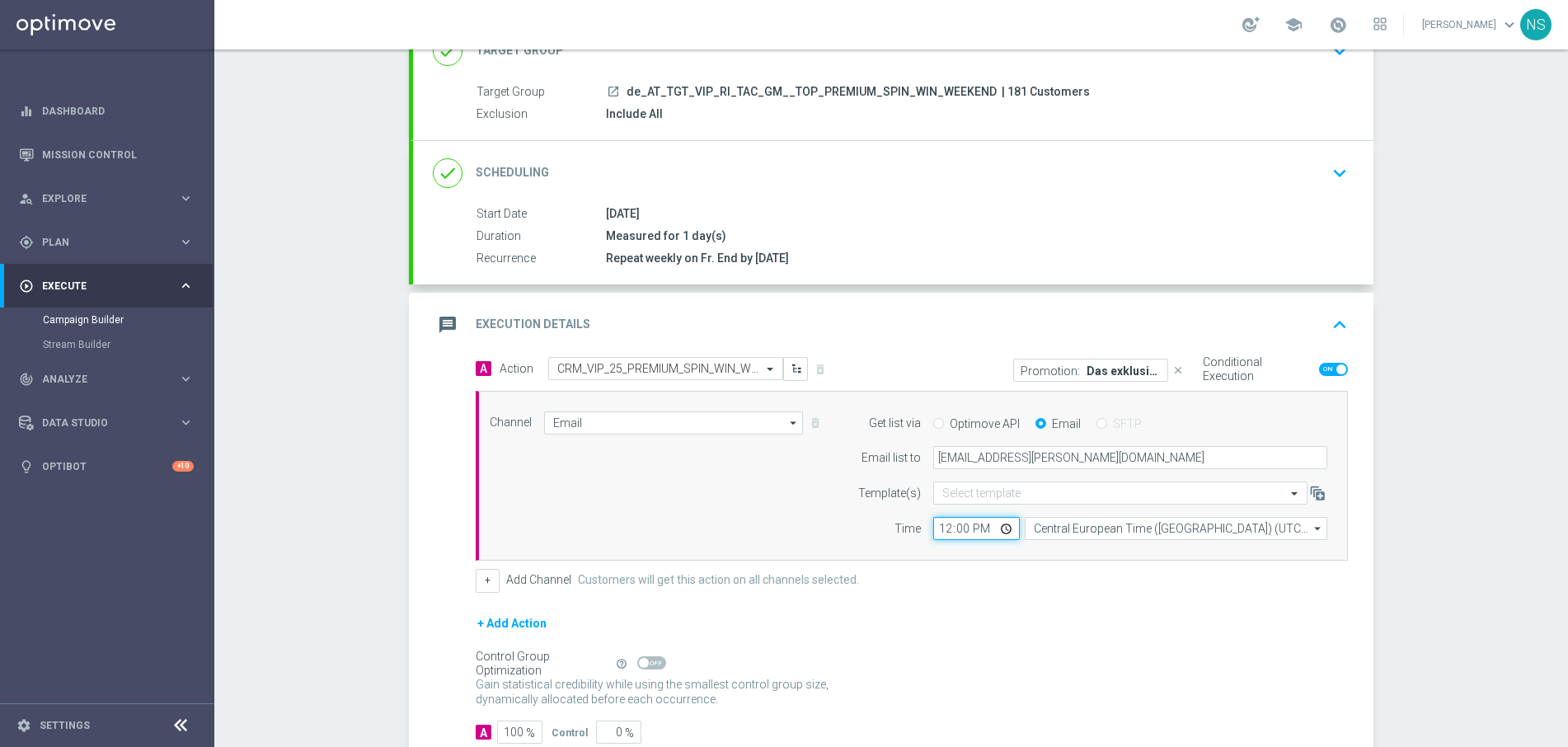
click at [947, 526] on input "12:00" at bounding box center [976, 528] width 87 height 23
type input "00:01"
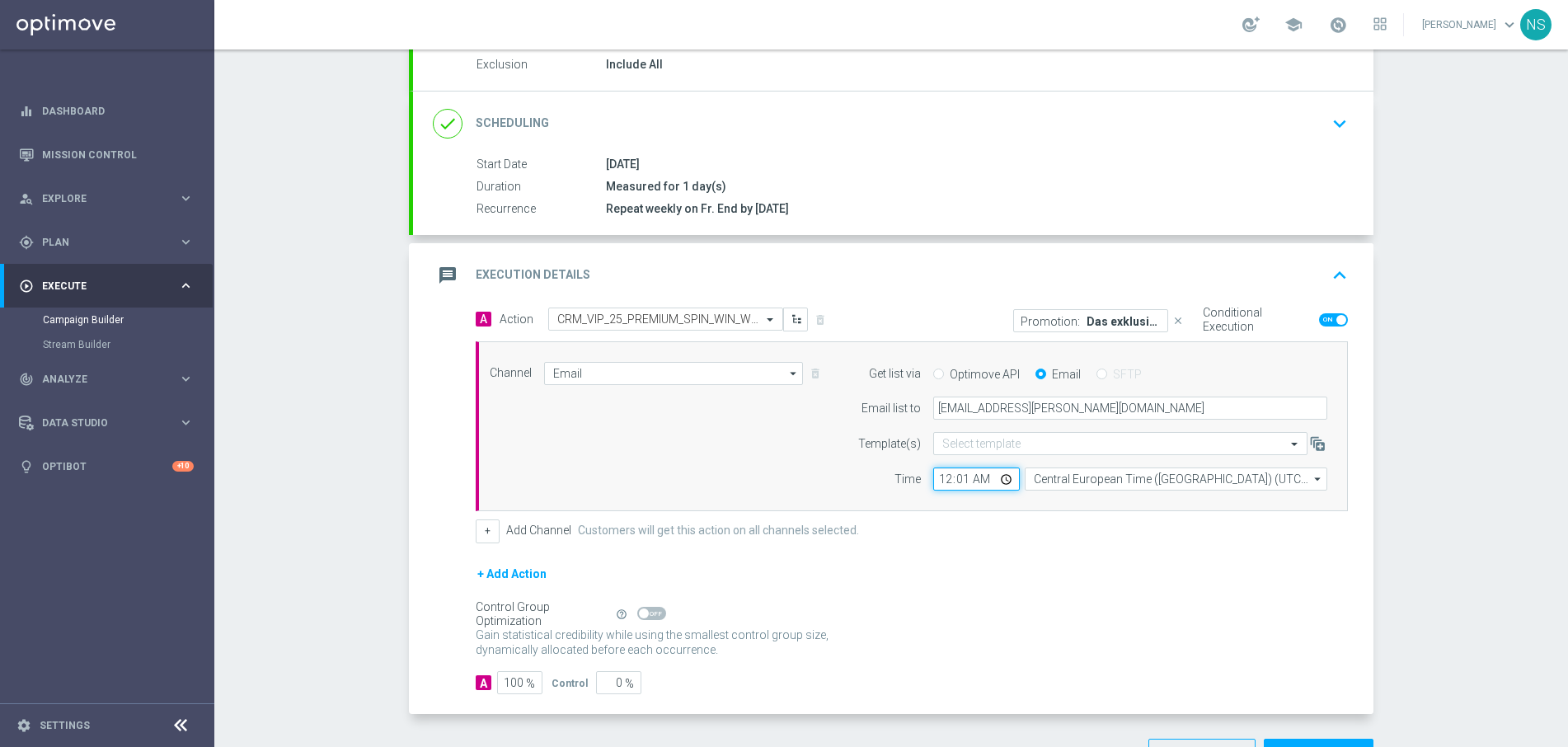
scroll to position [235, 0]
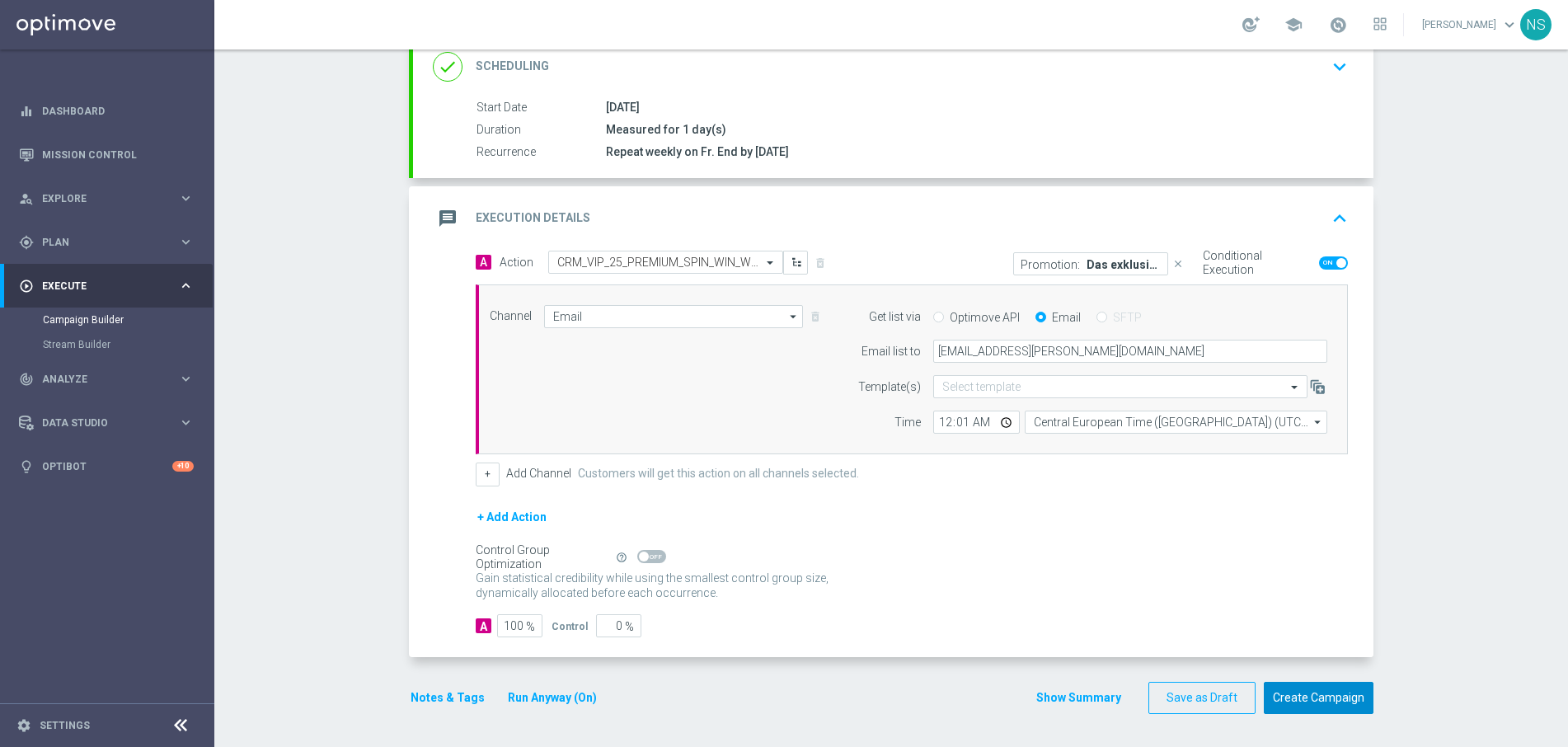
click at [1312, 707] on button "Create Campaign" at bounding box center [1319, 698] width 110 height 32
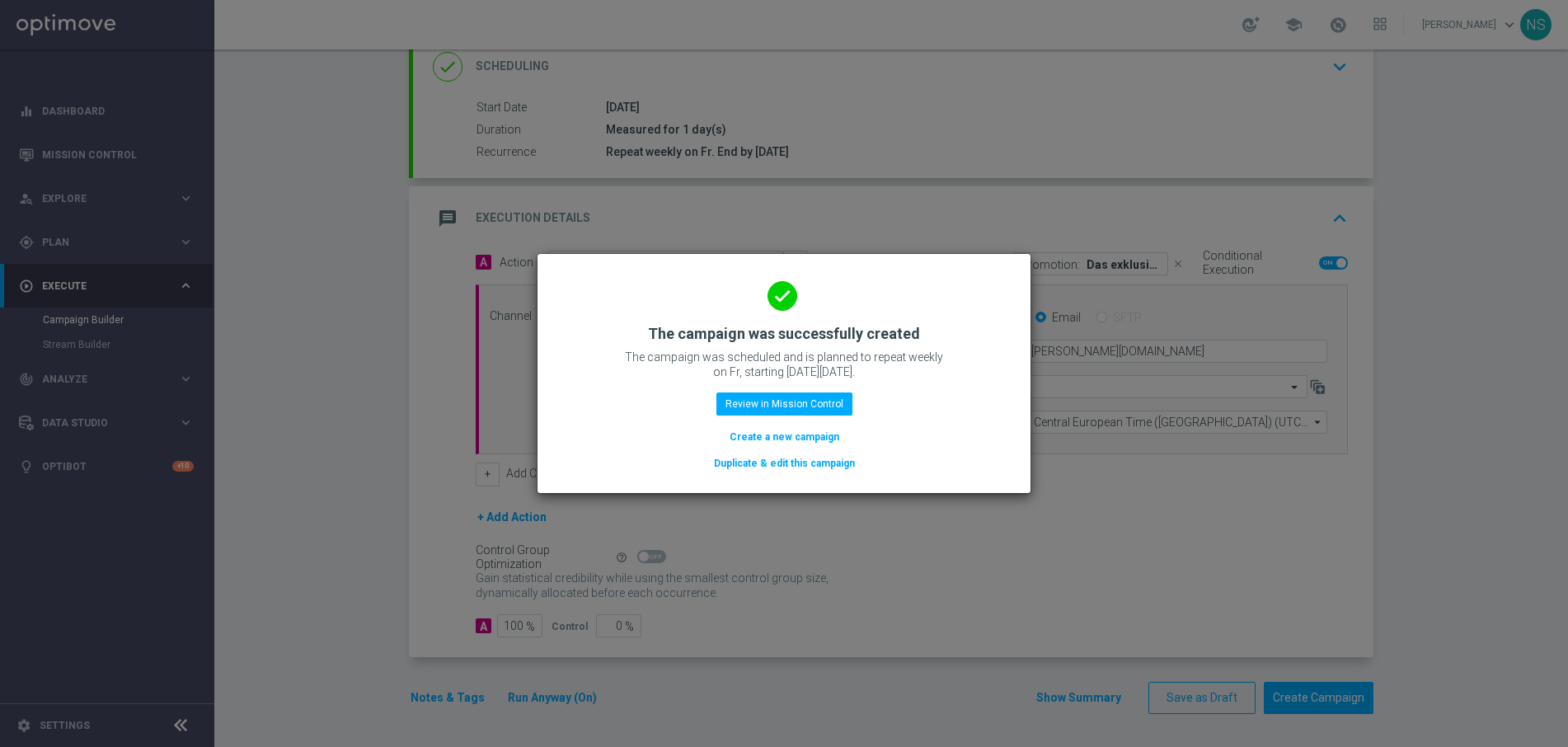
click at [822, 438] on button "Create a new campaign" at bounding box center [784, 437] width 113 height 18
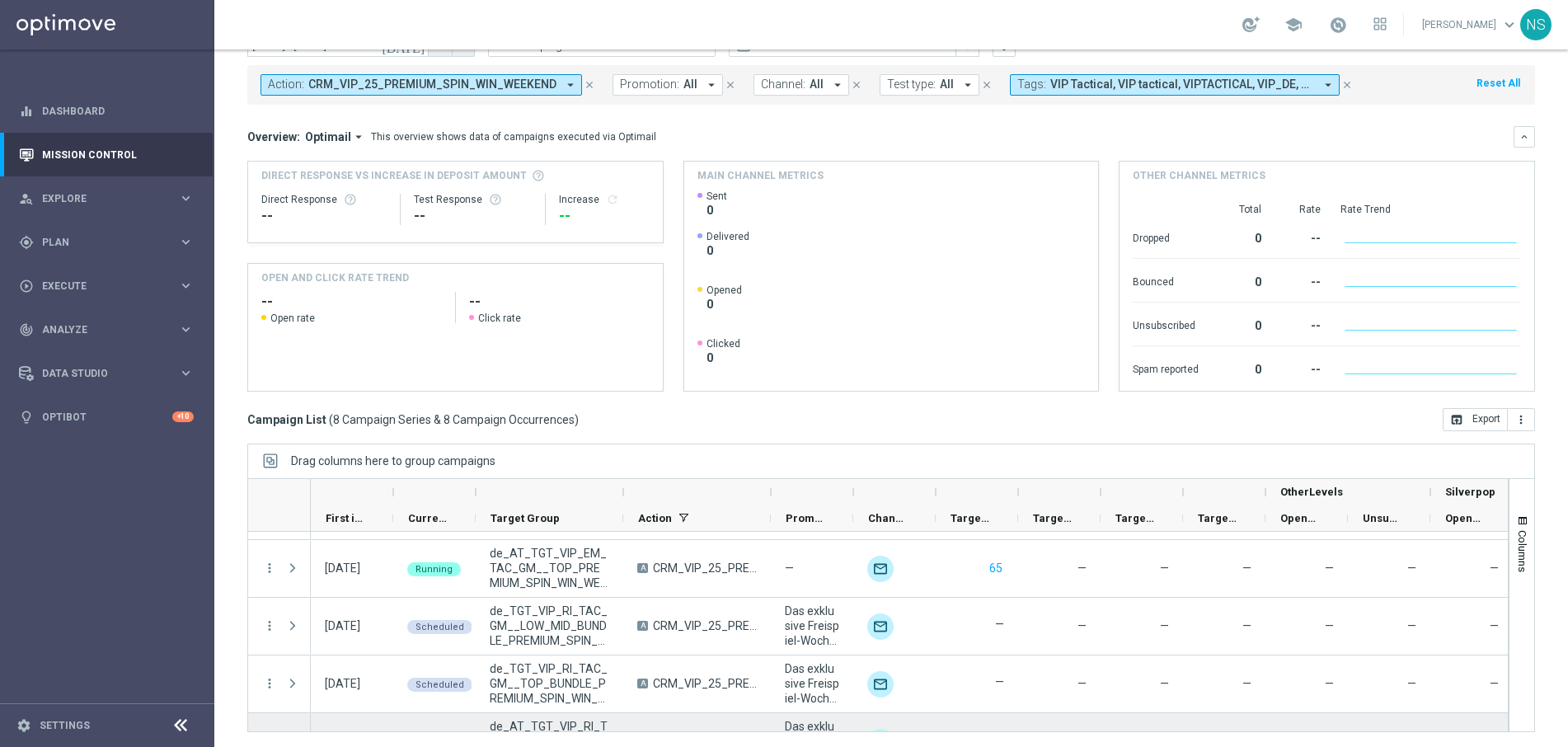
scroll to position [153, 0]
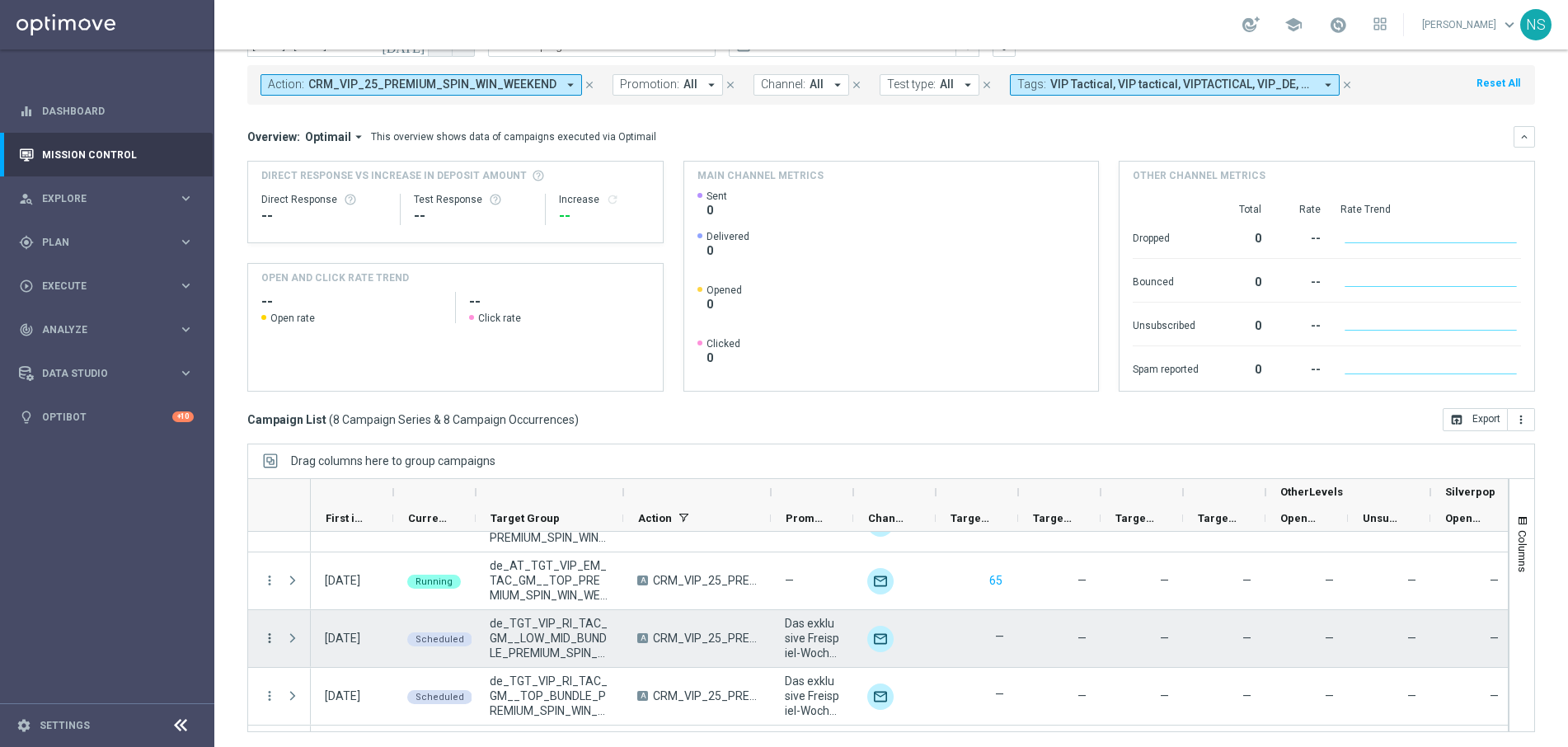
click at [271, 637] on icon "more_vert" at bounding box center [269, 638] width 15 height 15
click at [363, 584] on div "Edit" at bounding box center [378, 589] width 153 height 12
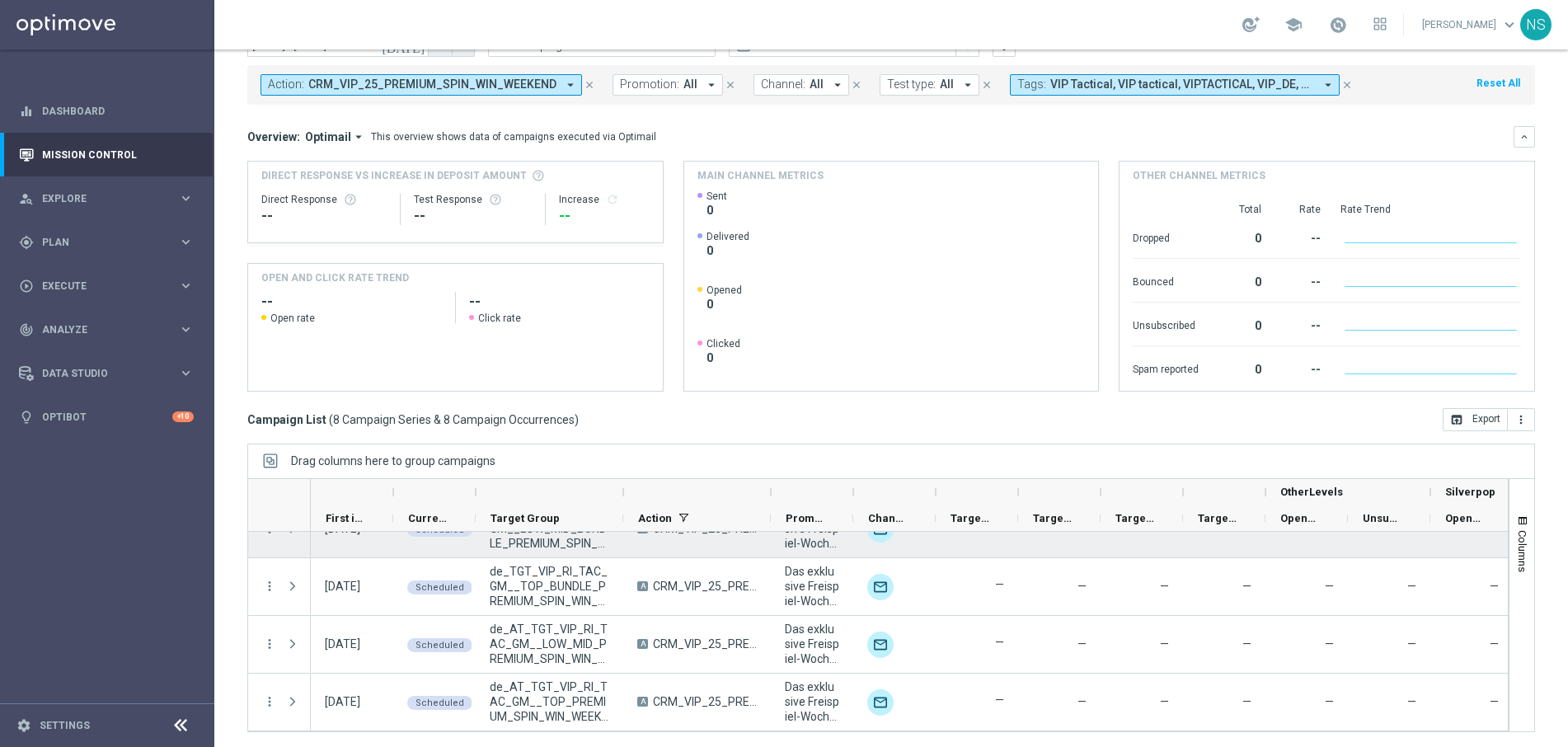
scroll to position [0, 0]
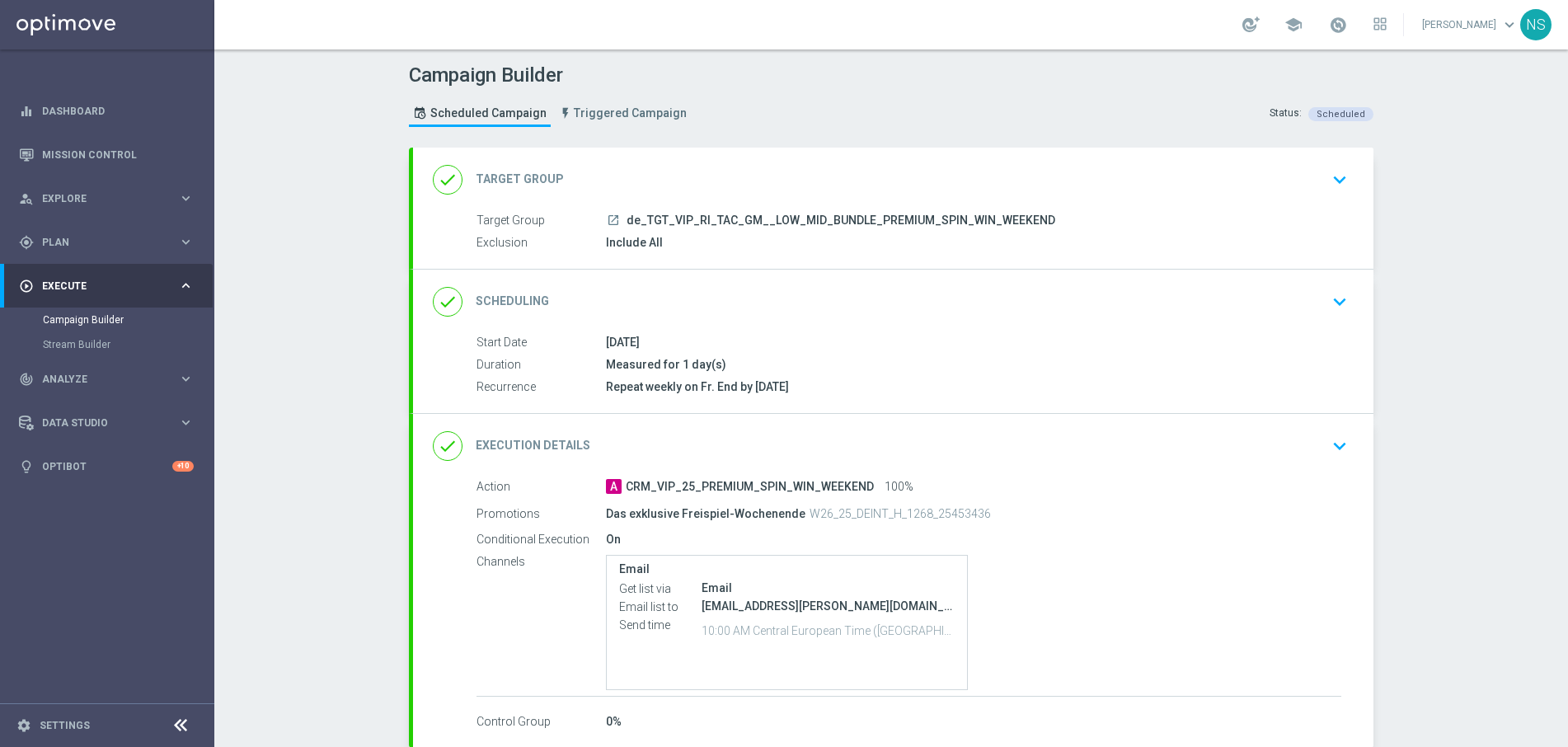
scroll to position [89, 0]
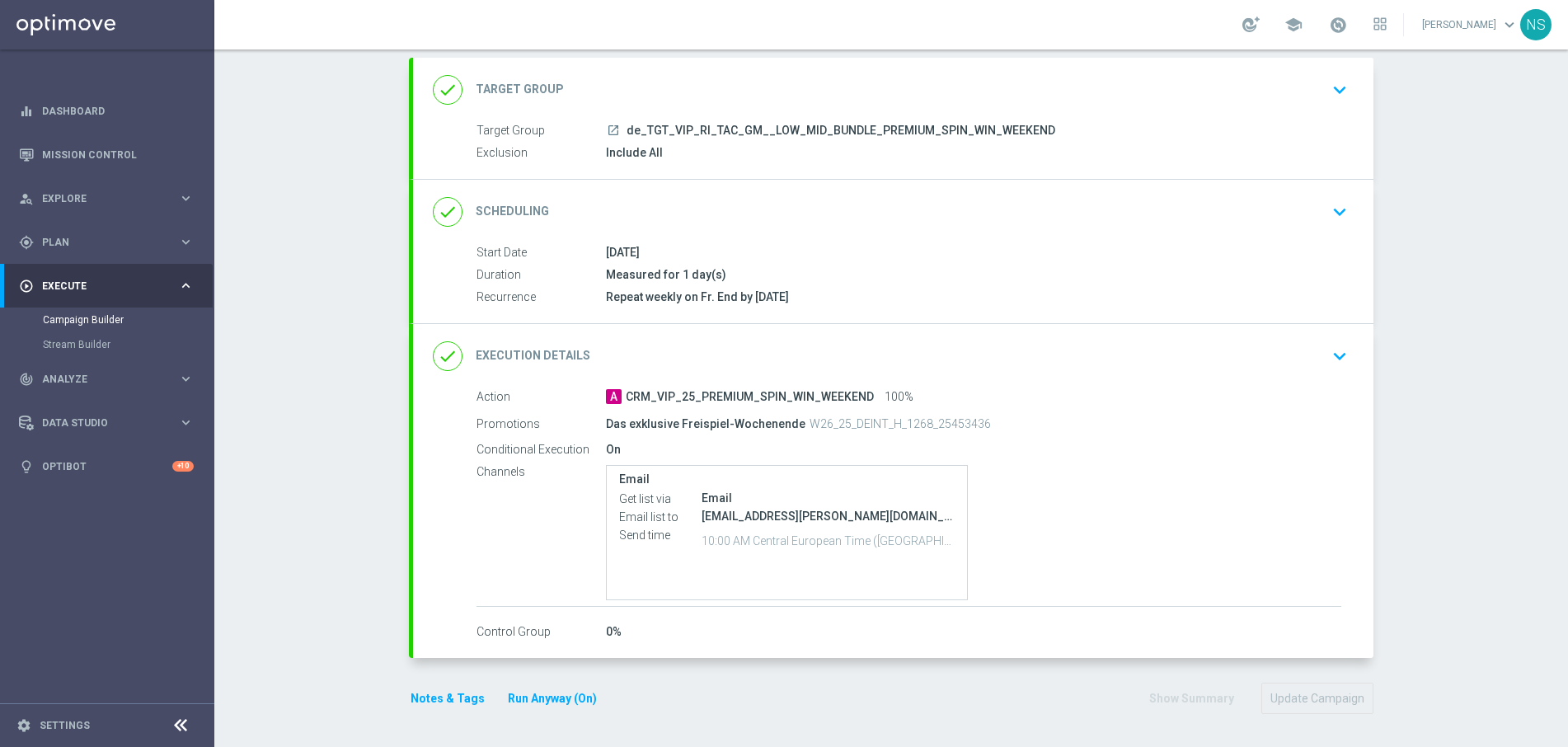
click at [697, 336] on div "done Execution Details keyboard_arrow_down" at bounding box center [893, 356] width 961 height 64
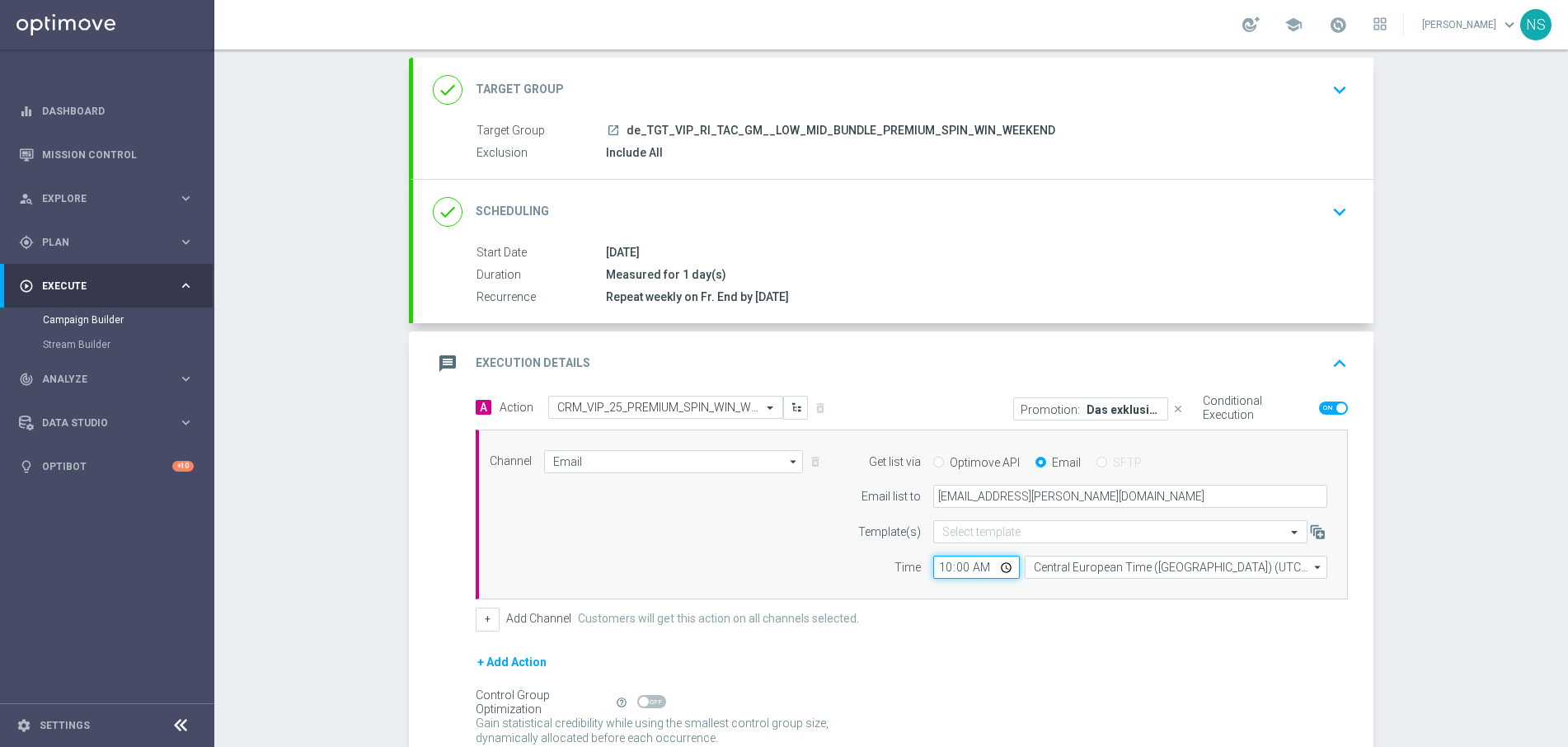
click at [944, 569] on input "10:00" at bounding box center [976, 566] width 87 height 23
type input "00:01"
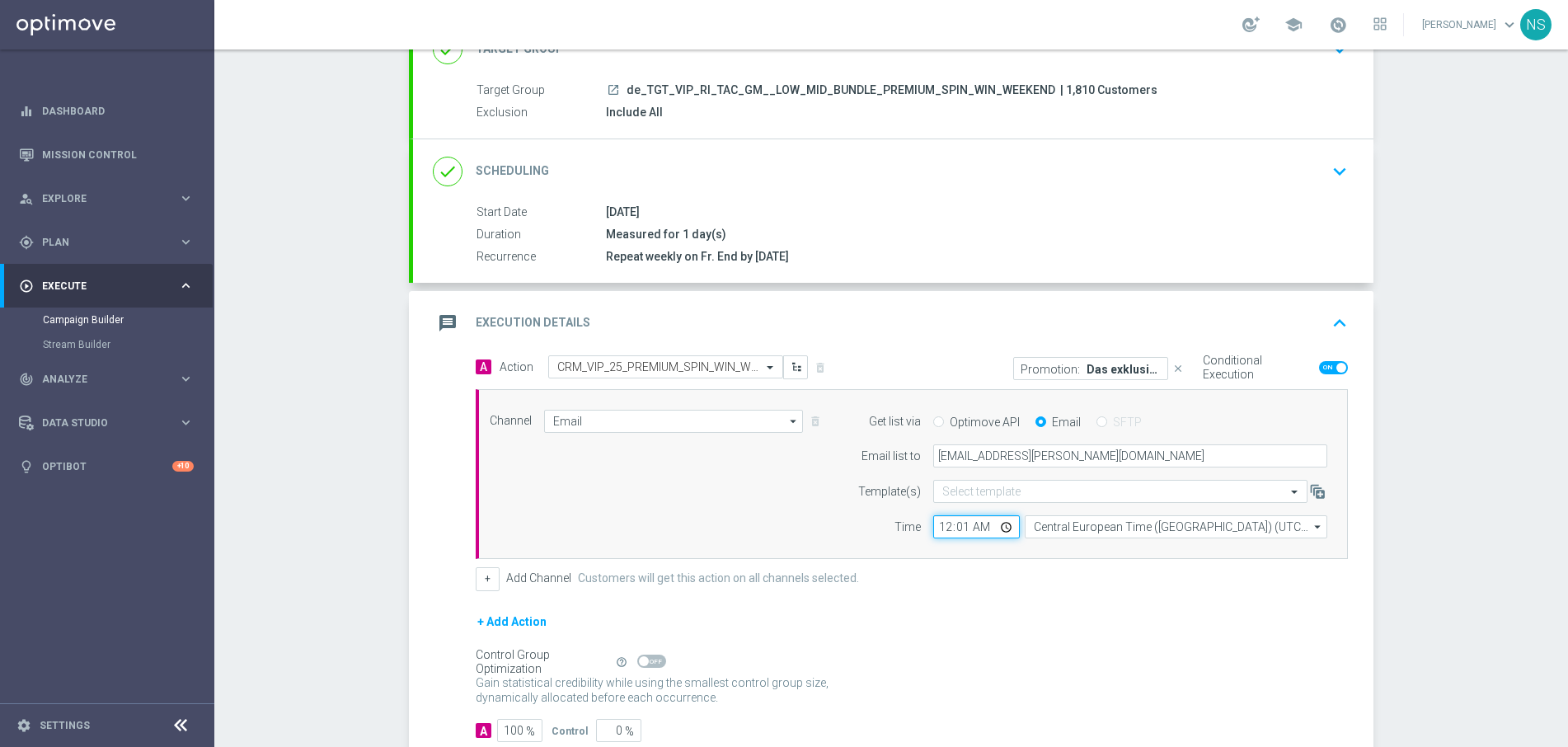
scroll to position [235, 0]
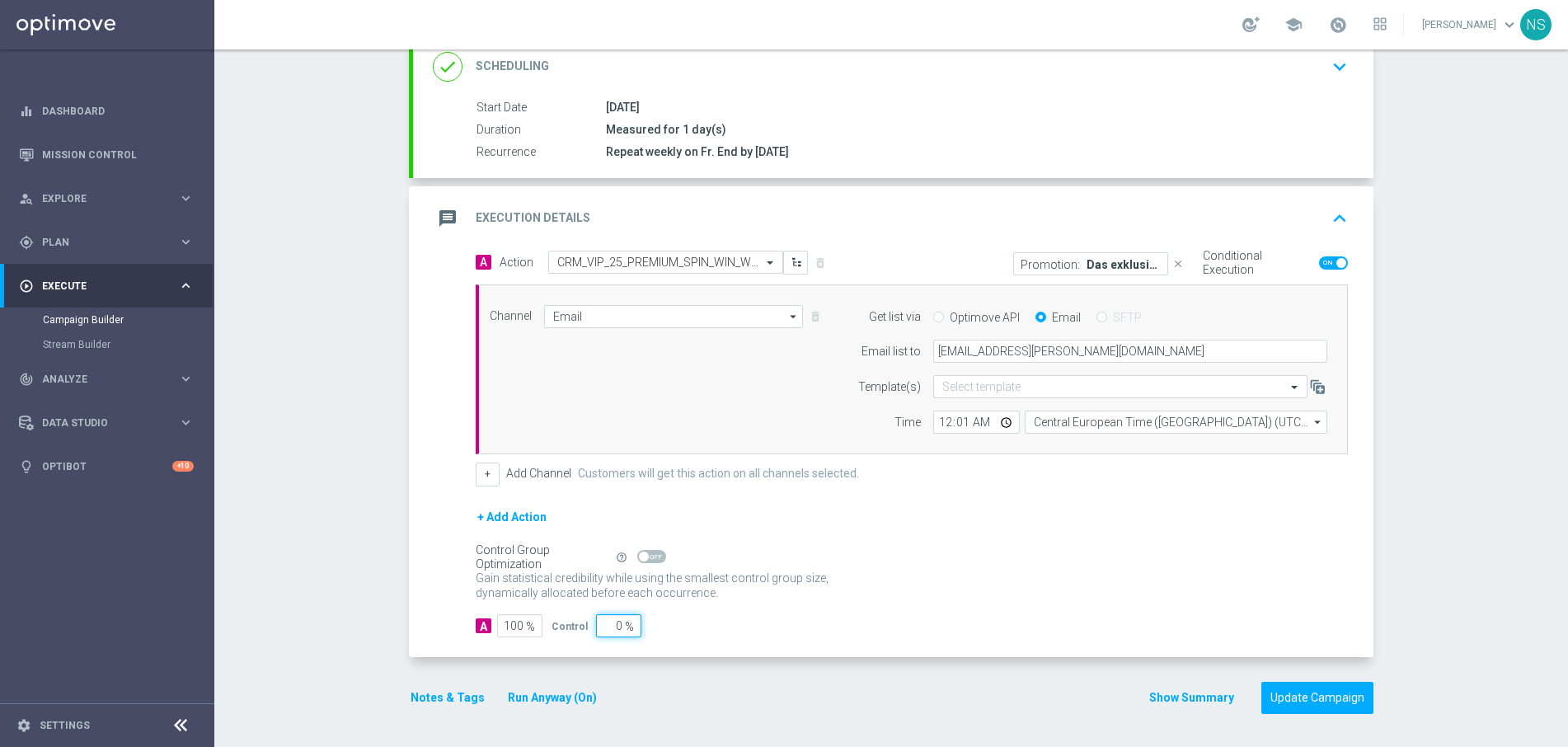
click at [1135, 623] on div "A 100 % Control 0 %" at bounding box center [911, 626] width 872 height 23
click at [1311, 700] on button "Update Campaign" at bounding box center [1317, 698] width 112 height 32
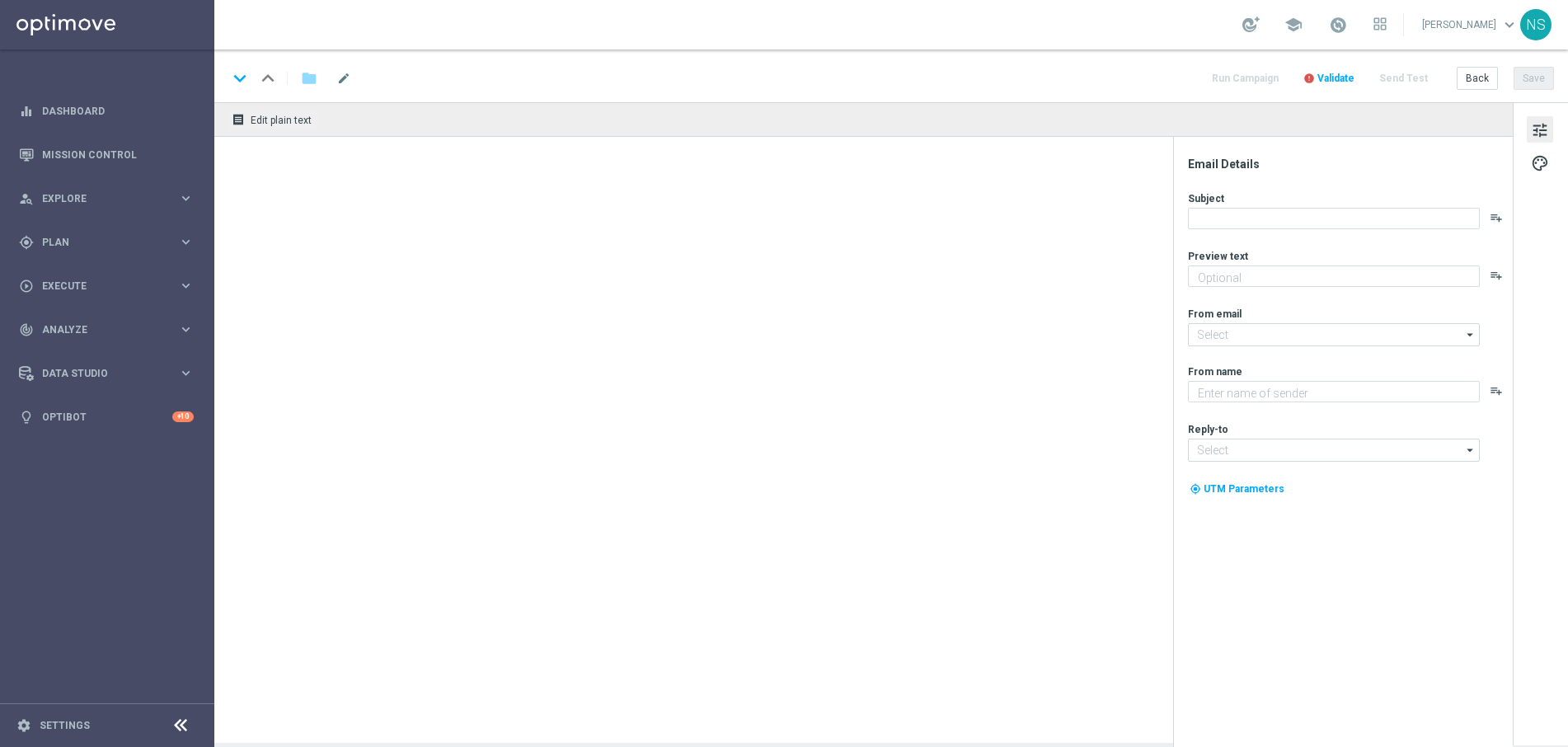
type textarea "Das exklusive Freispiel-Wochenende im Millionaires’ Club"
type textarea "Millionaires' Club"
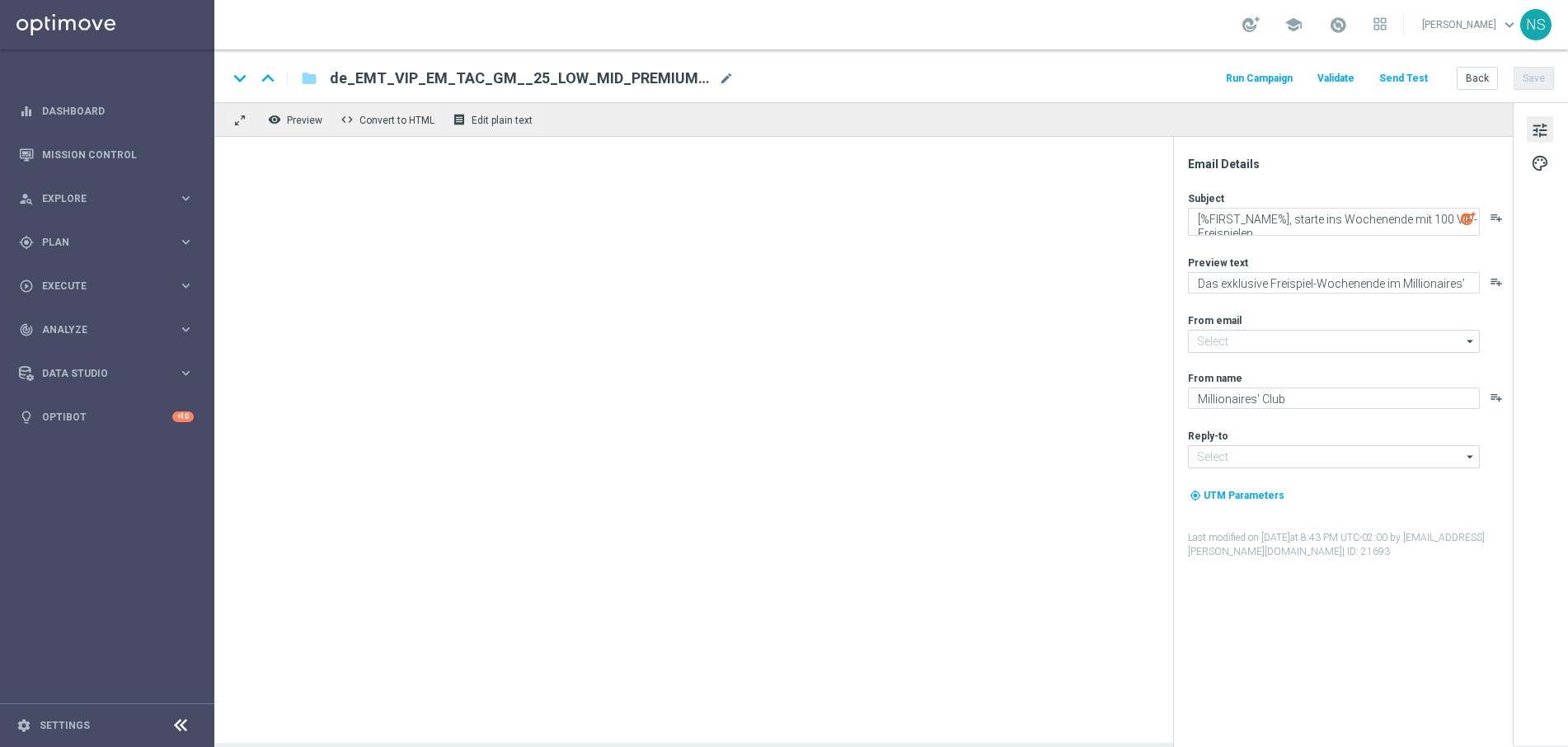
type input "[EMAIL_ADDRESS][DOMAIN_NAME]"
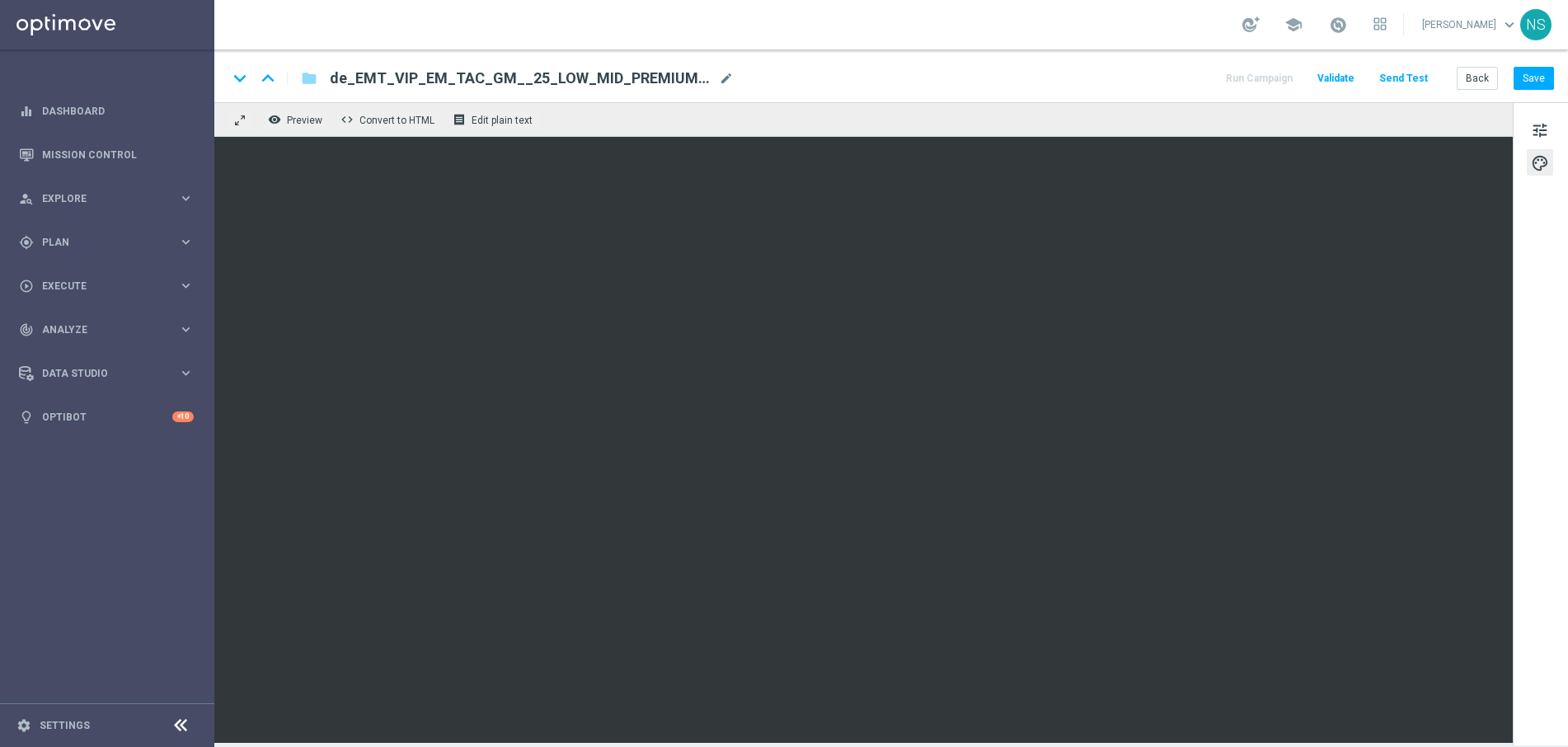
click at [1409, 82] on button "Send Test" at bounding box center [1404, 79] width 54 height 22
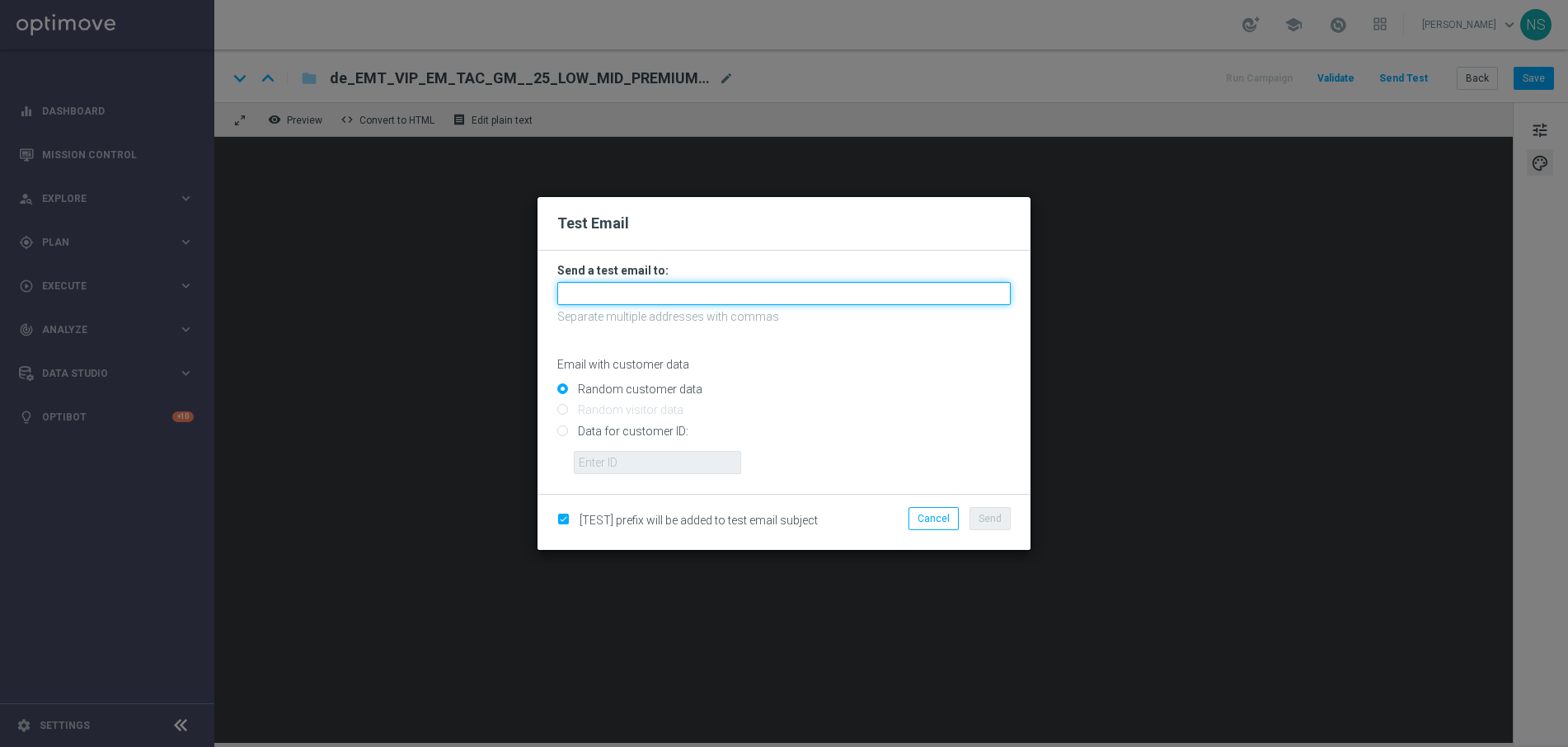
click at [867, 297] on input "text" at bounding box center [784, 293] width 454 height 23
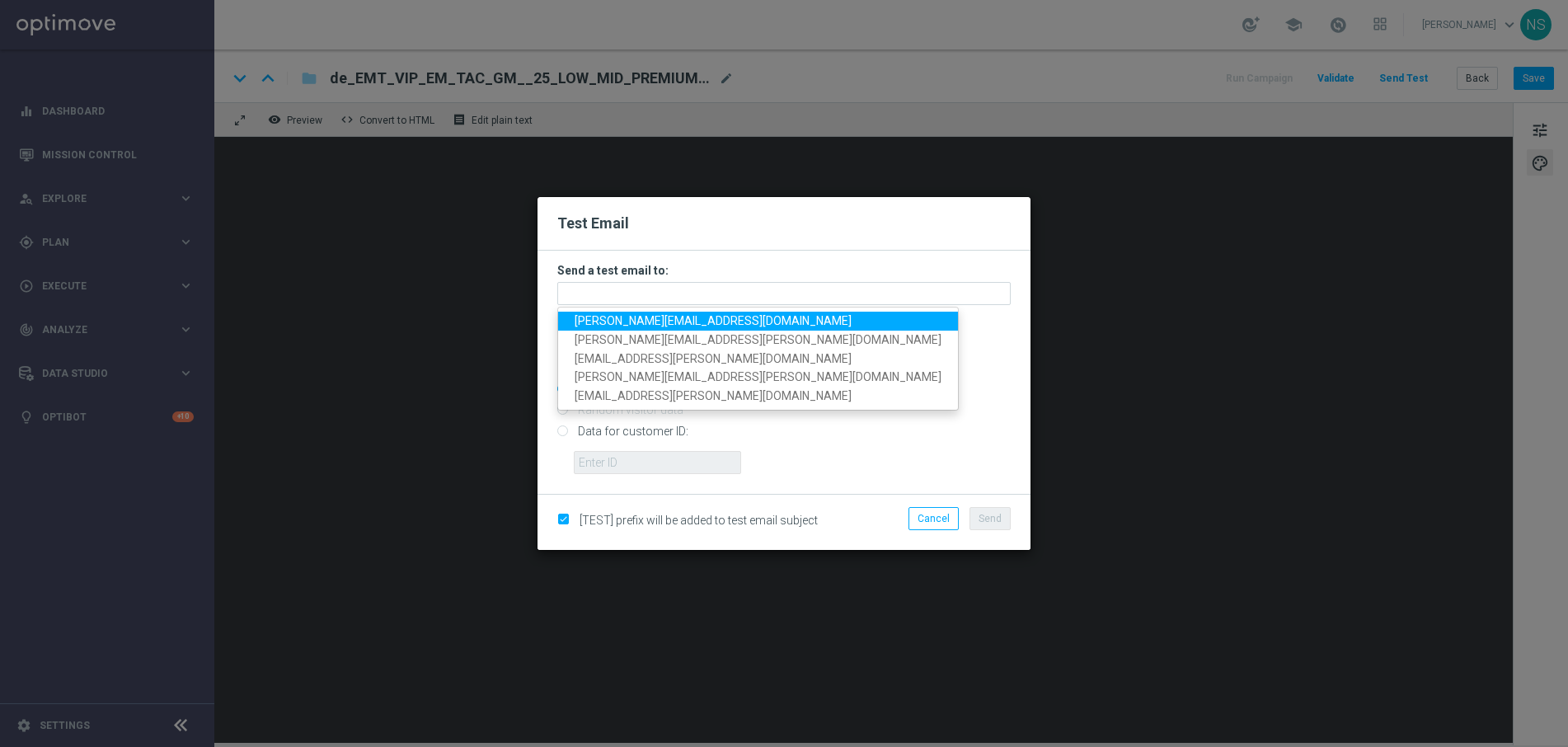
click at [697, 322] on span "[PERSON_NAME][EMAIL_ADDRESS][DOMAIN_NAME]" at bounding box center [712, 321] width 277 height 13
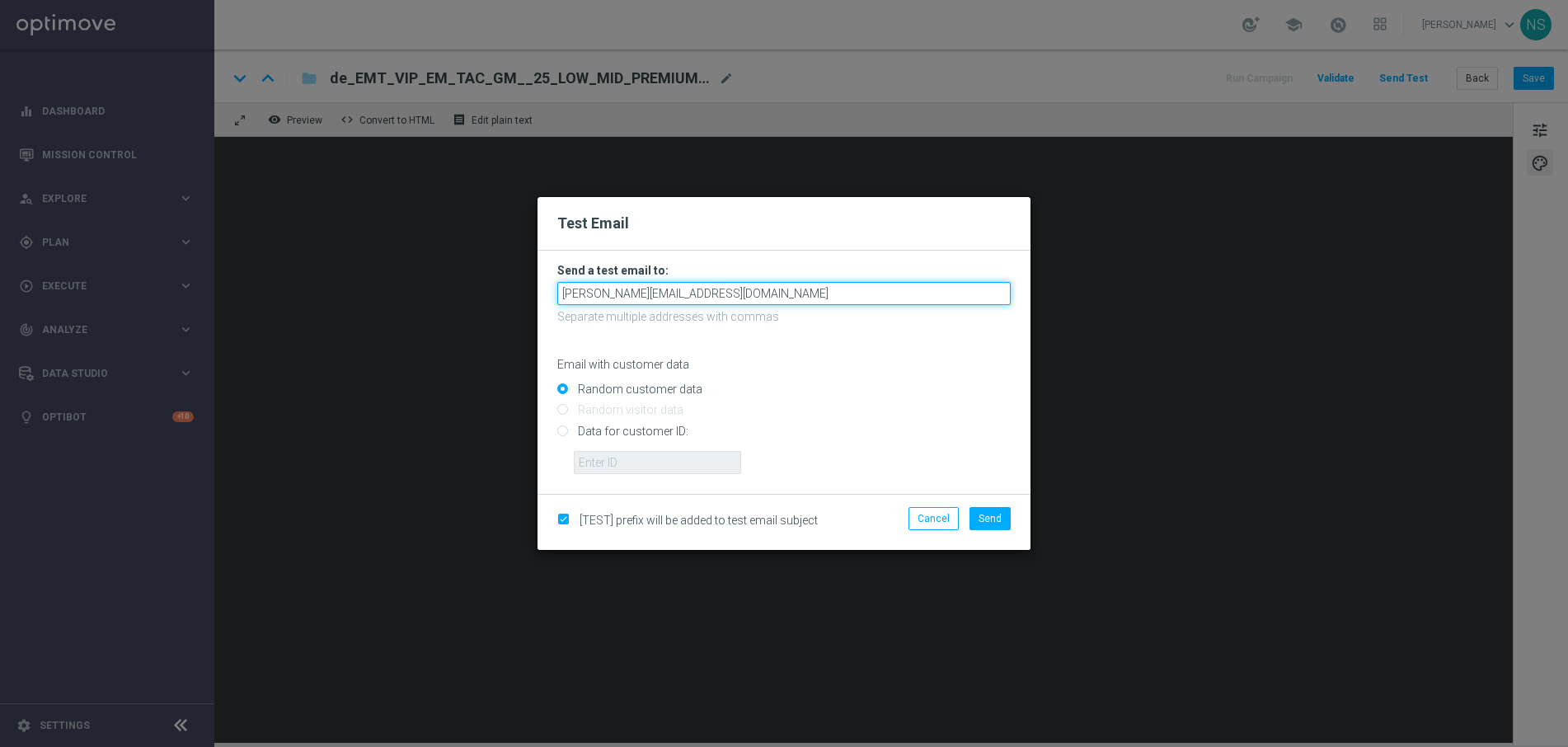
click at [786, 294] on input "[PERSON_NAME][EMAIL_ADDRESS][DOMAIN_NAME]" at bounding box center [784, 293] width 454 height 23
type input "b"
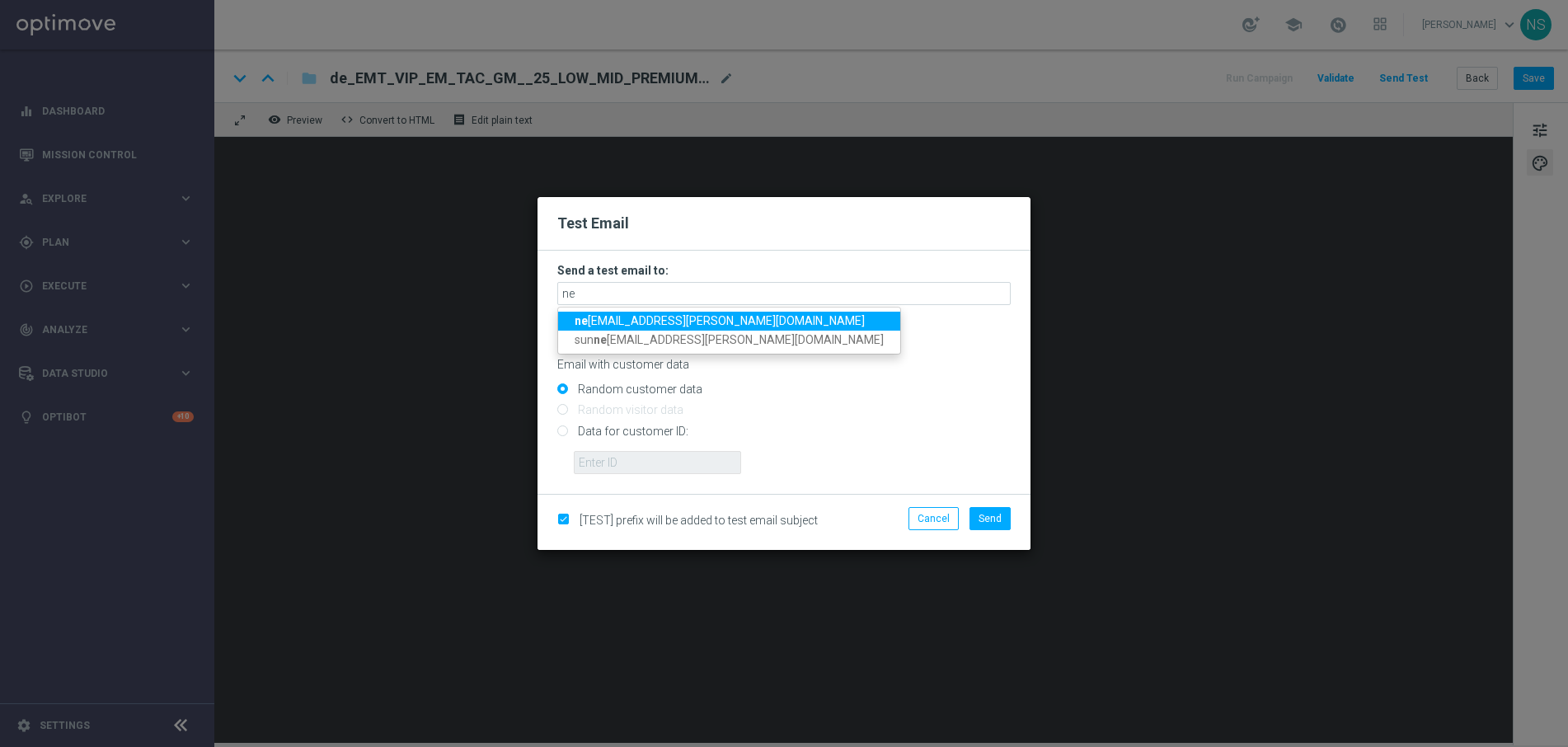
click at [697, 318] on span "ne le.sauer@lottoland.com" at bounding box center [720, 321] width 290 height 13
type input "[EMAIL_ADDRESS][PERSON_NAME][DOMAIN_NAME]"
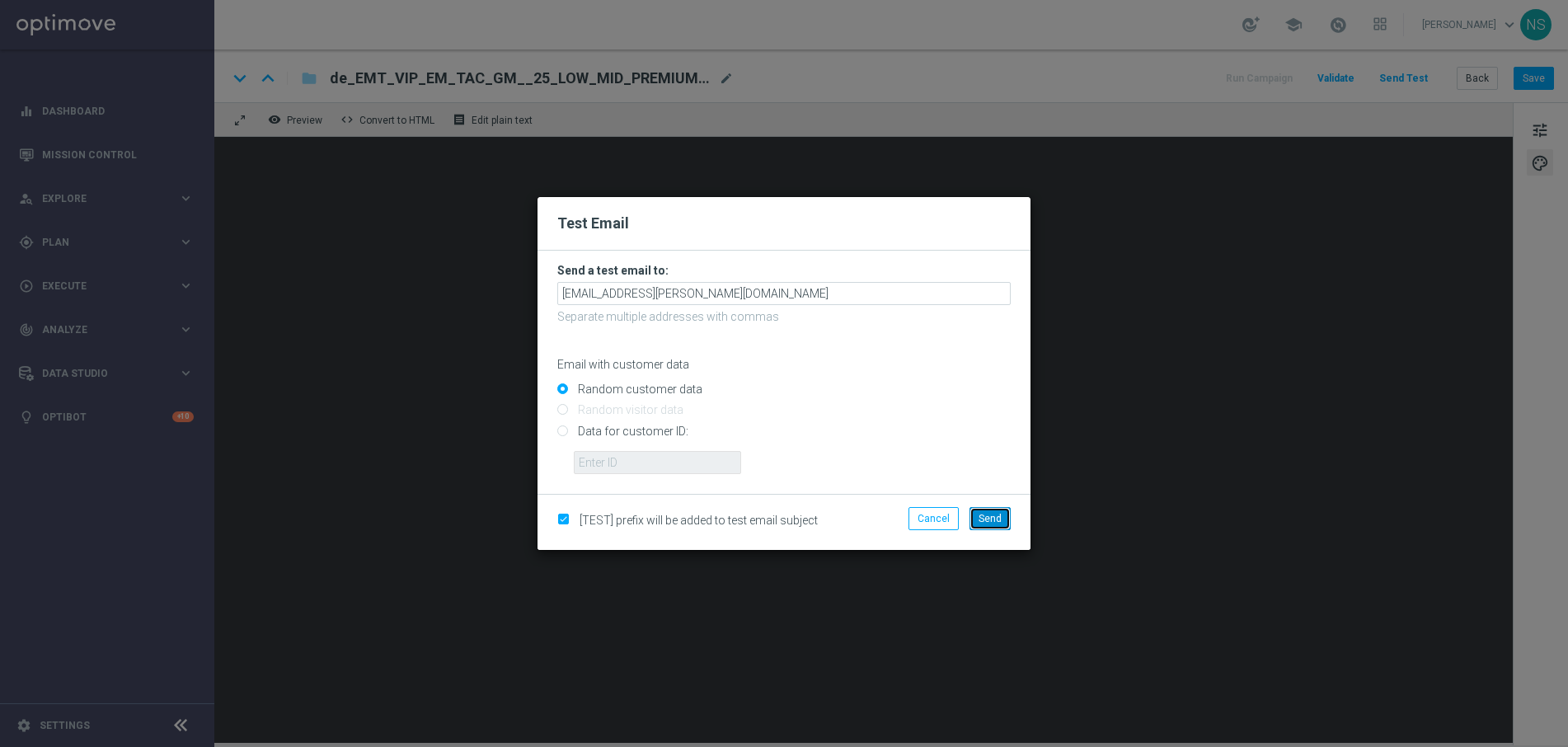
click at [994, 525] on button "Send" at bounding box center [990, 518] width 41 height 23
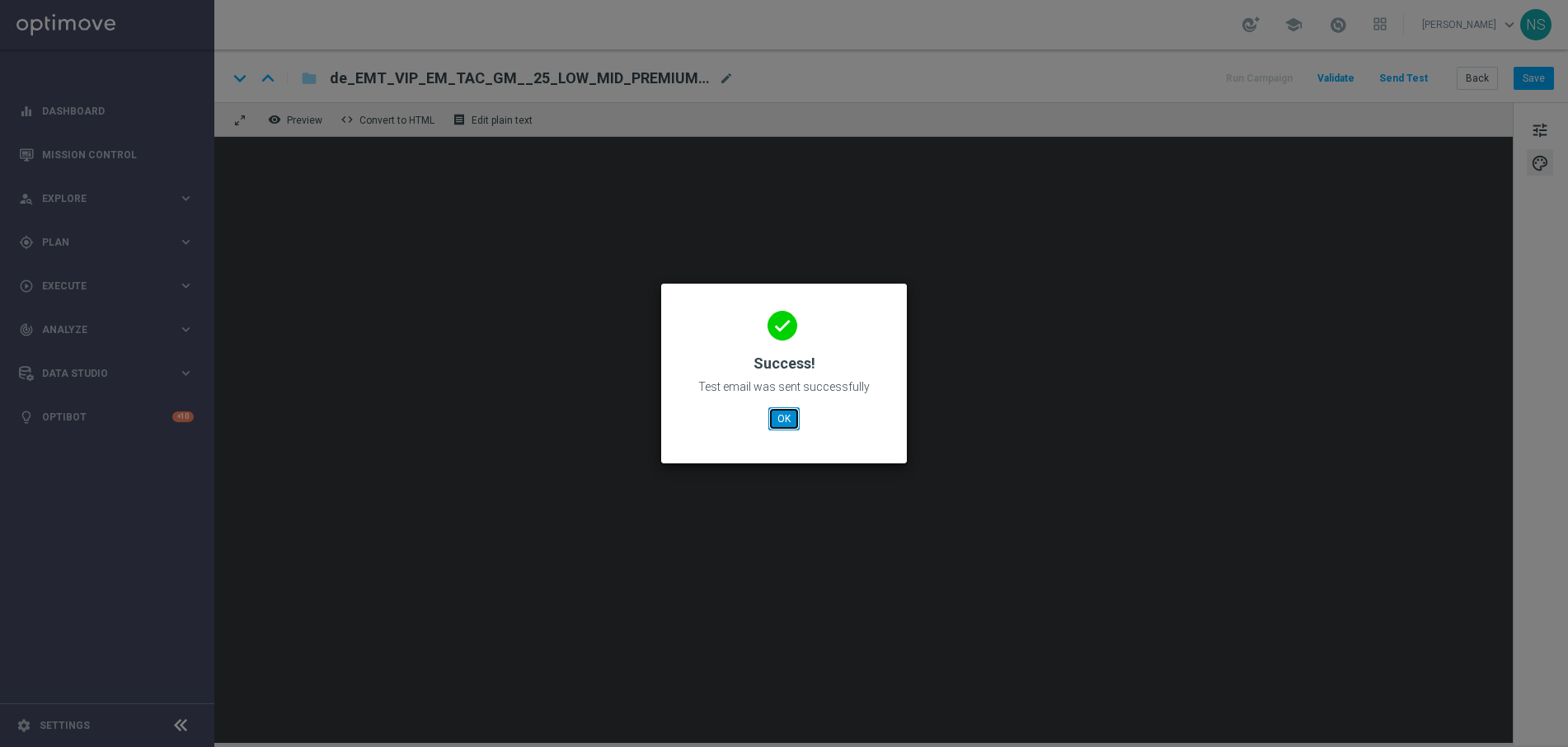
click at [782, 416] on button "OK" at bounding box center [784, 418] width 31 height 23
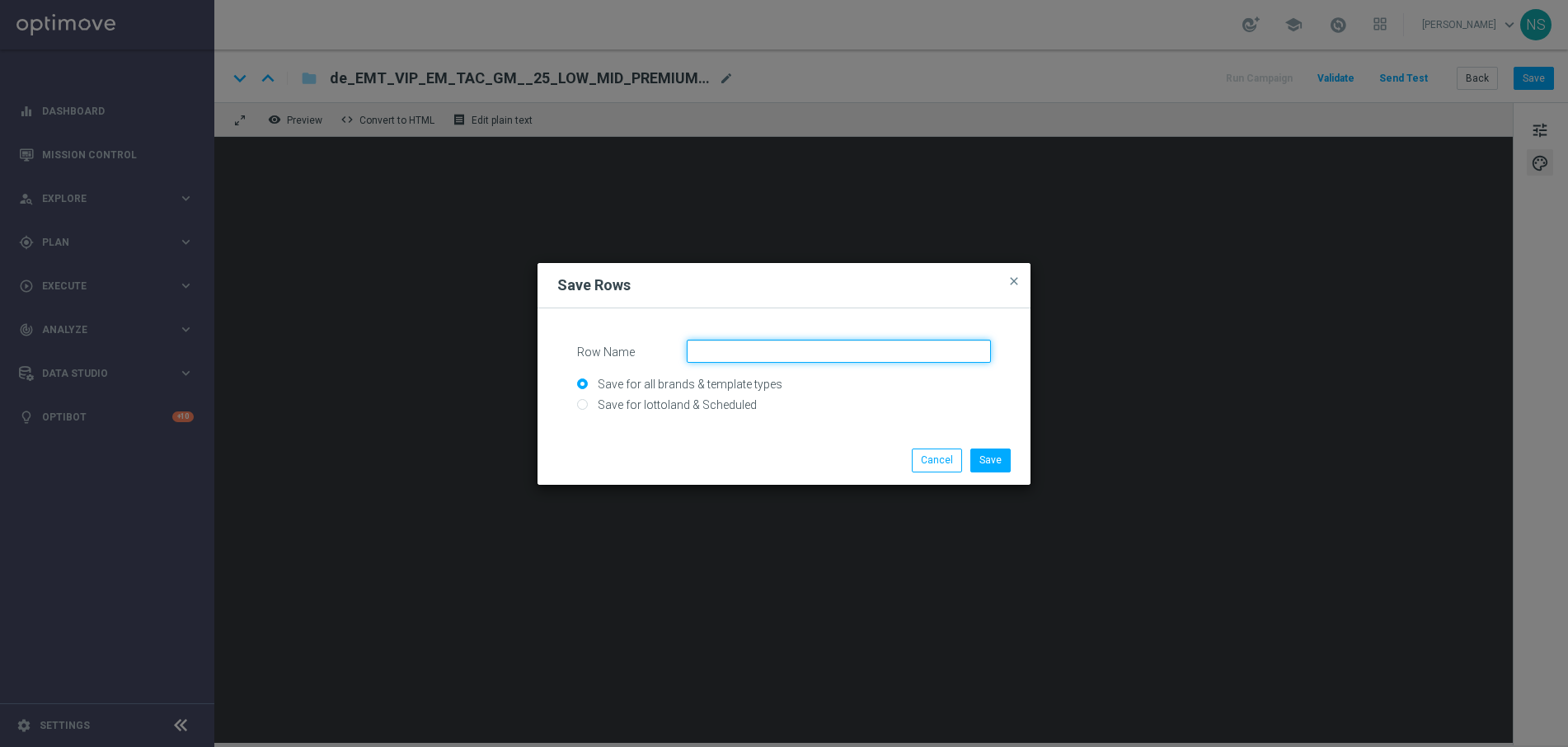
click at [819, 347] on input "Row Name" at bounding box center [838, 351] width 304 height 23
paste input "CRM_VIP_25_W35_VIP_EXCLUSIVE_LB"
type input "CRM_VIP_25_W35_VIP_EXCLUSIVE_LB"
click at [666, 406] on input "Save for lottoland & Scheduled" at bounding box center [784, 412] width 414 height 23
radio input "true"
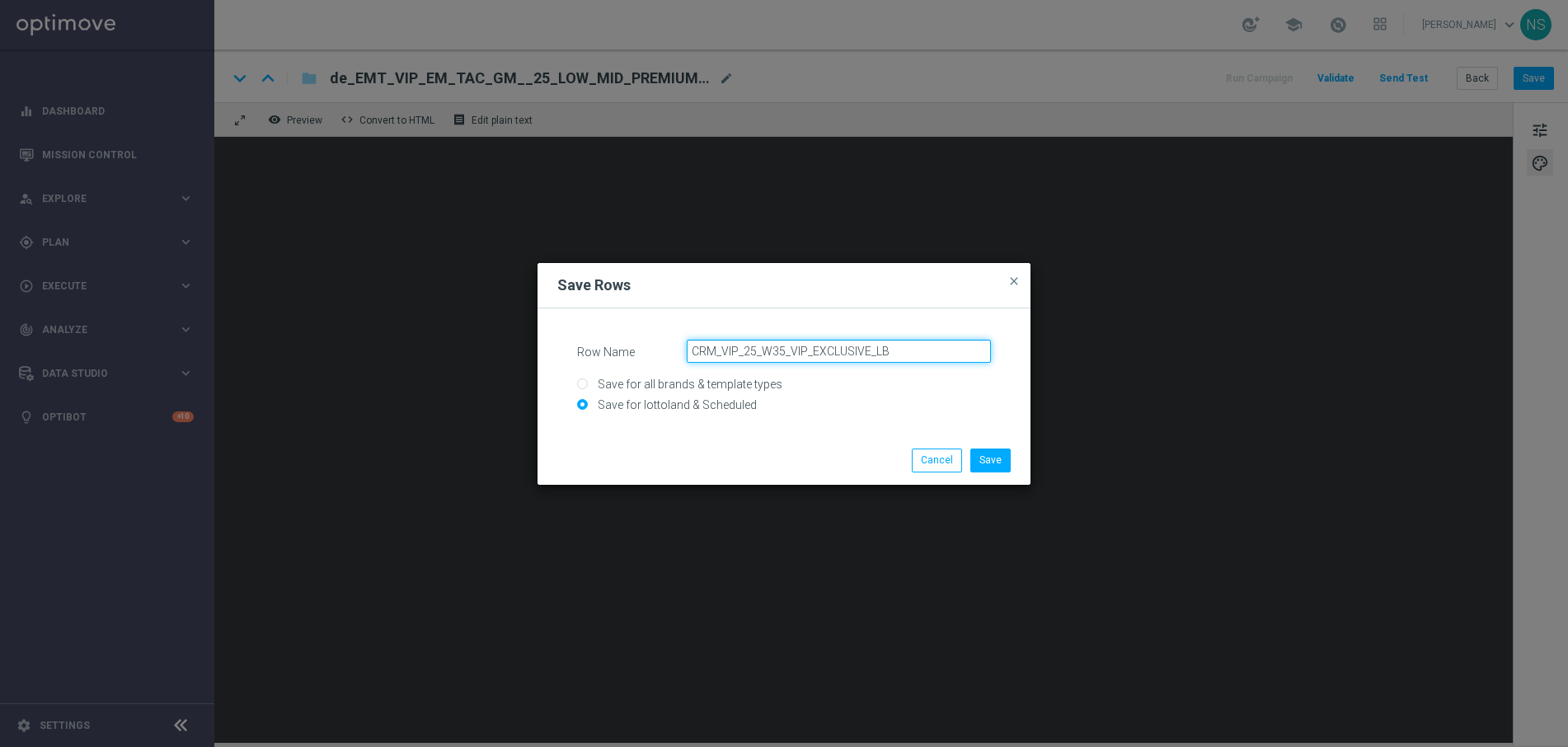
click at [695, 353] on input "CRM_VIP_25_W35_VIP_EXCLUSIVE_LB" at bounding box center [838, 351] width 304 height 23
type input "DE_CRM_VIP_25_W35_VIP_EXCLUSIVE_LB"
click at [1005, 455] on button "Save" at bounding box center [991, 459] width 40 height 23
click at [709, 350] on input "Row Name" at bounding box center [838, 351] width 304 height 23
paste input "DEINT_CRM_VIP_25_W35_VIP_EXCLUSIVE_LB"
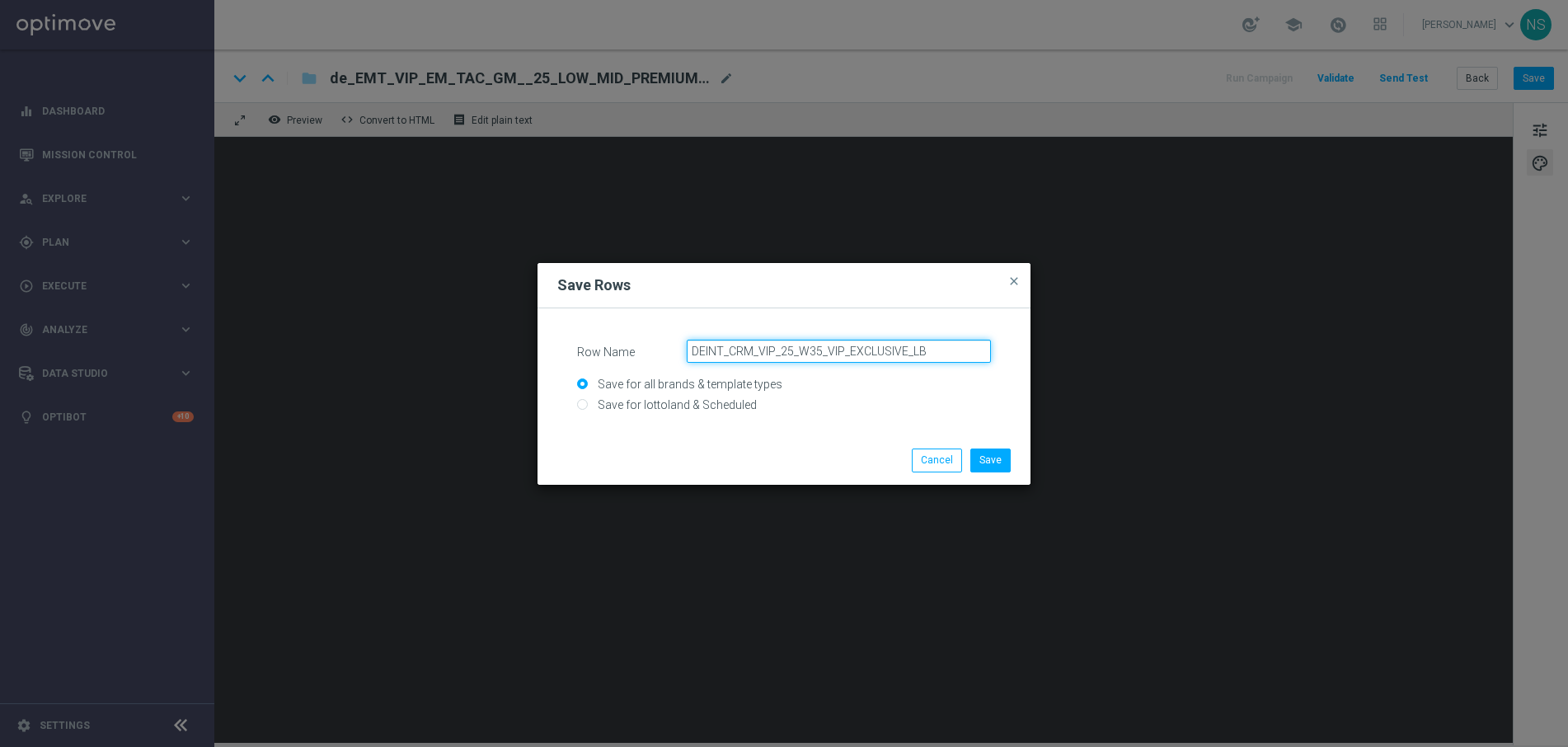
type input "DEINT_CRM_VIP_25_W35_VIP_EXCLUSIVE_LB"
click at [693, 408] on input "Save for lottoland & Scheduled" at bounding box center [784, 412] width 414 height 23
radio input "true"
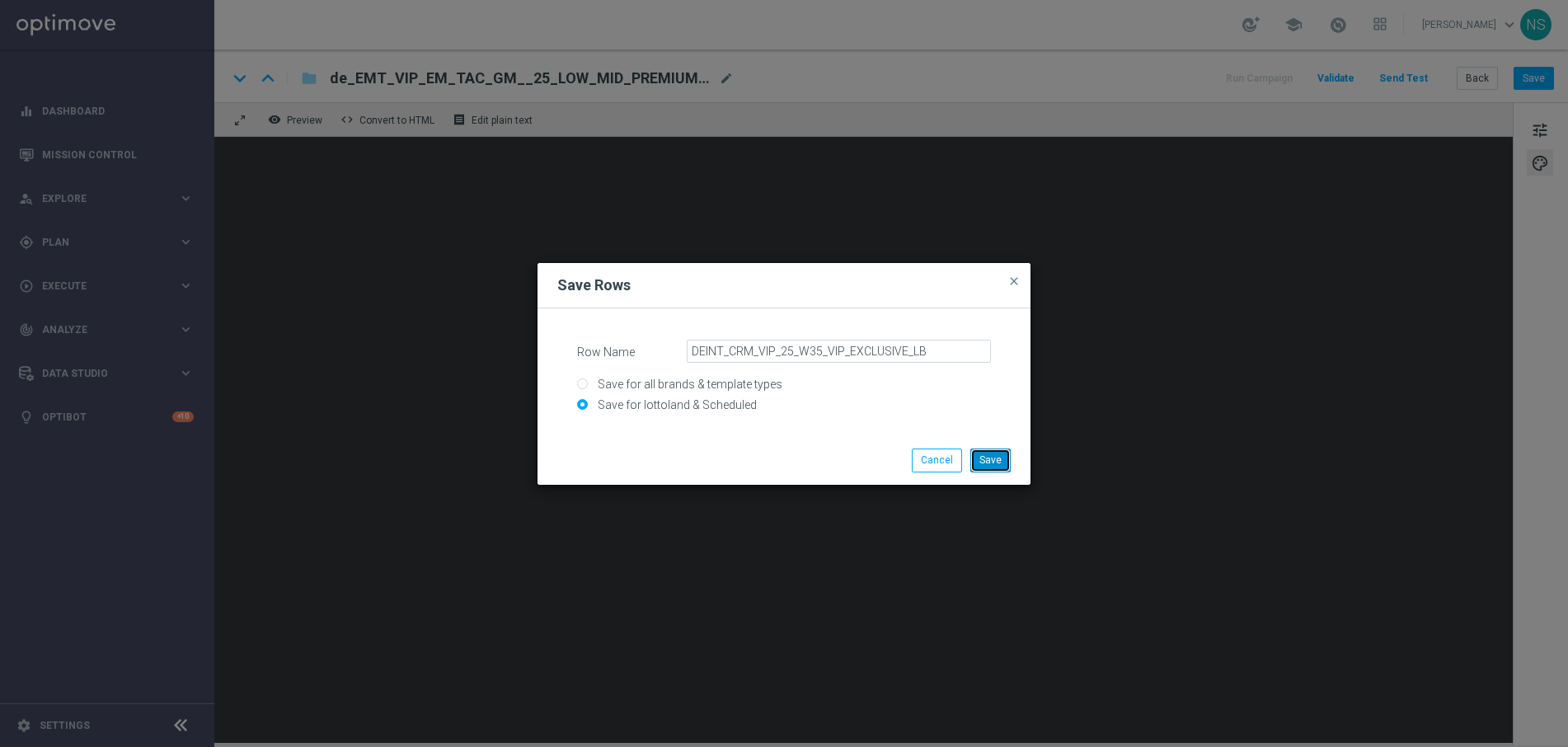
click at [999, 458] on button "Save" at bounding box center [991, 459] width 40 height 23
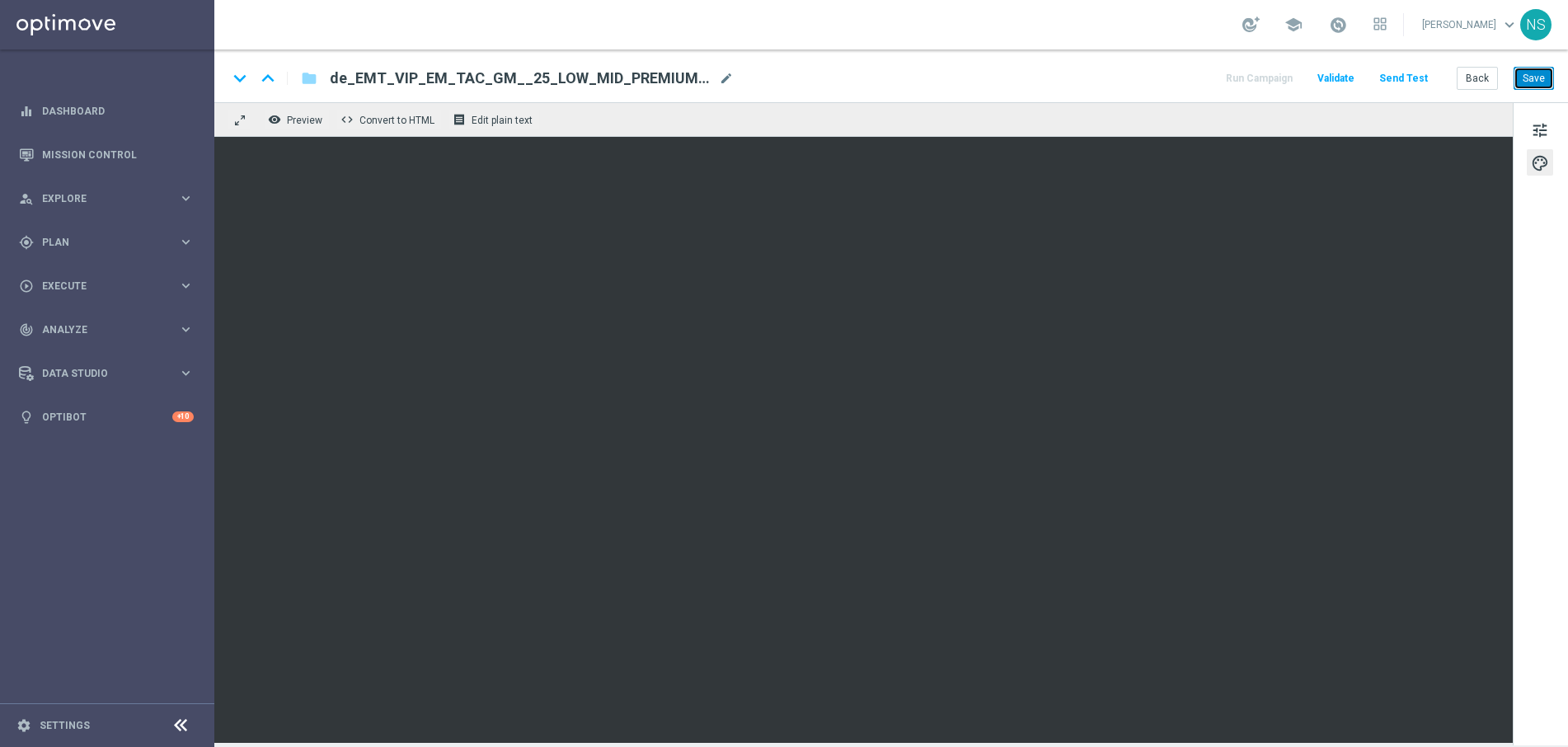
click at [1519, 83] on button "Save" at bounding box center [1533, 78] width 40 height 23
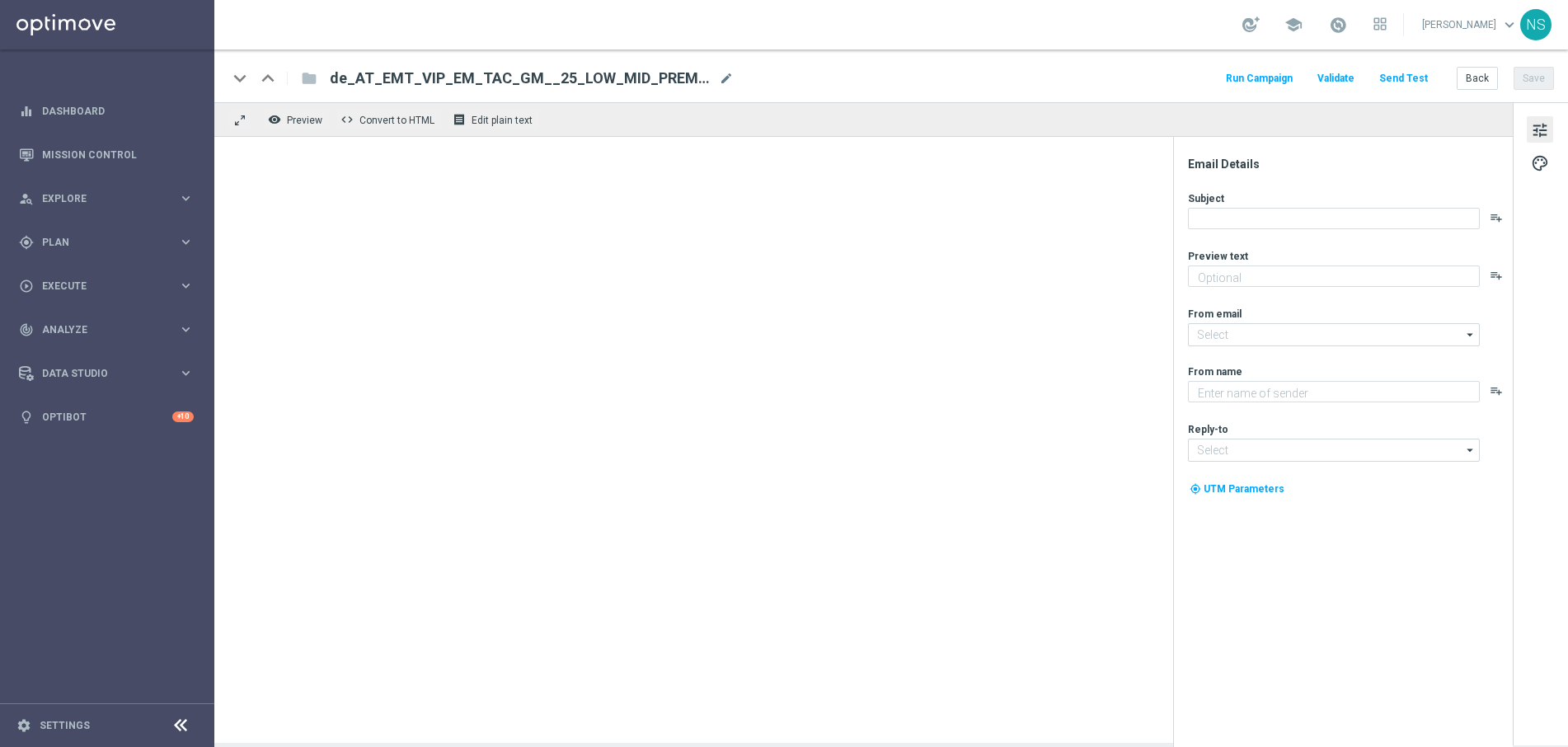
type textarea "Das exklusive Freispiel-Wochenende im Millionaires’ Club"
type textarea "Millionaires' Club"
type input "[EMAIL_ADDRESS][DOMAIN_NAME]"
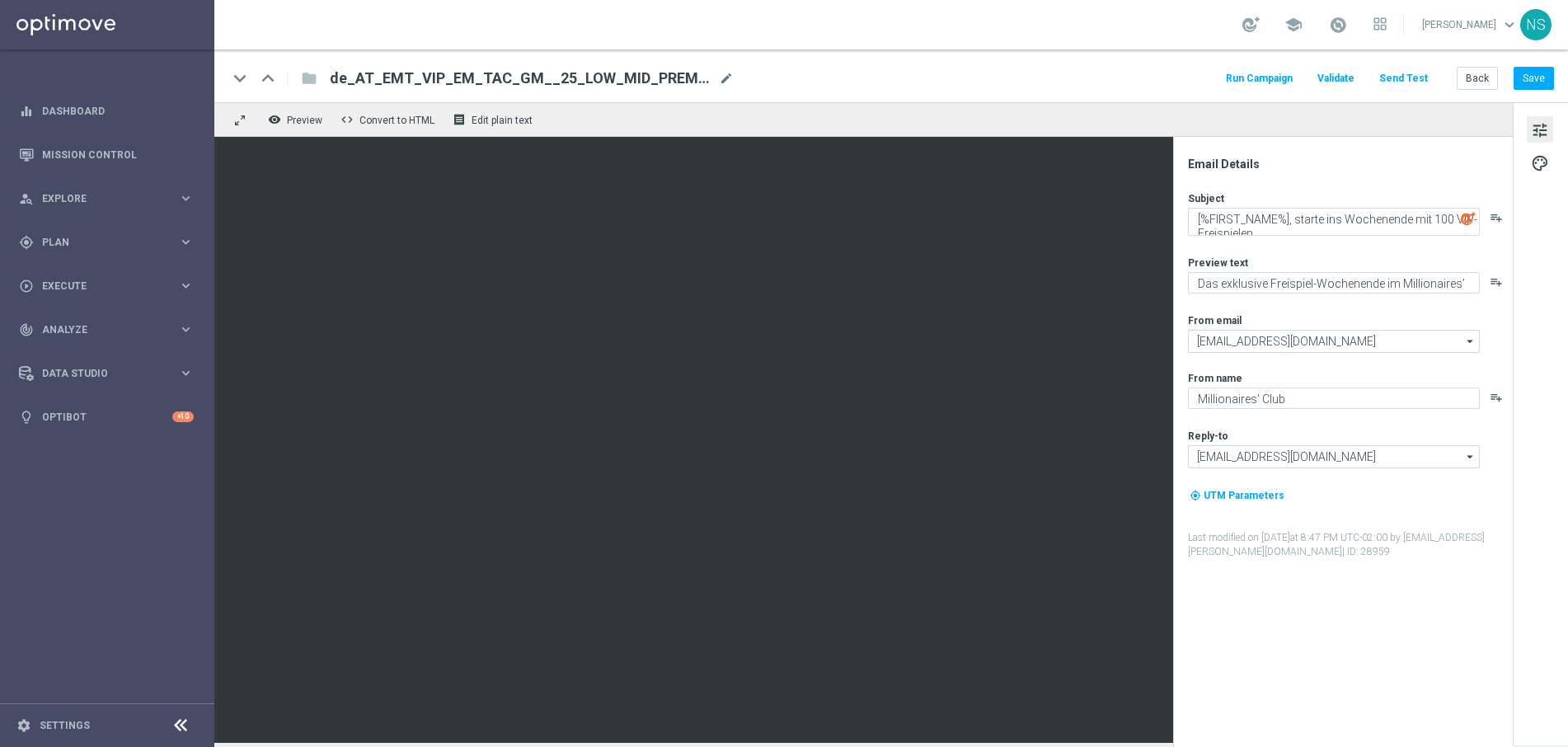
click at [1545, 127] on span "tune" at bounding box center [1540, 130] width 18 height 21
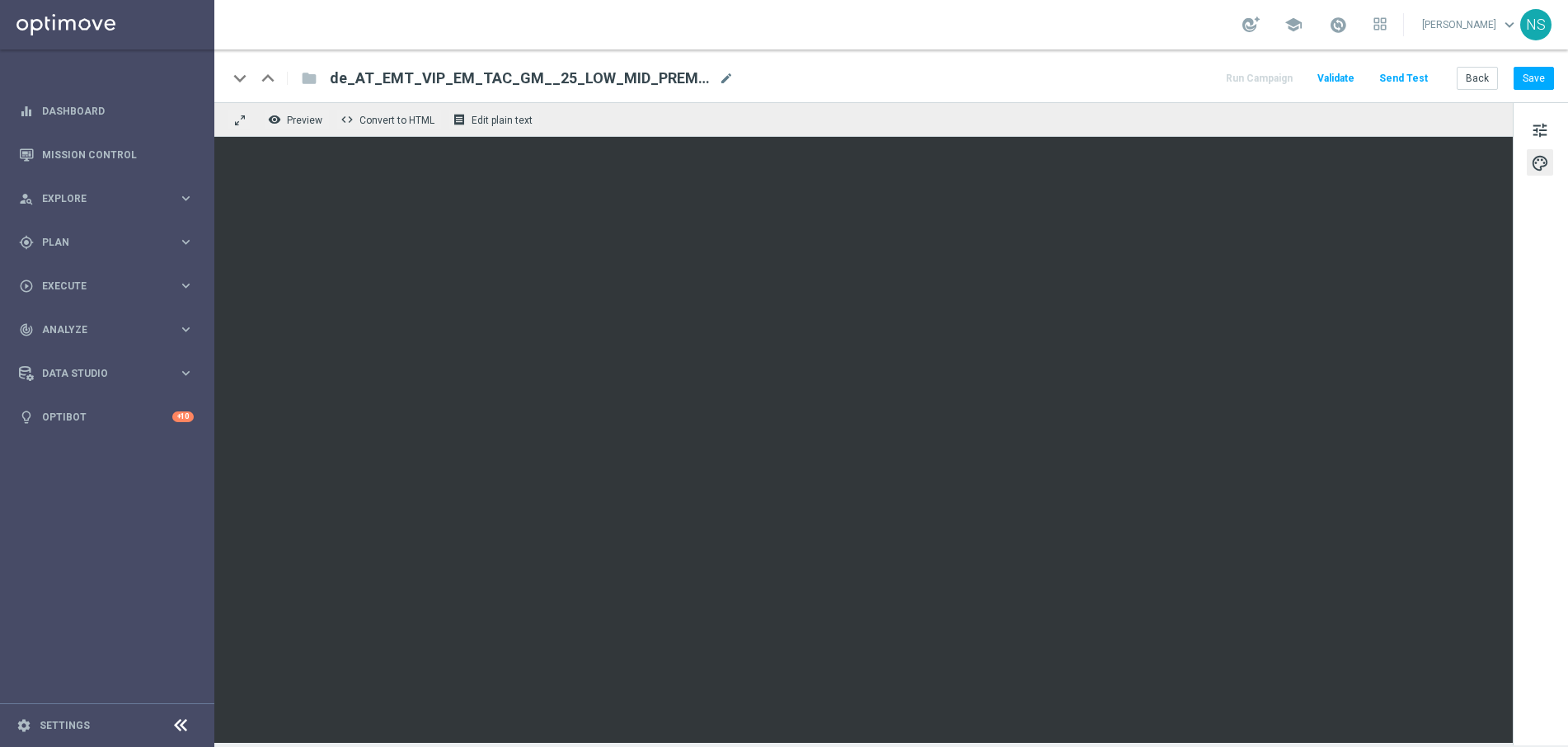
click at [1410, 77] on button "Send Test" at bounding box center [1404, 79] width 54 height 22
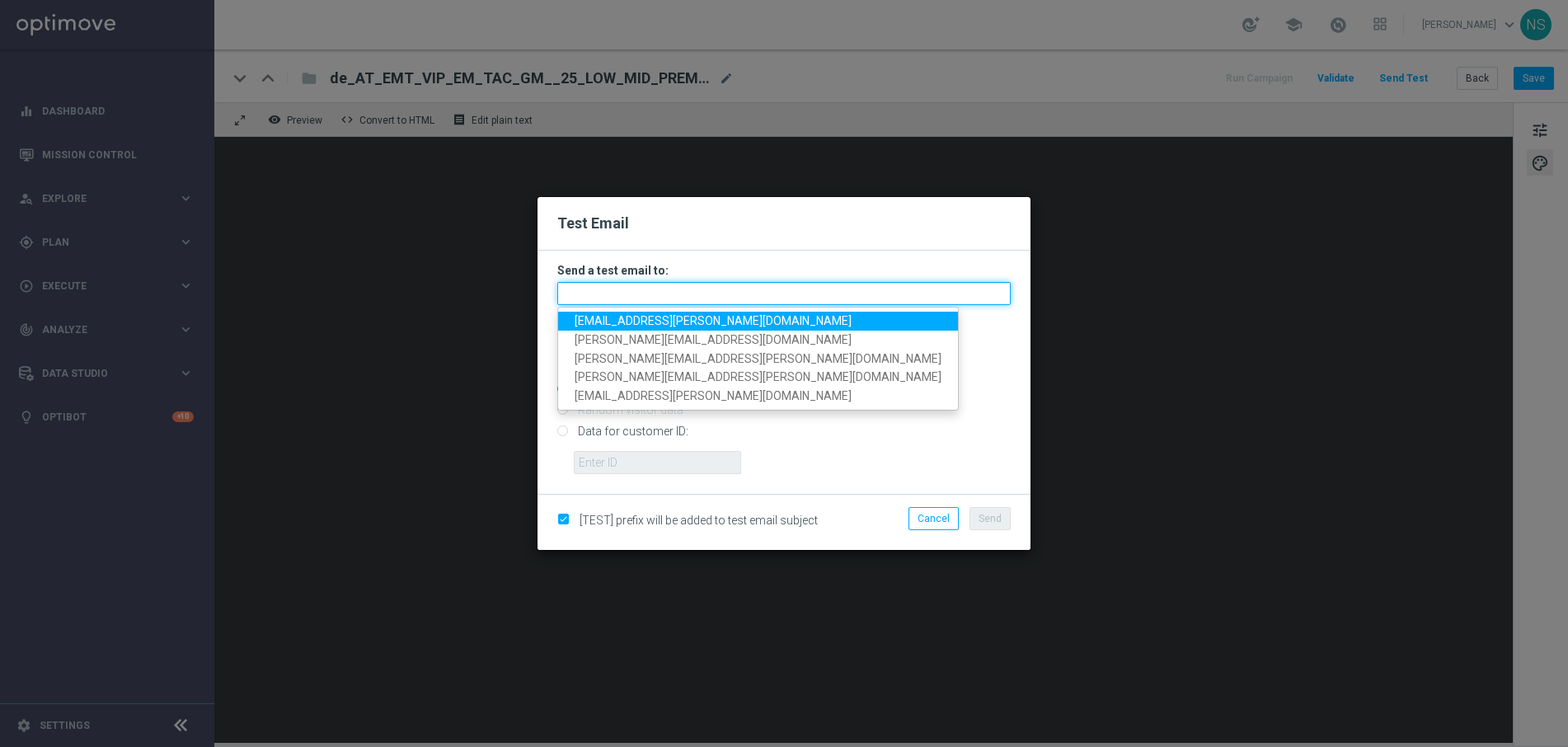
click at [750, 303] on input "text" at bounding box center [784, 293] width 454 height 23
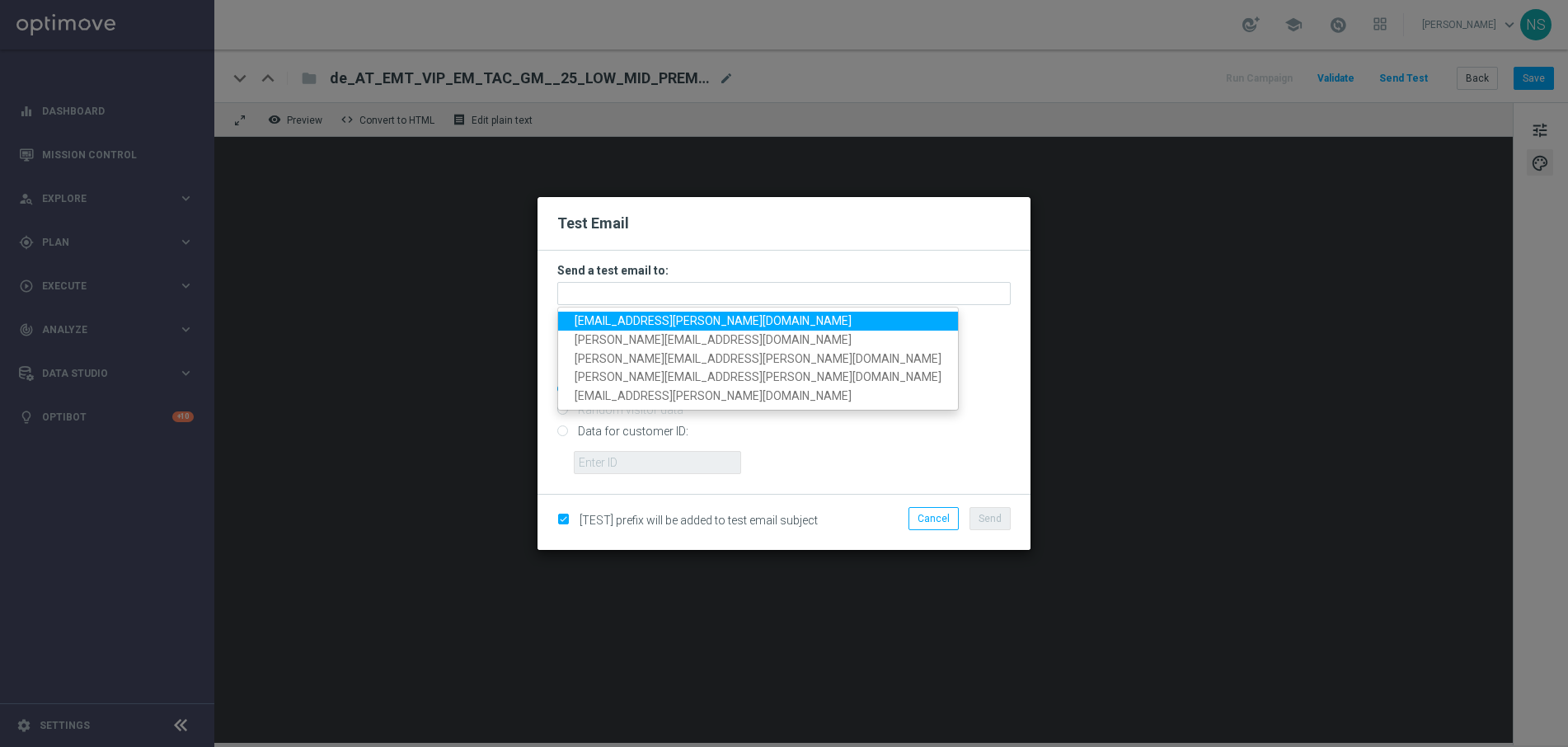
click at [733, 325] on link "[EMAIL_ADDRESS][PERSON_NAME][DOMAIN_NAME]" at bounding box center [758, 321] width 400 height 19
type input "[EMAIL_ADDRESS][PERSON_NAME][DOMAIN_NAME]"
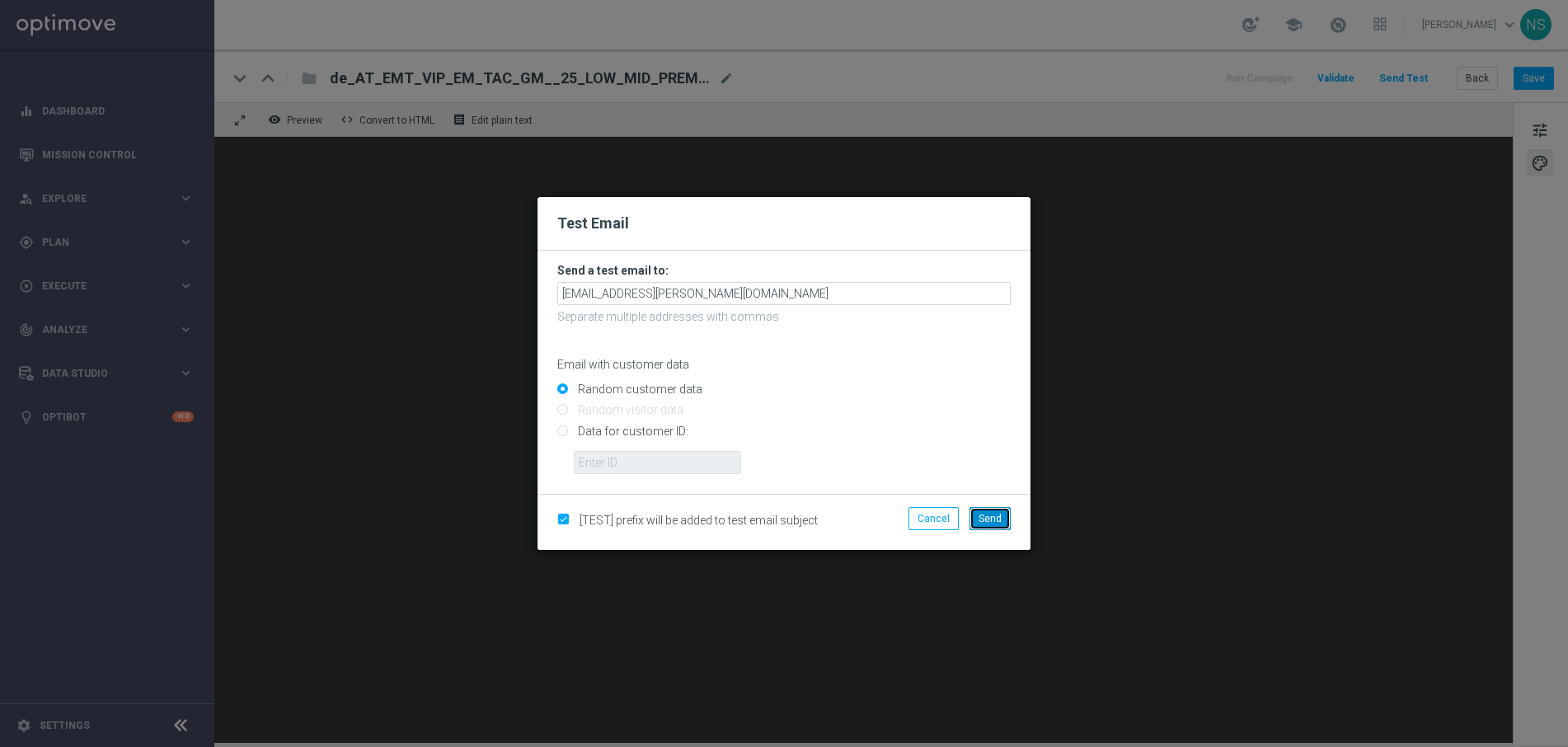
click at [996, 517] on span "Send" at bounding box center [990, 519] width 23 height 12
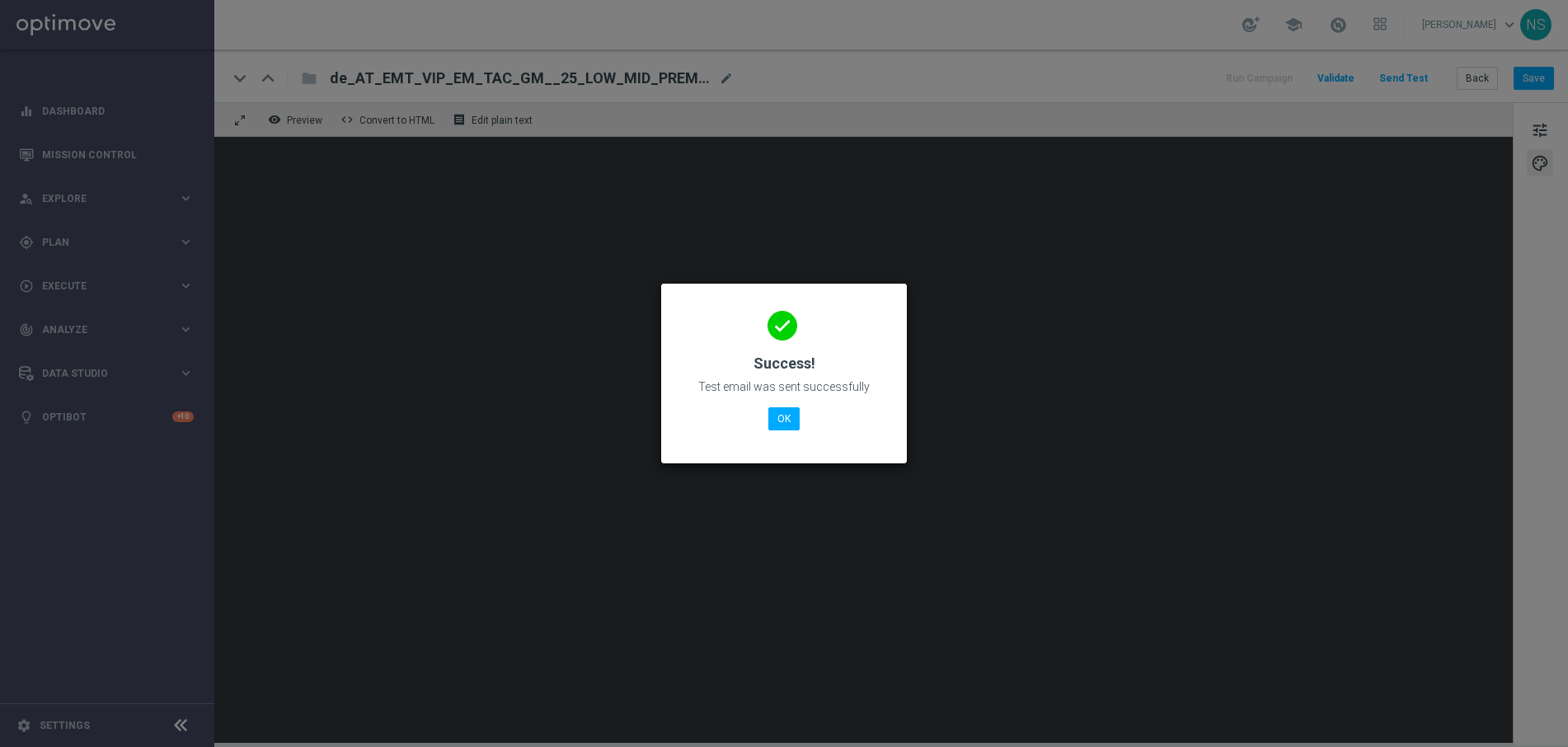
click at [783, 443] on div "done Success! Test email was sent successfully OK" at bounding box center [784, 374] width 246 height 180
click at [783, 429] on button "OK" at bounding box center [784, 418] width 31 height 23
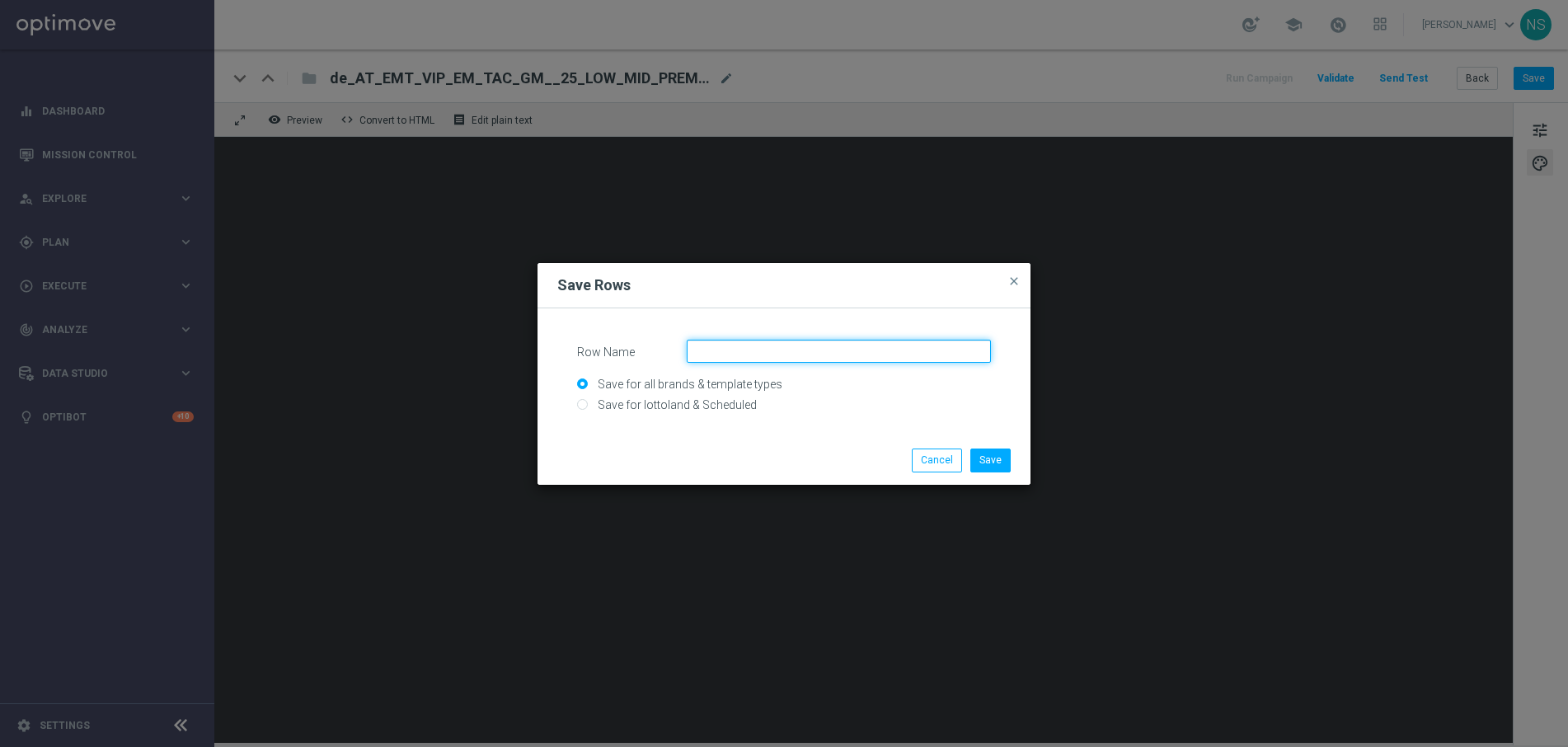
click at [760, 344] on input "Row Name" at bounding box center [838, 351] width 304 height 23
paste input "AT_CRM_VIP_25_W35_VIP_EXCLUSIVE_LB"
type input "AT_CRM_VIP_25_W35_VIP_EXCLUSIVE_LB"
click at [701, 401] on input "Save for lottoland & Scheduled" at bounding box center [784, 412] width 414 height 23
radio input "true"
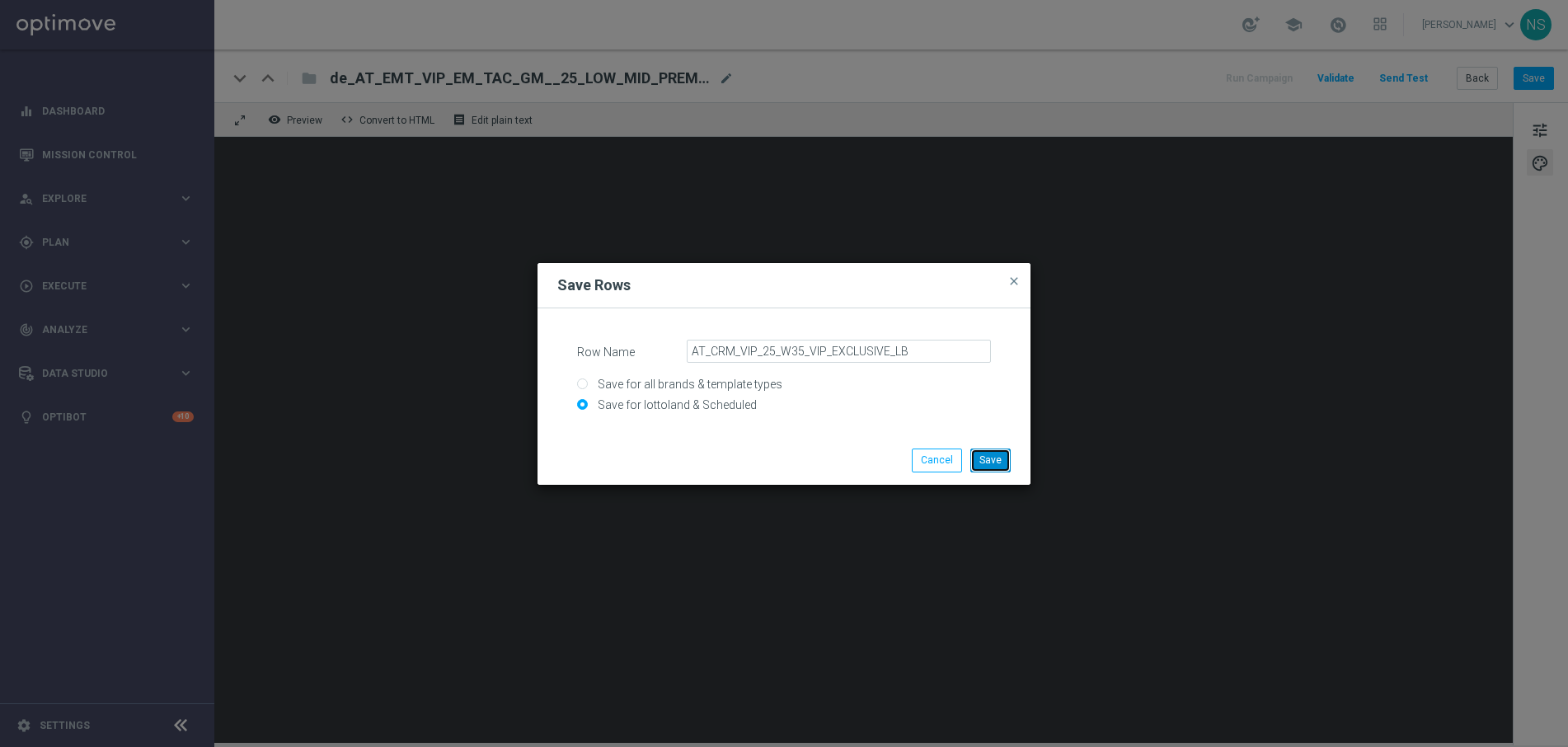
click at [1001, 462] on button "Save" at bounding box center [991, 459] width 40 height 23
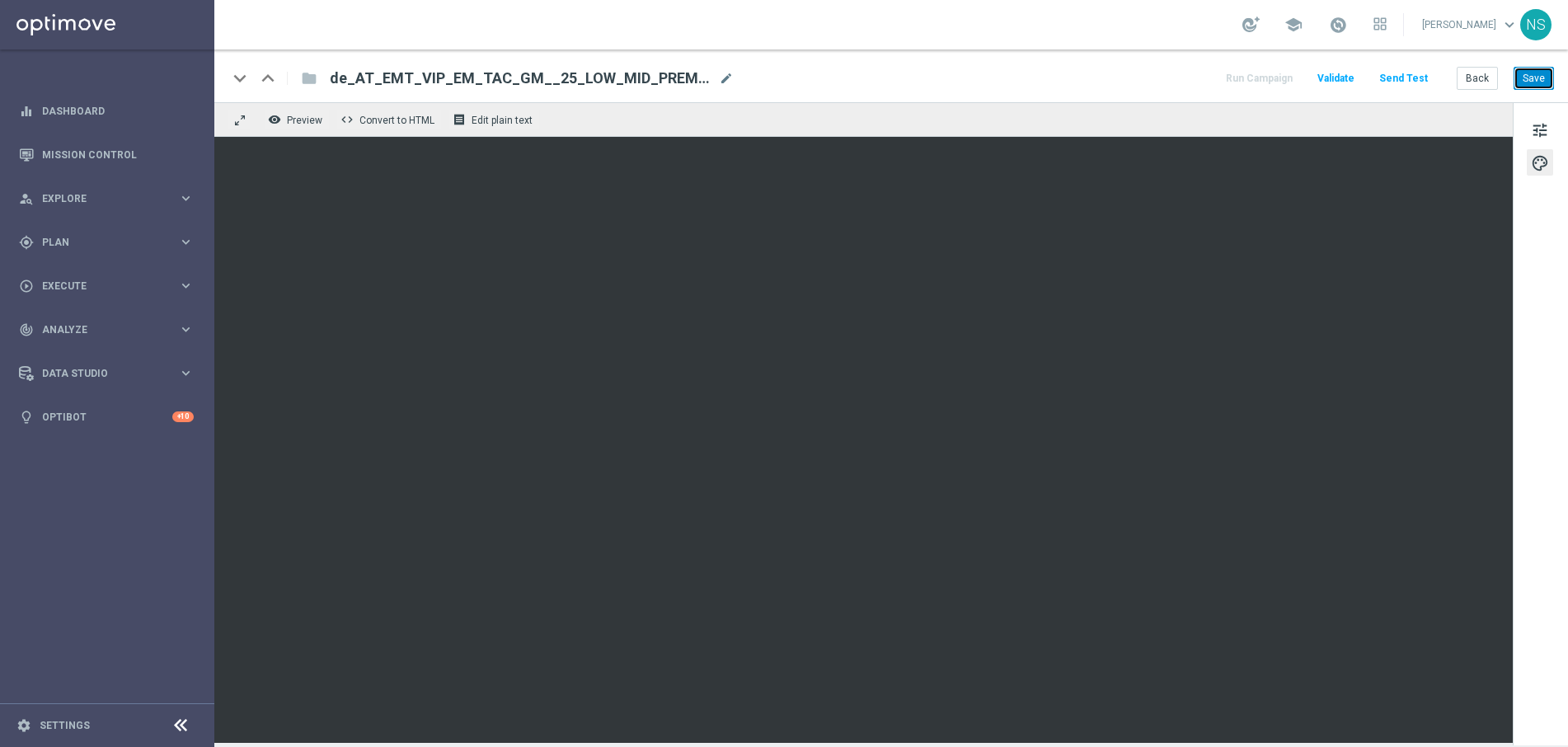
click at [1533, 84] on button "Save" at bounding box center [1533, 78] width 40 height 23
